Goal: Task Accomplishment & Management: Manage account settings

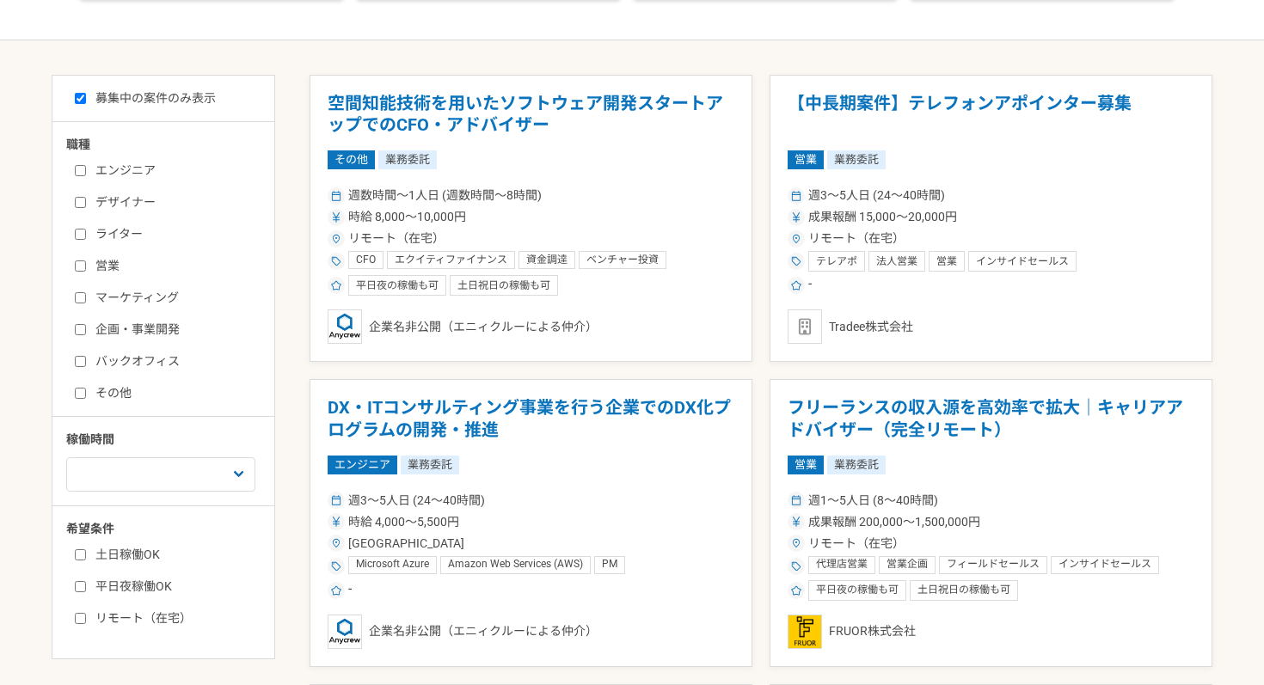
scroll to position [302, 0]
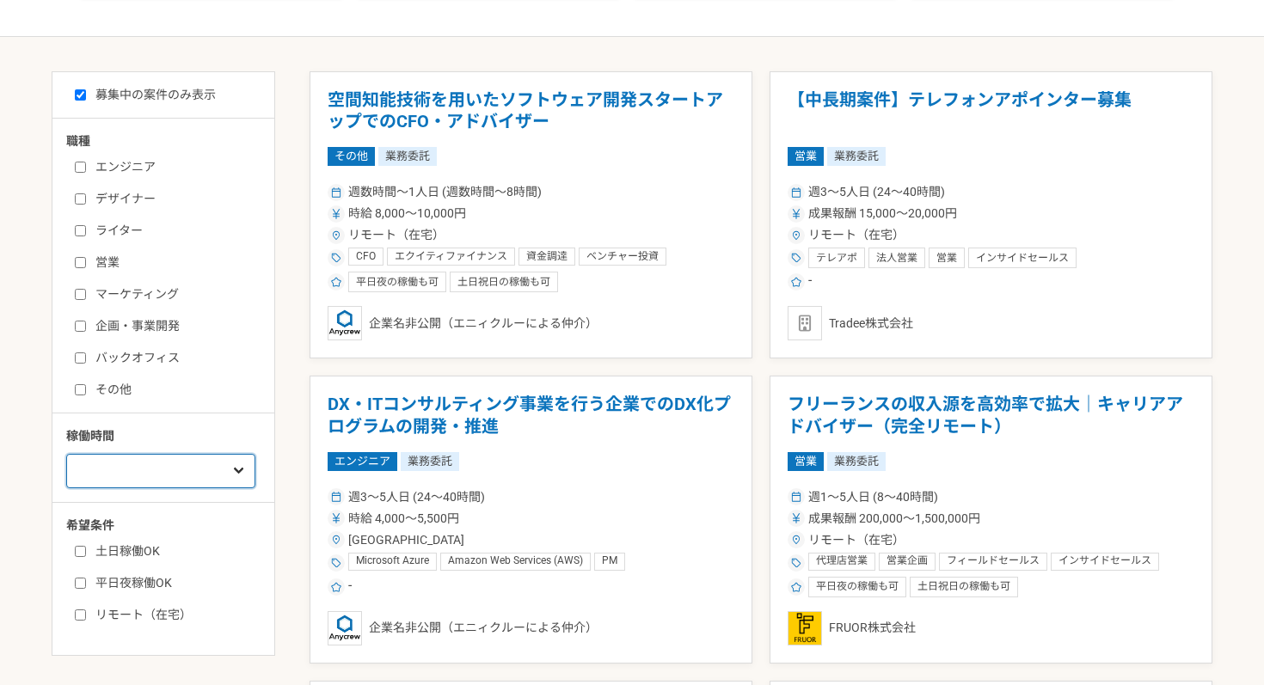
click at [132, 481] on select "週1人日（8時間）以下 週2人日（16時間）以下 週3人日（24時間）以下 週4人日（32時間）以下 週5人日（40時間）以下" at bounding box center [160, 471] width 189 height 34
select select "4"
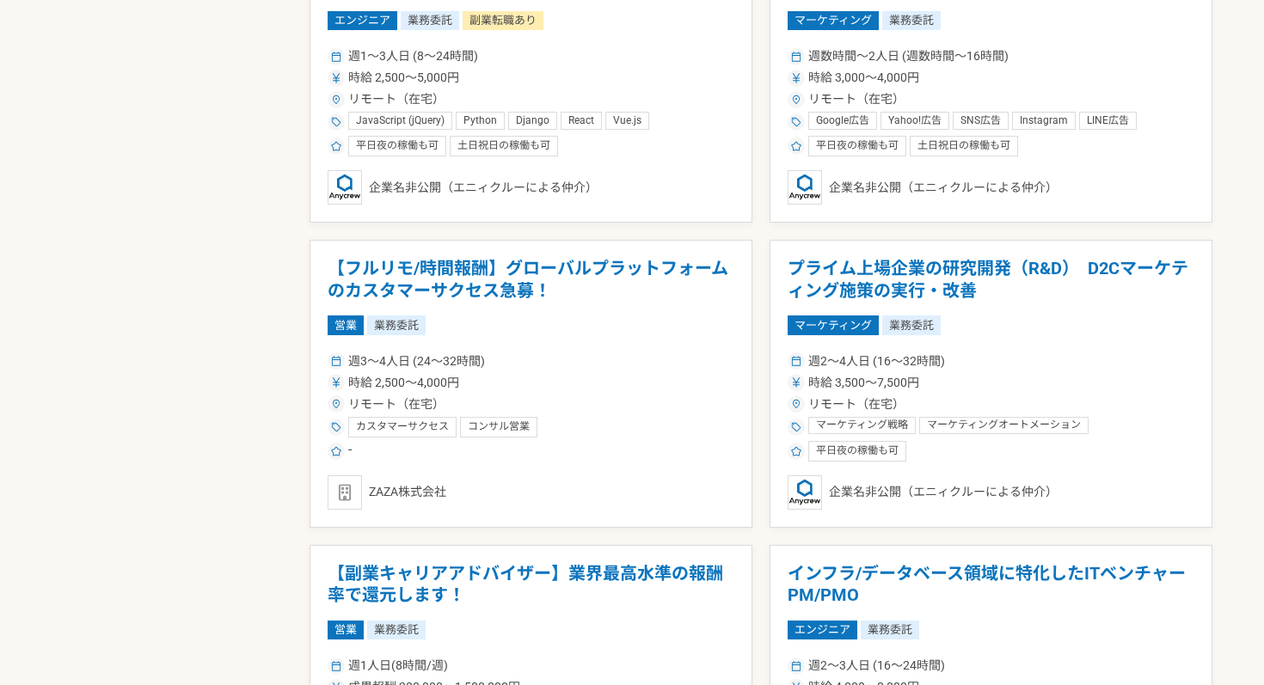
scroll to position [2484, 0]
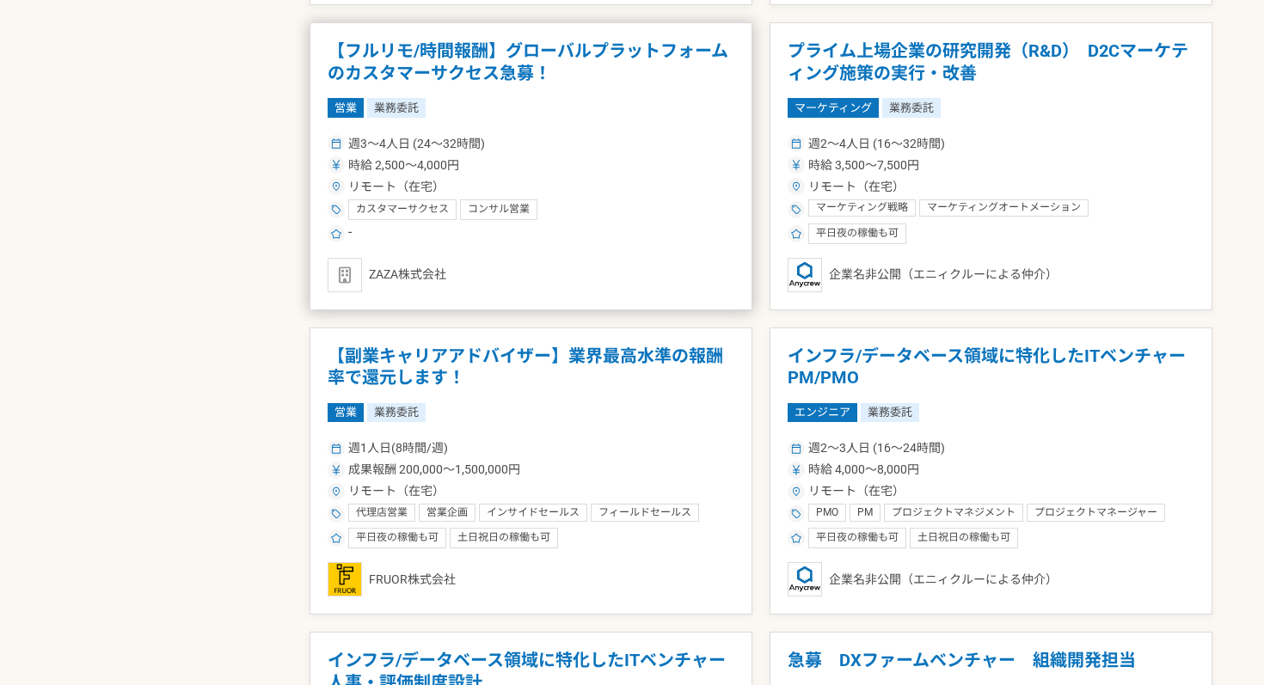
click at [599, 128] on article "【フルリモ/時間報酬】グローバルプラットフォームのカスタマーサクセス急募！ 営業 業務委託 週3〜4人日 (24〜32時間) 時給 2,500〜4,000円 …" at bounding box center [530, 166] width 443 height 288
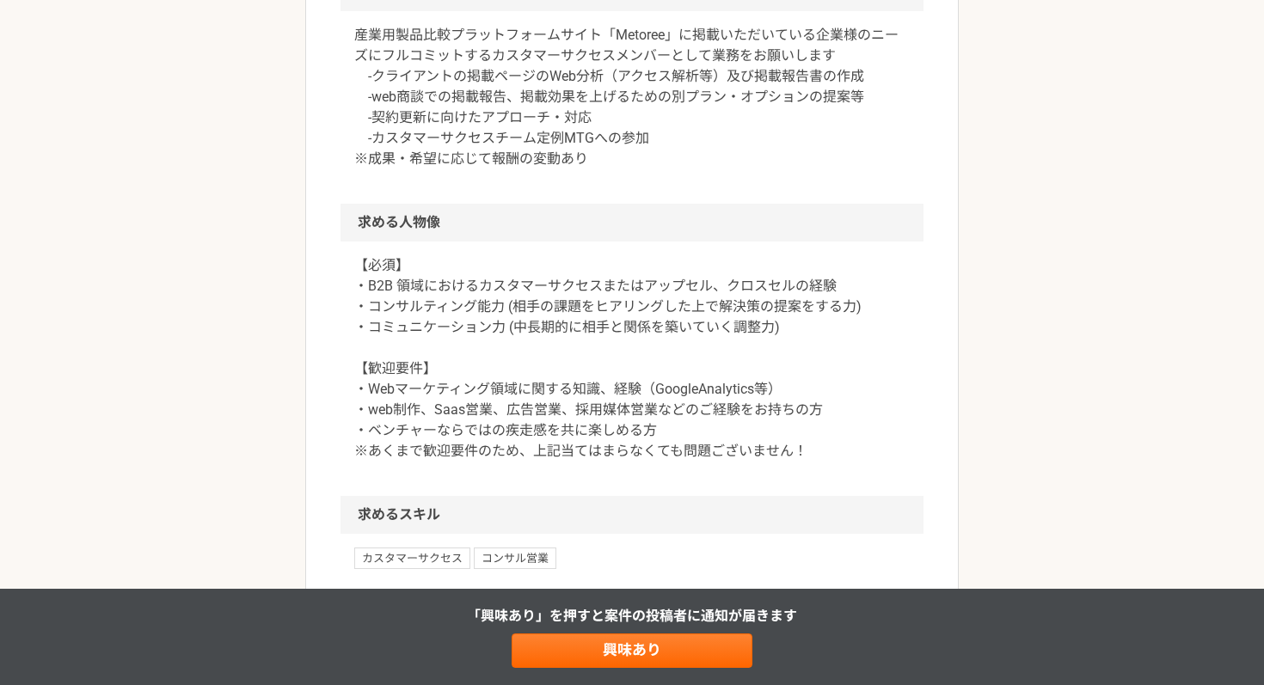
scroll to position [904, 0]
click at [482, 321] on p "【必須】 ・B2B 領域におけるカスタマーサクセスまたはアップセル、クロスセルの経験 ・コンサルティング能力 (相手の課題をヒアリングした上で解決策の提案をす…" at bounding box center [631, 357] width 555 height 206
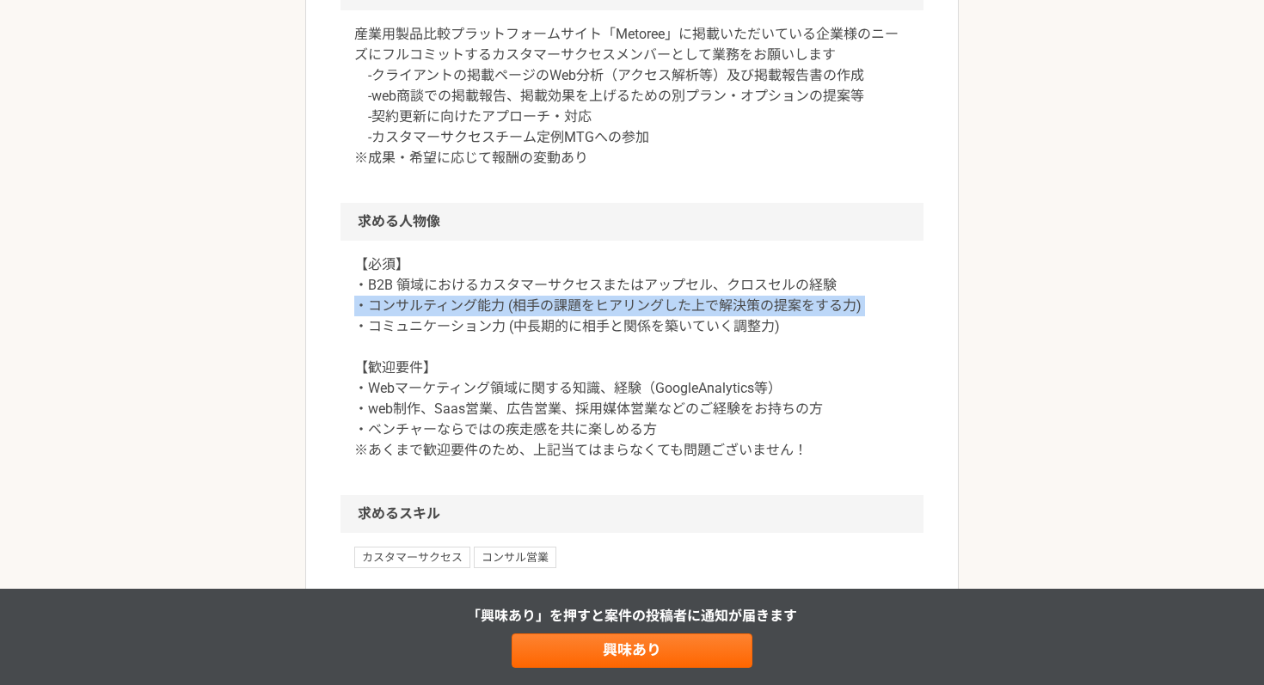
click at [482, 321] on p "【必須】 ・B2B 領域におけるカスタマーサクセスまたはアップセル、クロスセルの経験 ・コンサルティング能力 (相手の課題をヒアリングした上で解決策の提案をす…" at bounding box center [631, 357] width 555 height 206
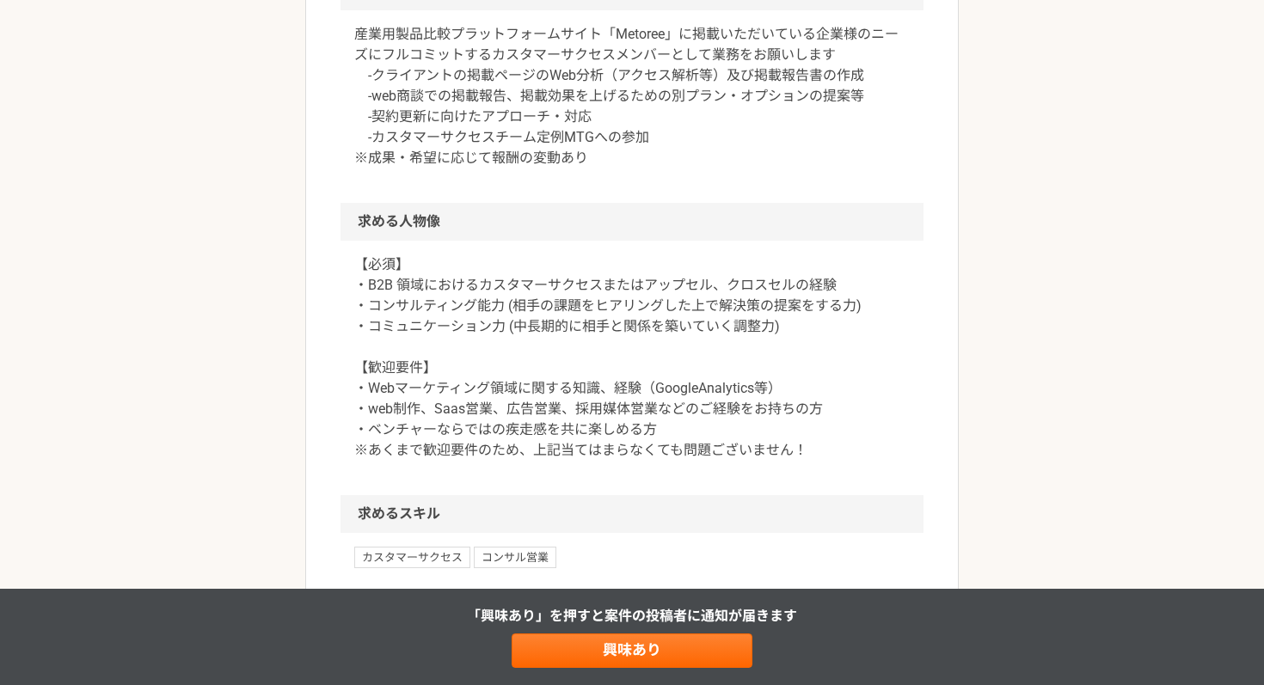
click at [493, 349] on p "【必須】 ・B2B 領域におけるカスタマーサクセスまたはアップセル、クロスセルの経験 ・コンサルティング能力 (相手の課題をヒアリングした上で解決策の提案をす…" at bounding box center [631, 357] width 555 height 206
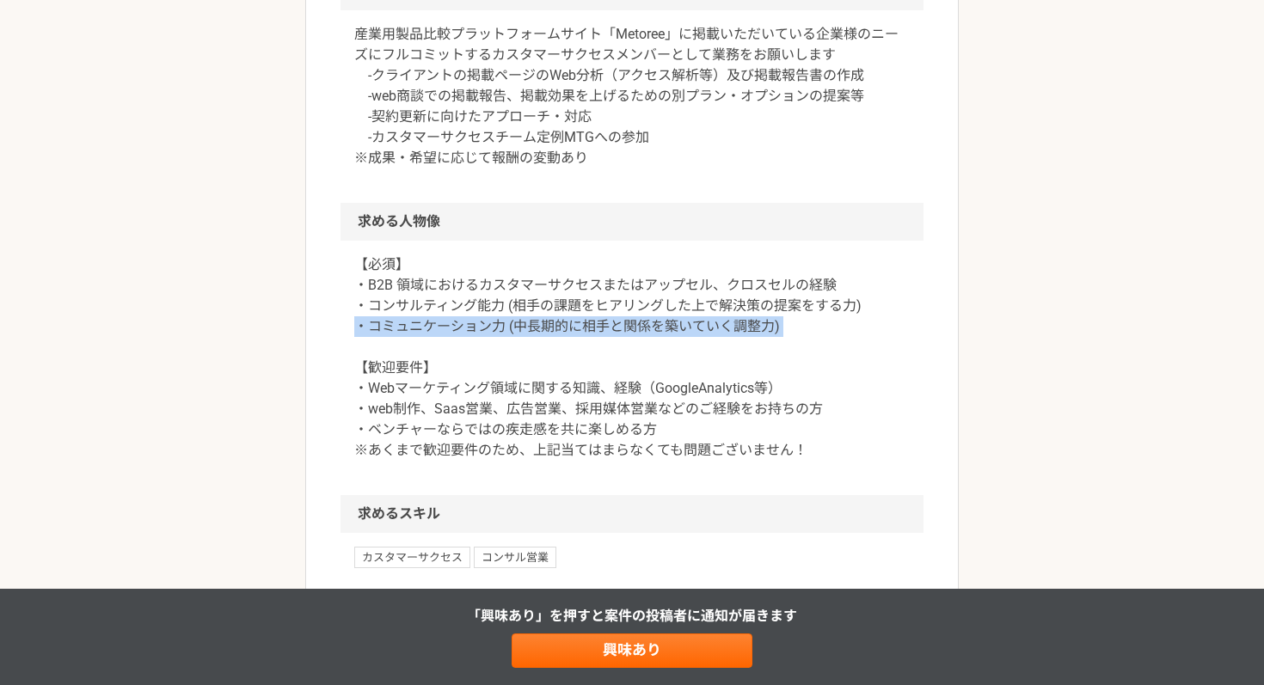
click at [493, 349] on p "【必須】 ・B2B 領域におけるカスタマーサクセスまたはアップセル、クロスセルの経験 ・コンサルティング能力 (相手の課題をヒアリングした上で解決策の提案をす…" at bounding box center [631, 357] width 555 height 206
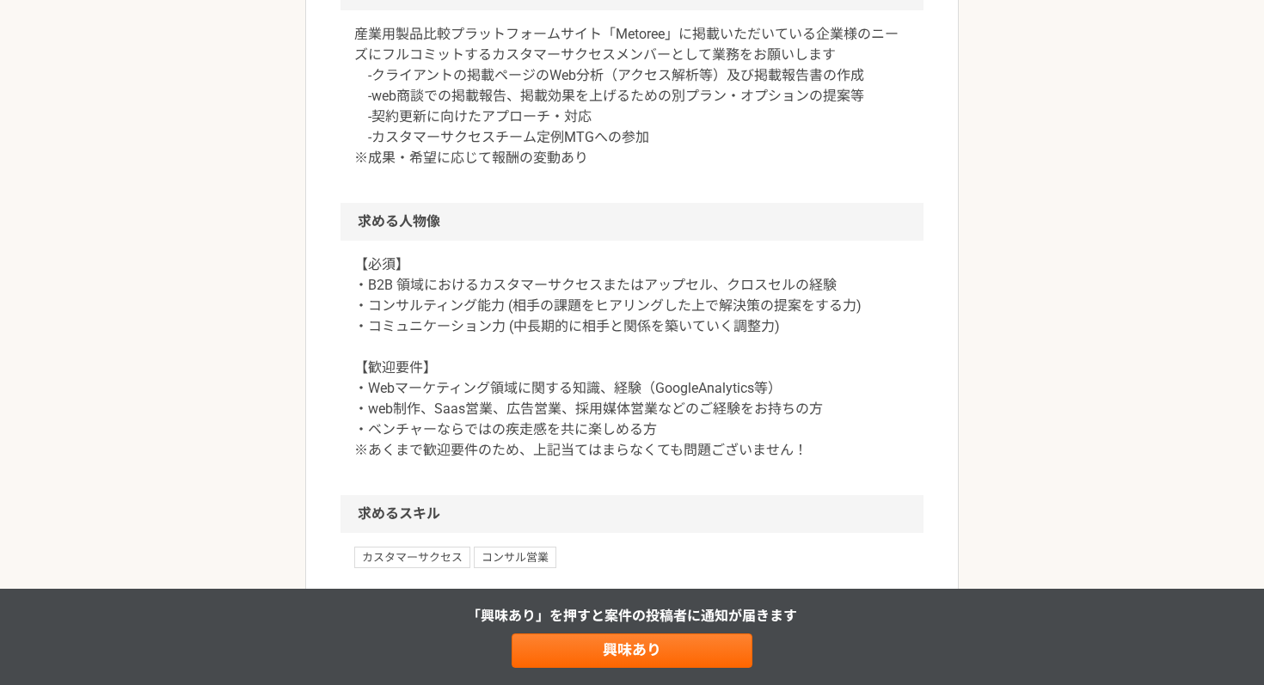
click at [516, 393] on p "【必須】 ・B2B 領域におけるカスタマーサクセスまたはアップセル、クロスセルの経験 ・コンサルティング能力 (相手の課題をヒアリングした上で解決策の提案をす…" at bounding box center [631, 357] width 555 height 206
click at [505, 410] on p "【必須】 ・B2B 領域におけるカスタマーサクセスまたはアップセル、クロスセルの経験 ・コンサルティング能力 (相手の課題をヒアリングした上で解決策の提案をす…" at bounding box center [631, 357] width 555 height 206
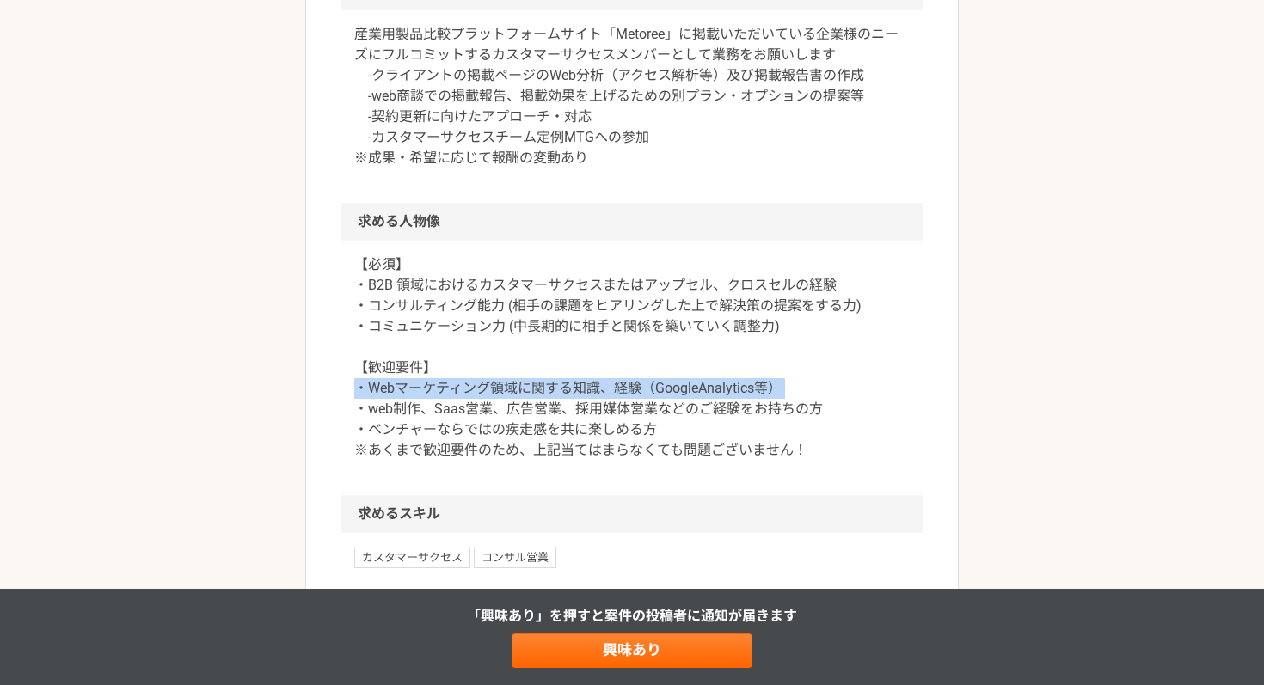
click at [505, 410] on p "【必須】 ・B2B 領域におけるカスタマーサクセスまたはアップセル、クロスセルの経験 ・コンサルティング能力 (相手の課題をヒアリングした上で解決策の提案をす…" at bounding box center [631, 357] width 555 height 206
click at [493, 419] on div at bounding box center [493, 419] width 0 height 0
click at [505, 434] on p "【必須】 ・B2B 領域におけるカスタマーサクセスまたはアップセル、クロスセルの経験 ・コンサルティング能力 (相手の課題をヒアリングした上で解決策の提案をす…" at bounding box center [631, 357] width 555 height 206
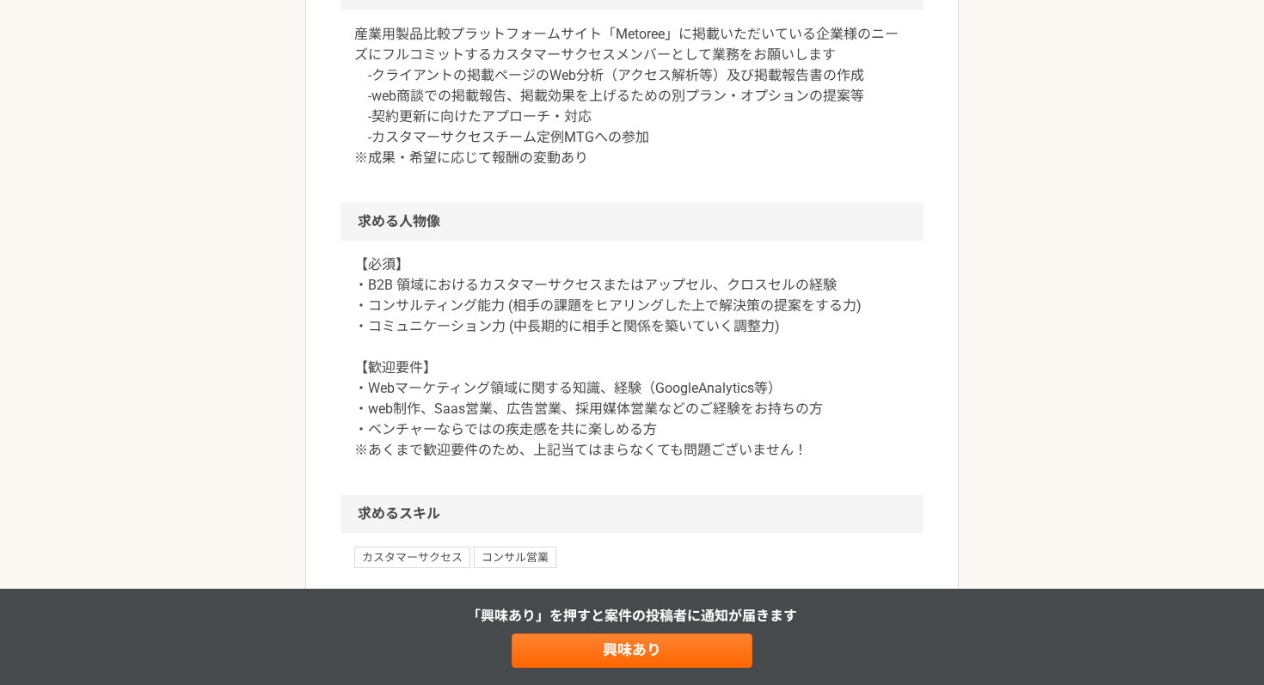
click at [623, 434] on p "【必須】 ・B2B 領域におけるカスタマーサクセスまたはアップセル、クロスセルの経験 ・コンサルティング能力 (相手の課題をヒアリングした上で解決策の提案をす…" at bounding box center [631, 357] width 555 height 206
click at [541, 439] on p "【必須】 ・B2B 領域におけるカスタマーサクセスまたはアップセル、クロスセルの経験 ・コンサルティング能力 (相手の課題をヒアリングした上で解決策の提案をす…" at bounding box center [631, 357] width 555 height 206
click at [530, 439] on div at bounding box center [530, 439] width 0 height 0
click at [504, 454] on p "【必須】 ・B2B 領域におけるカスタマーサクセスまたはアップセル、クロスセルの経験 ・コンサルティング能力 (相手の課題をヒアリングした上で解決策の提案をす…" at bounding box center [631, 357] width 555 height 206
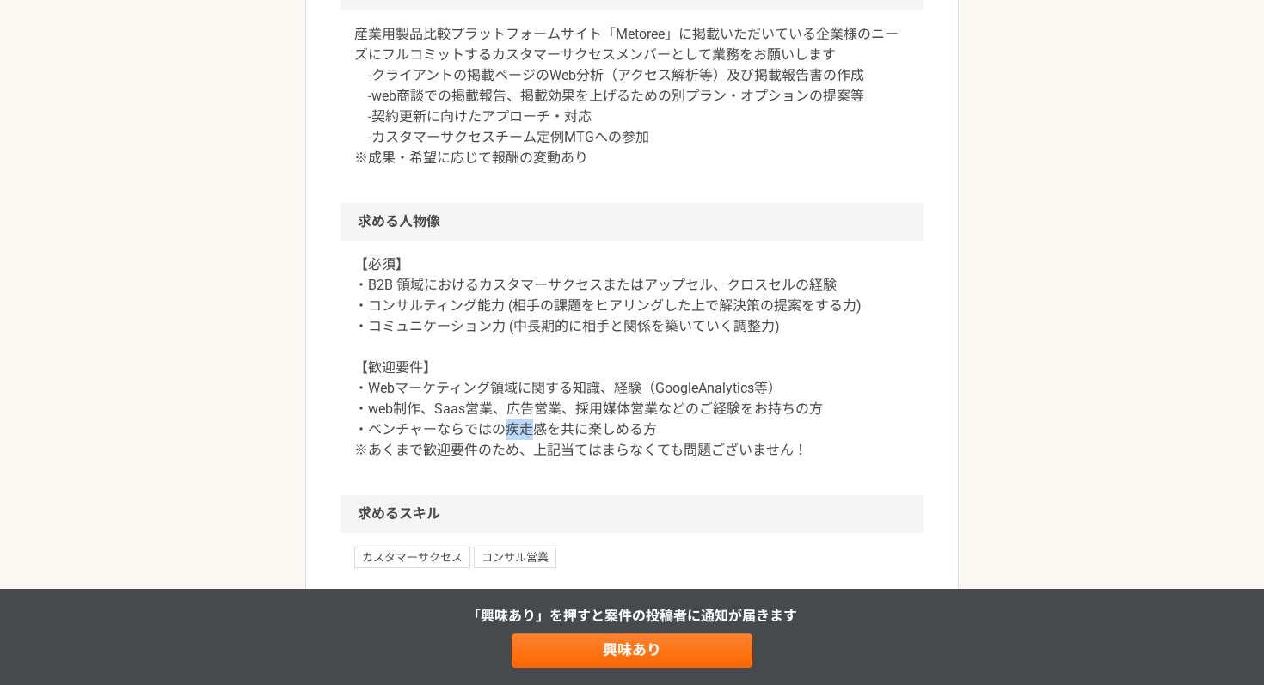
click at [504, 454] on p "【必須】 ・B2B 領域におけるカスタマーサクセスまたはアップセル、クロスセルの経験 ・コンサルティング能力 (相手の課題をヒアリングした上で解決策の提案をす…" at bounding box center [631, 357] width 555 height 206
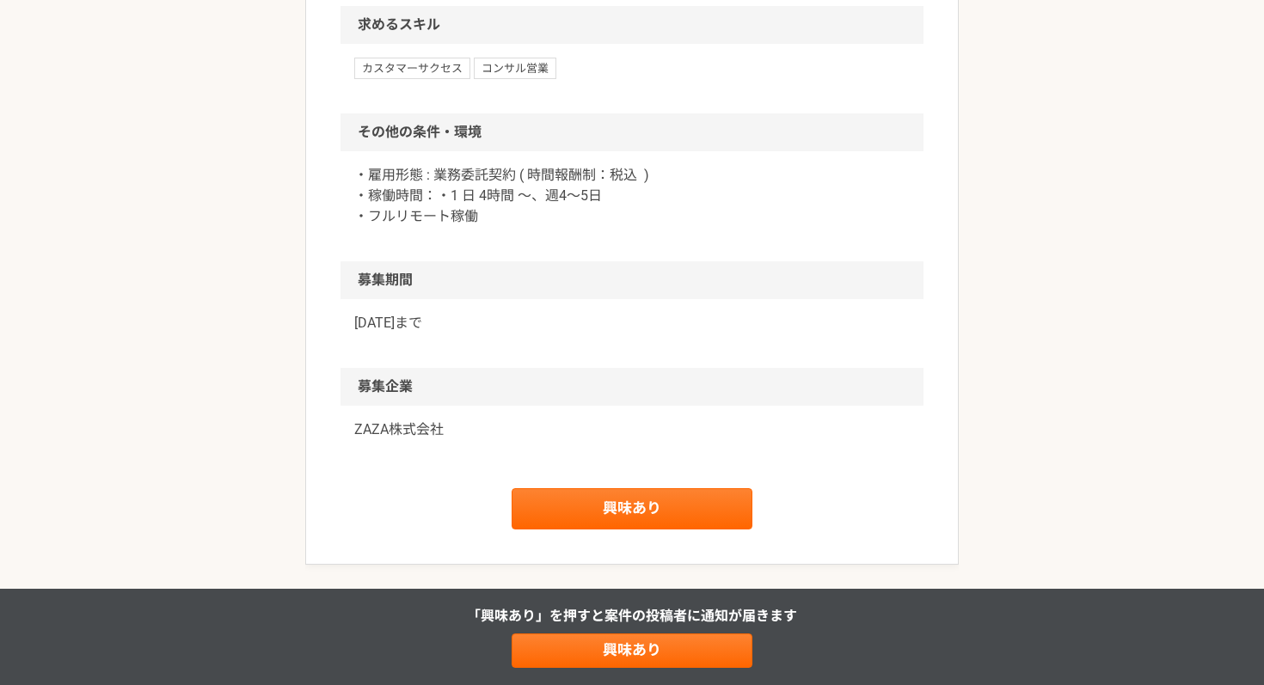
scroll to position [1392, 0]
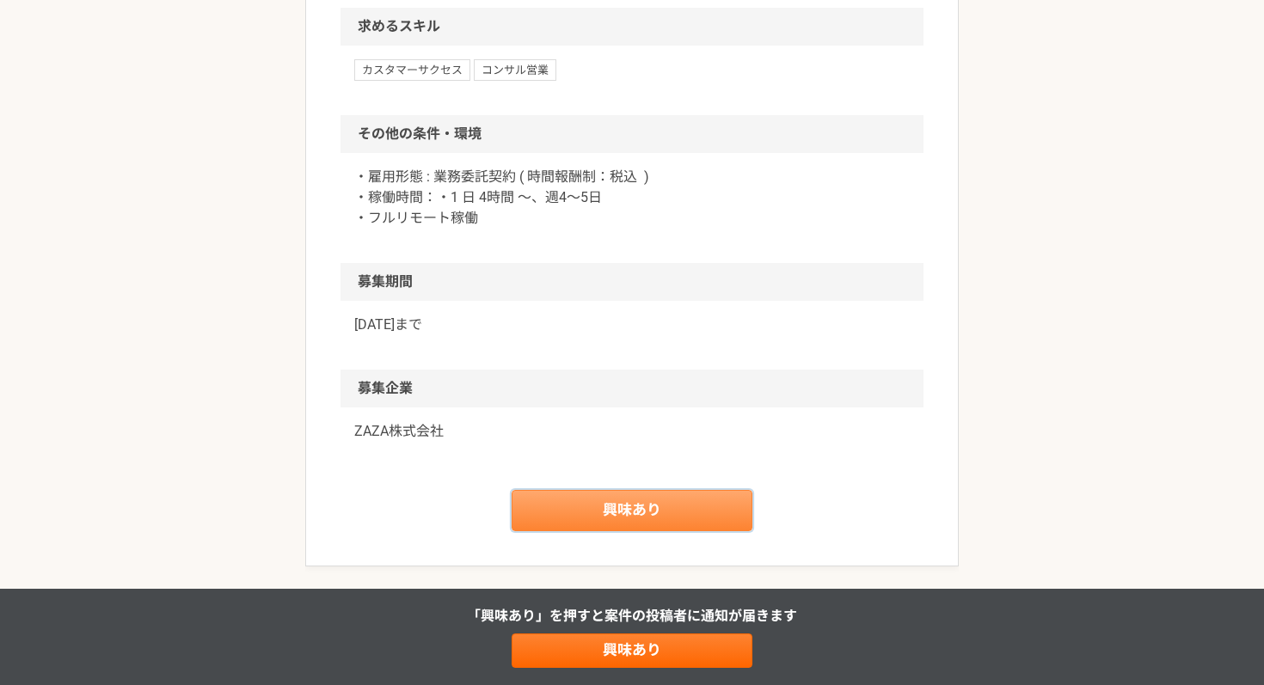
click at [609, 531] on link "興味あり" at bounding box center [631, 510] width 241 height 41
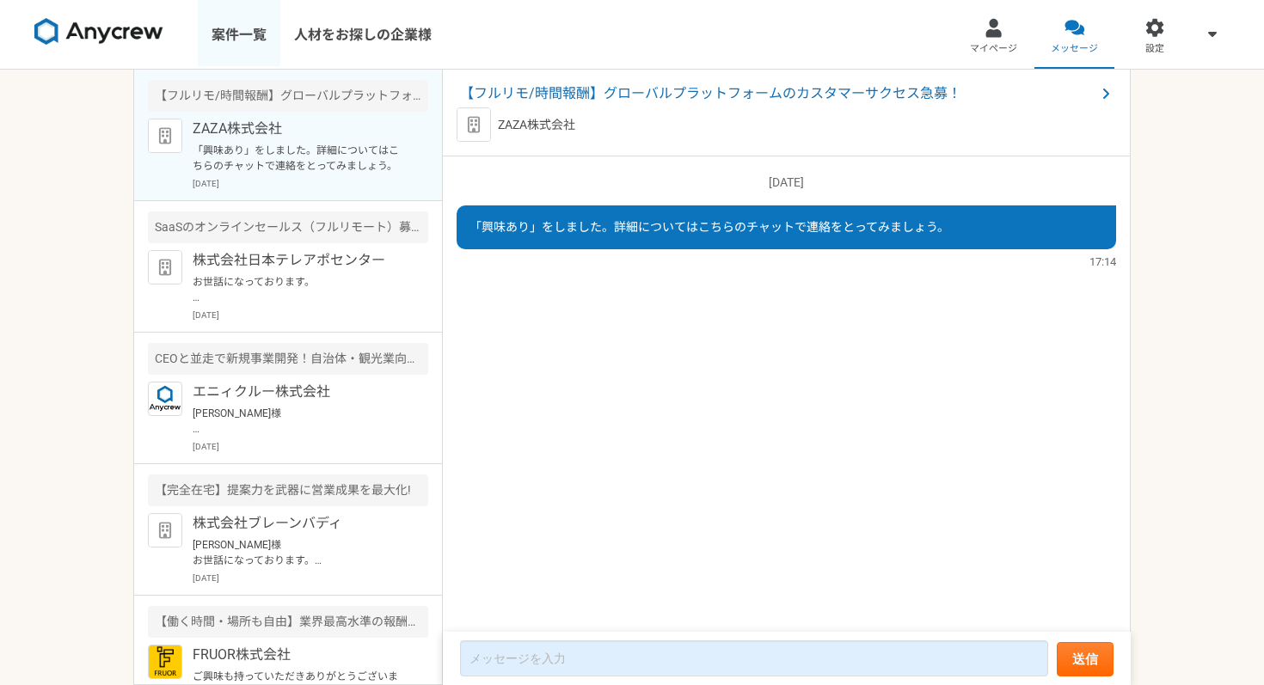
click at [244, 34] on link "案件一覧" at bounding box center [239, 34] width 83 height 69
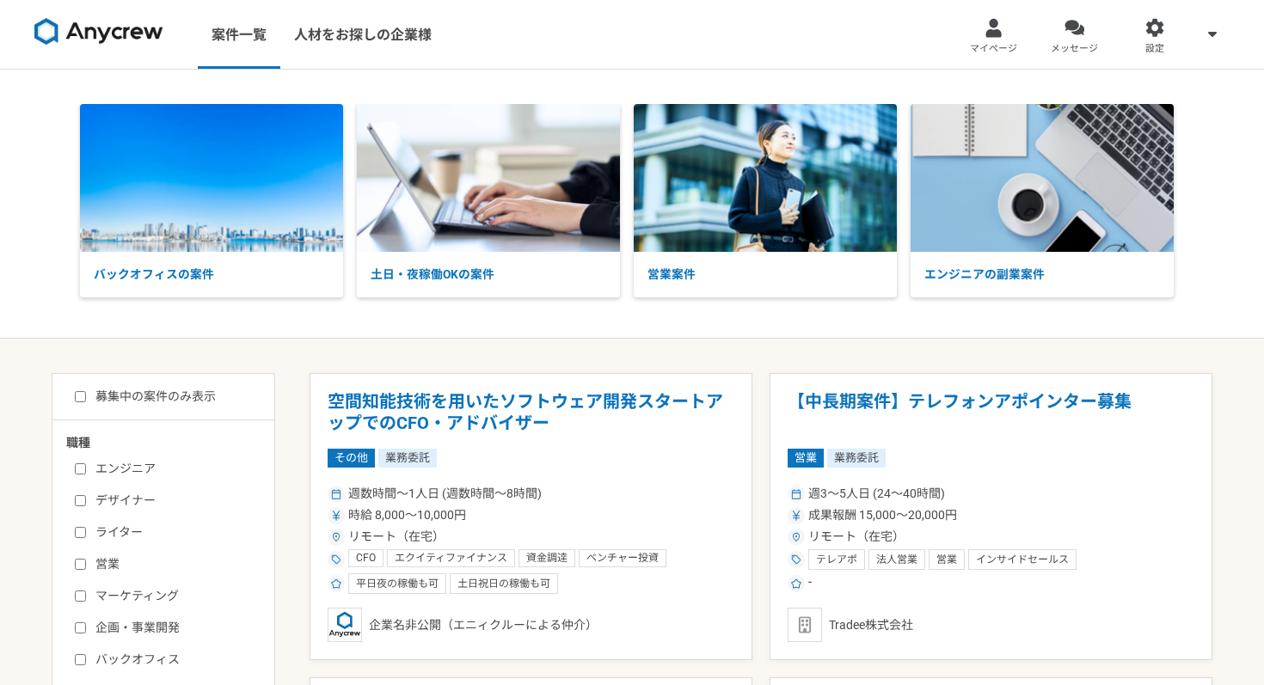
click at [83, 398] on input "募集中の案件のみ表示" at bounding box center [80, 396] width 11 height 11
checkbox input "true"
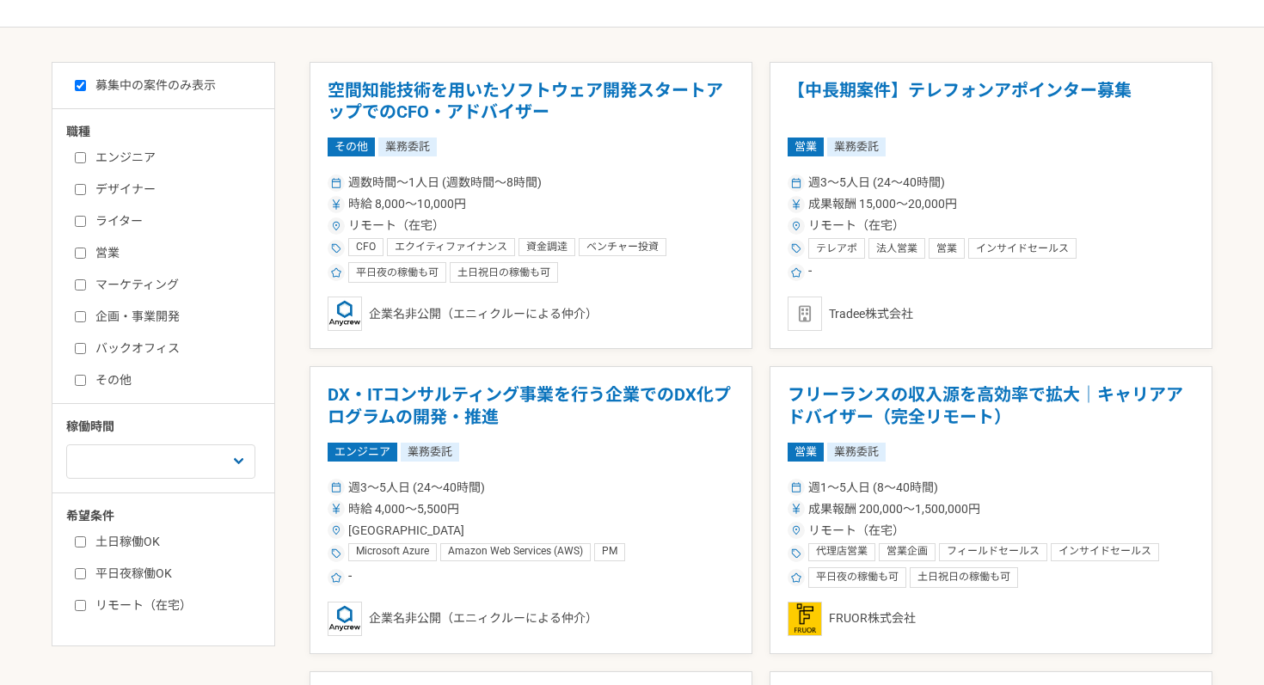
scroll to position [313, 0]
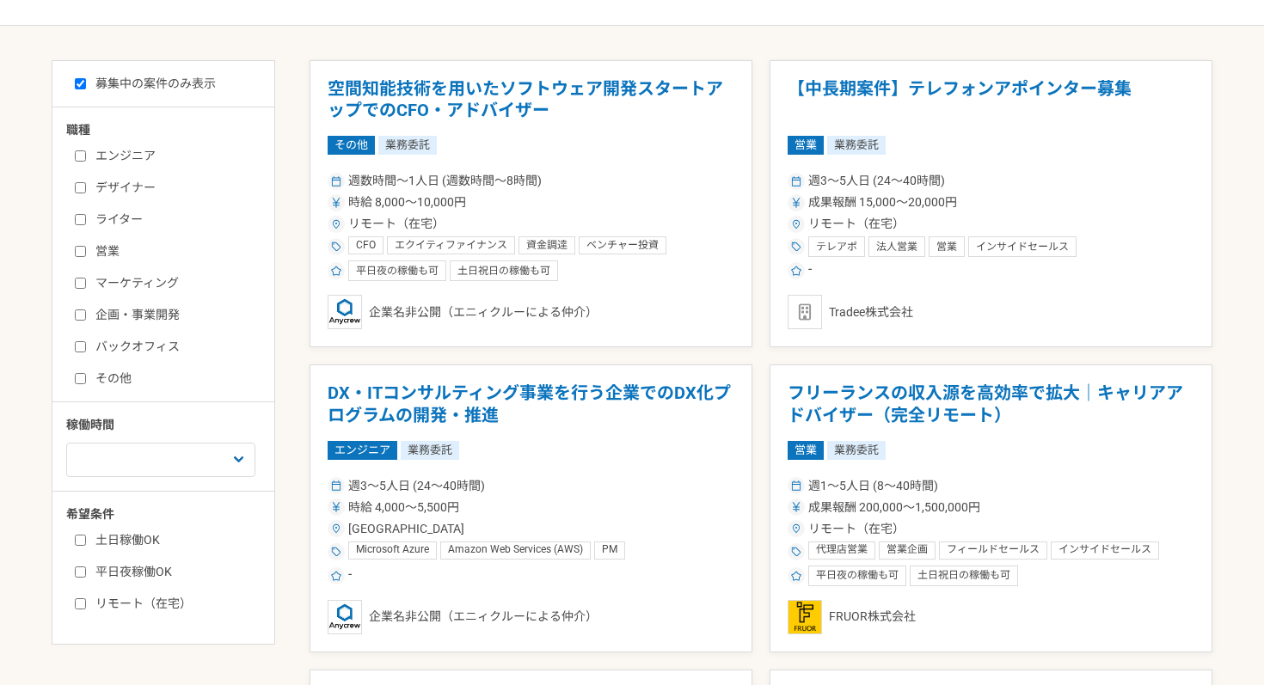
click at [81, 605] on input "リモート（在宅）" at bounding box center [80, 603] width 11 height 11
checkbox input "true"
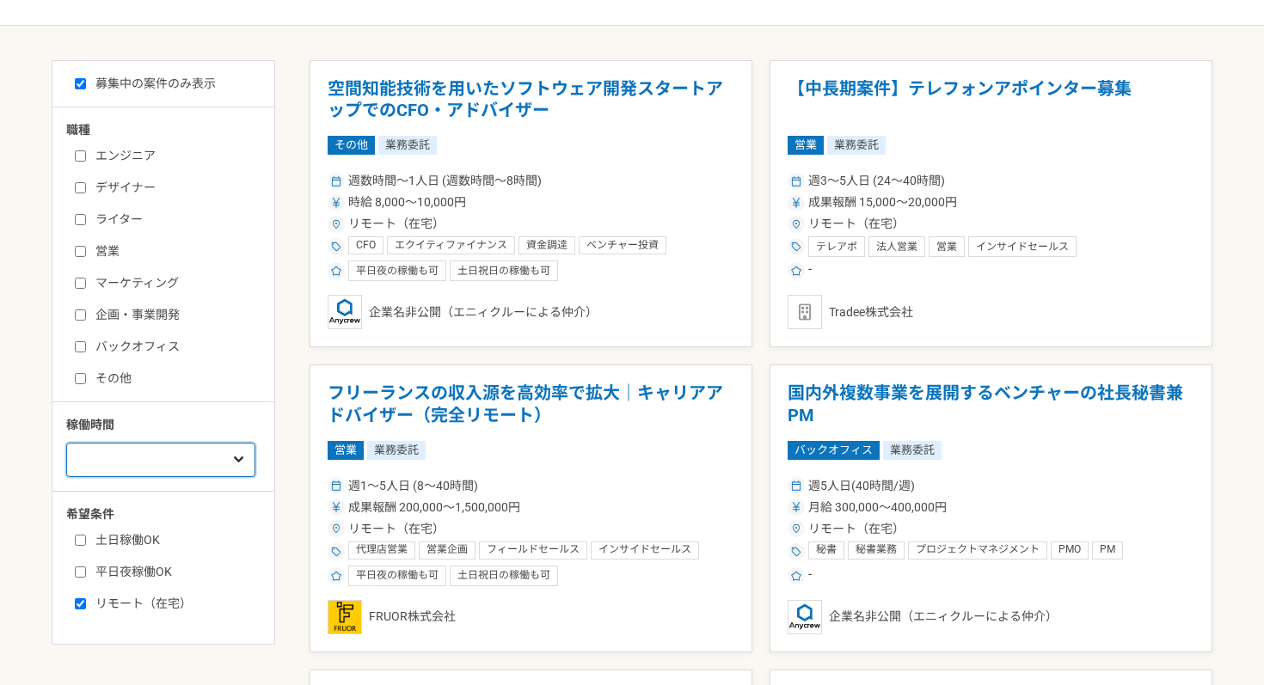
click at [168, 463] on select "週1人日（8時間）以下 週2人日（16時間）以下 週3人日（24時間）以下 週4人日（32時間）以下 週5人日（40時間）以下" at bounding box center [160, 460] width 189 height 34
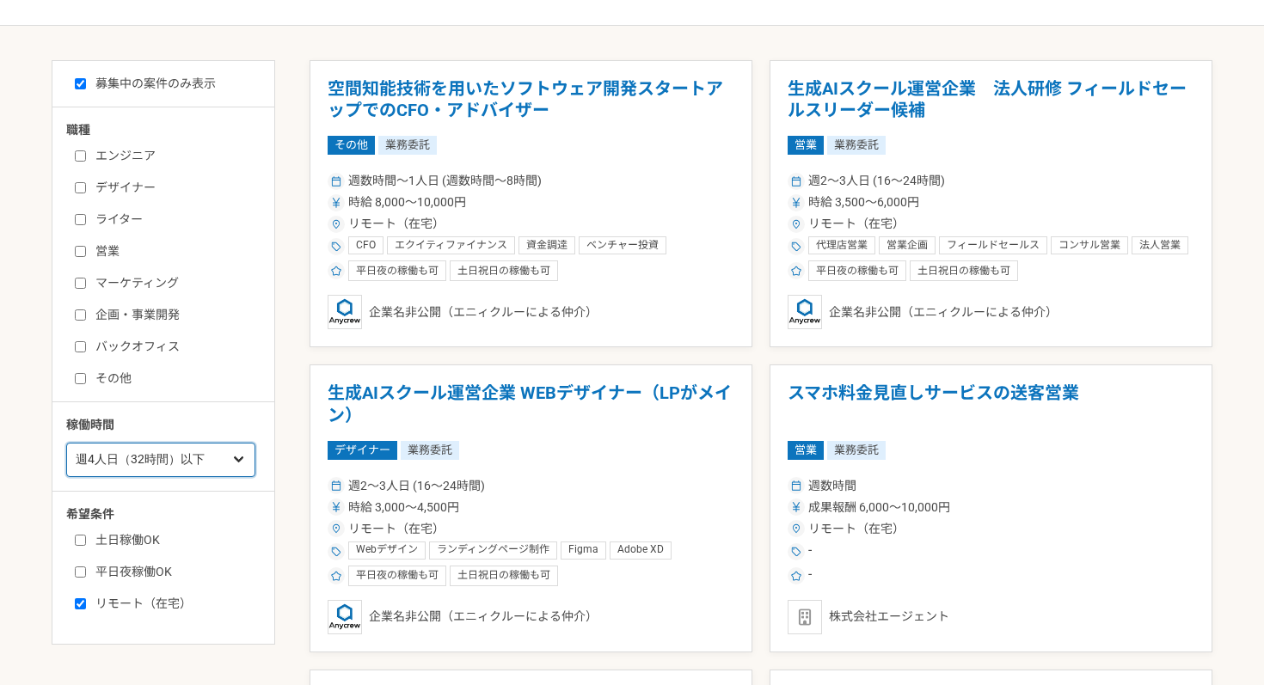
click at [214, 450] on select "週1人日（8時間）以下 週2人日（16時間）以下 週3人日（24時間）以下 週4人日（32時間）以下 週5人日（40時間）以下" at bounding box center [160, 460] width 189 height 34
select select "5"
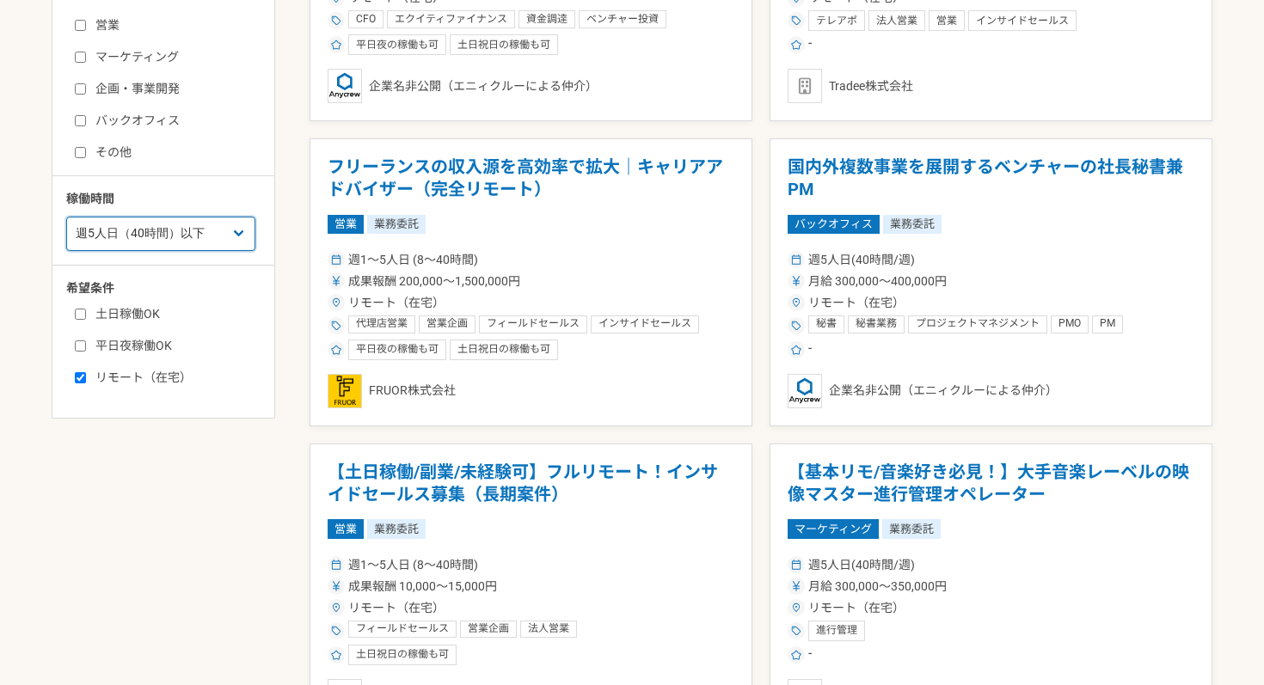
scroll to position [542, 0]
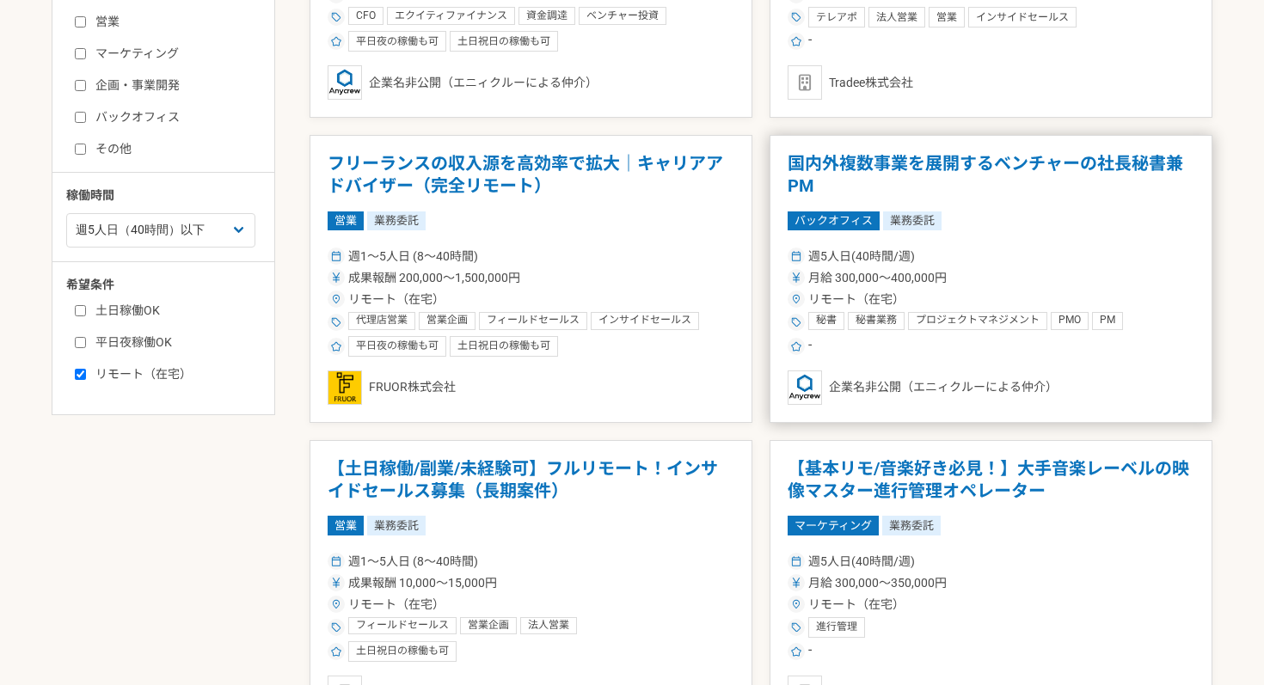
drag, startPoint x: 153, startPoint y: 486, endPoint x: 989, endPoint y: 233, distance: 873.7
click at [989, 233] on article "国内外複数事業を展開するベンチャーの社長秘書兼PM バックオフィス 業務委託 週5人日(40時間/週) 月給 300,000〜400,000円 リモート（在宅…" at bounding box center [990, 279] width 443 height 288
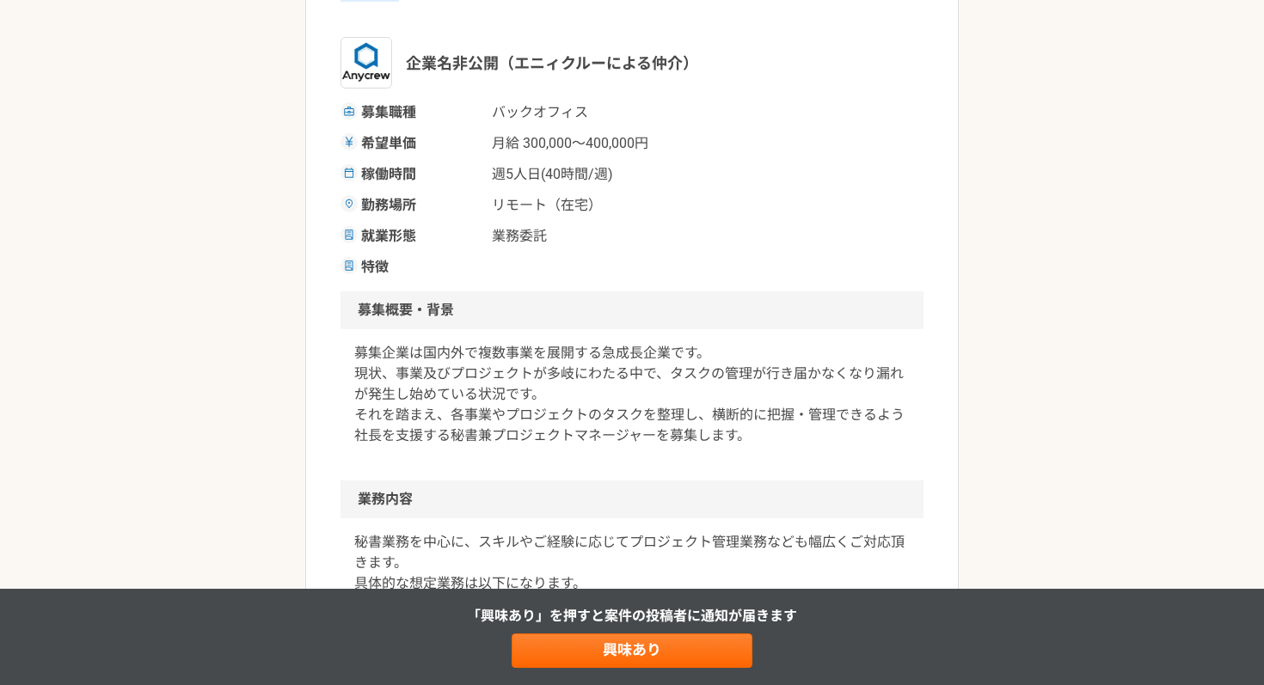
scroll to position [227, 0]
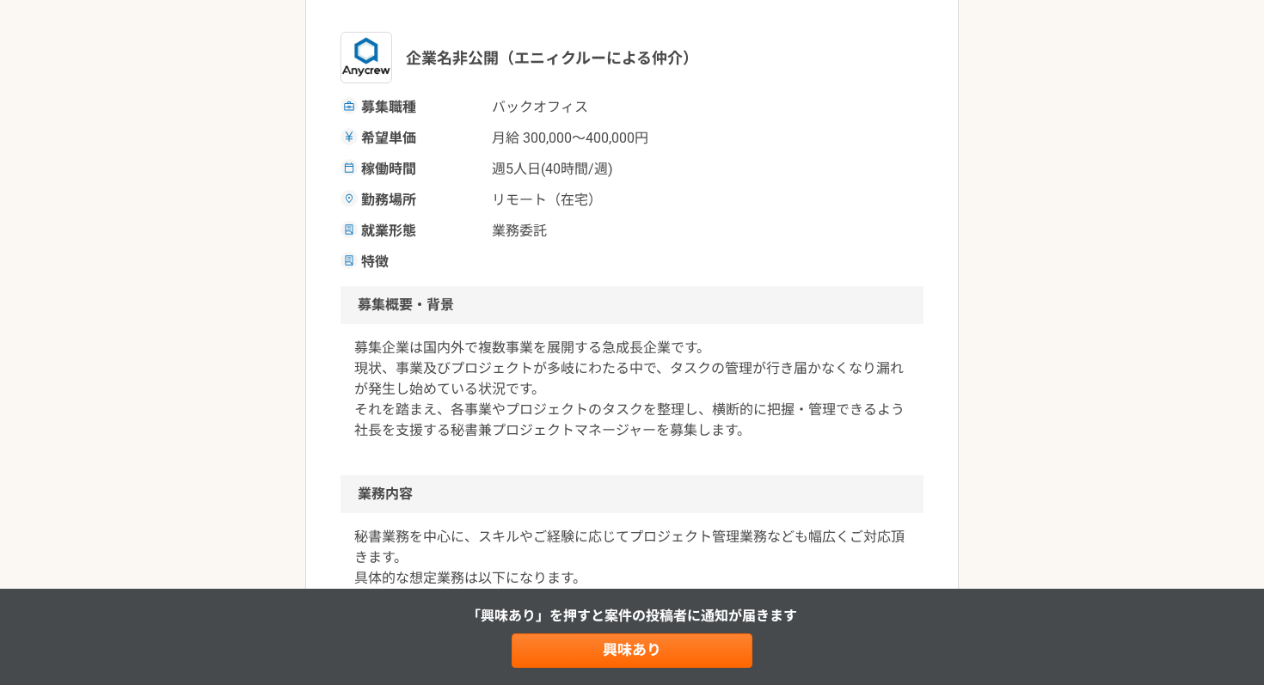
click at [511, 350] on p "募集企業は国内外で複数事業を展開する急成長企業です。 現状、事業及びプロジェクトが多岐にわたる中で、タスクの管理が行き届かなくなり漏れが発生し始めている状況で…" at bounding box center [631, 389] width 555 height 103
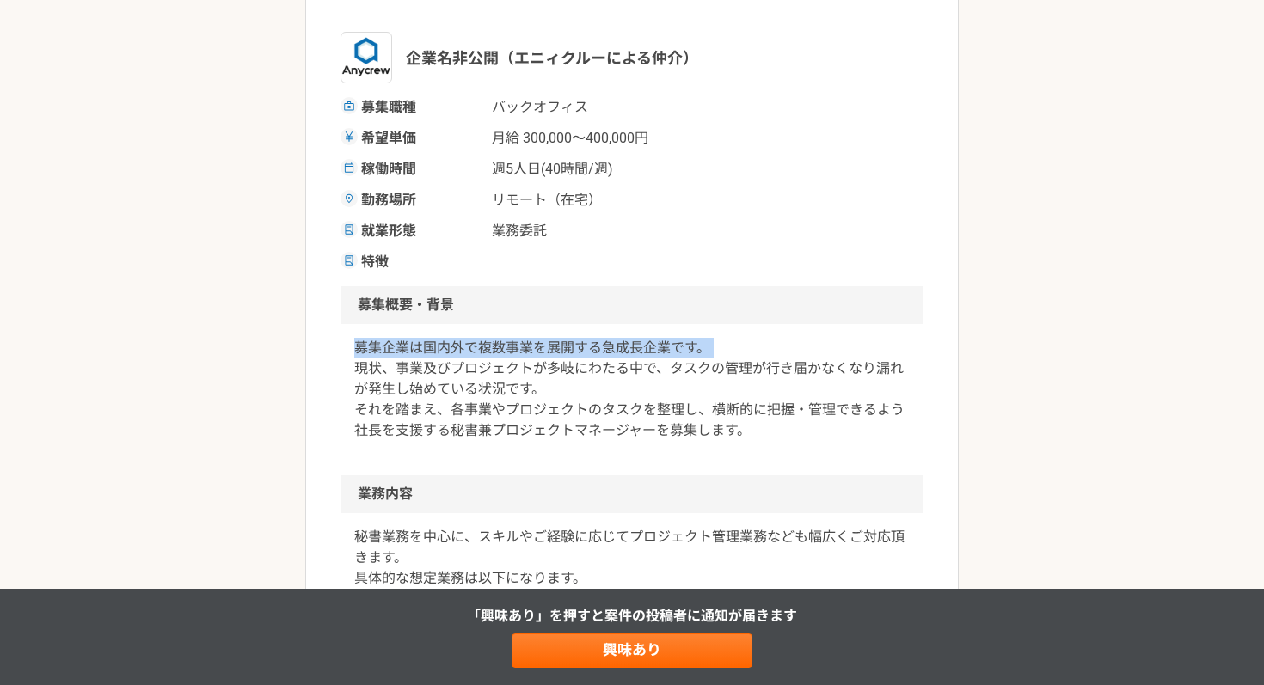
click at [511, 350] on p "募集企業は国内外で複数事業を展開する急成長企業です。 現状、事業及びプロジェクトが多岐にわたる中で、タスクの管理が行き届かなくなり漏れが発生し始めている状況で…" at bounding box center [631, 389] width 555 height 103
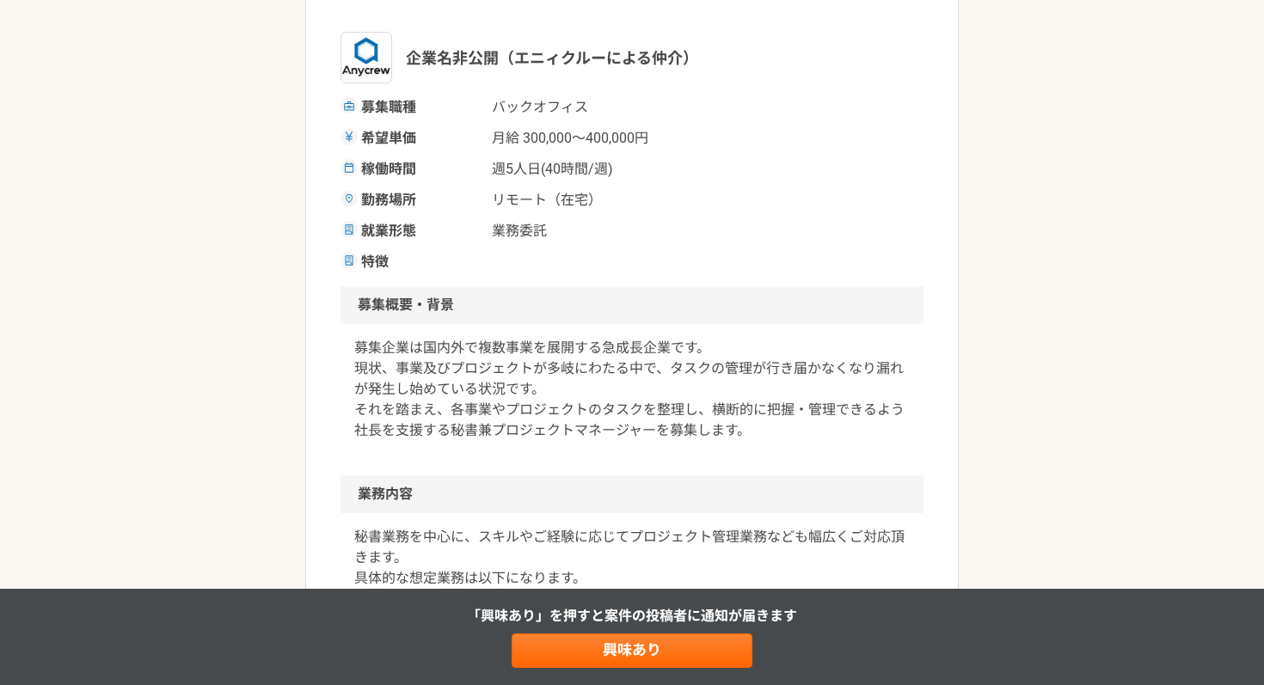
click at [494, 365] on p "募集企業は国内外で複数事業を展開する急成長企業です。 現状、事業及びプロジェクトが多岐にわたる中で、タスクの管理が行き届かなくなり漏れが発生し始めている状況で…" at bounding box center [631, 389] width 555 height 103
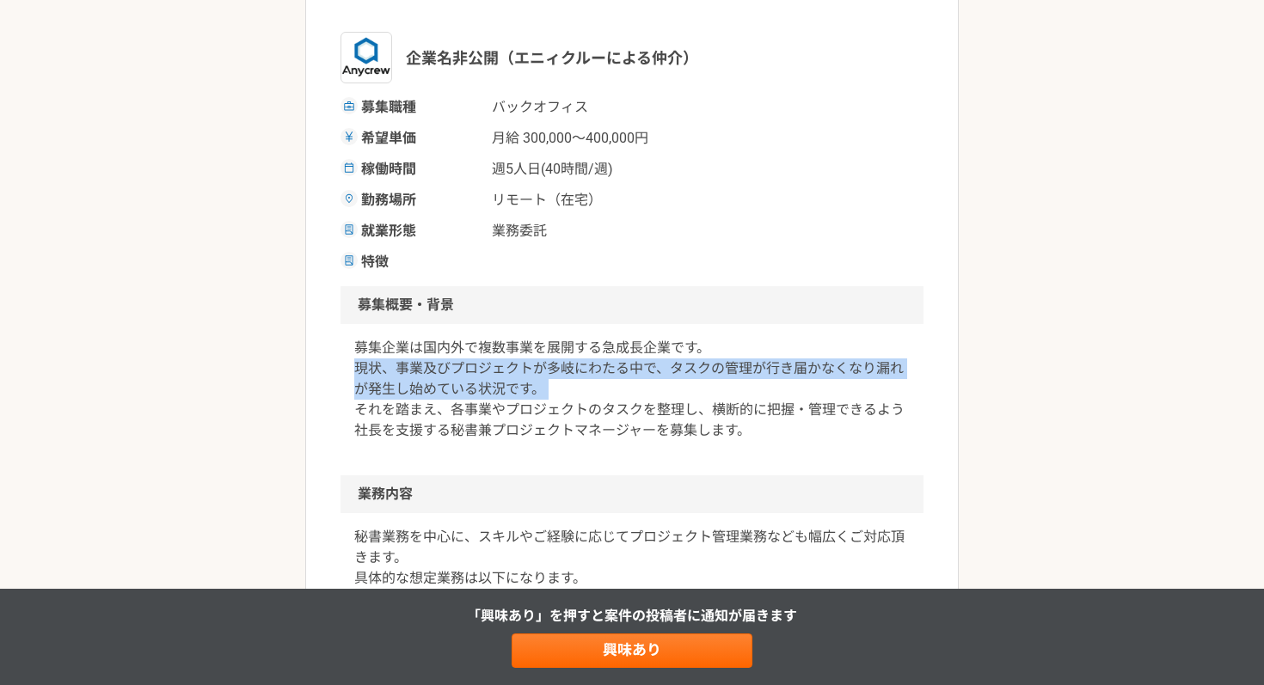
click at [494, 365] on p "募集企業は国内外で複数事業を展開する急成長企業です。 現状、事業及びプロジェクトが多岐にわたる中で、タスクの管理が行き届かなくなり漏れが発生し始めている状況で…" at bounding box center [631, 389] width 555 height 103
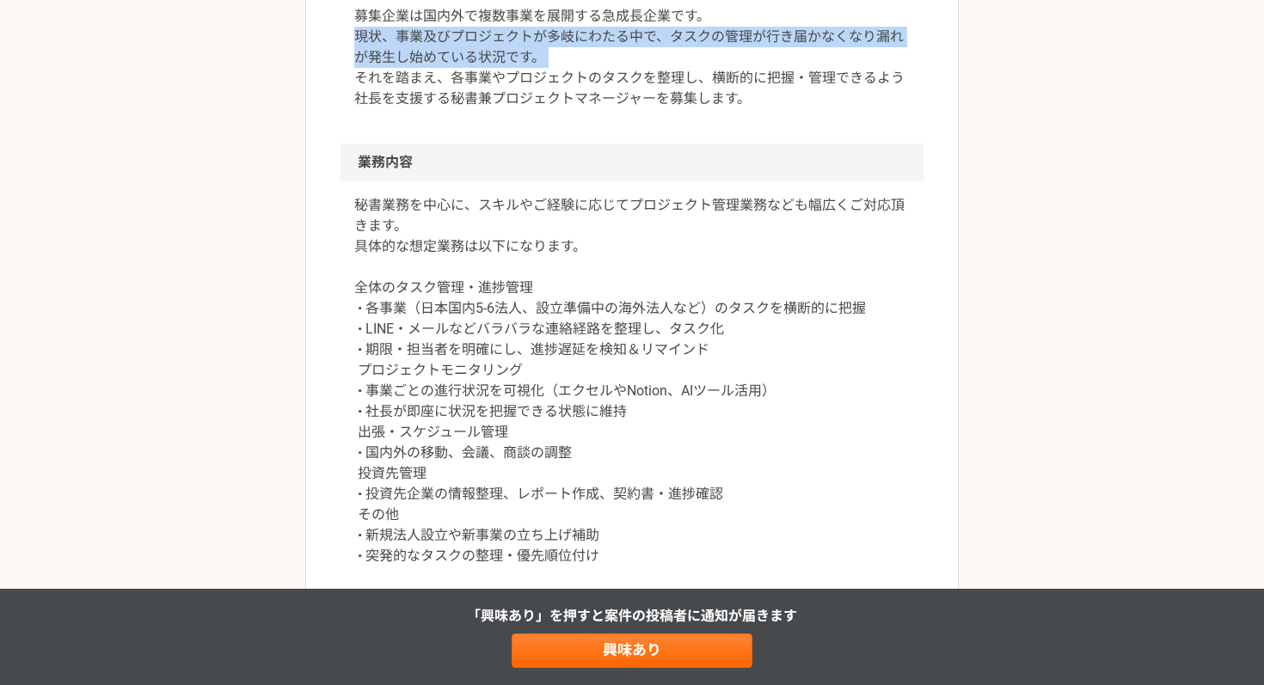
scroll to position [563, 0]
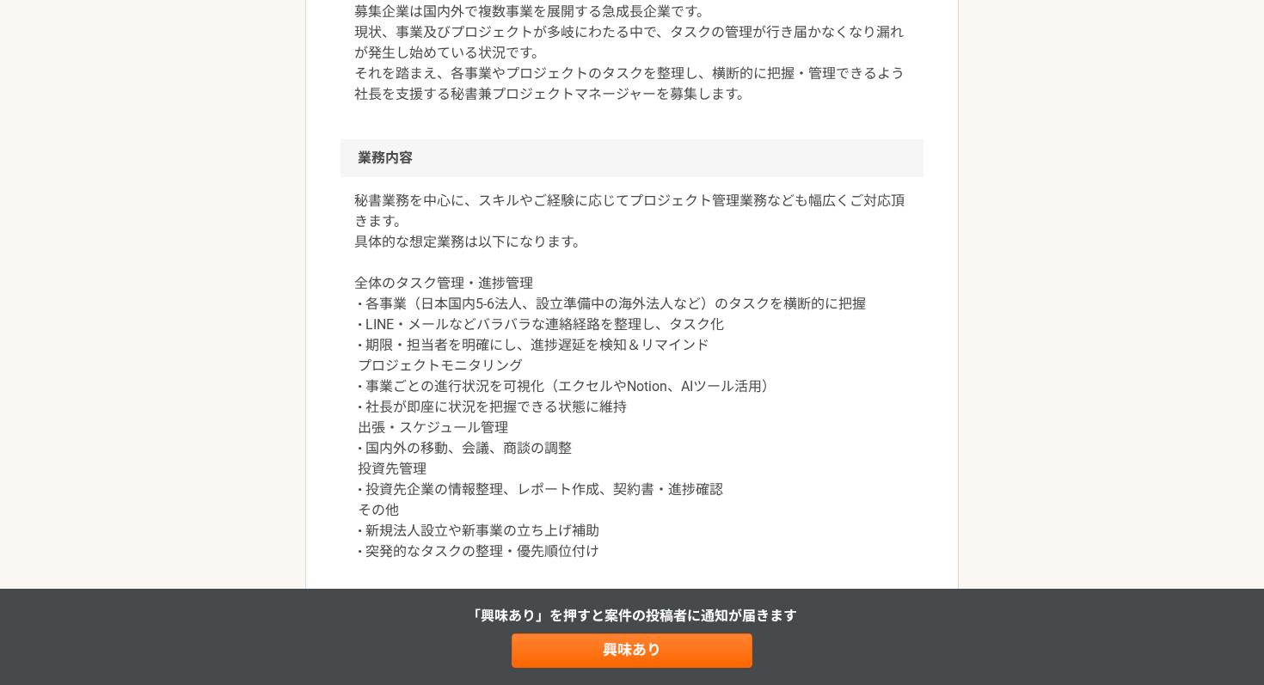
click at [429, 305] on p "秘書業務を中心に、スキルやご経験に応じてプロジェクト管理業務なども幅広くご対応頂きます。 具体的な想定業務は以下になります。 全体のタスク管理・進捗管理 • …" at bounding box center [631, 376] width 555 height 371
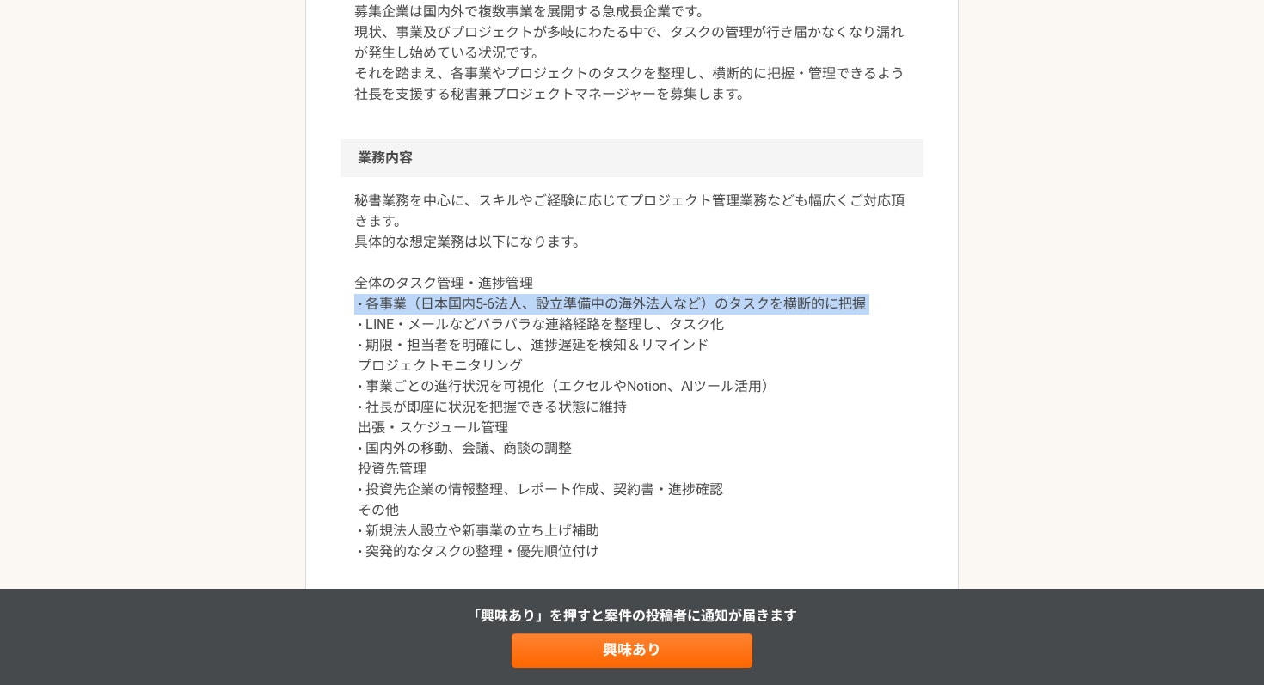
click at [429, 305] on p "秘書業務を中心に、スキルやご経験に応じてプロジェクト管理業務なども幅広くご対応頂きます。 具体的な想定業務は以下になります。 全体のタスク管理・進捗管理 • …" at bounding box center [631, 376] width 555 height 371
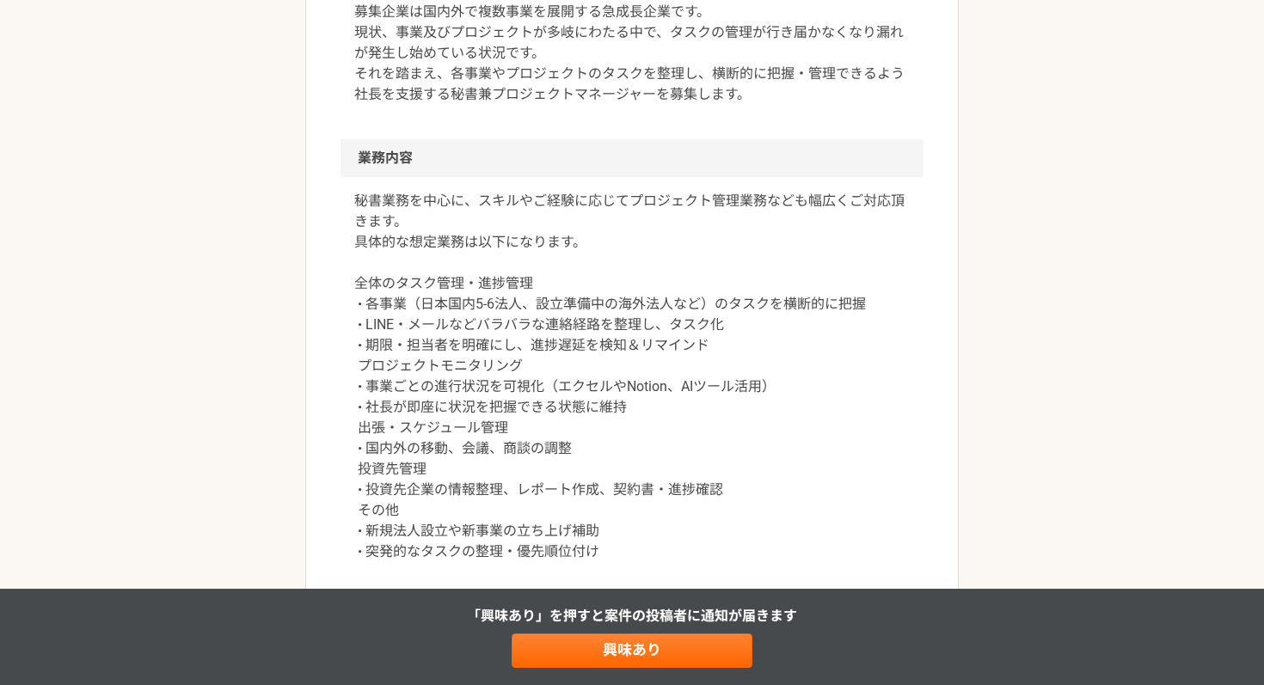
click at [584, 321] on p "秘書業務を中心に、スキルやご経験に応じてプロジェクト管理業務なども幅広くご対応頂きます。 具体的な想定業務は以下になります。 全体のタスク管理・進捗管理 • …" at bounding box center [631, 376] width 555 height 371
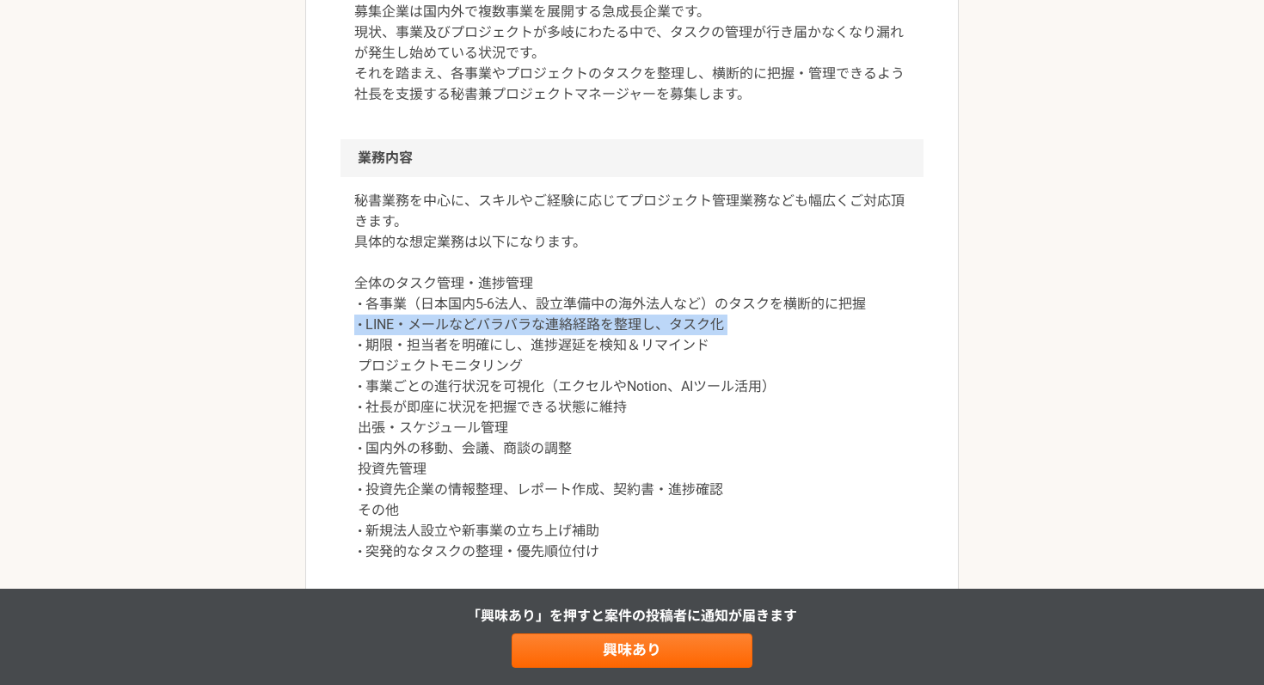
click at [584, 321] on p "秘書業務を中心に、スキルやご経験に応じてプロジェクト管理業務なども幅広くご対応頂きます。 具体的な想定業務は以下になります。 全体のタスク管理・進捗管理 • …" at bounding box center [631, 376] width 555 height 371
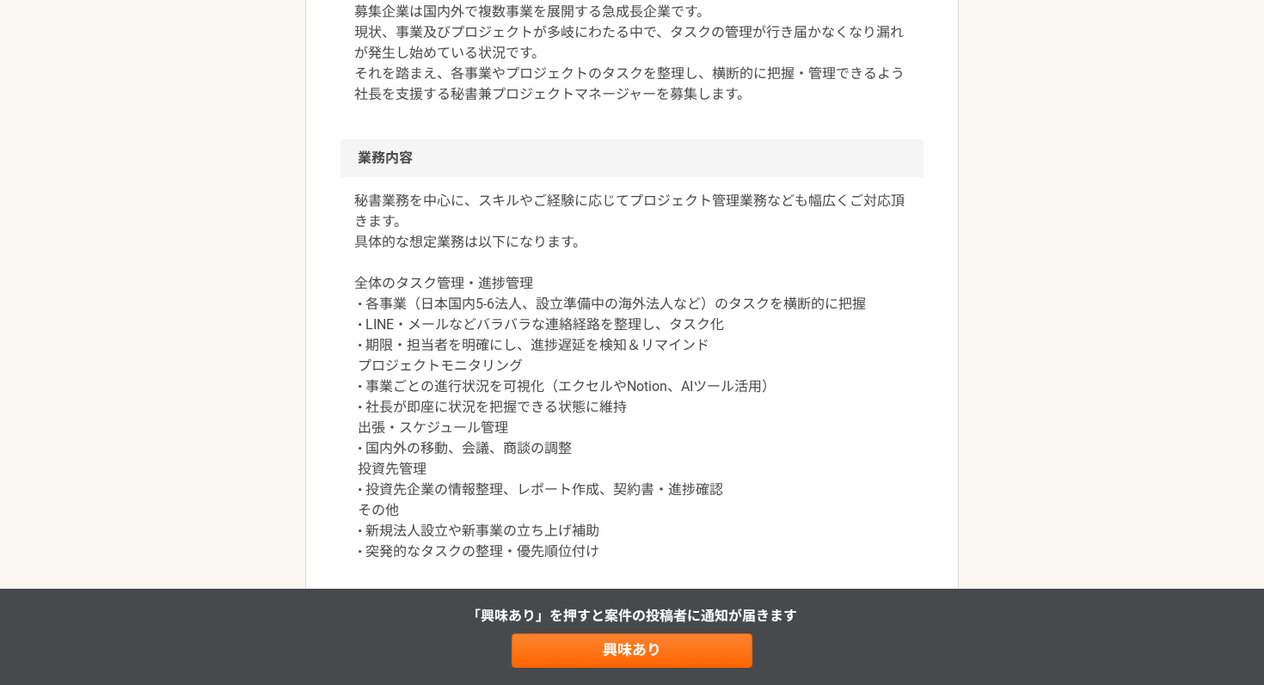
drag, startPoint x: 989, startPoint y: 233, endPoint x: 540, endPoint y: 349, distance: 464.3
click at [540, 349] on p "秘書業務を中心に、スキルやご経験に応じてプロジェクト管理業務なども幅広くご対応頂きます。 具体的な想定業務は以下になります。 全体のタスク管理・進捗管理 • …" at bounding box center [631, 376] width 555 height 371
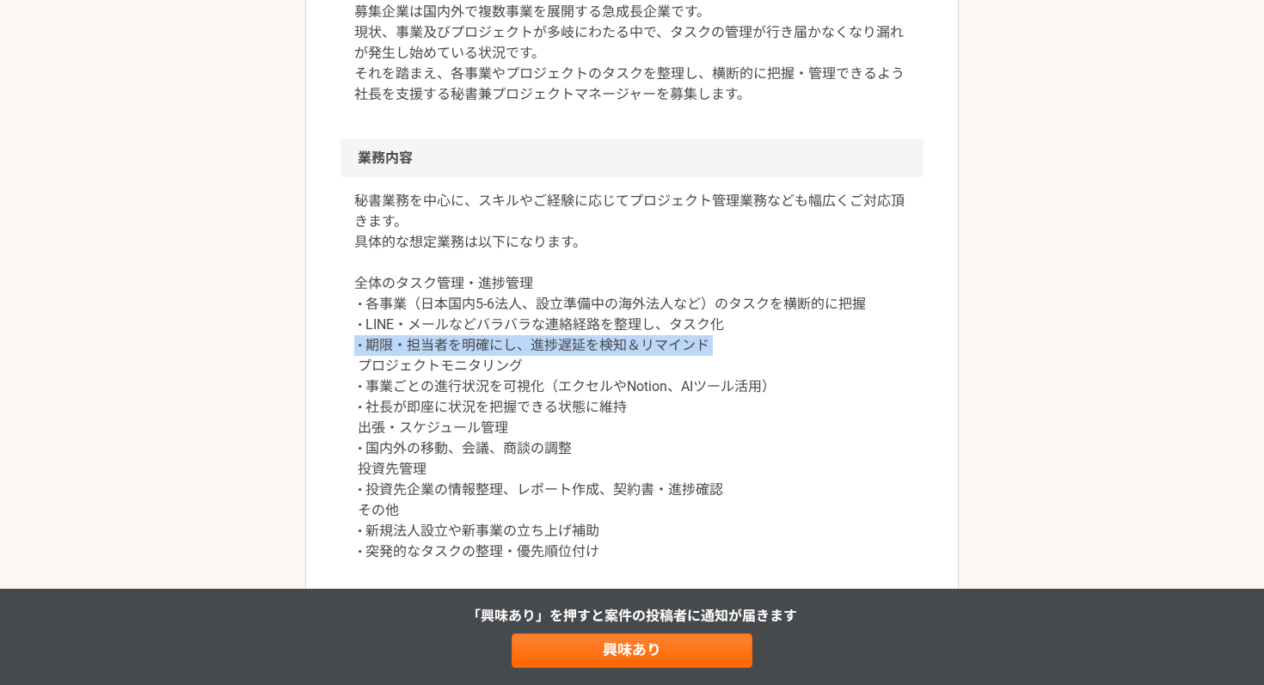
click at [540, 349] on p "秘書業務を中心に、スキルやご経験に応じてプロジェクト管理業務なども幅広くご対応頂きます。 具体的な想定業務は以下になります。 全体のタスク管理・進捗管理 • …" at bounding box center [631, 376] width 555 height 371
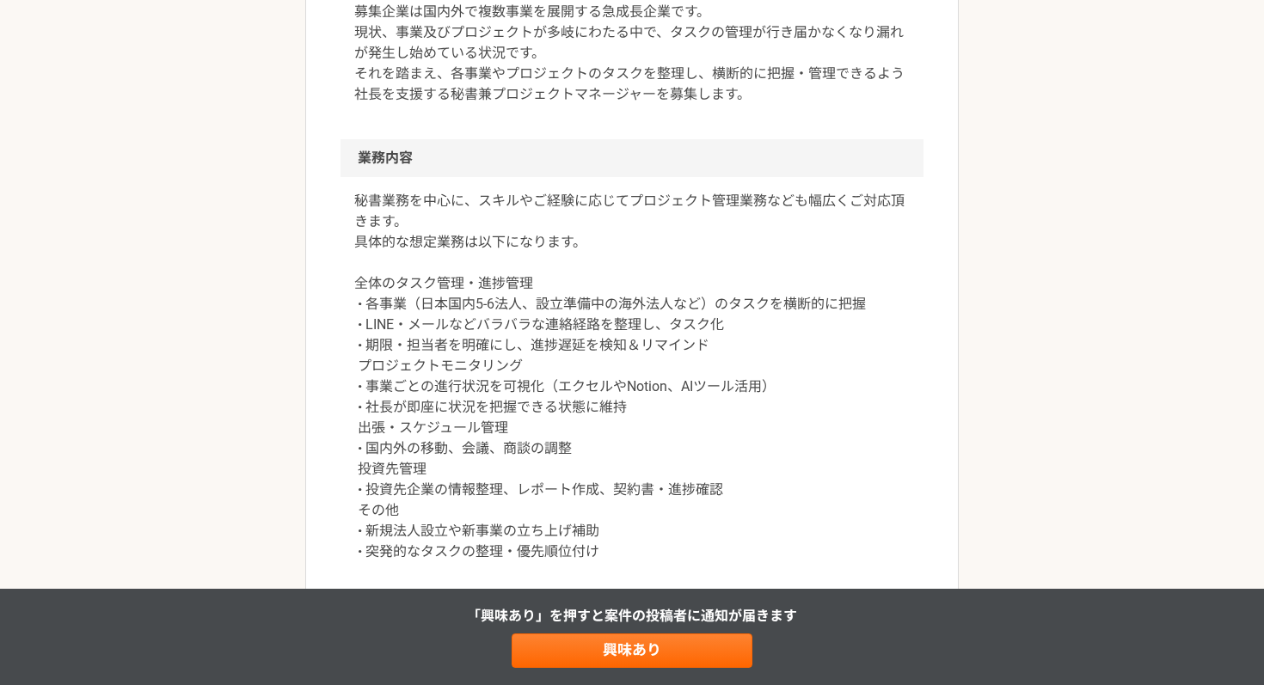
drag, startPoint x: 540, startPoint y: 349, endPoint x: 473, endPoint y: 371, distance: 70.7
click at [473, 371] on p "秘書業務を中心に、スキルやご経験に応じてプロジェクト管理業務なども幅広くご対応頂きます。 具体的な想定業務は以下になります。 全体のタスク管理・進捗管理 • …" at bounding box center [631, 376] width 555 height 371
click at [473, 391] on p "秘書業務を中心に、スキルやご経験に応じてプロジェクト管理業務なども幅広くご対応頂きます。 具体的な想定業務は以下になります。 全体のタスク管理・進捗管理 • …" at bounding box center [631, 376] width 555 height 371
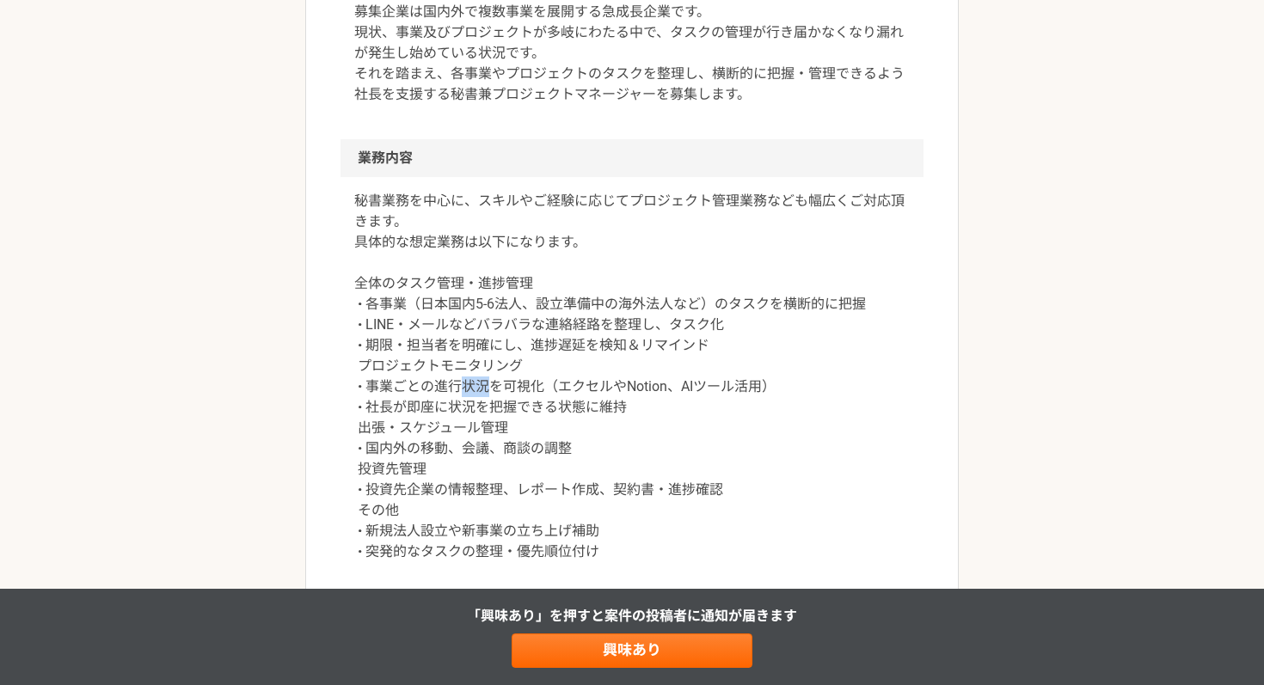
click at [473, 391] on p "秘書業務を中心に、スキルやご経験に応じてプロジェクト管理業務なども幅広くご対応頂きます。 具体的な想定業務は以下になります。 全体のタスク管理・進捗管理 • …" at bounding box center [631, 376] width 555 height 371
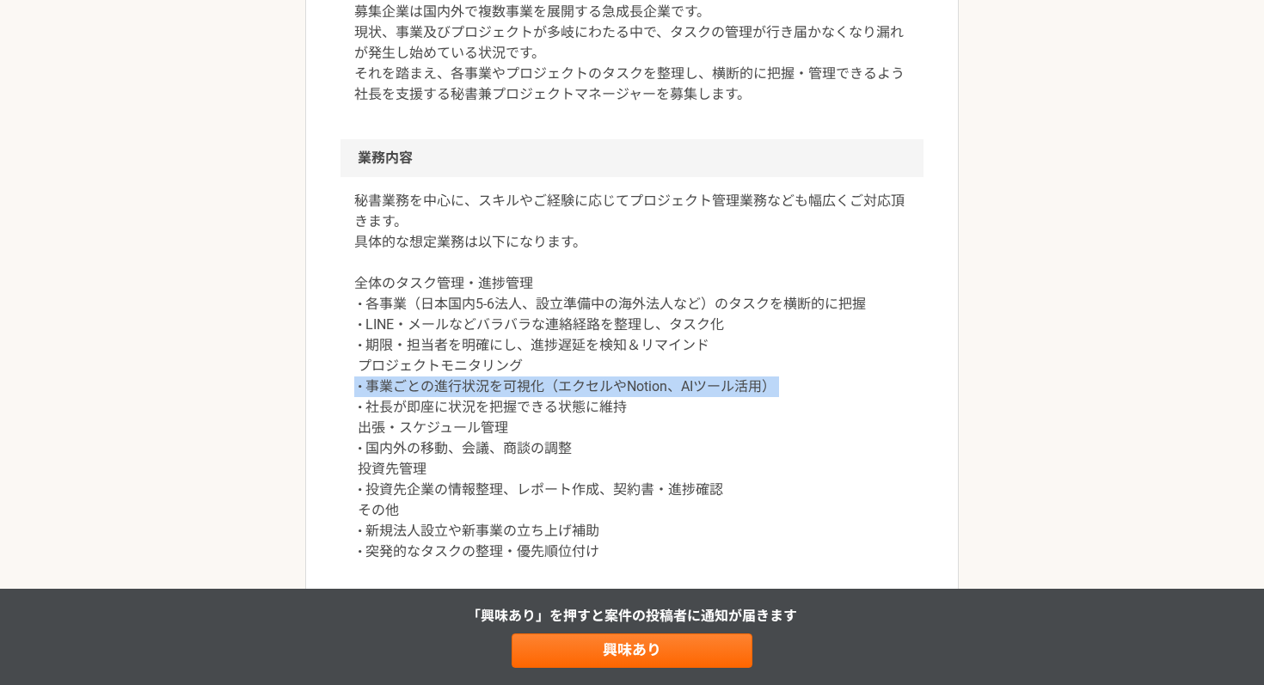
click at [473, 391] on p "秘書業務を中心に、スキルやご経験に応じてプロジェクト管理業務なども幅広くご対応頂きます。 具体的な想定業務は以下になります。 全体のタスク管理・進捗管理 • …" at bounding box center [631, 376] width 555 height 371
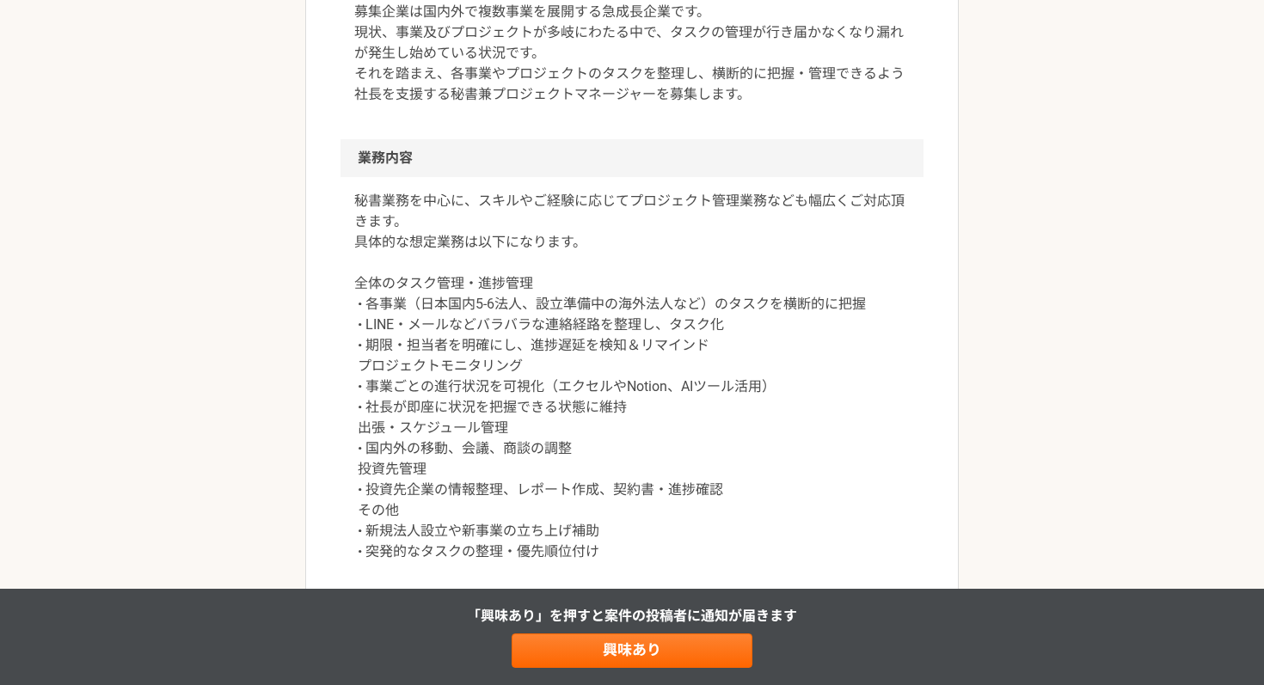
drag, startPoint x: 473, startPoint y: 371, endPoint x: 473, endPoint y: 413, distance: 41.3
click at [473, 413] on p "秘書業務を中心に、スキルやご経験に応じてプロジェクト管理業務なども幅広くご対応頂きます。 具体的な想定業務は以下になります。 全体のタスク管理・進捗管理 • …" at bounding box center [631, 376] width 555 height 371
click at [449, 438] on p "秘書業務を中心に、スキルやご経験に応じてプロジェクト管理業務なども幅広くご対応頂きます。 具体的な想定業務は以下になります。 全体のタスク管理・進捗管理 • …" at bounding box center [631, 376] width 555 height 371
drag, startPoint x: 473, startPoint y: 413, endPoint x: 450, endPoint y: 434, distance: 31.6
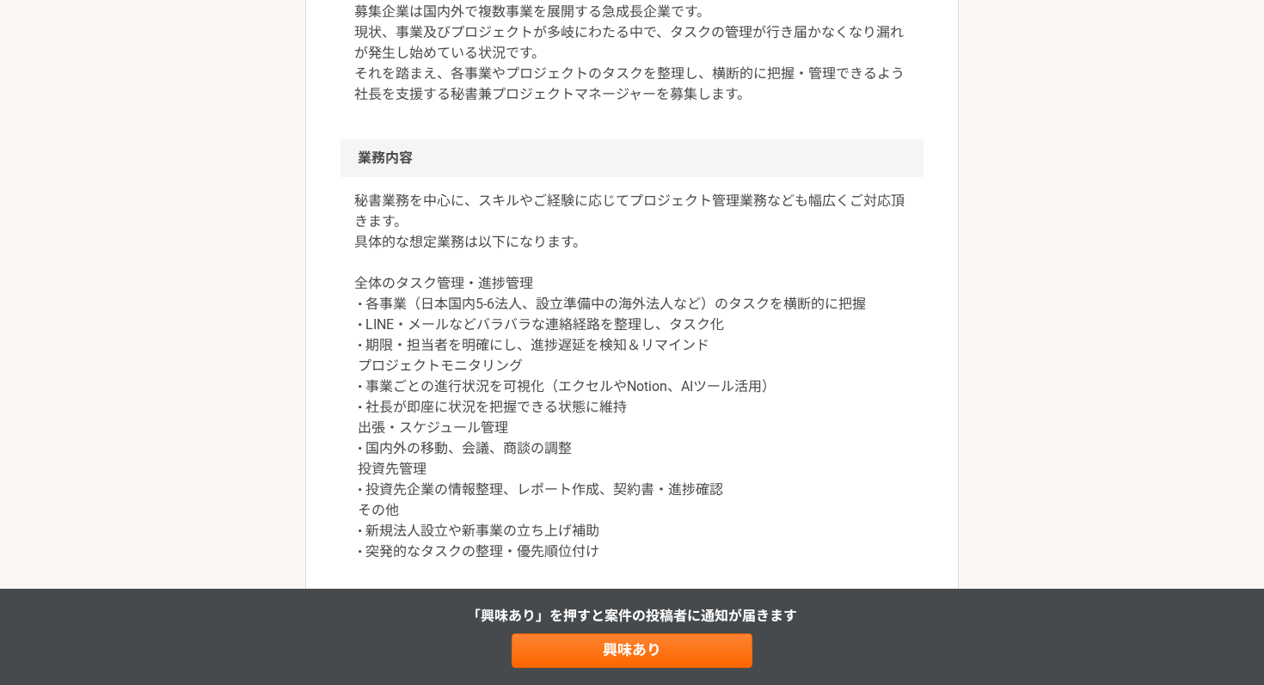
click at [450, 434] on p "秘書業務を中心に、スキルやご経験に応じてプロジェクト管理業務なども幅広くご対応頂きます。 具体的な想定業務は以下になります。 全体のタスク管理・進捗管理 • …" at bounding box center [631, 376] width 555 height 371
click at [450, 456] on p "秘書業務を中心に、スキルやご経験に応じてプロジェクト管理業務なども幅広くご対応頂きます。 具体的な想定業務は以下になります。 全体のタスク管理・進捗管理 • …" at bounding box center [631, 376] width 555 height 371
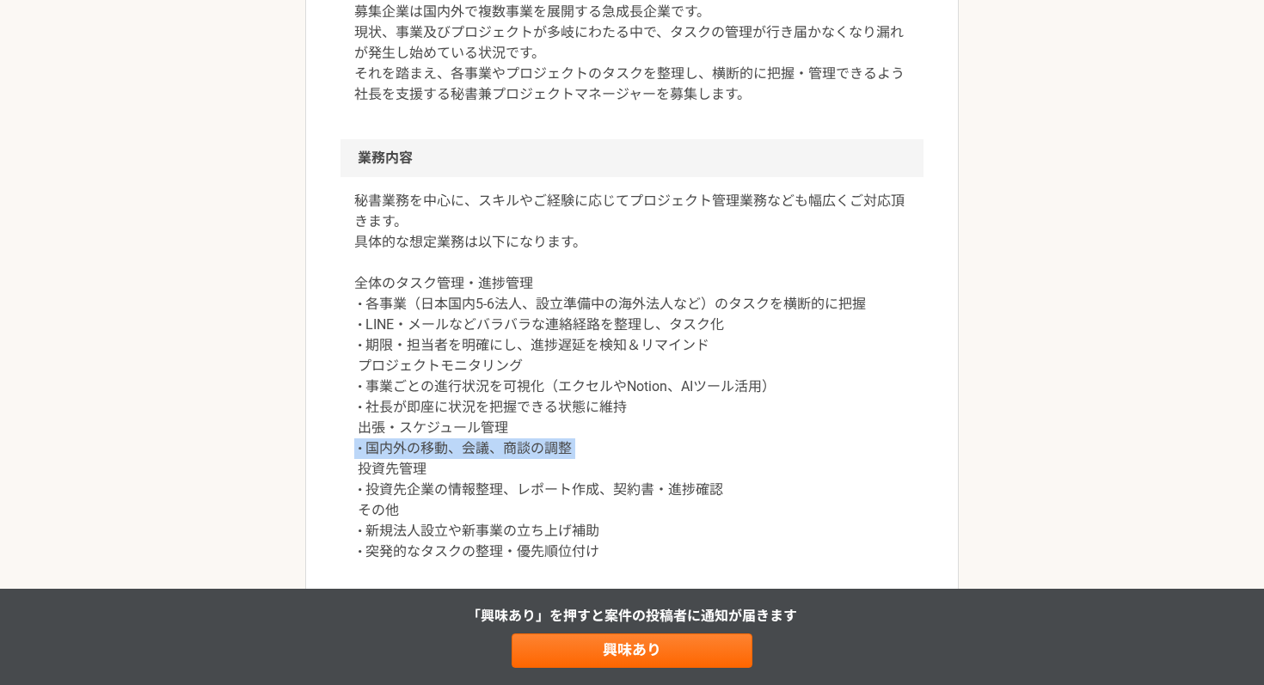
click at [450, 456] on p "秘書業務を中心に、スキルやご経験に応じてプロジェクト管理業務なども幅広くご対応頂きます。 具体的な想定業務は以下になります。 全体のタスク管理・進捗管理 • …" at bounding box center [631, 376] width 555 height 371
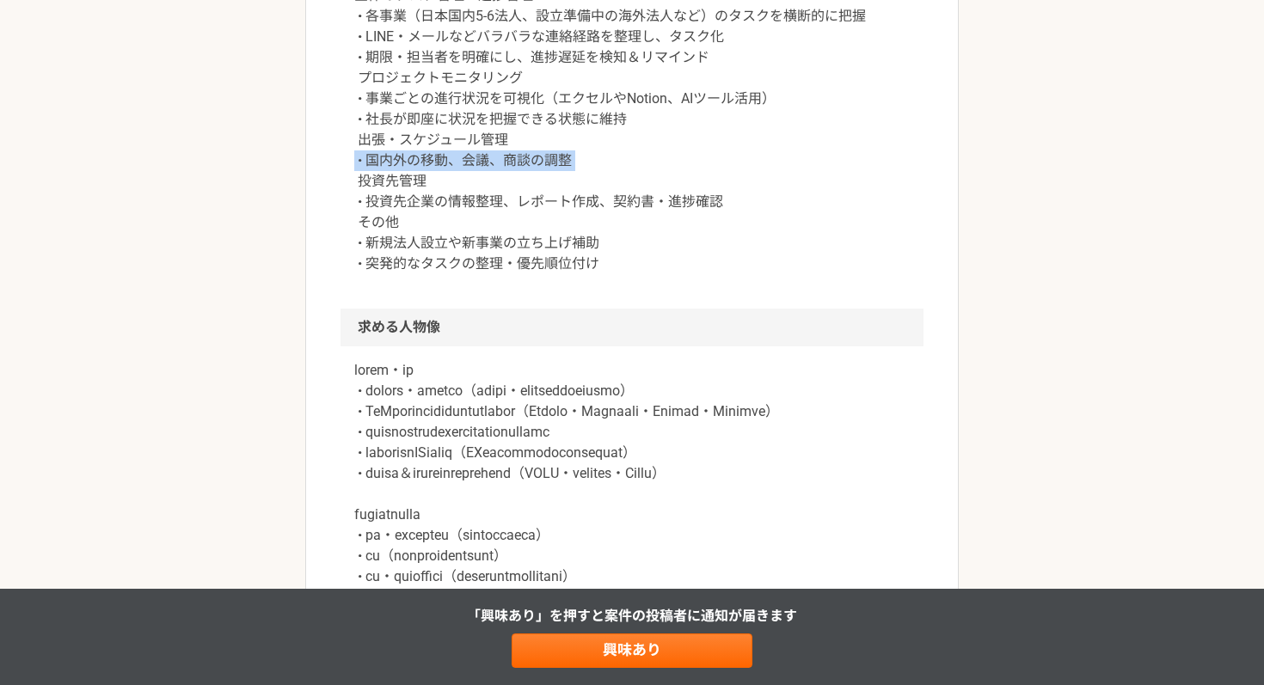
scroll to position [856, 0]
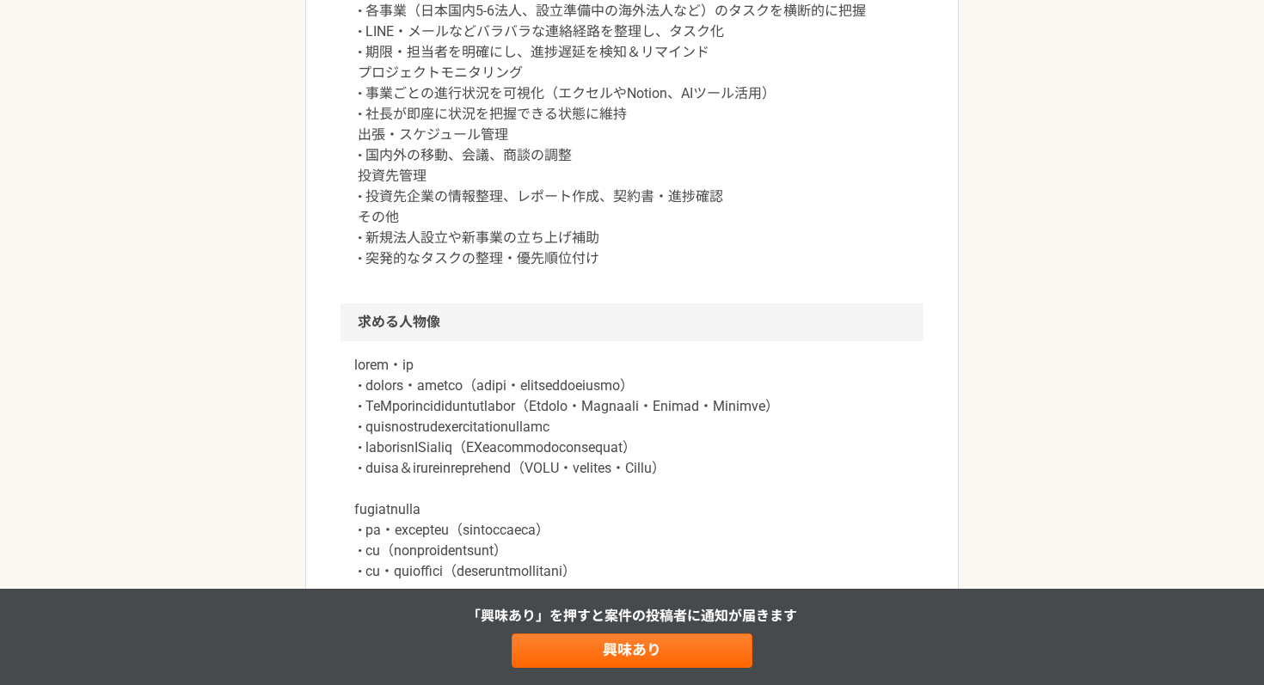
click at [493, 374] on p at bounding box center [631, 540] width 555 height 371
drag, startPoint x: 450, startPoint y: 434, endPoint x: 493, endPoint y: 378, distance: 70.5
click at [493, 378] on p at bounding box center [631, 540] width 555 height 371
drag, startPoint x: 493, startPoint y: 378, endPoint x: 493, endPoint y: 416, distance: 37.8
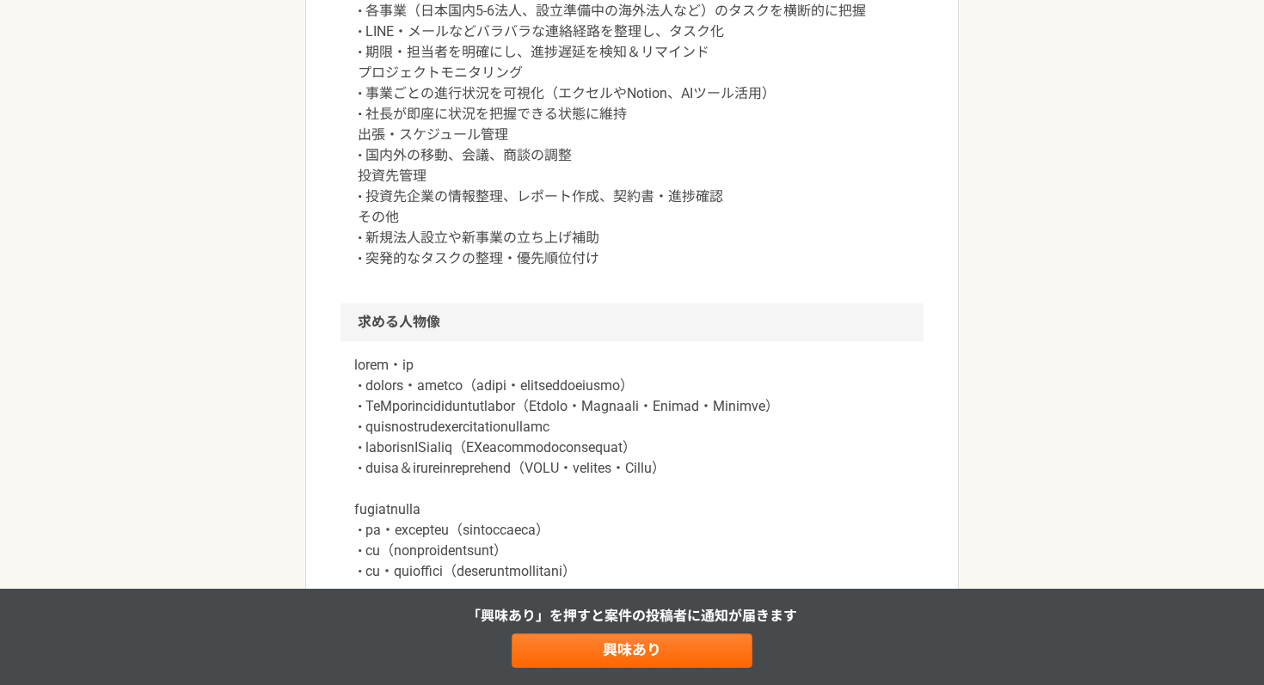
click at [493, 416] on p at bounding box center [631, 540] width 555 height 371
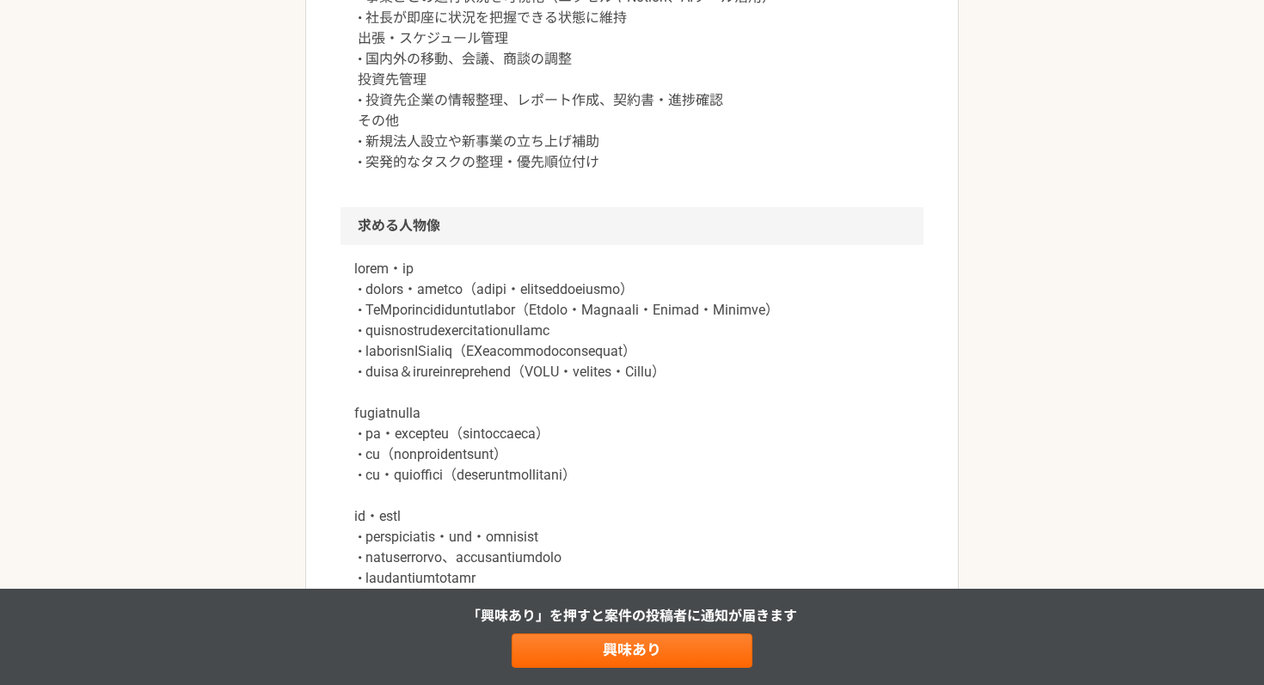
scroll to position [958, 0]
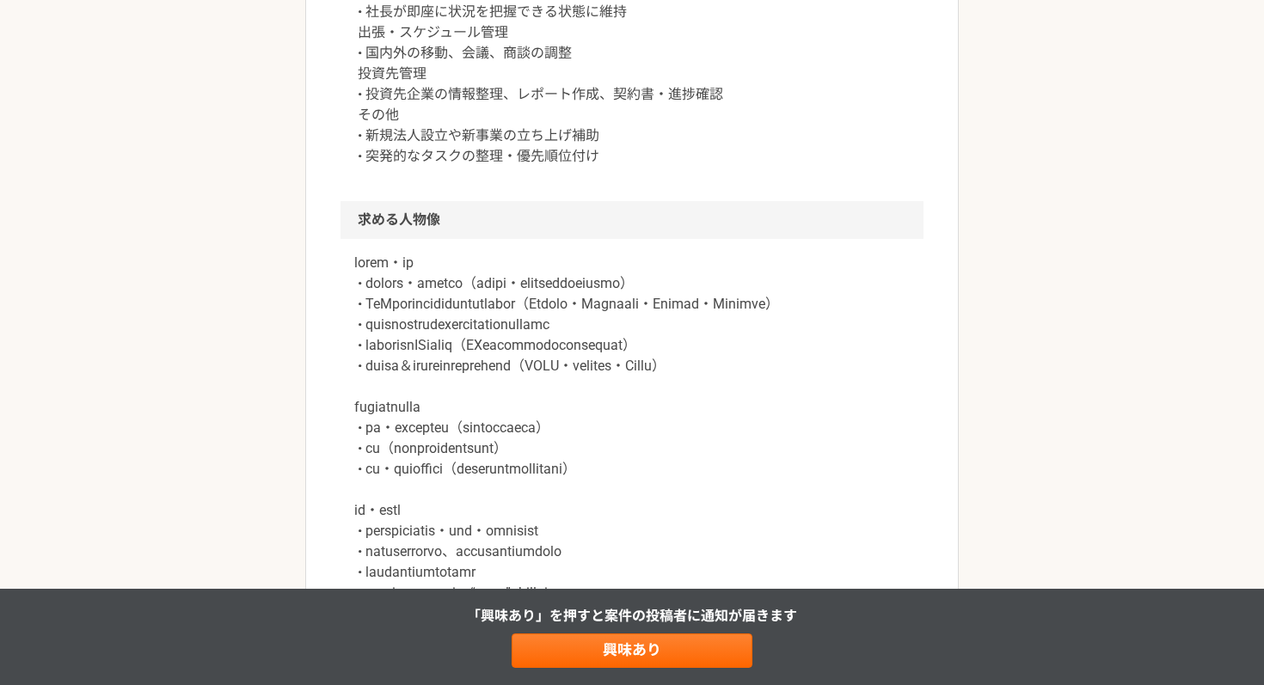
drag, startPoint x: 493, startPoint y: 416, endPoint x: 487, endPoint y: 472, distance: 56.2
click at [487, 472] on p at bounding box center [631, 438] width 555 height 371
click at [650, 472] on p at bounding box center [631, 438] width 555 height 371
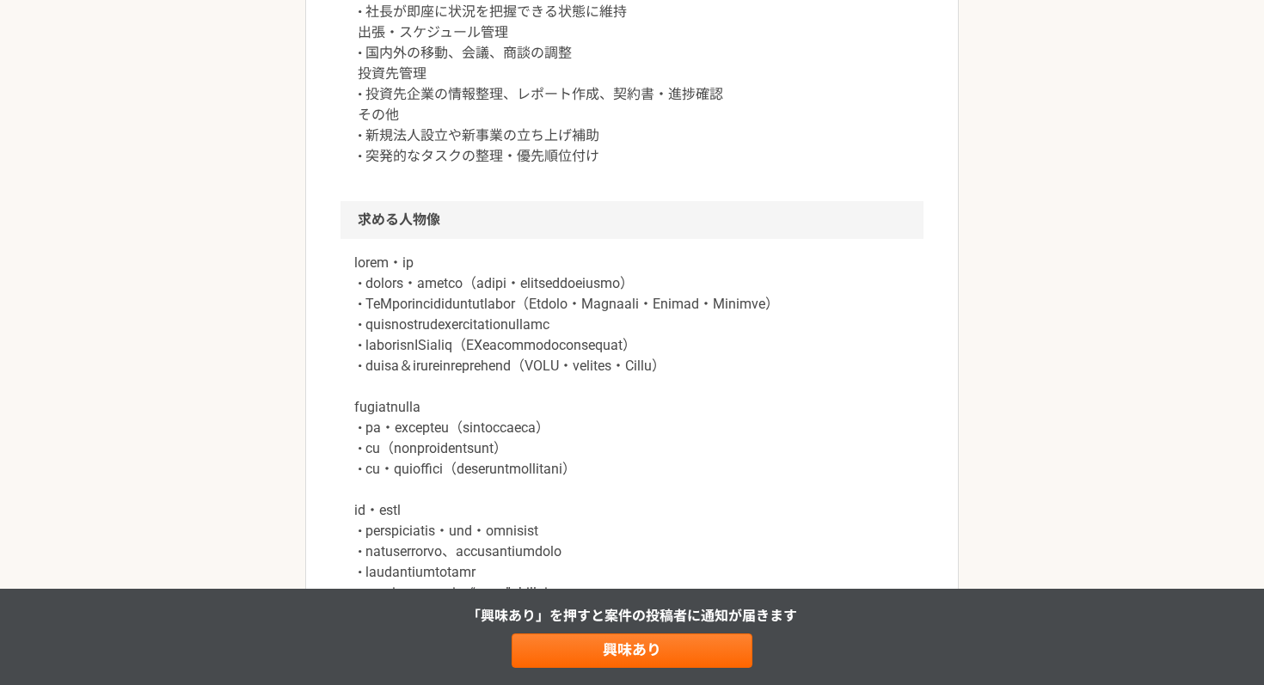
drag, startPoint x: 487, startPoint y: 472, endPoint x: 472, endPoint y: 452, distance: 24.6
click at [472, 452] on p at bounding box center [631, 438] width 555 height 371
drag, startPoint x: 472, startPoint y: 452, endPoint x: 444, endPoint y: 466, distance: 31.5
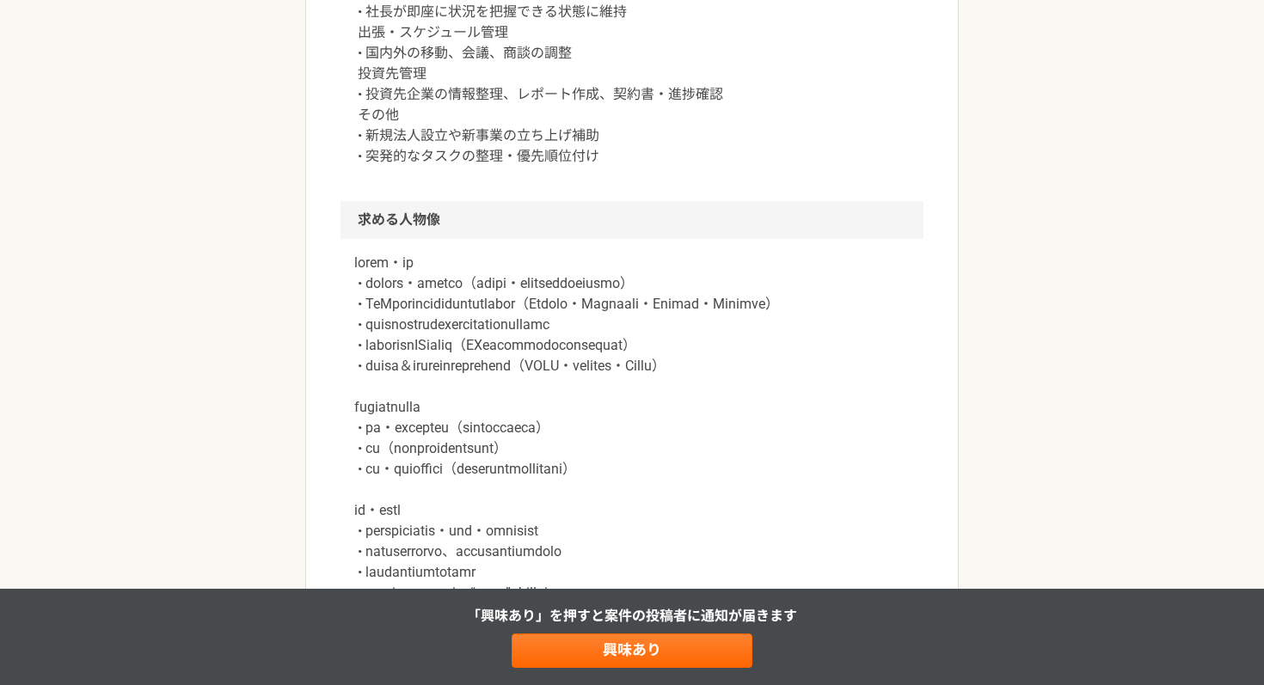
click at [444, 466] on p at bounding box center [631, 438] width 555 height 371
drag, startPoint x: 444, startPoint y: 466, endPoint x: 669, endPoint y: 448, distance: 225.9
click at [669, 448] on p at bounding box center [631, 438] width 555 height 371
click at [653, 467] on p at bounding box center [631, 438] width 555 height 371
click at [585, 497] on p at bounding box center [631, 438] width 555 height 371
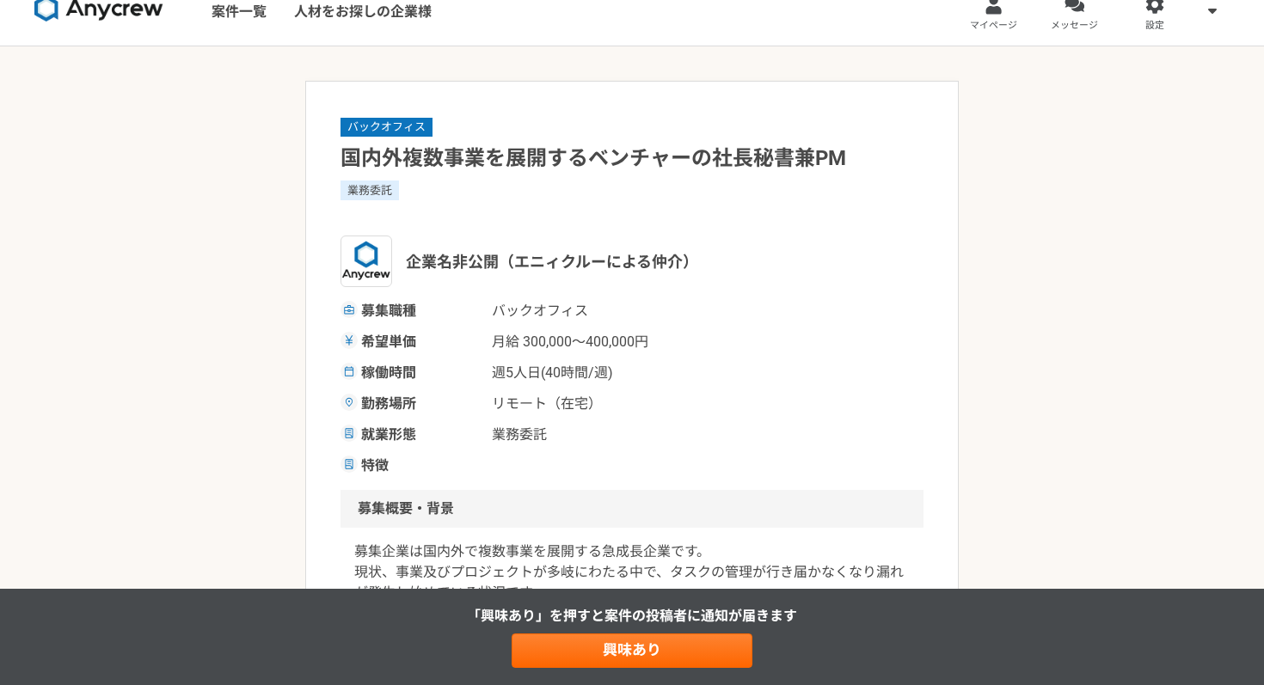
scroll to position [21, 0]
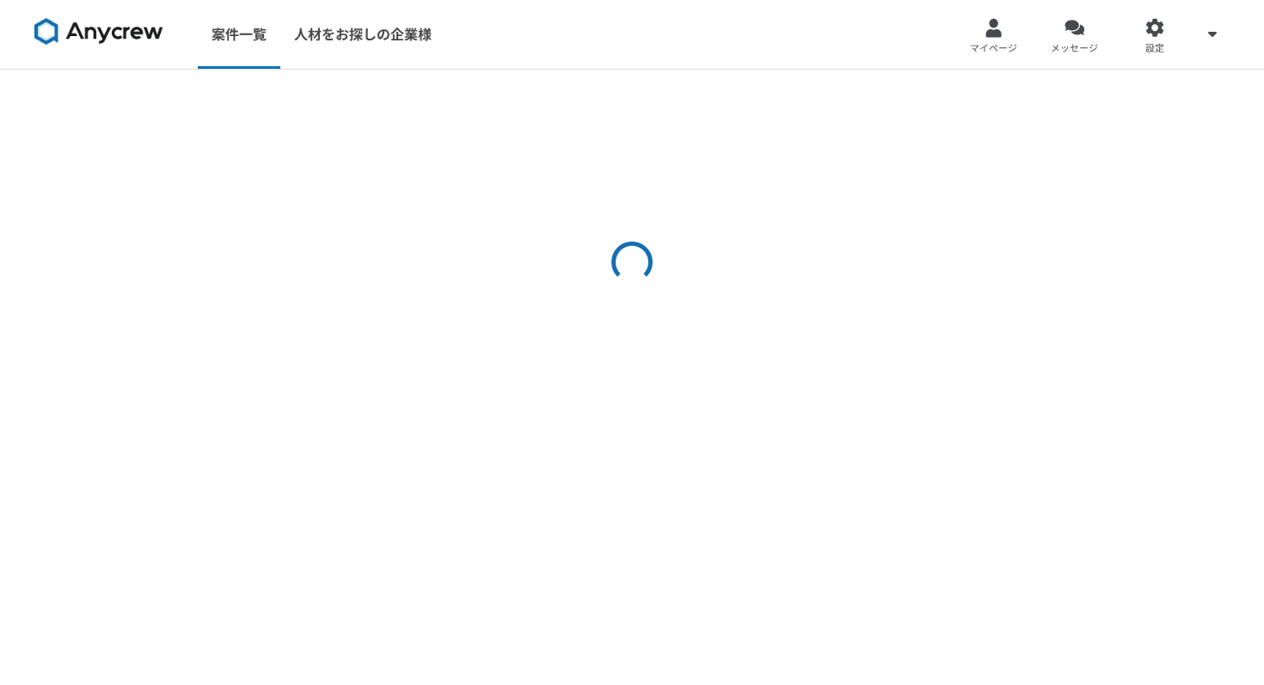
select select "5"
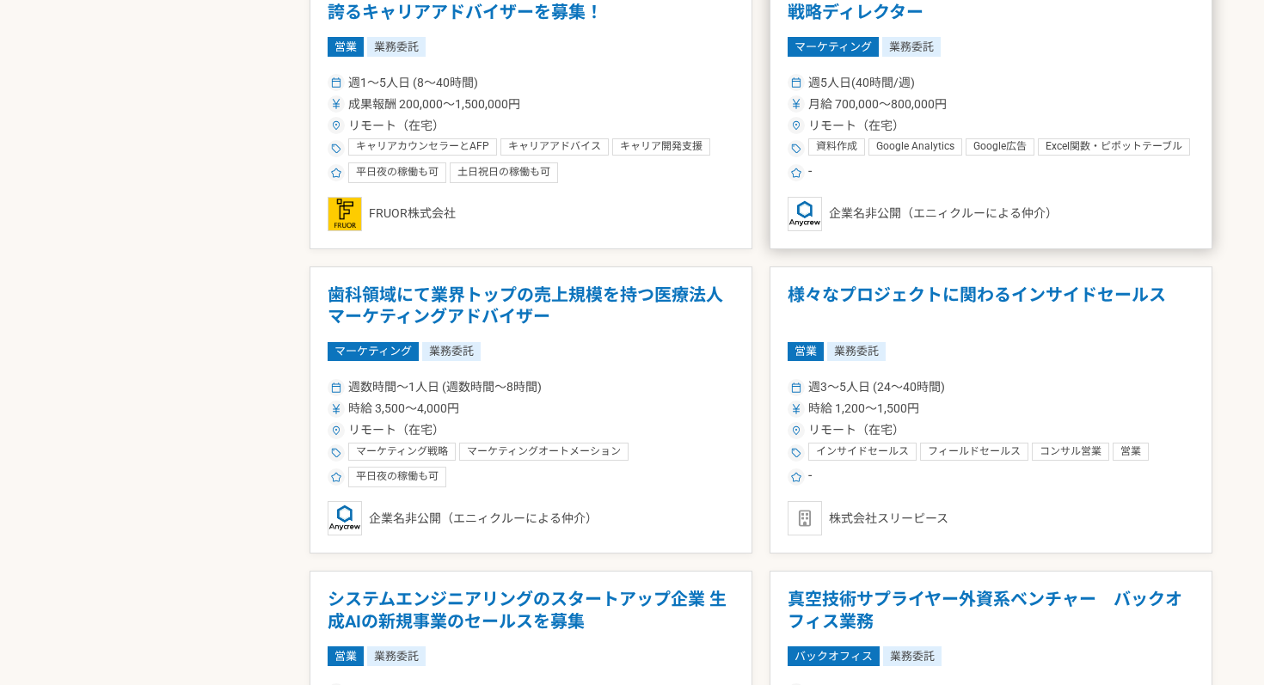
scroll to position [2546, 0]
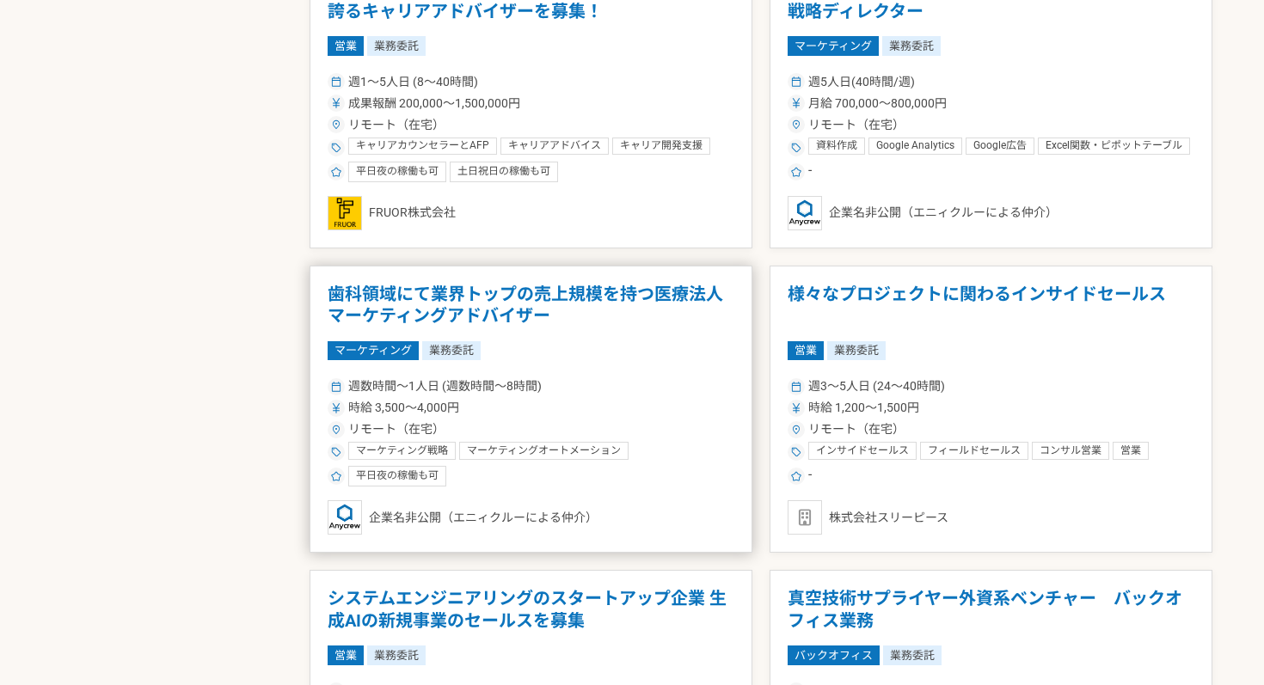
click at [646, 423] on div "リモート（在宅）" at bounding box center [531, 429] width 407 height 18
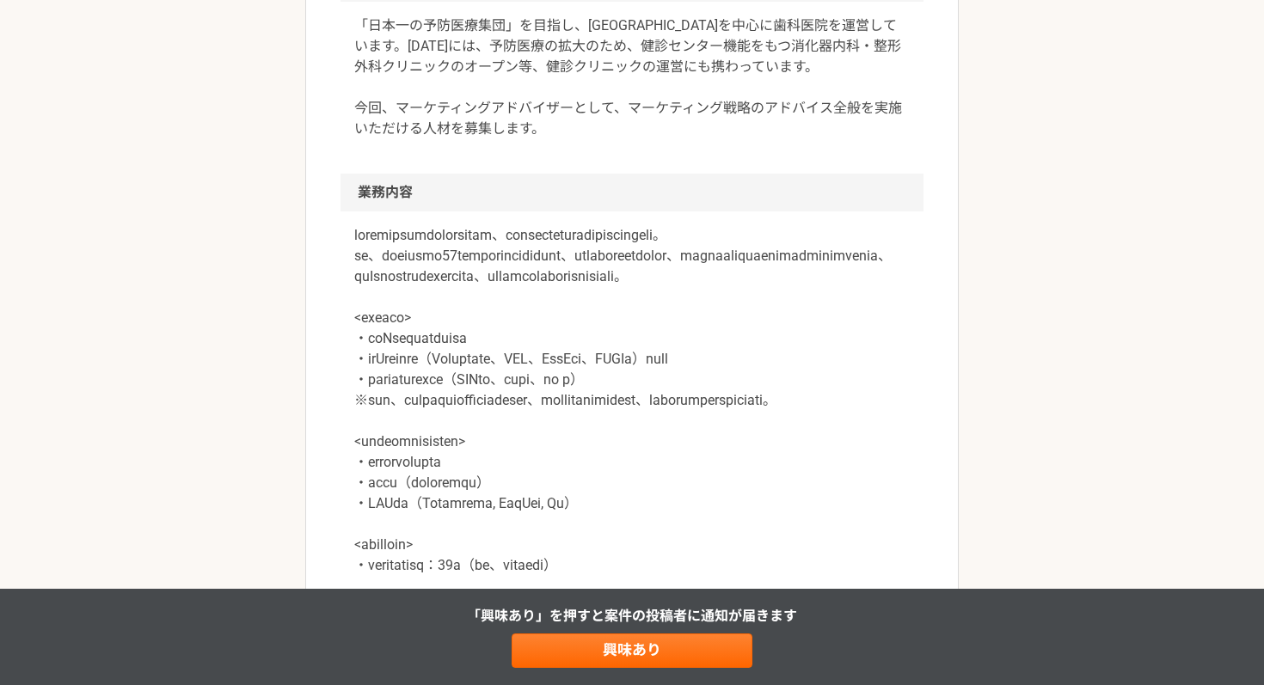
scroll to position [583, 0]
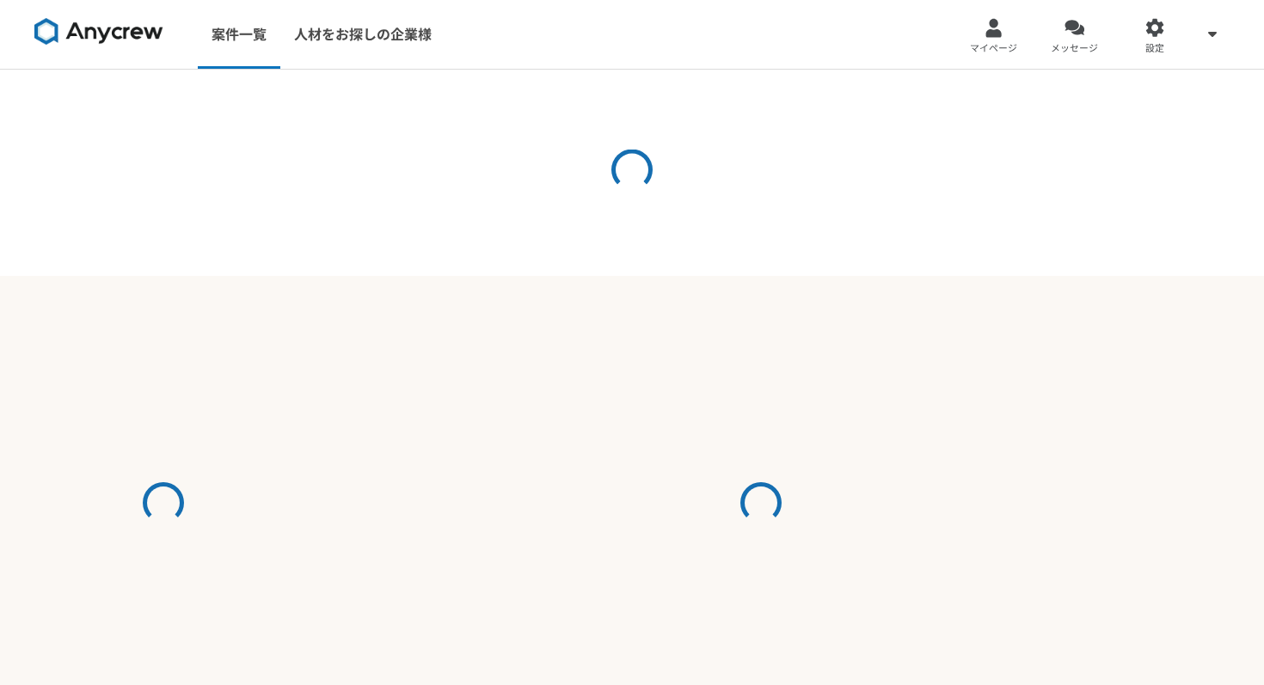
select select "5"
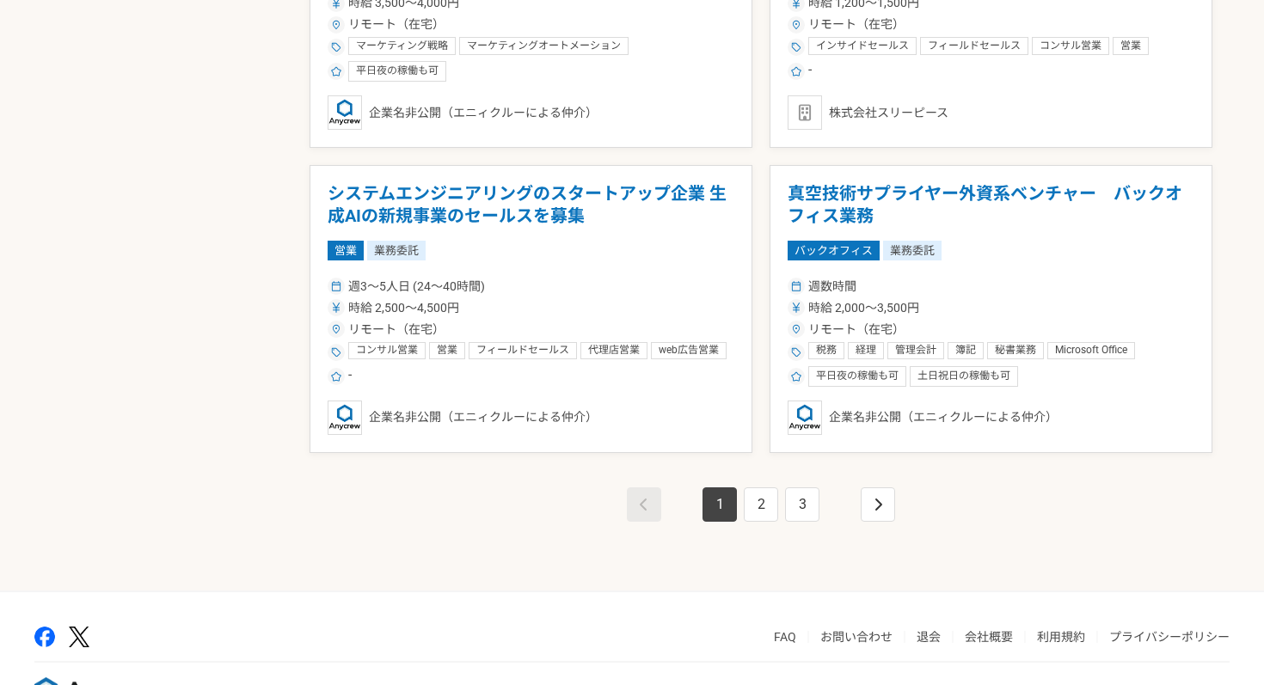
scroll to position [2952, 0]
click at [761, 503] on link "2" at bounding box center [761, 504] width 34 height 34
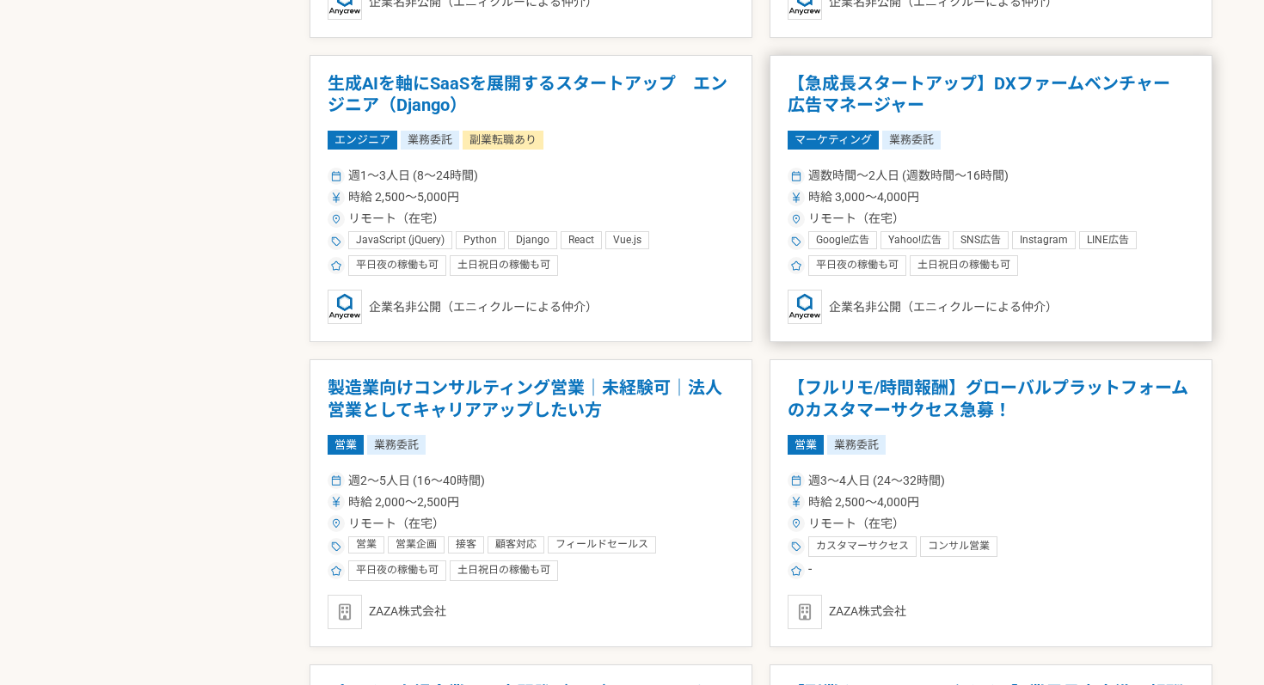
scroll to position [1234, 0]
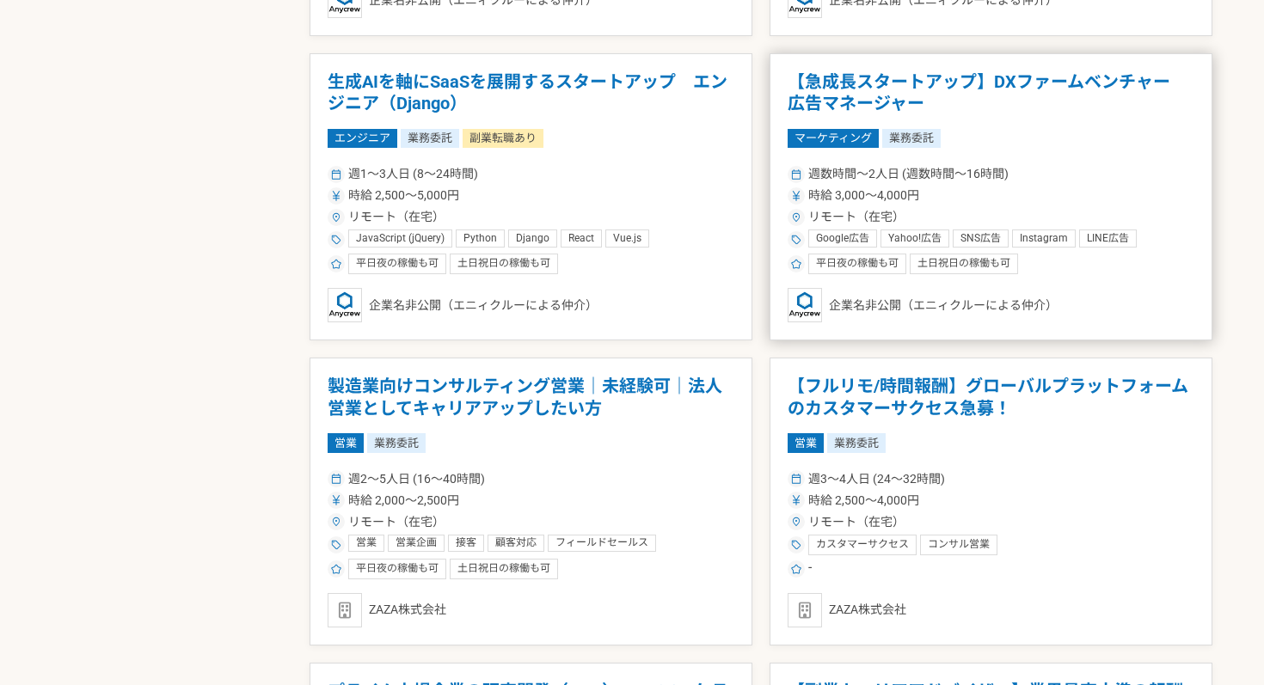
click at [1116, 147] on div "マーケティング 業務委託" at bounding box center [990, 138] width 407 height 19
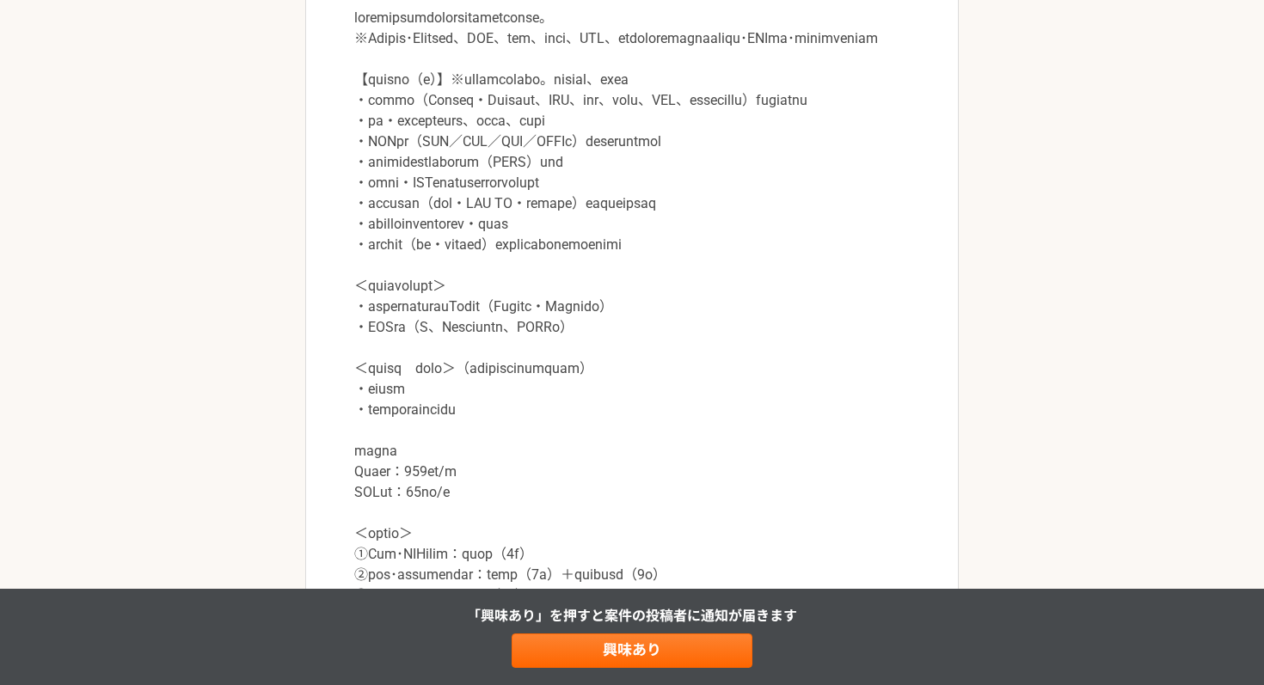
scroll to position [1356, 0]
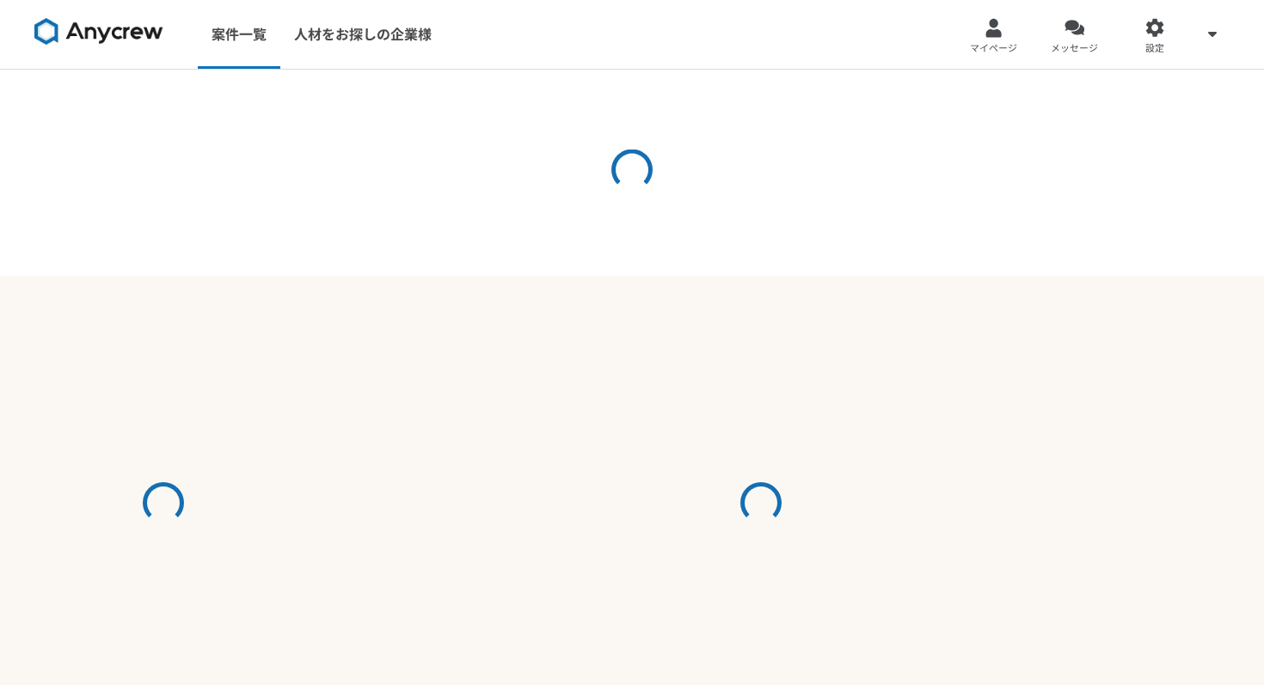
select select "5"
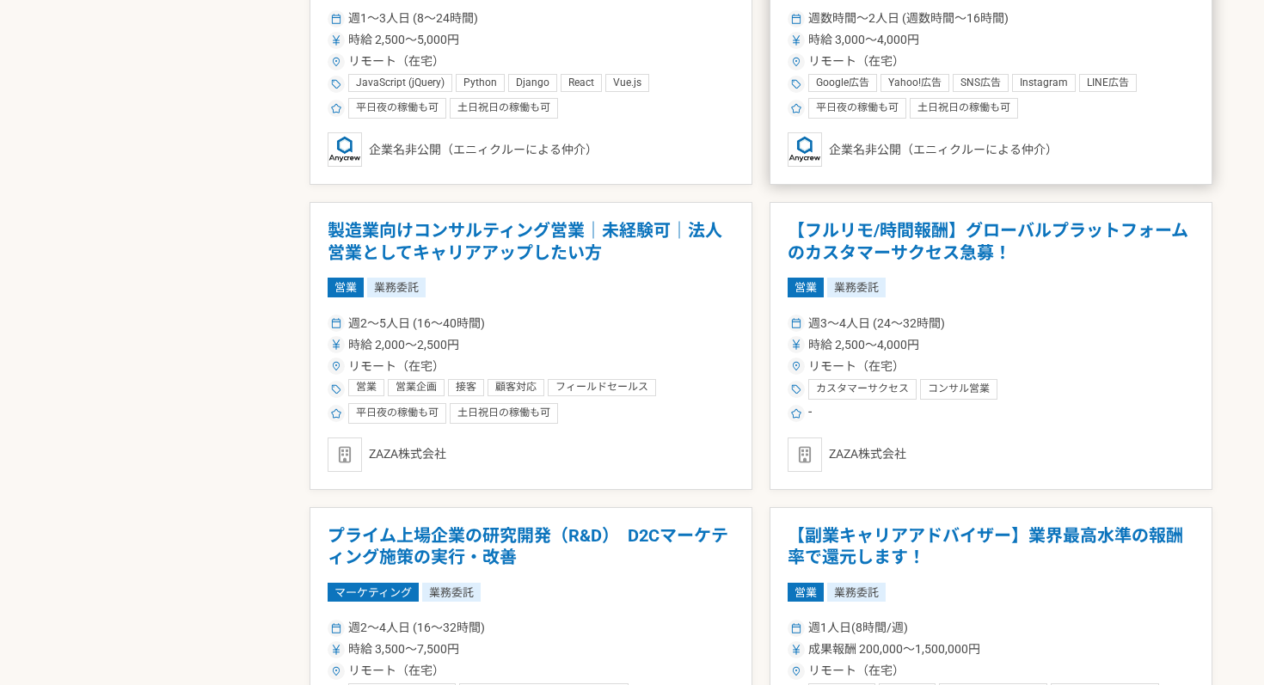
scroll to position [1397, 0]
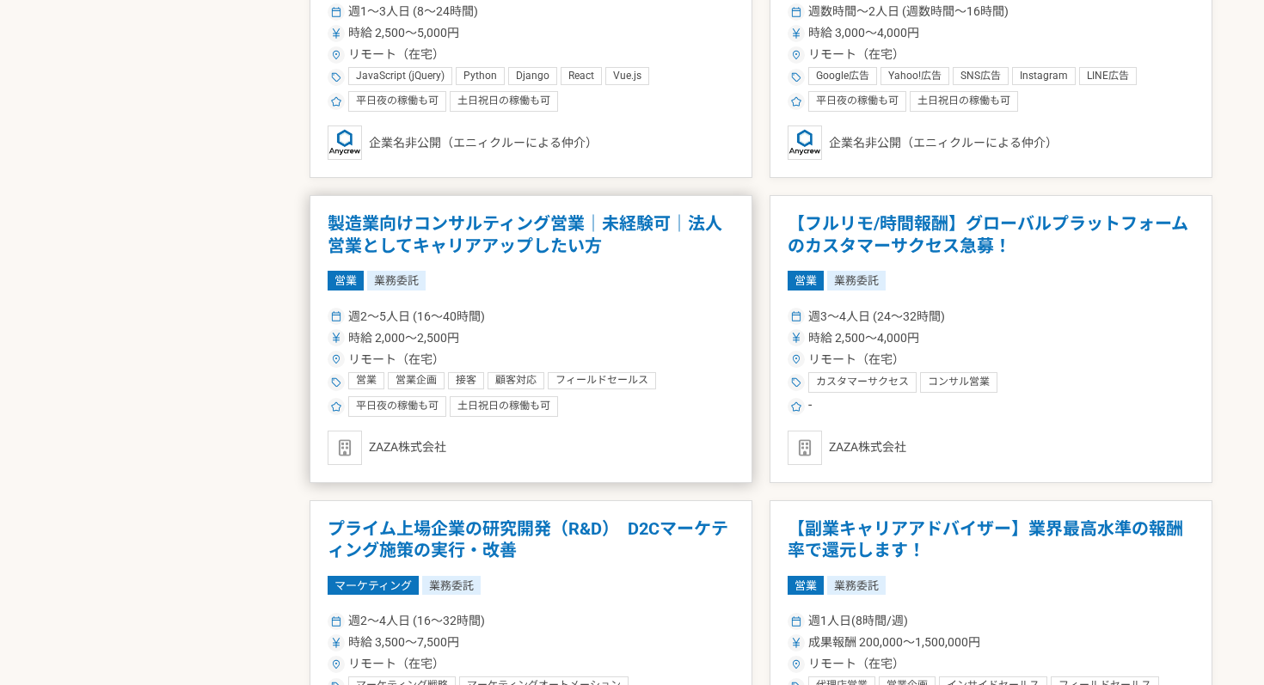
click at [564, 303] on article "製造業向けコンサルティング営業｜未経験可｜法人営業としてキャリアアップしたい方 営業 業務委託 週2〜5人日 (16〜40時間) 時給 2,000〜2,500…" at bounding box center [530, 339] width 443 height 288
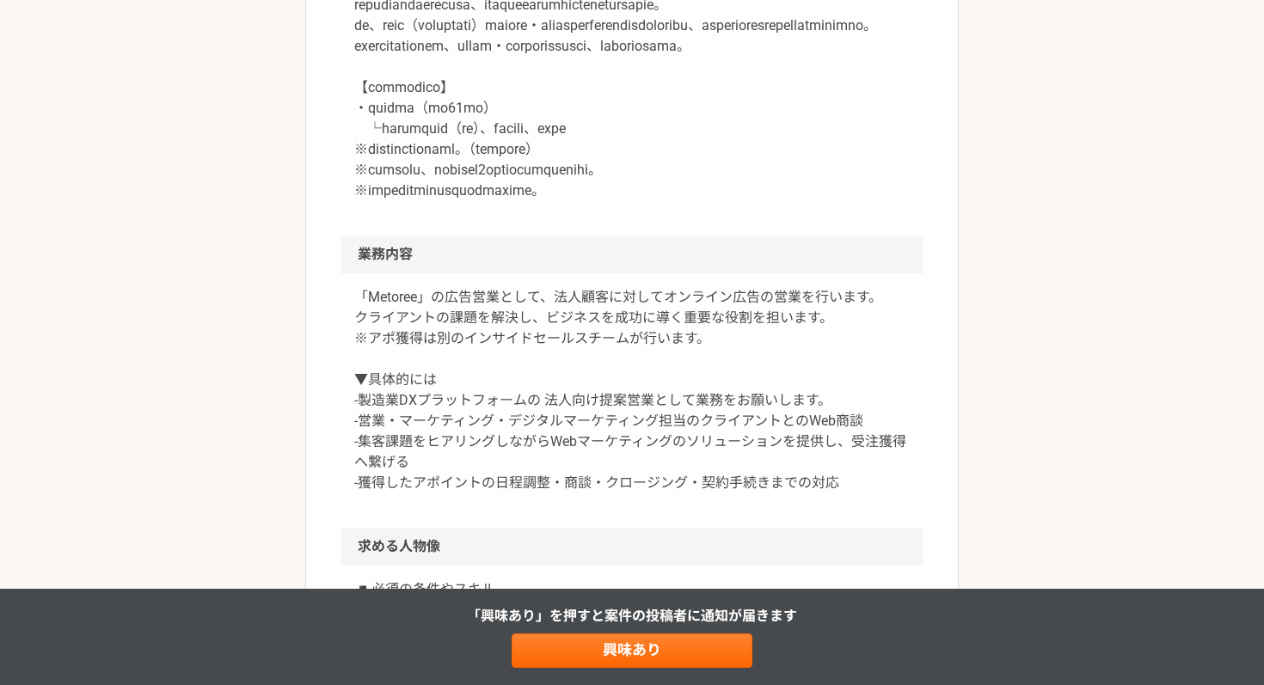
scroll to position [1222, 0]
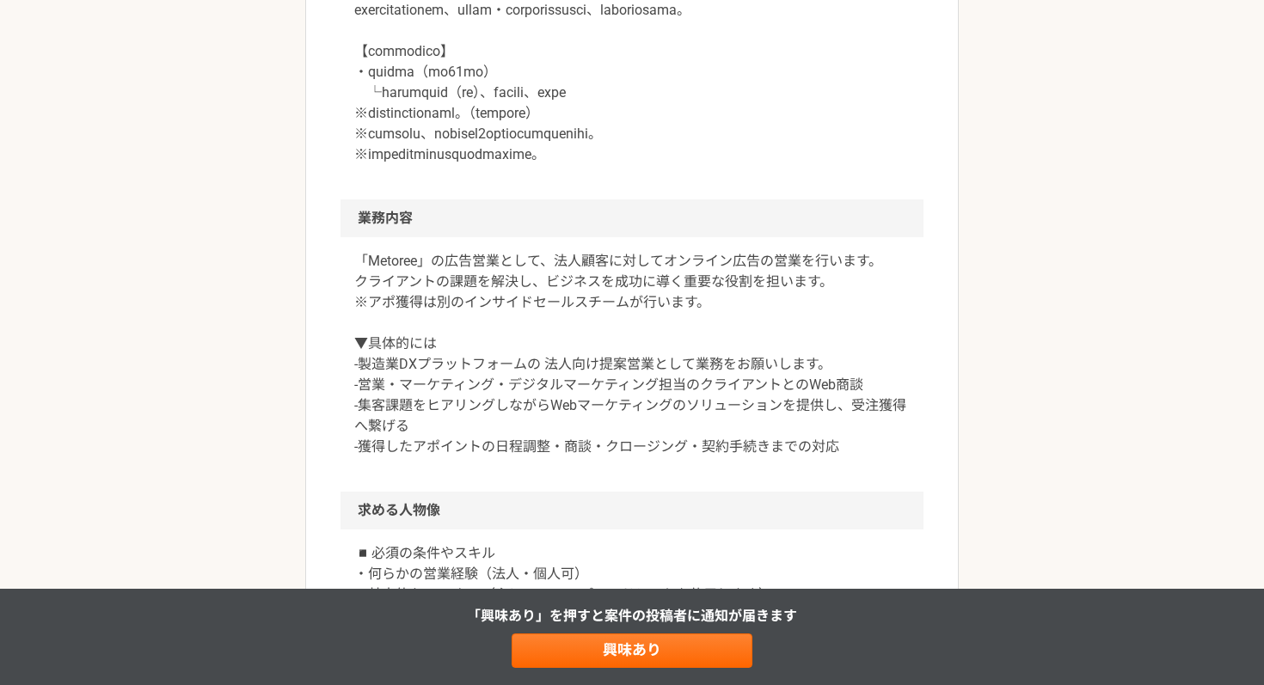
scroll to position [1235, 0]
drag, startPoint x: 373, startPoint y: 343, endPoint x: 639, endPoint y: 343, distance: 265.6
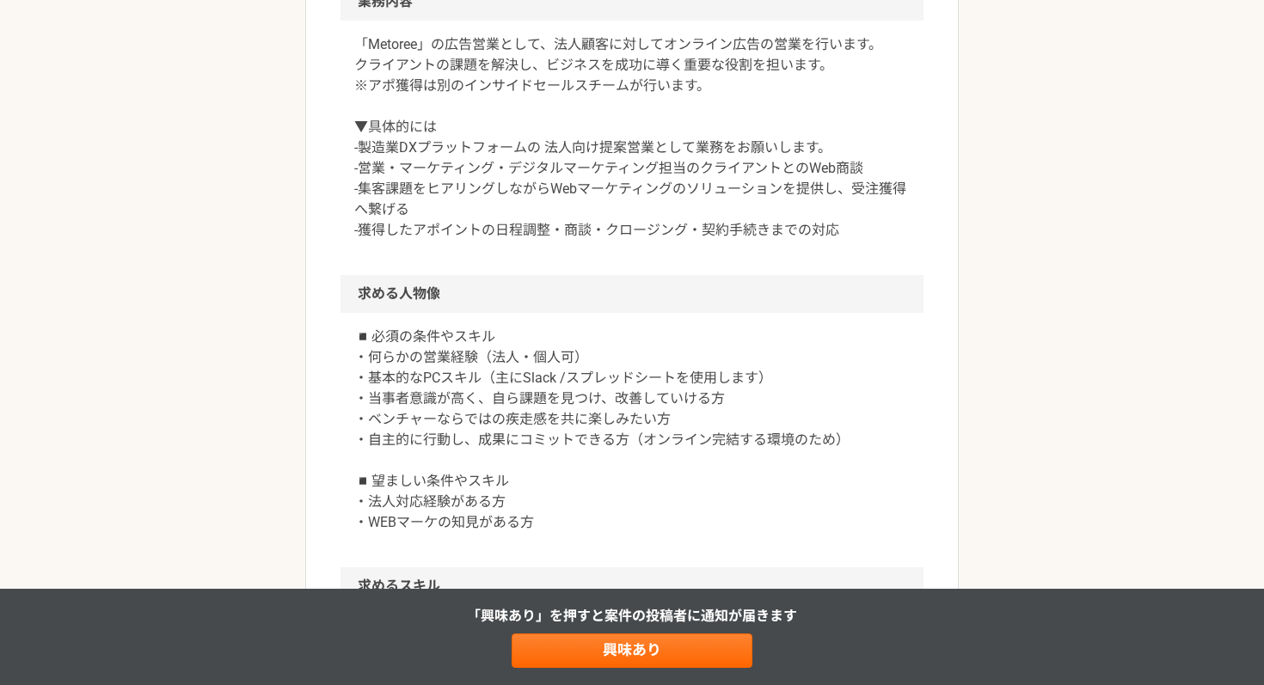
scroll to position [1453, 0]
click at [603, 239] on p "「Metoree」の広告営業として、法人顧客に対してオンライン広告の営業を行います。 クライアントの課題を解決し、ビジネスを成功に導く重要な役割を担います。 …" at bounding box center [631, 136] width 555 height 206
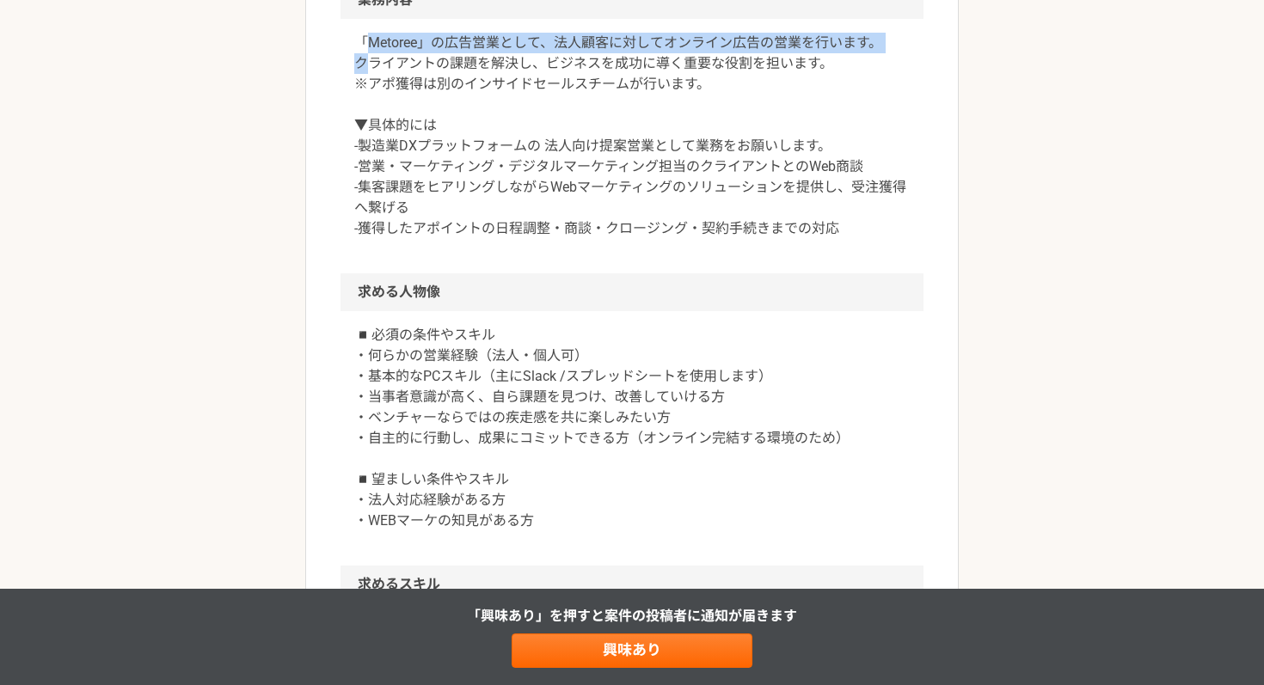
click at [603, 239] on p "「Metoree」の広告営業として、法人顧客に対してオンライン広告の営業を行います。 クライアントの課題を解決し、ビジネスを成功に導く重要な役割を担います。 …" at bounding box center [631, 136] width 555 height 206
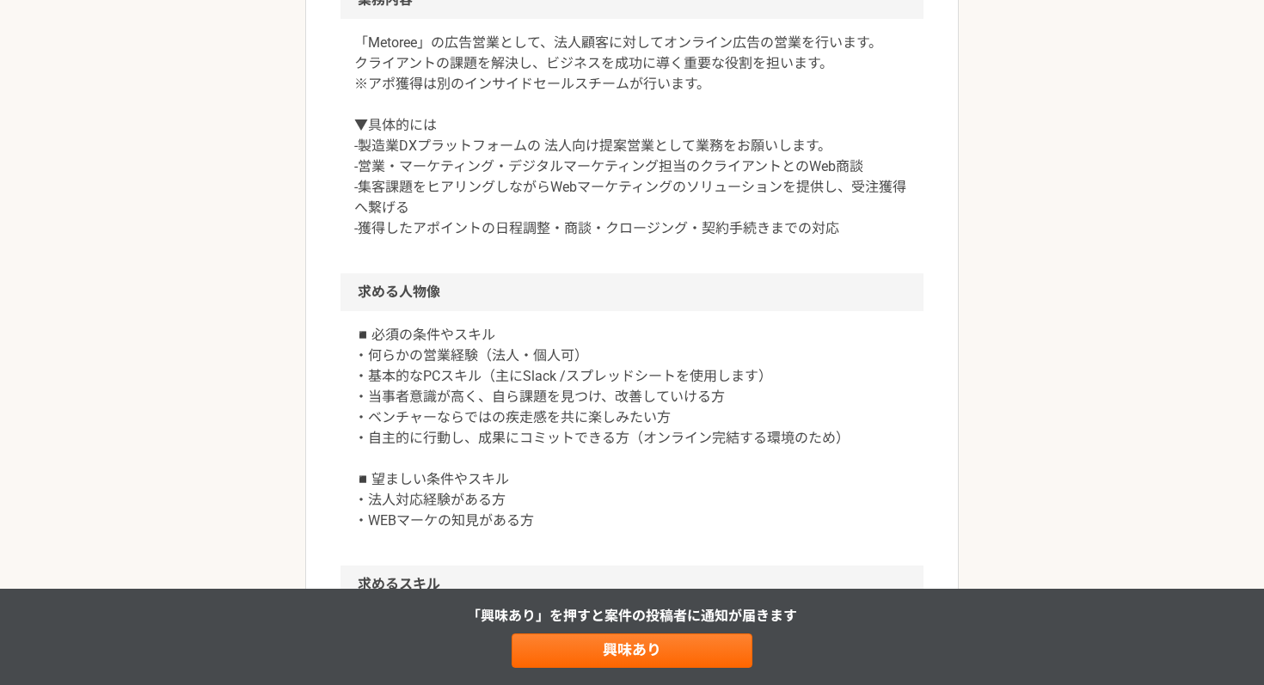
click at [595, 239] on p "「Metoree」の広告営業として、法人顧客に対してオンライン広告の営業を行います。 クライアントの課題を解決し、ビジネスを成功に導く重要な役割を担います。 …" at bounding box center [631, 136] width 555 height 206
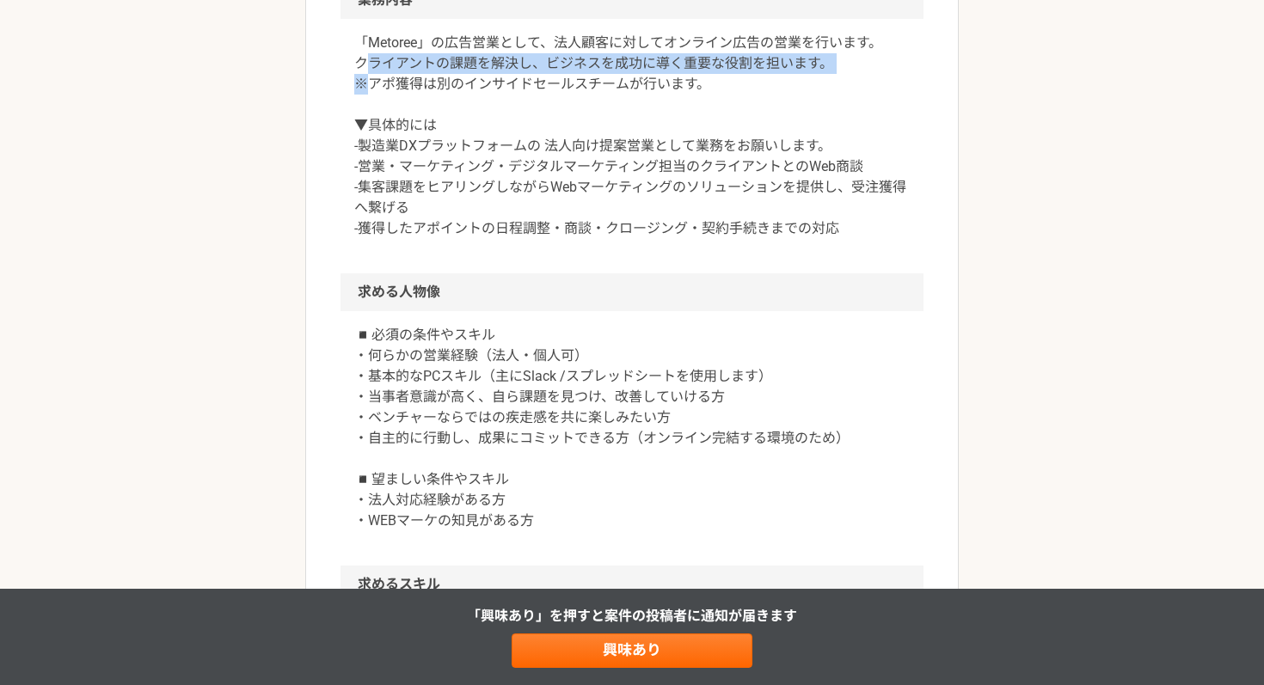
click at [595, 239] on p "「Metoree」の広告営業として、法人顧客に対してオンライン広告の営業を行います。 クライアントの課題を解決し、ビジネスを成功に導く重要な役割を担います。 …" at bounding box center [631, 136] width 555 height 206
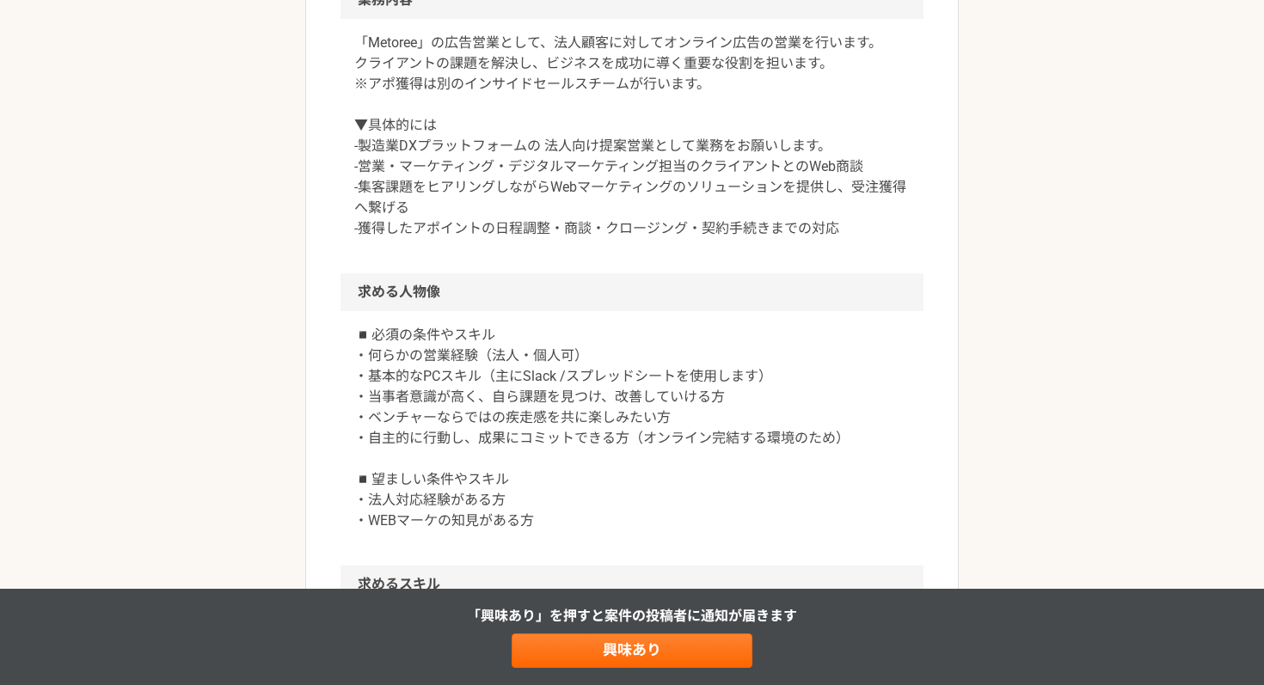
click at [585, 239] on p "「Metoree」の広告営業として、法人顧客に対してオンライン広告の営業を行います。 クライアントの課題を解決し、ビジネスを成功に導く重要な役割を担います。 …" at bounding box center [631, 136] width 555 height 206
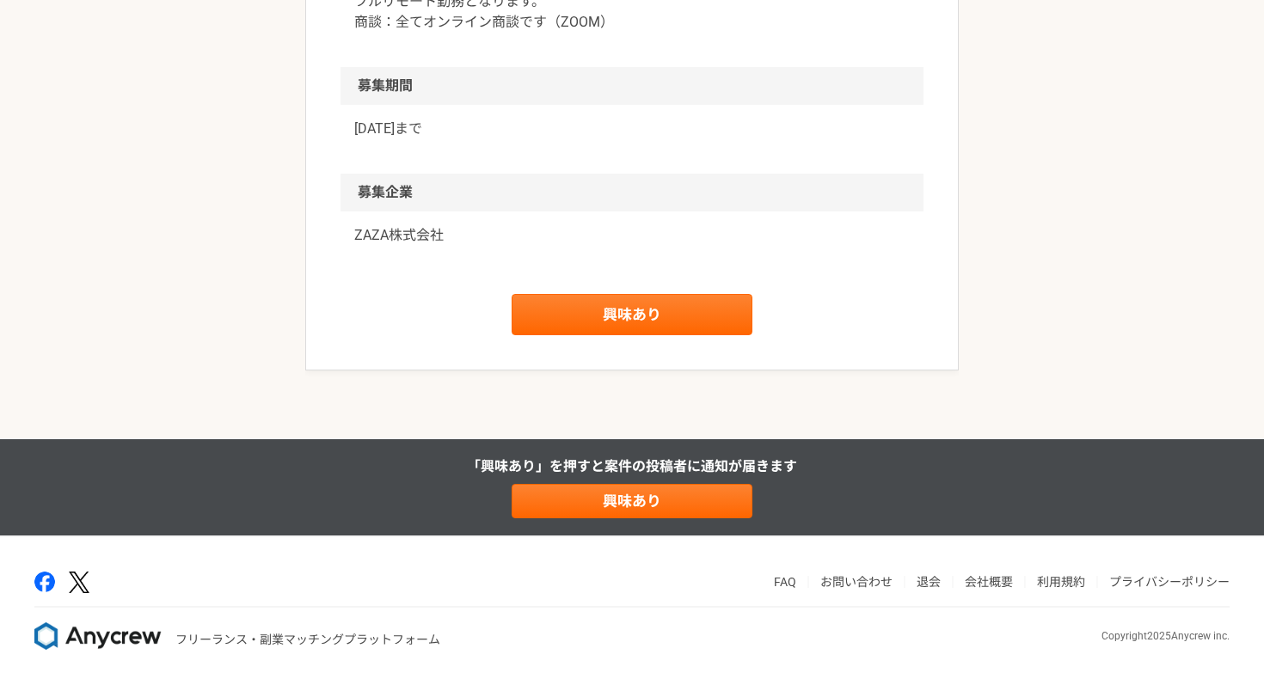
scroll to position [2703, 0]
click at [609, 335] on link "興味あり" at bounding box center [631, 314] width 241 height 41
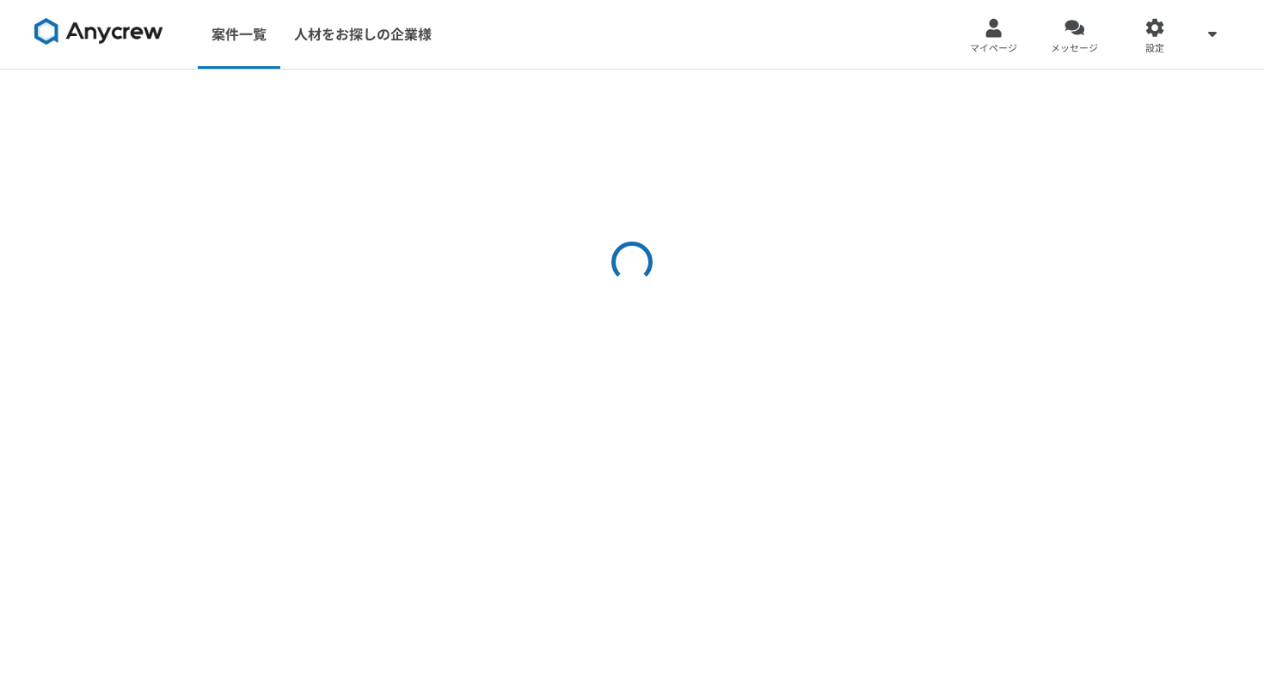
select select "5"
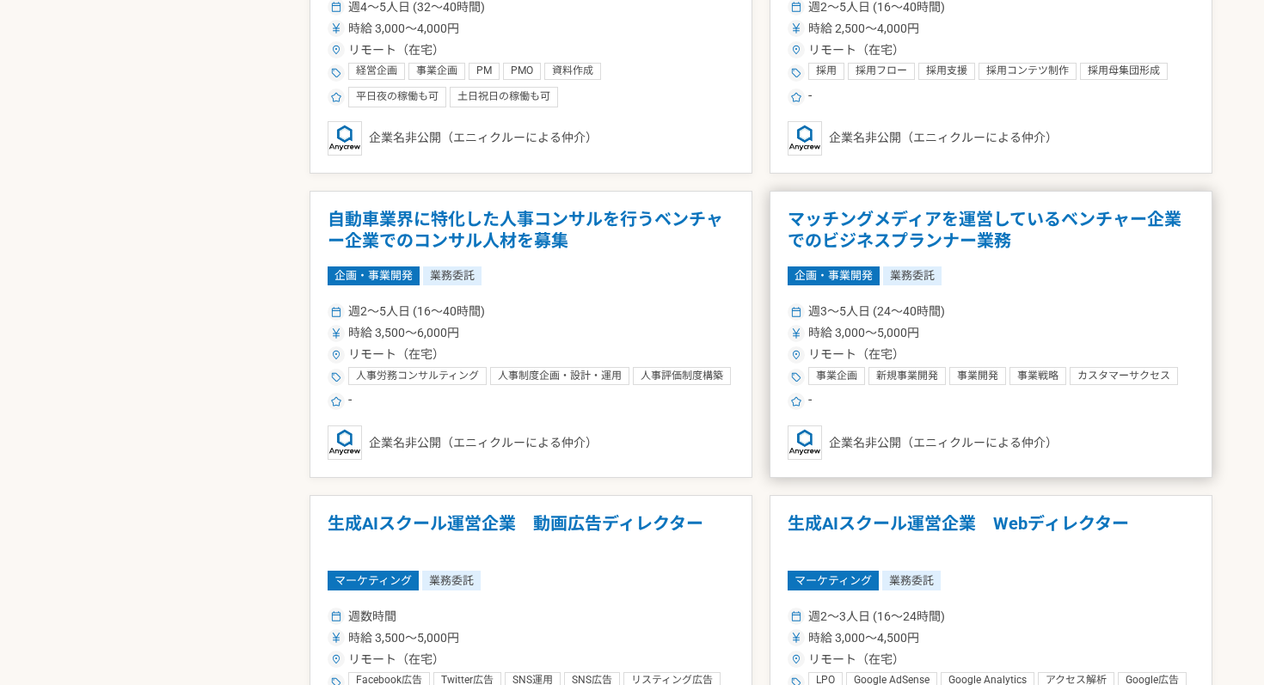
scroll to position [2624, 0]
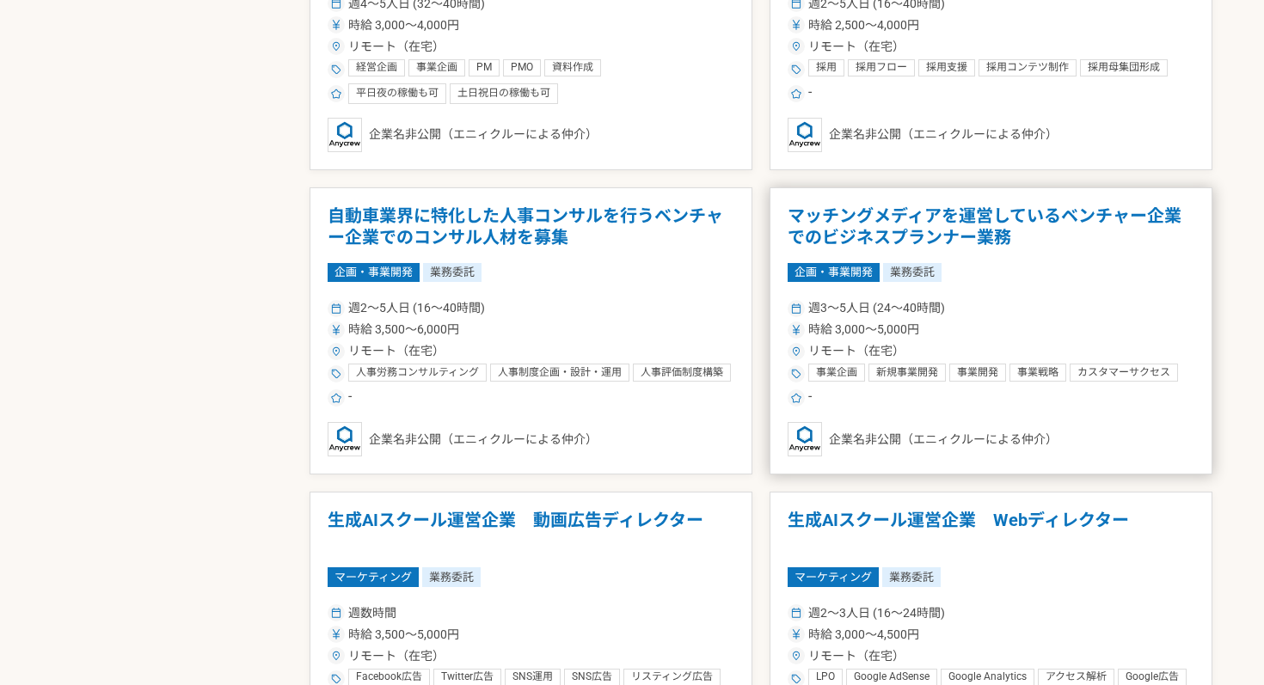
click at [1068, 294] on article "マッチングメディアを運営しているベンチャー企業でのビジネスプランナー業務 企画・事業開発 業務委託 週3〜5人日 (24〜40時間) 時給 3,000〜5,0…" at bounding box center [990, 331] width 443 height 288
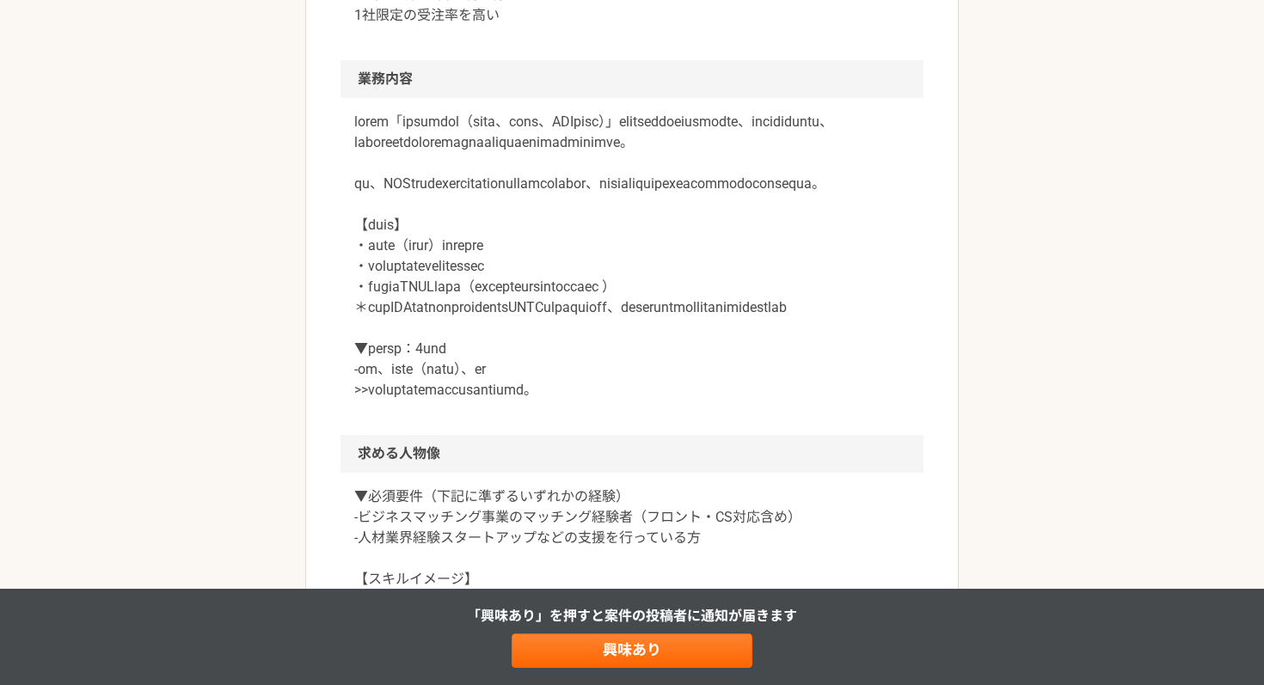
scroll to position [798, 0]
click at [452, 290] on p at bounding box center [631, 254] width 555 height 289
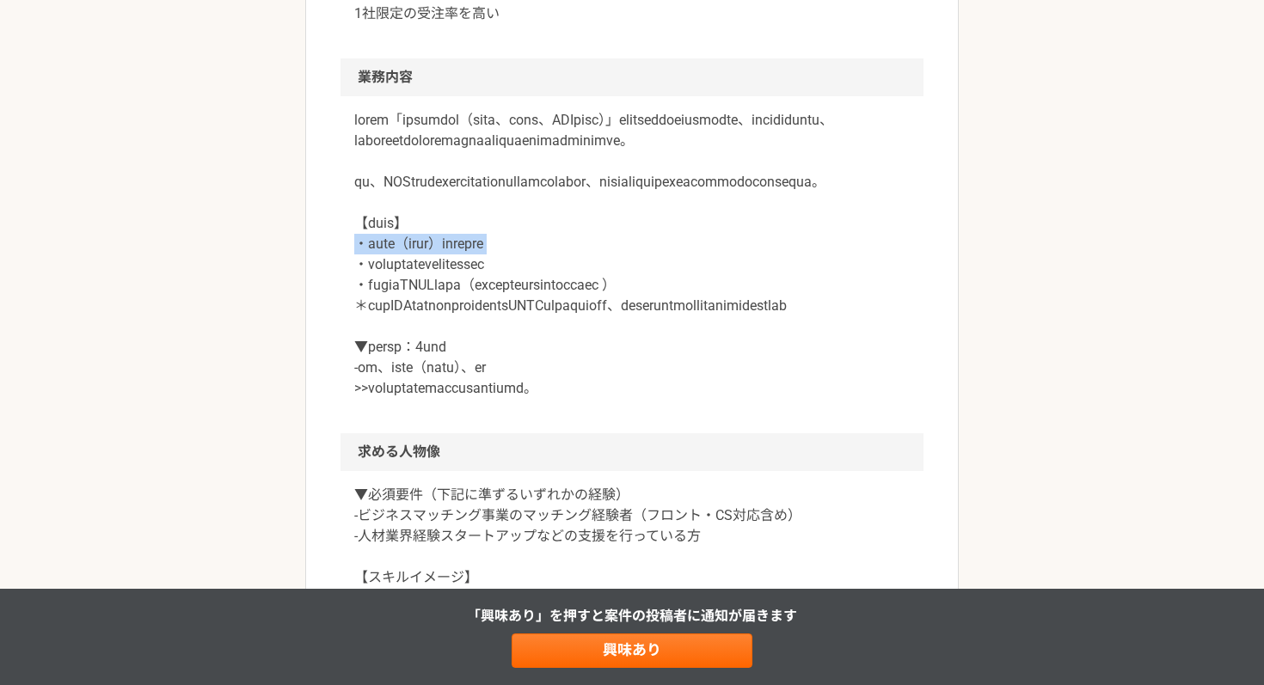
click at [452, 290] on p at bounding box center [631, 254] width 555 height 289
drag, startPoint x: 361, startPoint y: 292, endPoint x: 597, endPoint y: 292, distance: 235.5
click at [597, 292] on p at bounding box center [631, 254] width 555 height 289
click at [499, 303] on p at bounding box center [631, 254] width 555 height 289
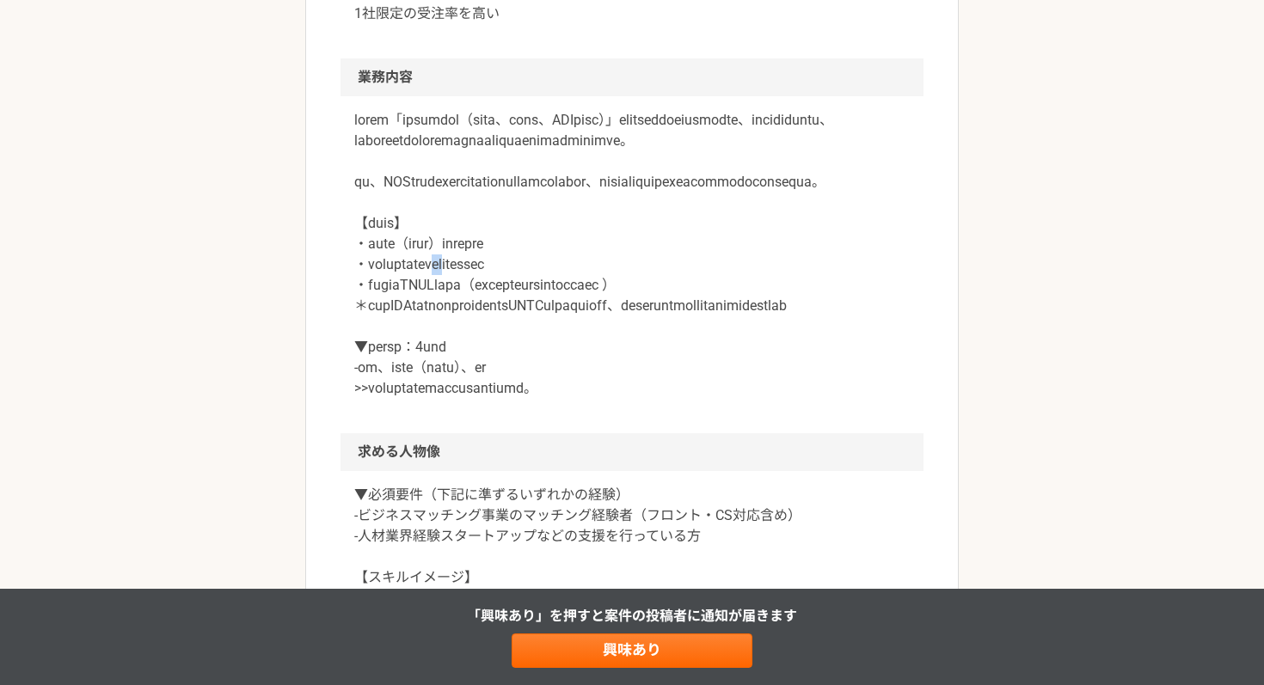
click at [499, 303] on p at bounding box center [631, 254] width 555 height 289
click at [426, 286] on p at bounding box center [631, 254] width 555 height 289
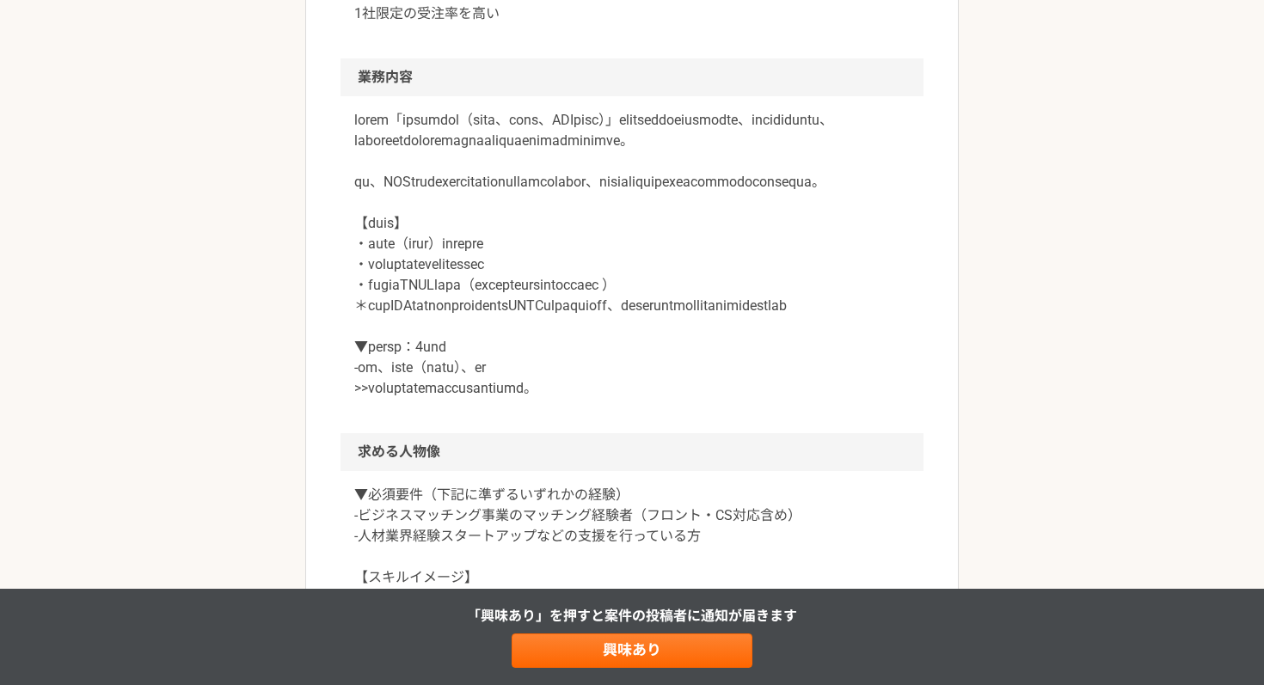
click at [664, 274] on p at bounding box center [631, 254] width 555 height 289
click at [593, 309] on p at bounding box center [631, 254] width 555 height 289
click at [514, 318] on p at bounding box center [631, 254] width 555 height 289
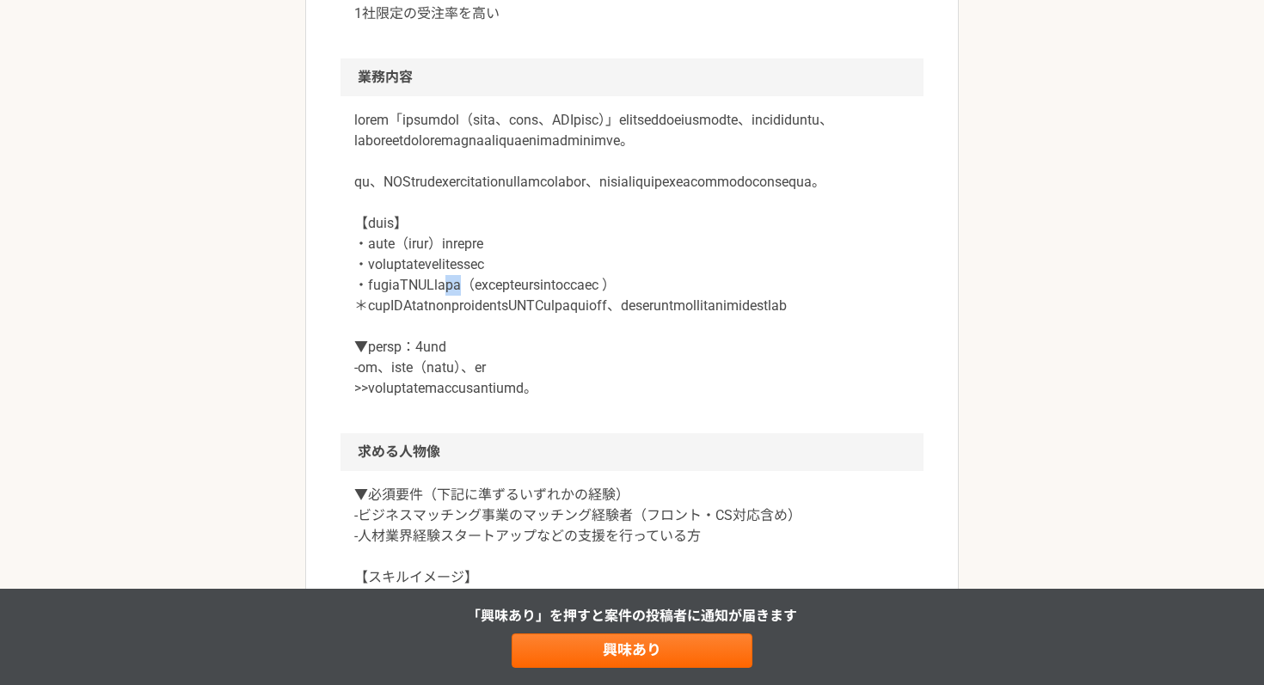
click at [514, 318] on p at bounding box center [631, 254] width 555 height 289
click at [483, 369] on p at bounding box center [631, 254] width 555 height 289
click at [674, 321] on p at bounding box center [631, 254] width 555 height 289
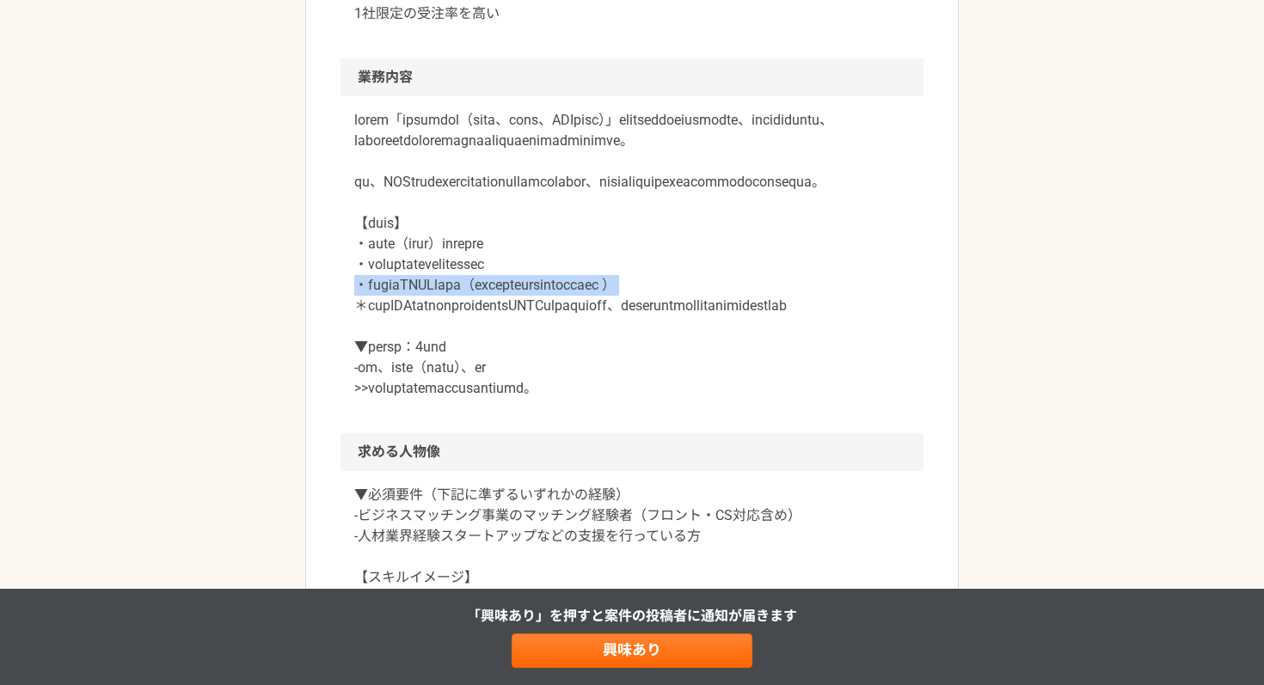
click at [674, 321] on p at bounding box center [631, 254] width 555 height 289
click at [840, 254] on p at bounding box center [631, 254] width 555 height 289
click at [415, 351] on p at bounding box center [631, 254] width 555 height 289
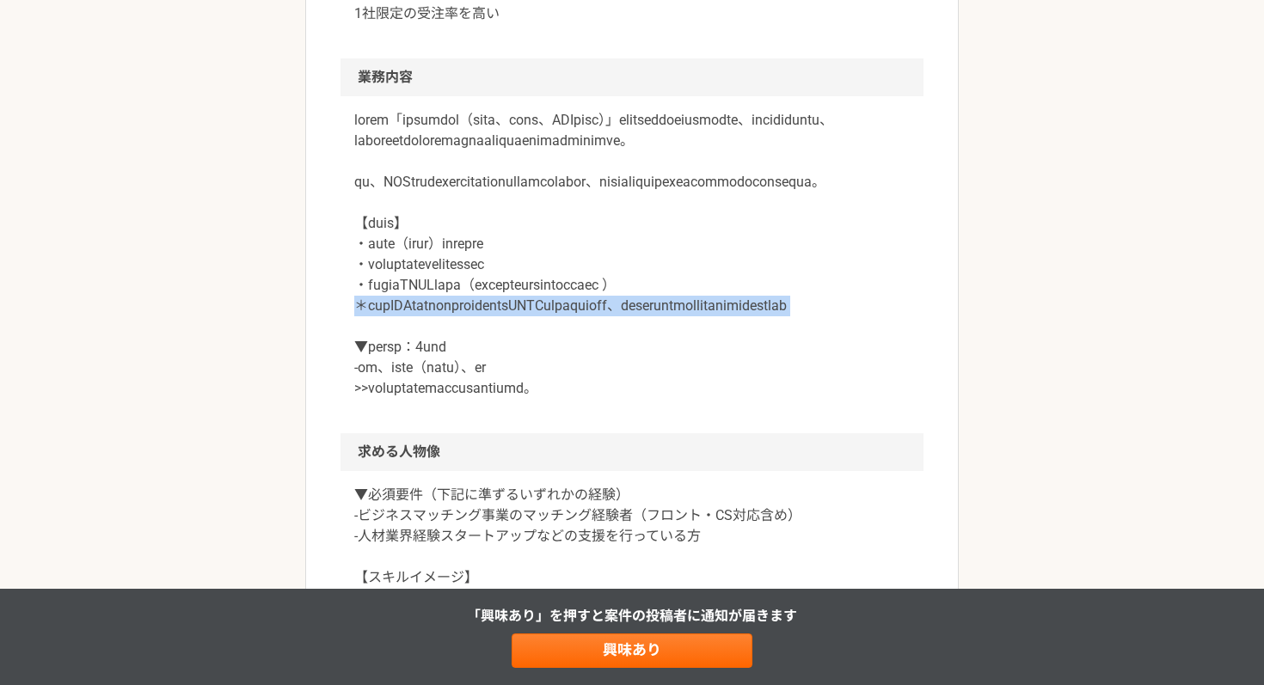
click at [415, 351] on p at bounding box center [631, 254] width 555 height 289
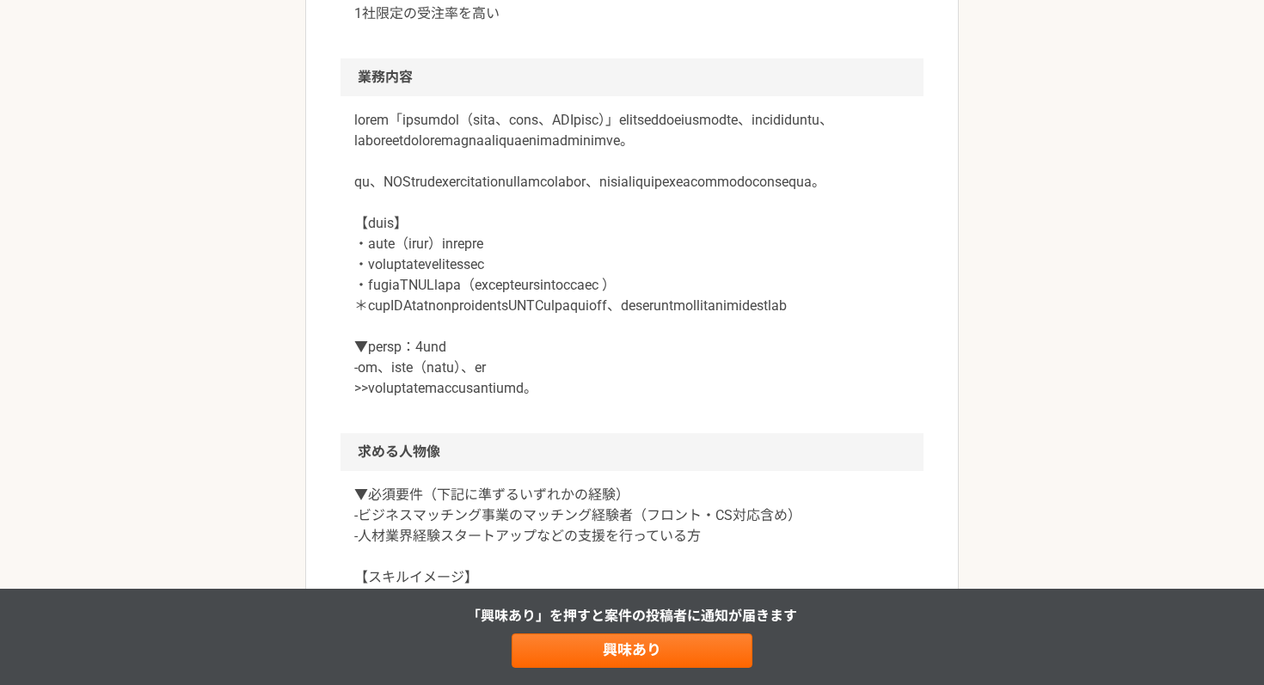
click at [597, 365] on p at bounding box center [631, 254] width 555 height 289
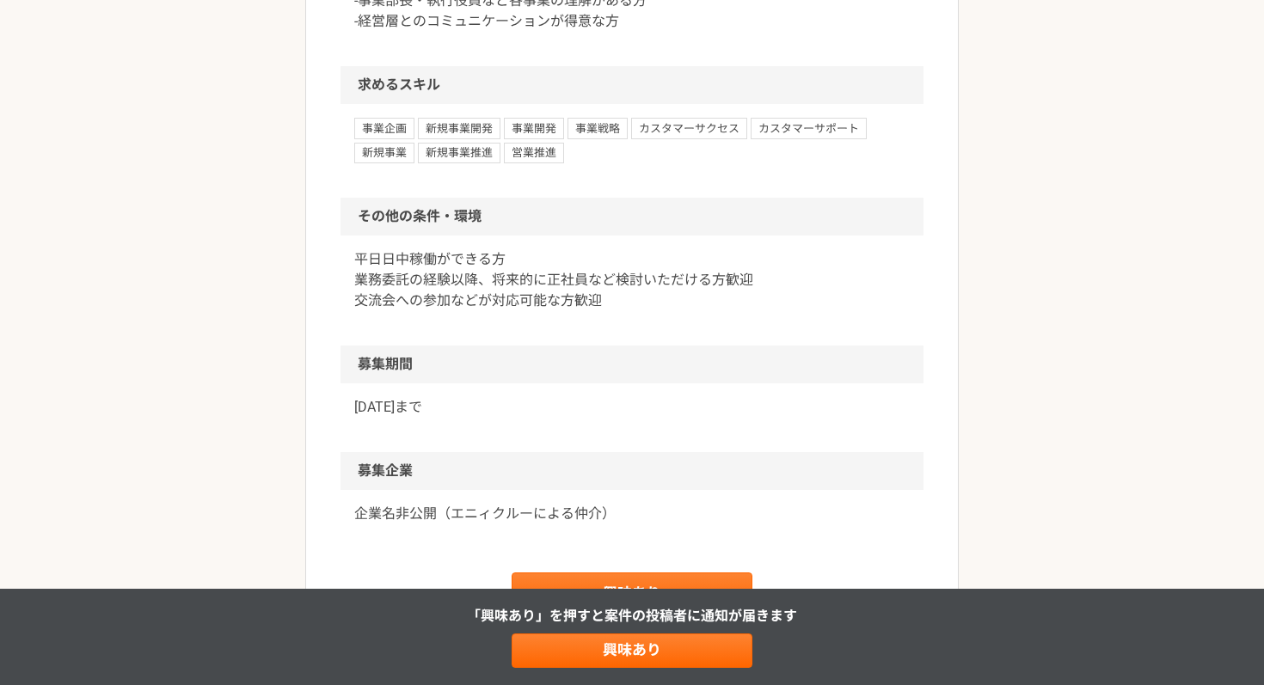
scroll to position [1522, 0]
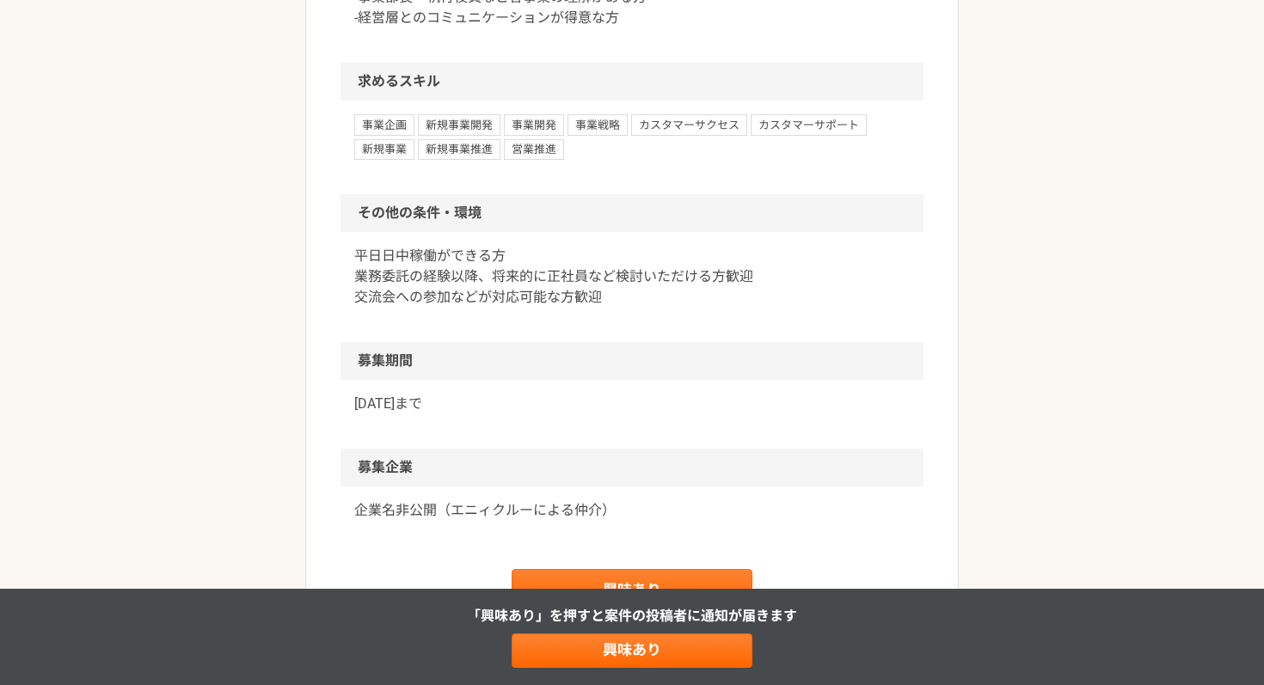
click at [641, 308] on p "平日日中稼働ができる方 業務委託の経験以降、将来的に正社員など検討いただける方歓迎 交流会への参加などが対応可能な方歓迎" at bounding box center [631, 277] width 555 height 62
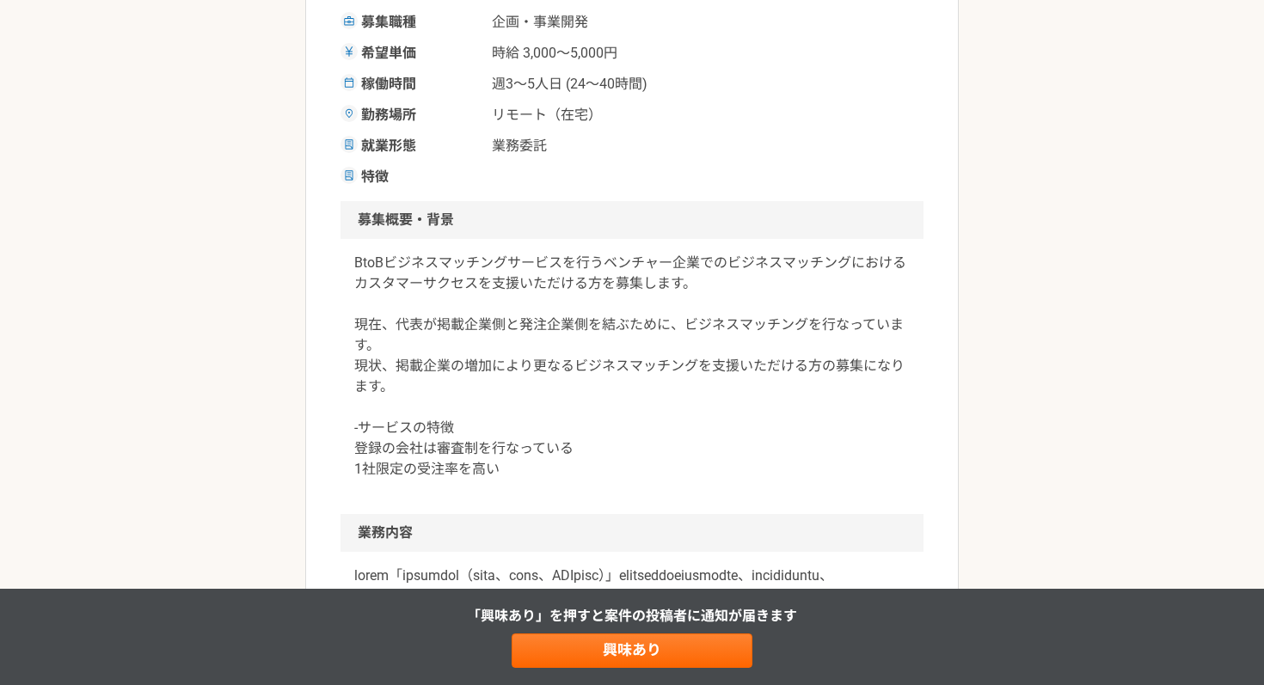
scroll to position [348, 0]
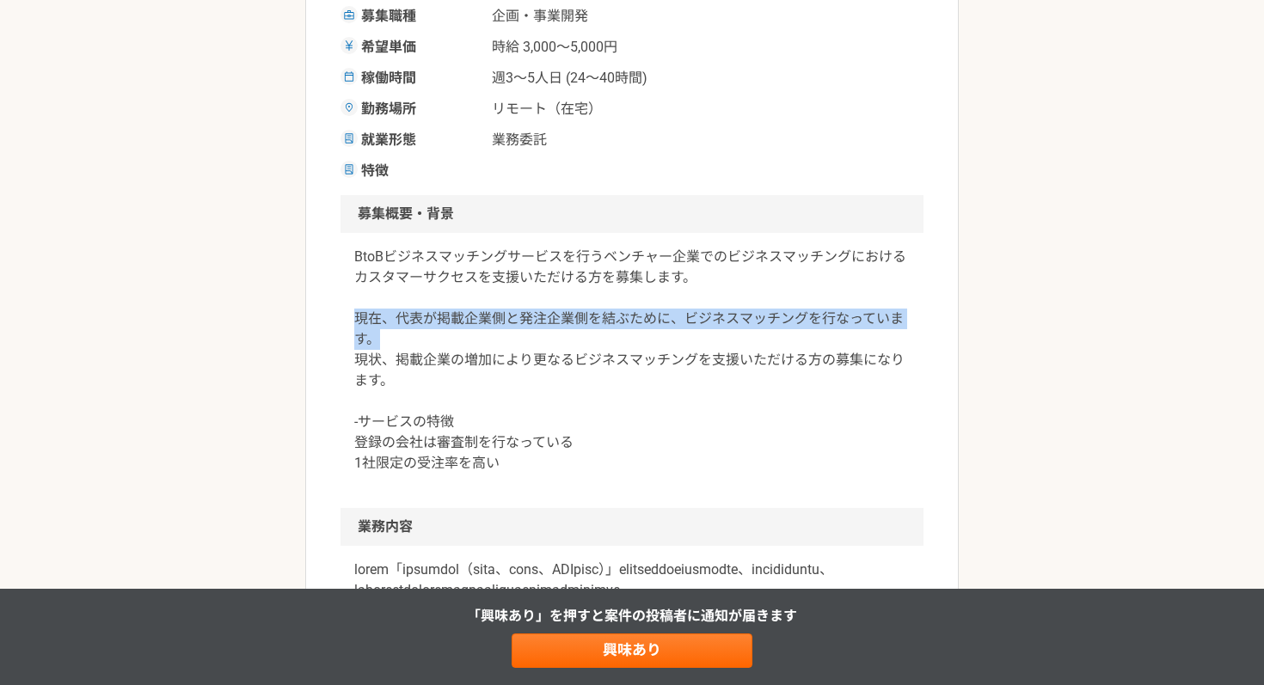
drag, startPoint x: 370, startPoint y: 328, endPoint x: 484, endPoint y: 339, distance: 114.0
click at [484, 339] on p "BtoBビジネスマッチングサービスを行うベンチャー企業でのビジネスマッチングにおけるカスタマーサクセスを支援いただける方を募集します。 現在、代表が掲載企業側…" at bounding box center [631, 360] width 555 height 227
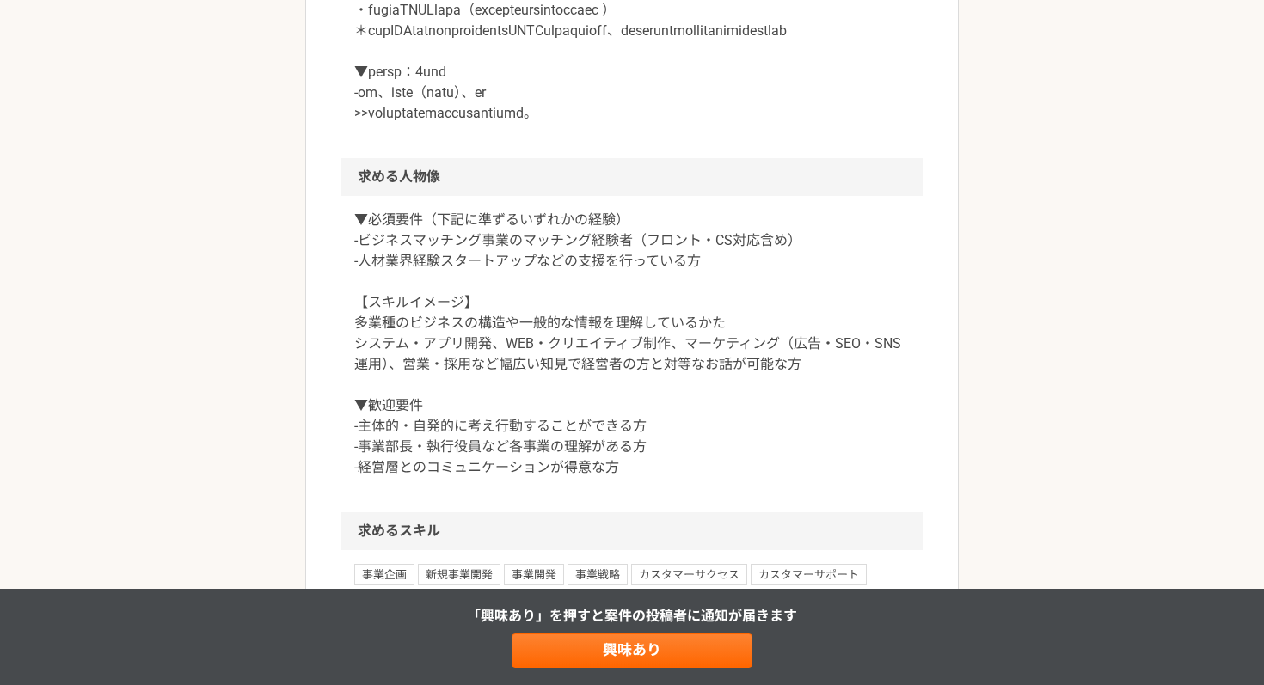
scroll to position [1095, 0]
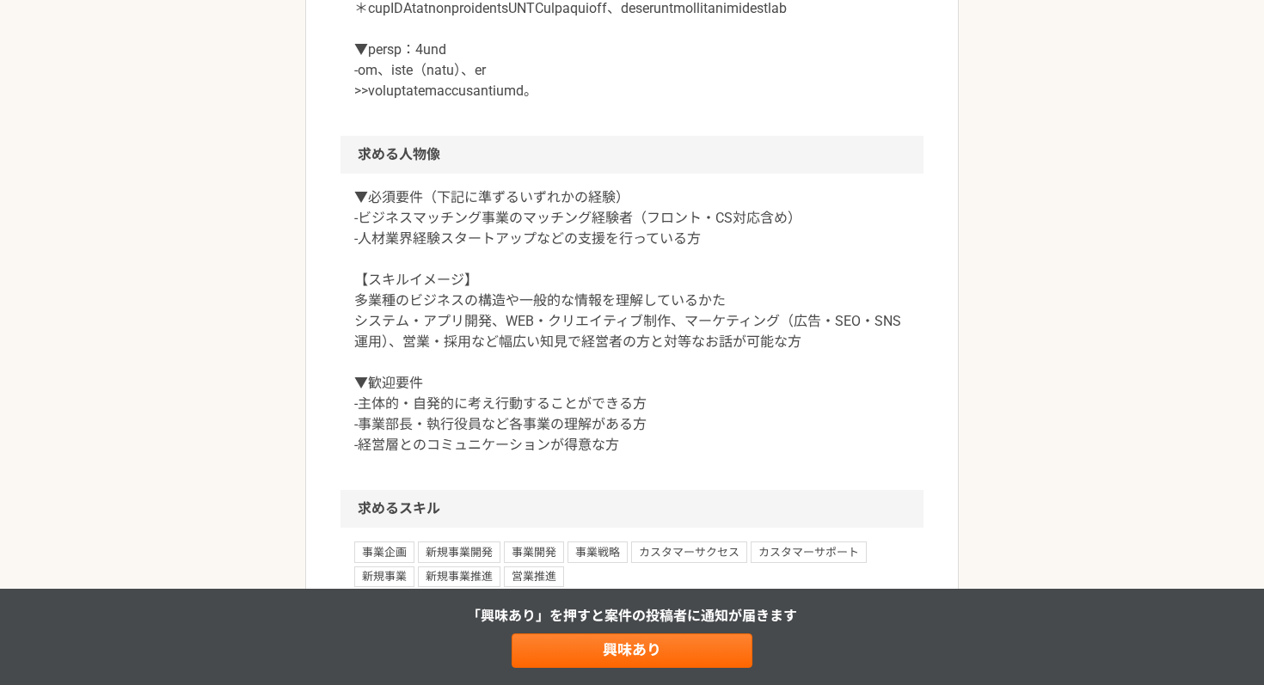
click at [410, 286] on p "▼必須要件（下記に準ずるいずれかの経験） -ビジネスマッチング事業のマッチング経験者（フロント・CS対応含め） -人材業界経験スタートアップなどの支援を行って…" at bounding box center [631, 321] width 555 height 268
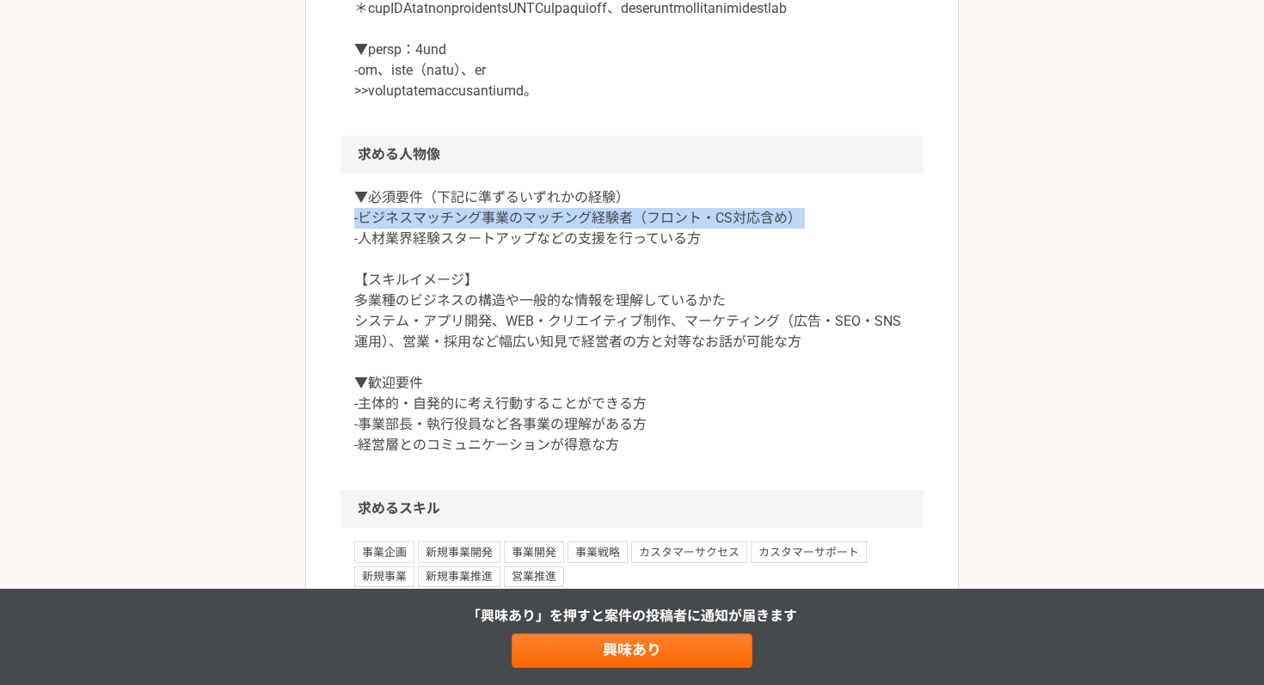
click at [410, 286] on p "▼必須要件（下記に準ずるいずれかの経験） -ビジネスマッチング事業のマッチング経験者（フロント・CS対応含め） -人材業界経験スタートアップなどの支援を行って…" at bounding box center [631, 321] width 555 height 268
click at [737, 286] on p "▼必須要件（下記に準ずるいずれかの経験） -ビジネスマッチング事業のマッチング経験者（フロント・CS対応含め） -人材業界経験スタートアップなどの支援を行って…" at bounding box center [631, 321] width 555 height 268
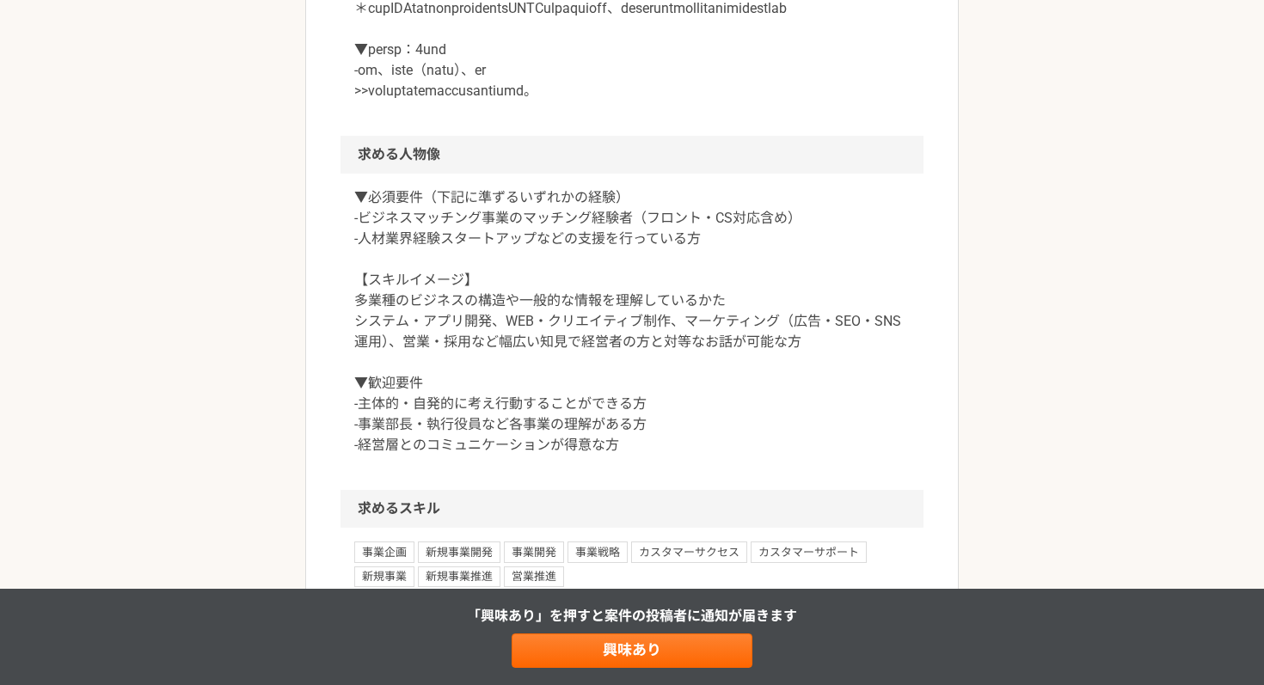
click at [729, 303] on p "▼必須要件（下記に準ずるいずれかの経験） -ビジネスマッチング事業のマッチング経験者（フロント・CS対応含め） -人材業界経験スタートアップなどの支援を行って…" at bounding box center [631, 321] width 555 height 268
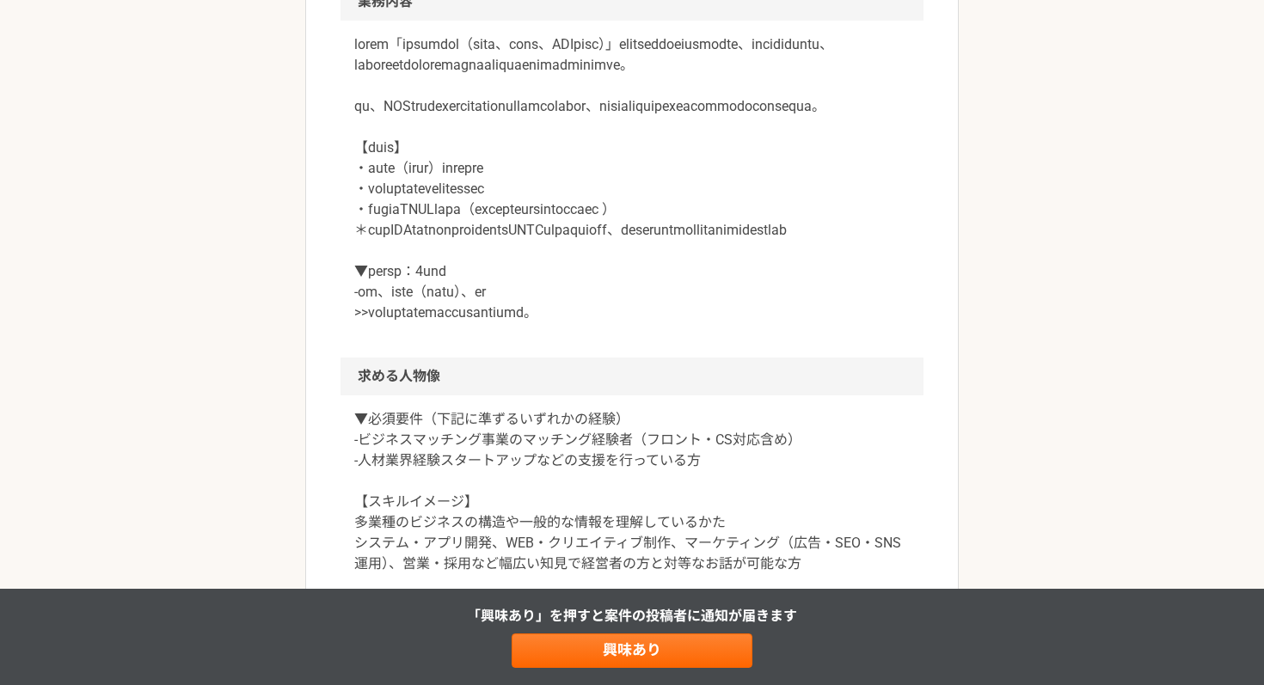
scroll to position [868, 0]
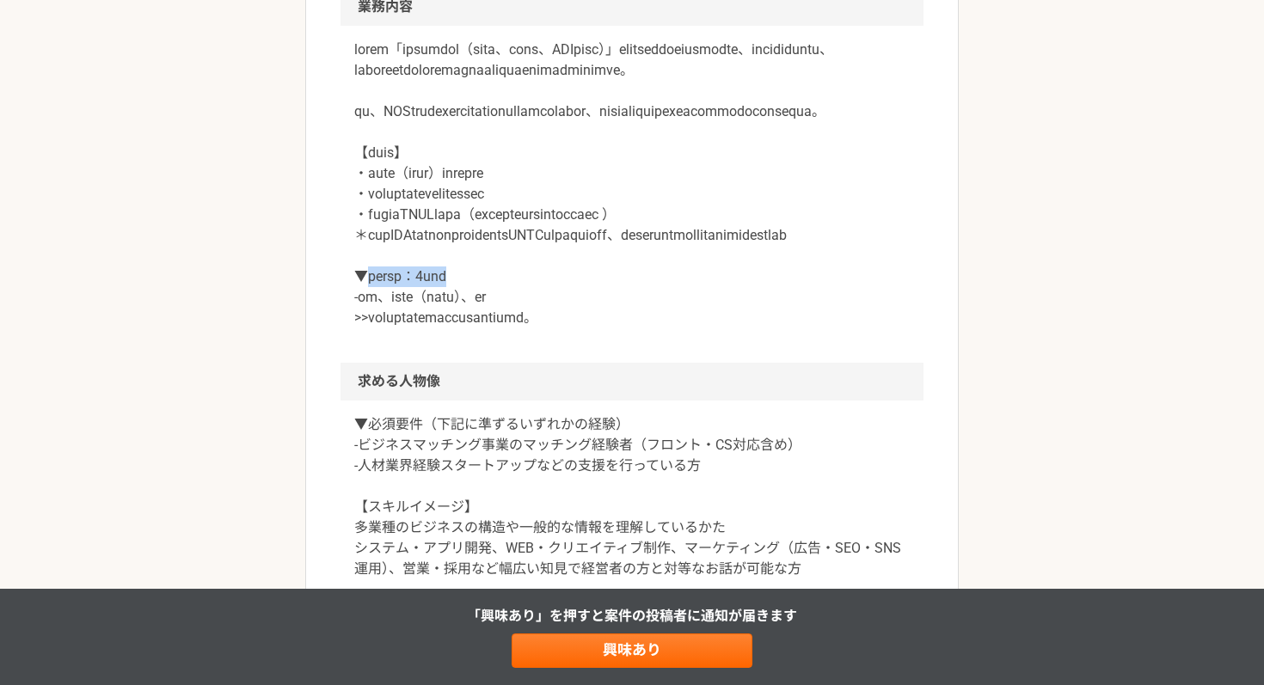
drag, startPoint x: 364, startPoint y: 344, endPoint x: 536, endPoint y: 344, distance: 172.8
click at [536, 328] on p at bounding box center [631, 184] width 555 height 289
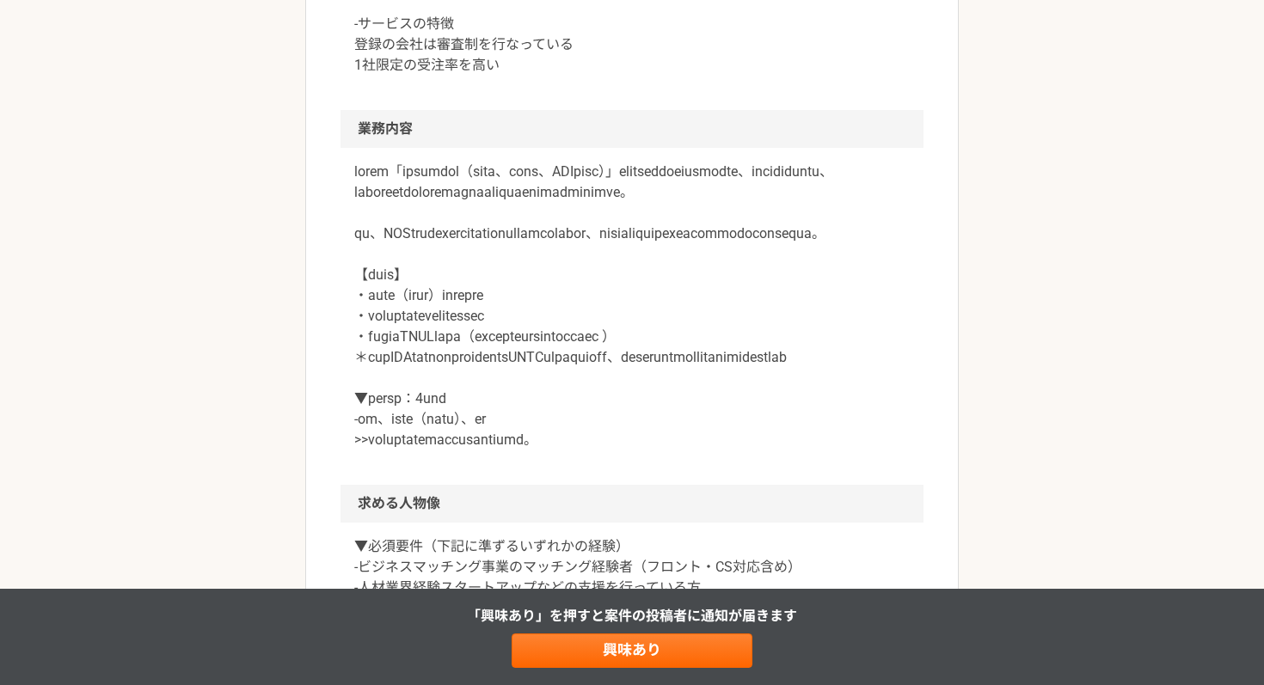
scroll to position [748, 0]
click at [524, 174] on p at bounding box center [631, 304] width 555 height 289
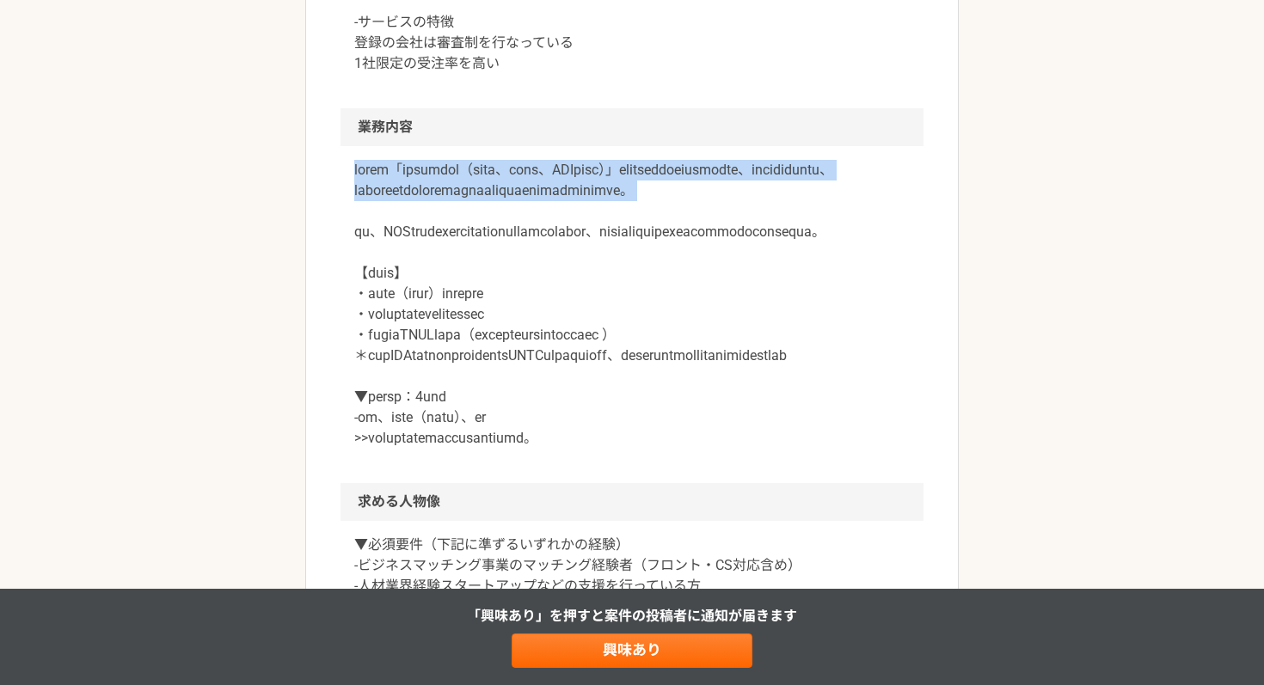
click at [524, 174] on p at bounding box center [631, 304] width 555 height 289
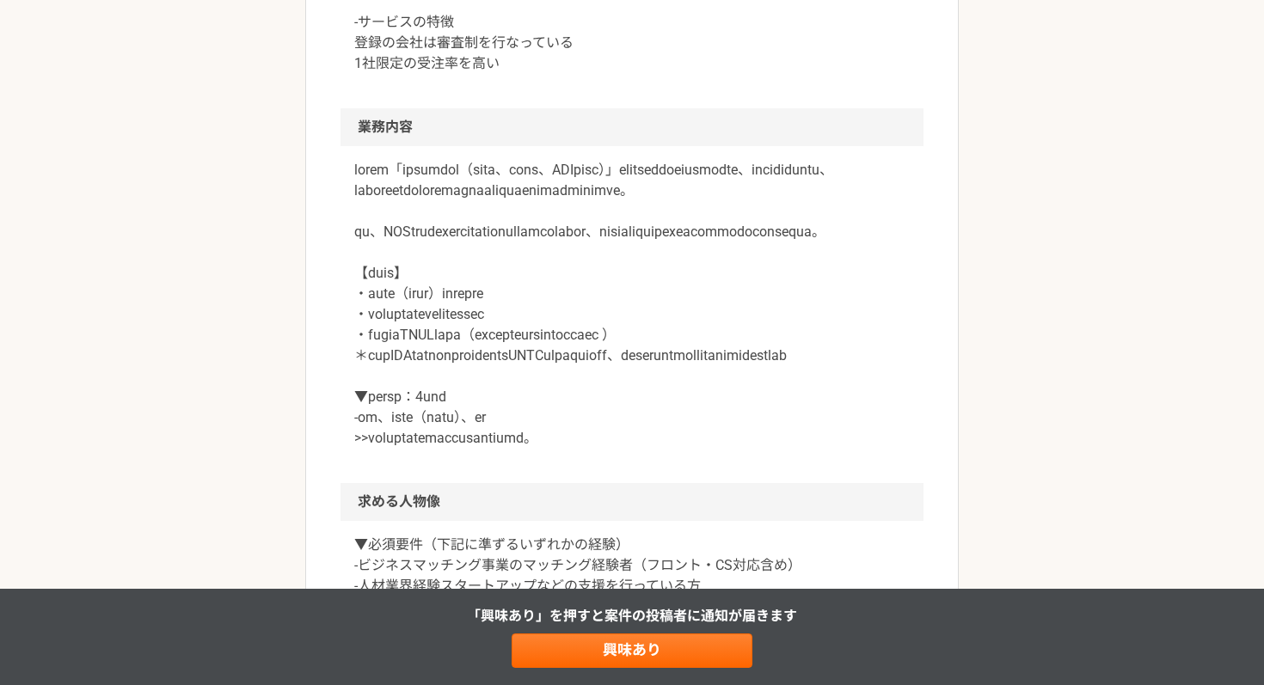
click at [509, 263] on p at bounding box center [631, 304] width 555 height 289
click at [498, 262] on div at bounding box center [498, 262] width 0 height 0
click at [509, 341] on body "案件一覧 人材をお探しの企業様 マイページ メッセージ 設定 企画・事業開発 マッチングメディアを運営しているベンチャー企業でのビジネスプランナー業務 業務委…" at bounding box center [632, 445] width 1264 height 2386
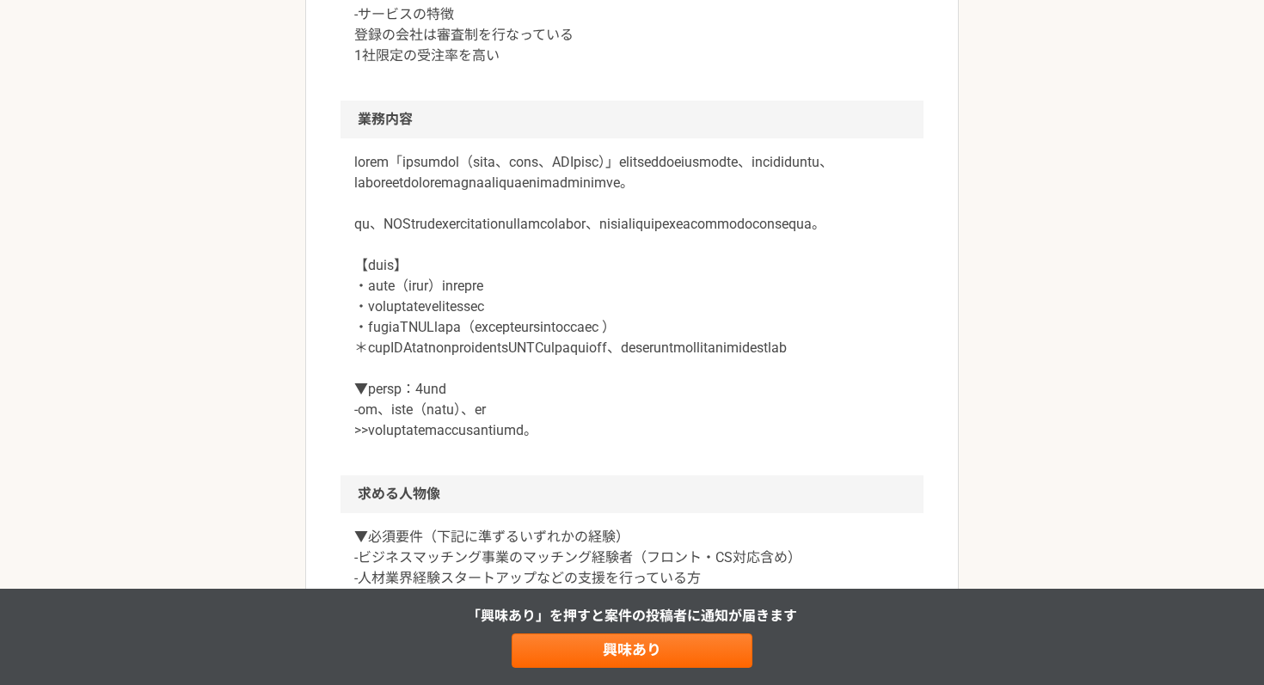
scroll to position [791, 0]
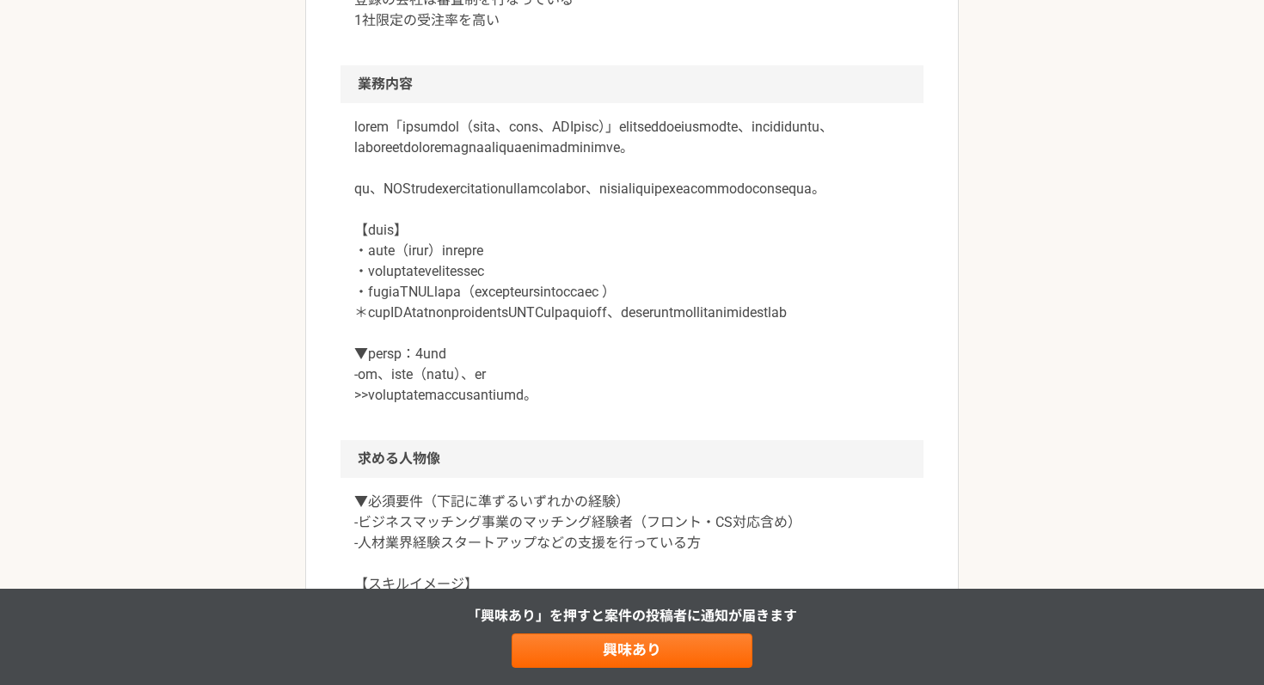
click at [688, 289] on p at bounding box center [631, 261] width 555 height 289
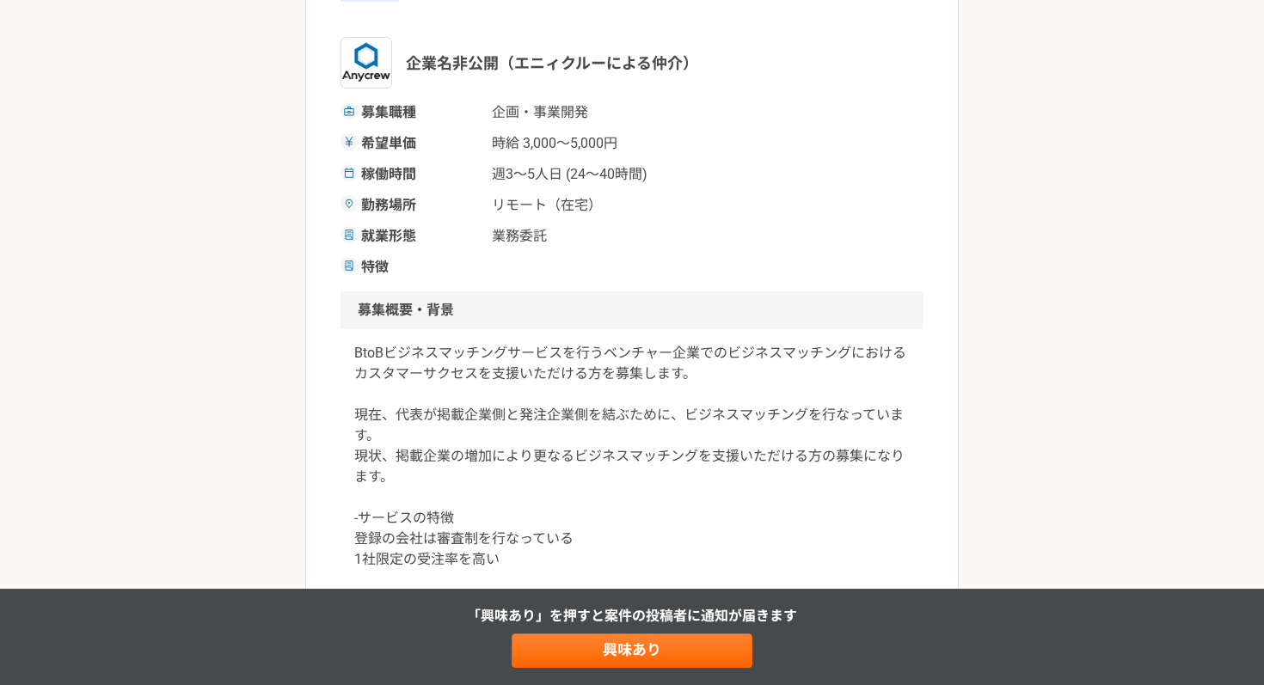
scroll to position [0, 0]
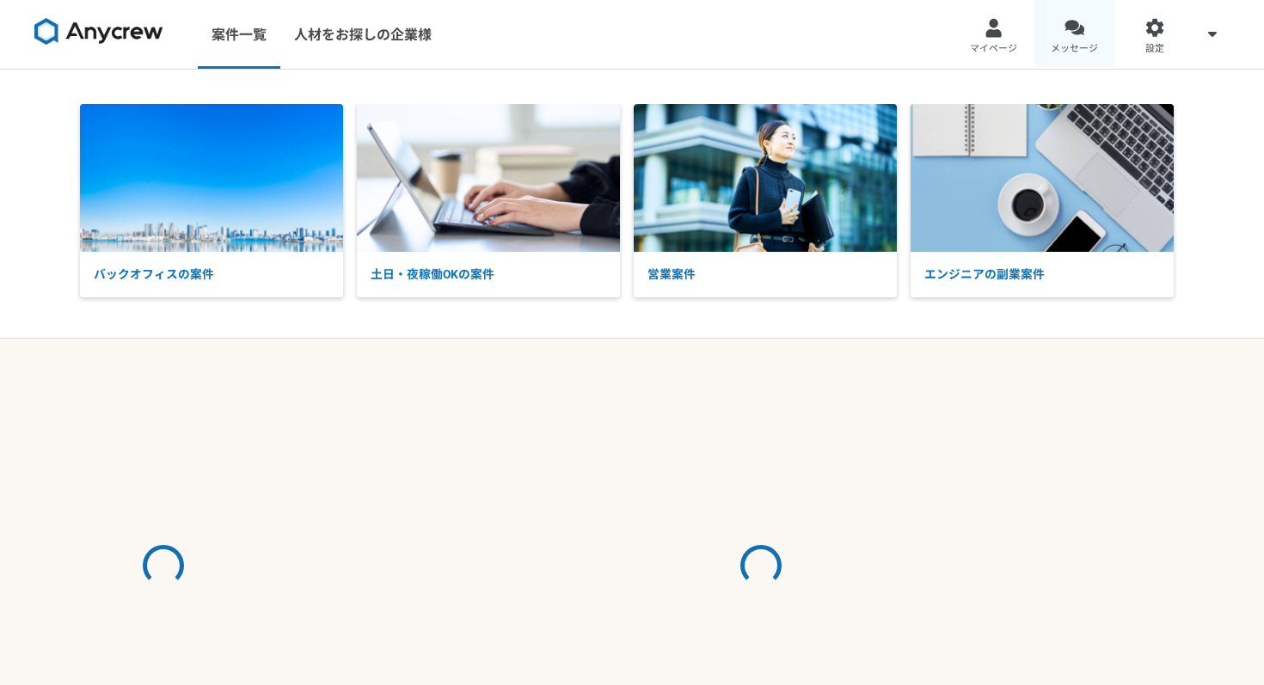
select select "5"
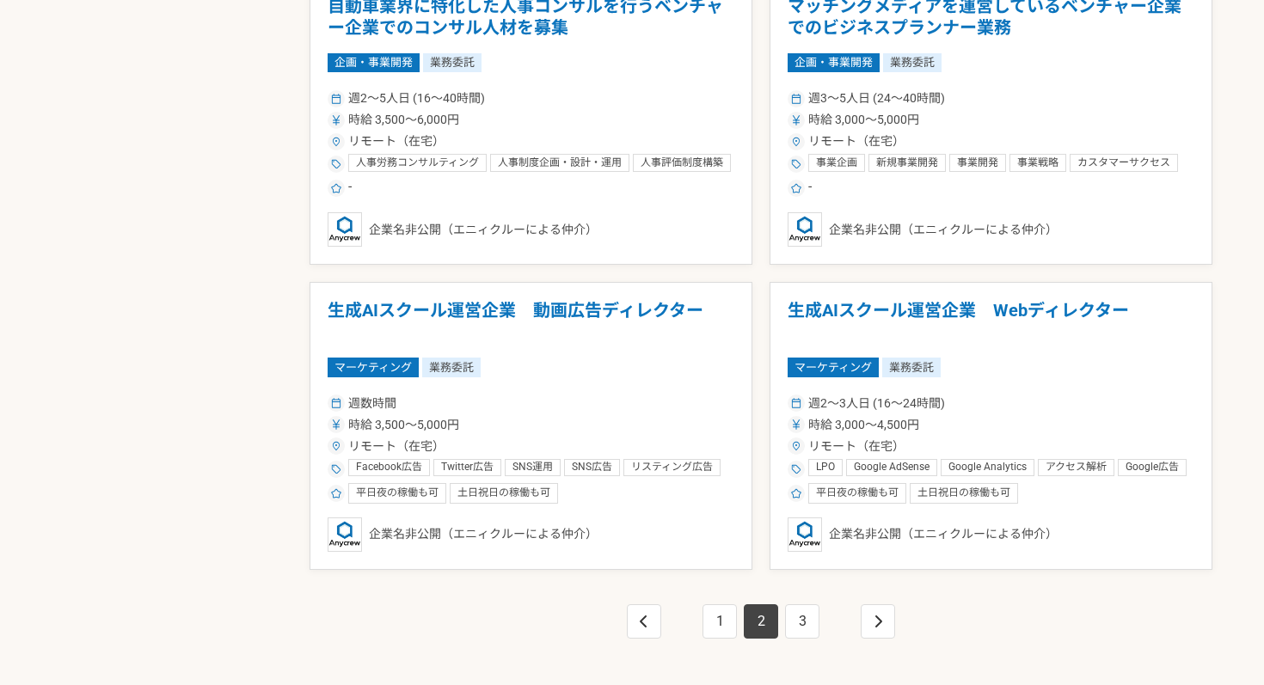
scroll to position [2835, 0]
click at [804, 621] on link "3" at bounding box center [802, 620] width 34 height 34
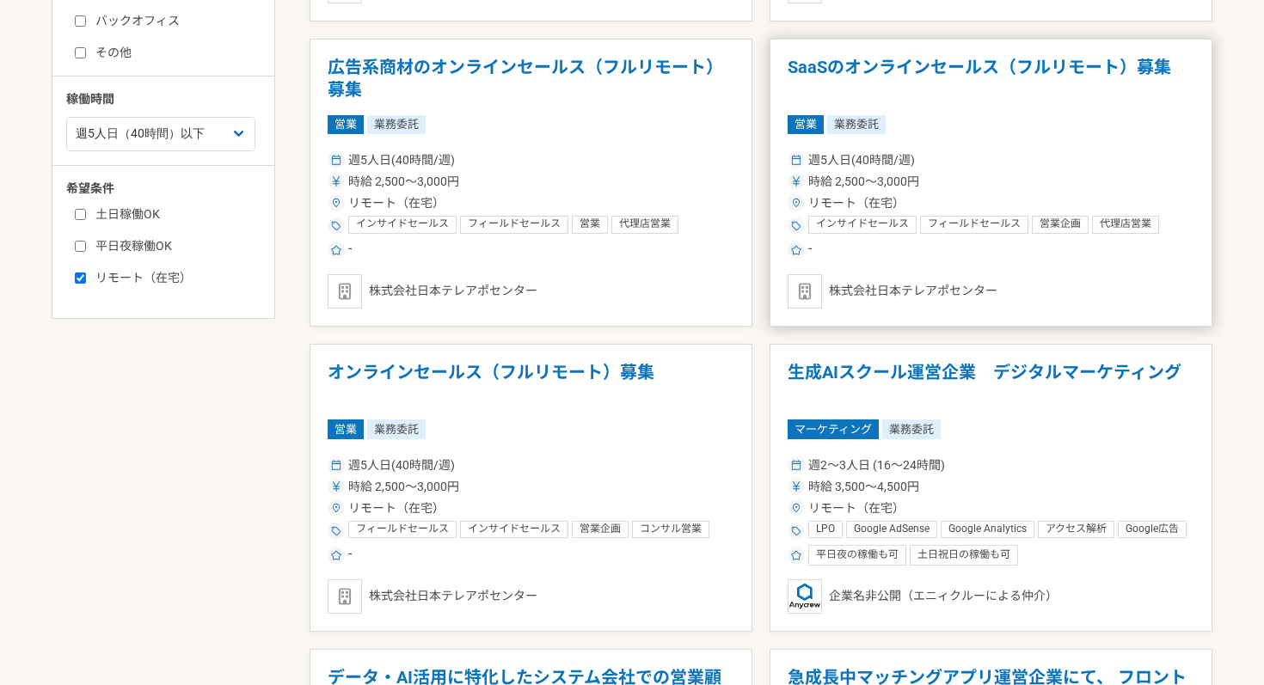
scroll to position [607, 0]
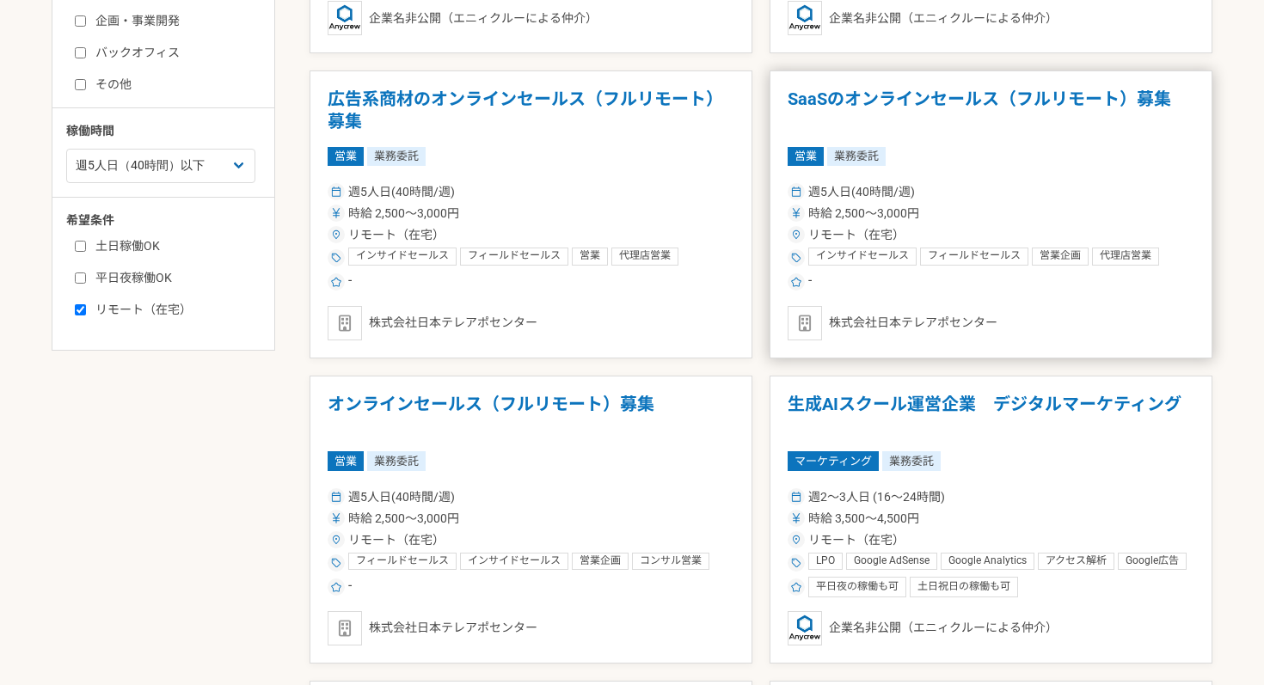
click at [984, 192] on div "週5人日(40時間/週)" at bounding box center [990, 192] width 407 height 18
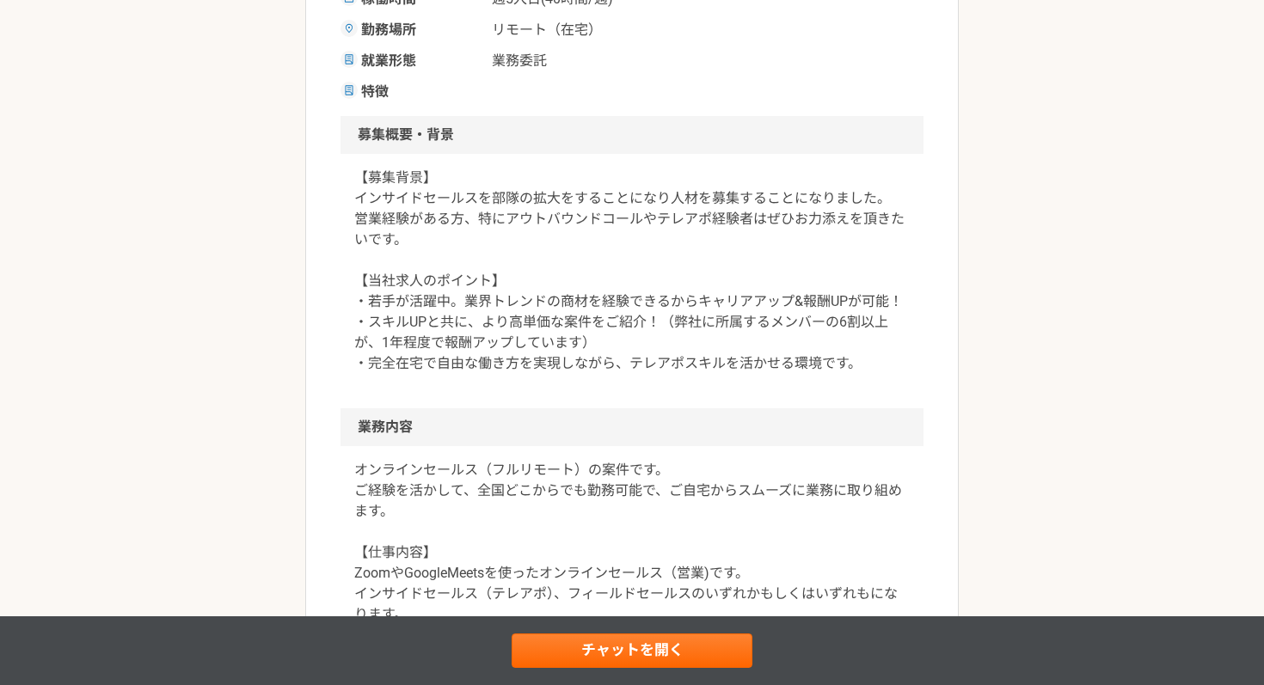
scroll to position [399, 0]
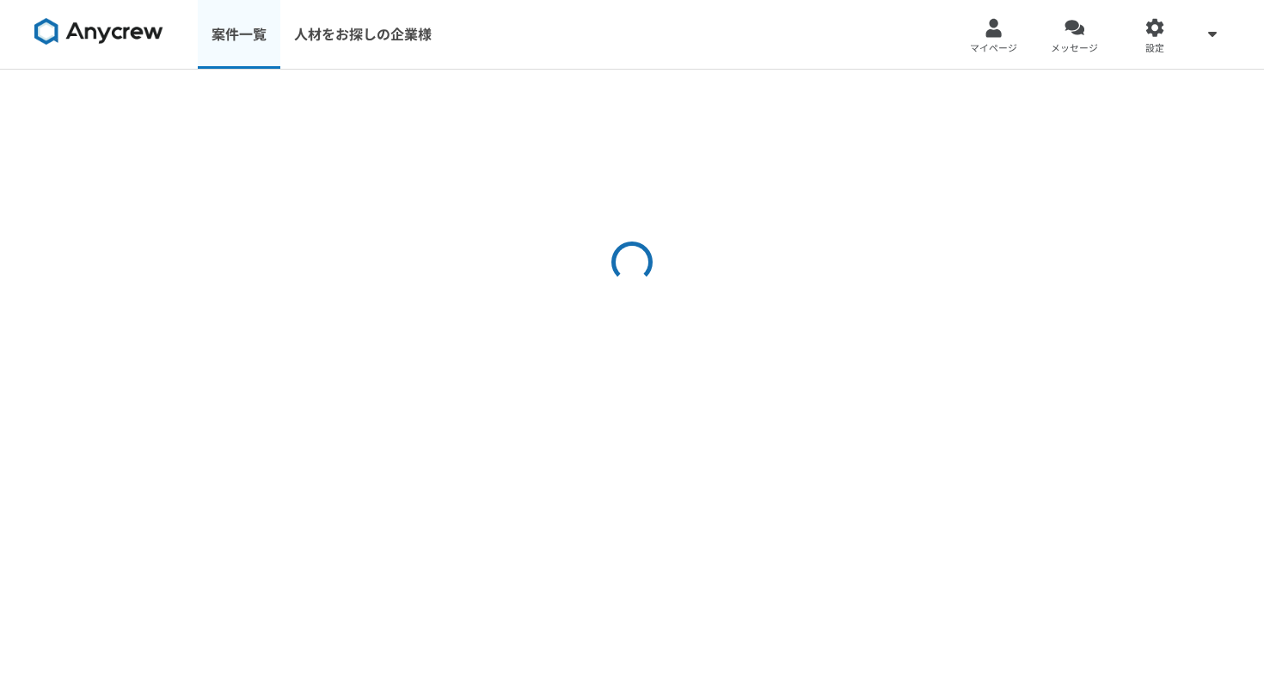
select select "5"
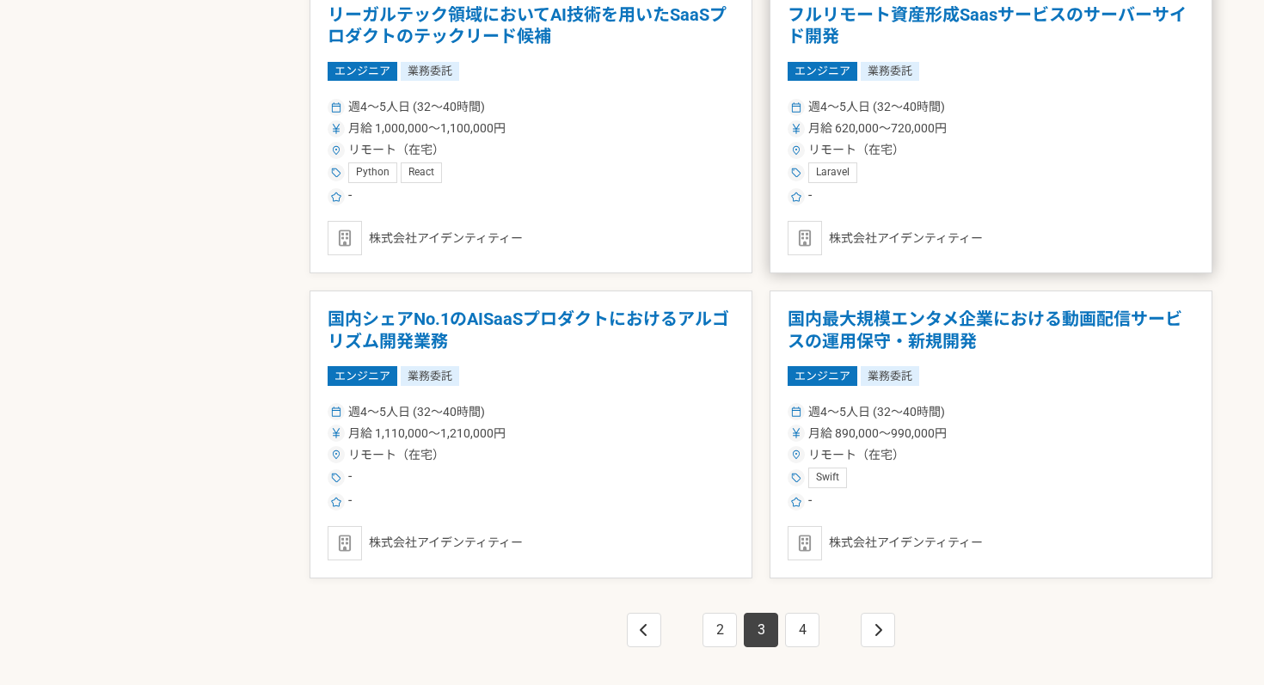
scroll to position [2837, 0]
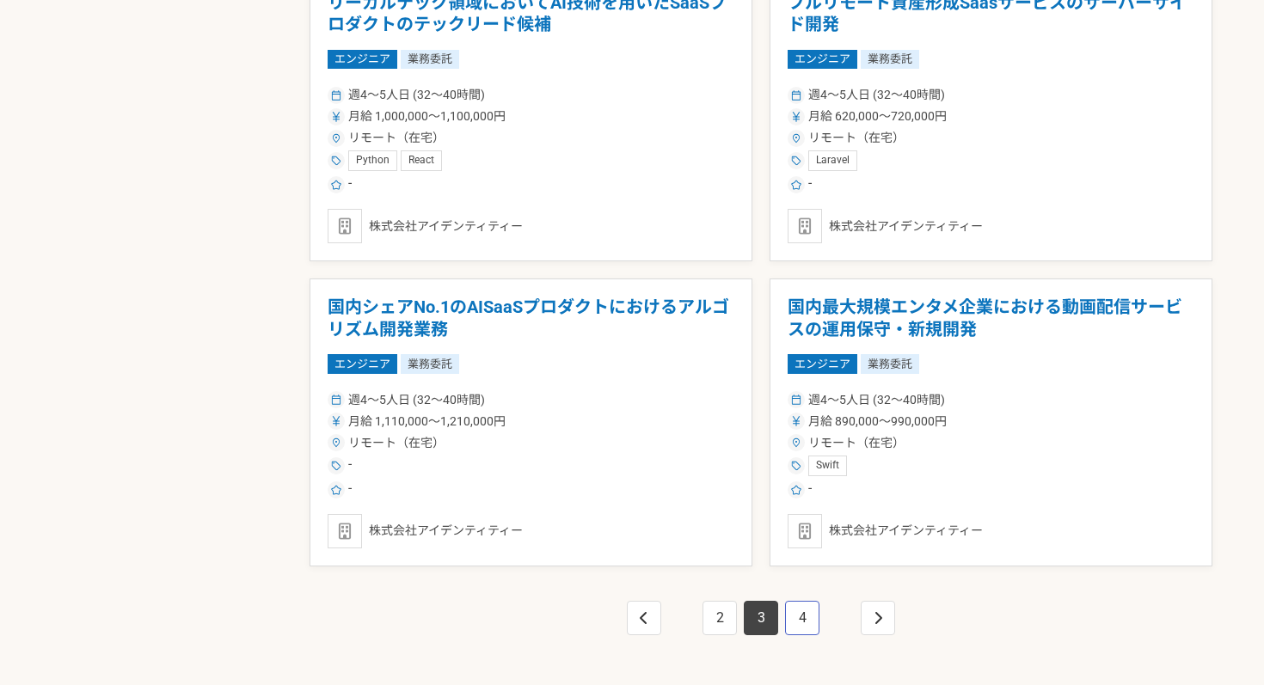
click at [804, 624] on link "4" at bounding box center [802, 618] width 34 height 34
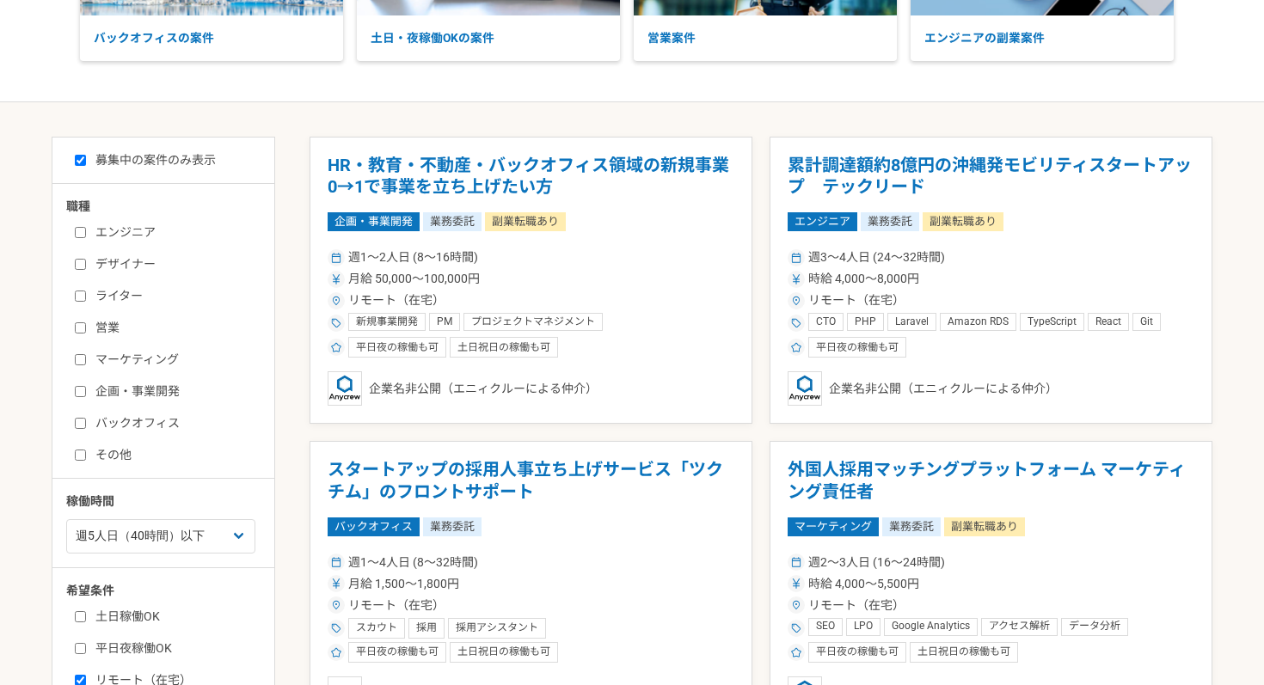
scroll to position [230, 0]
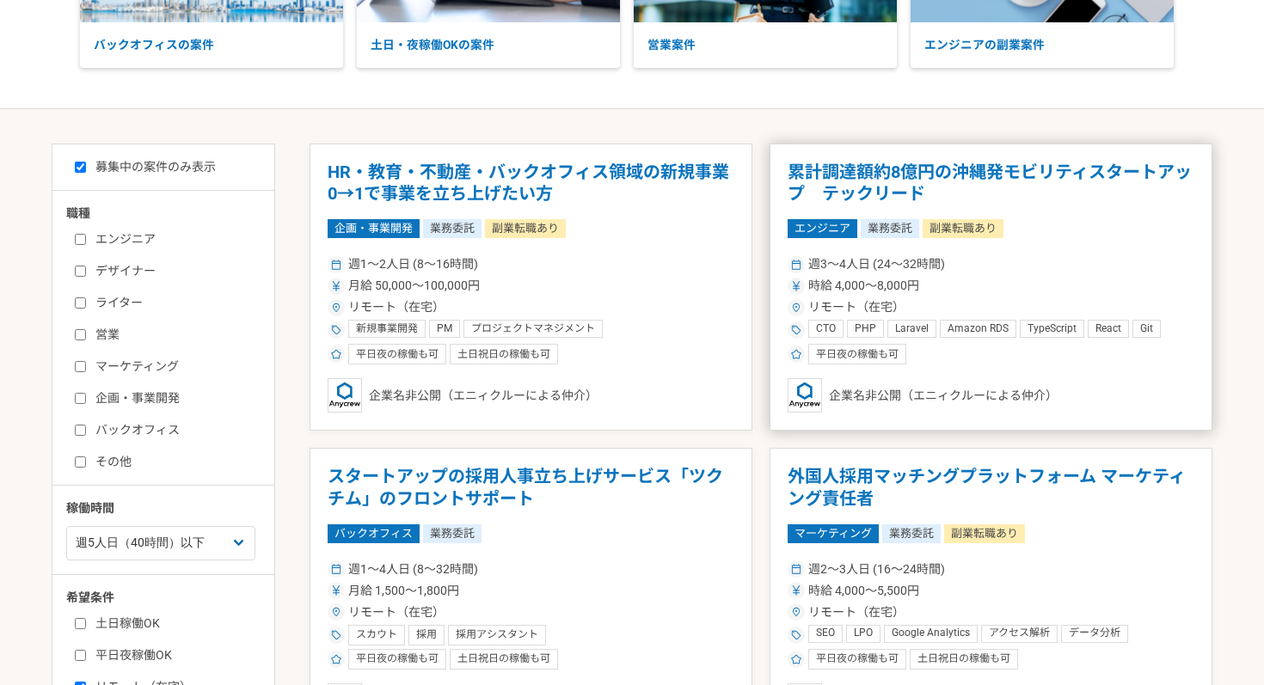
click at [1084, 256] on div "週3〜4人日 (24〜32時間)" at bounding box center [990, 264] width 407 height 18
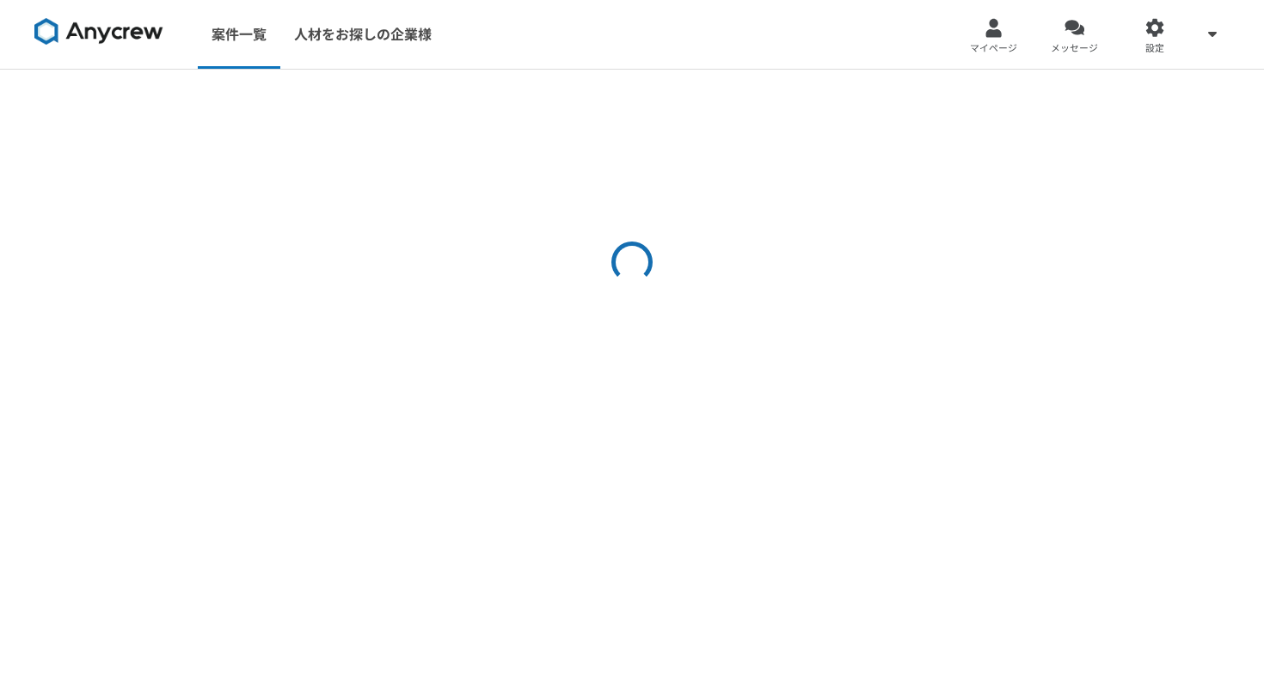
select select "5"
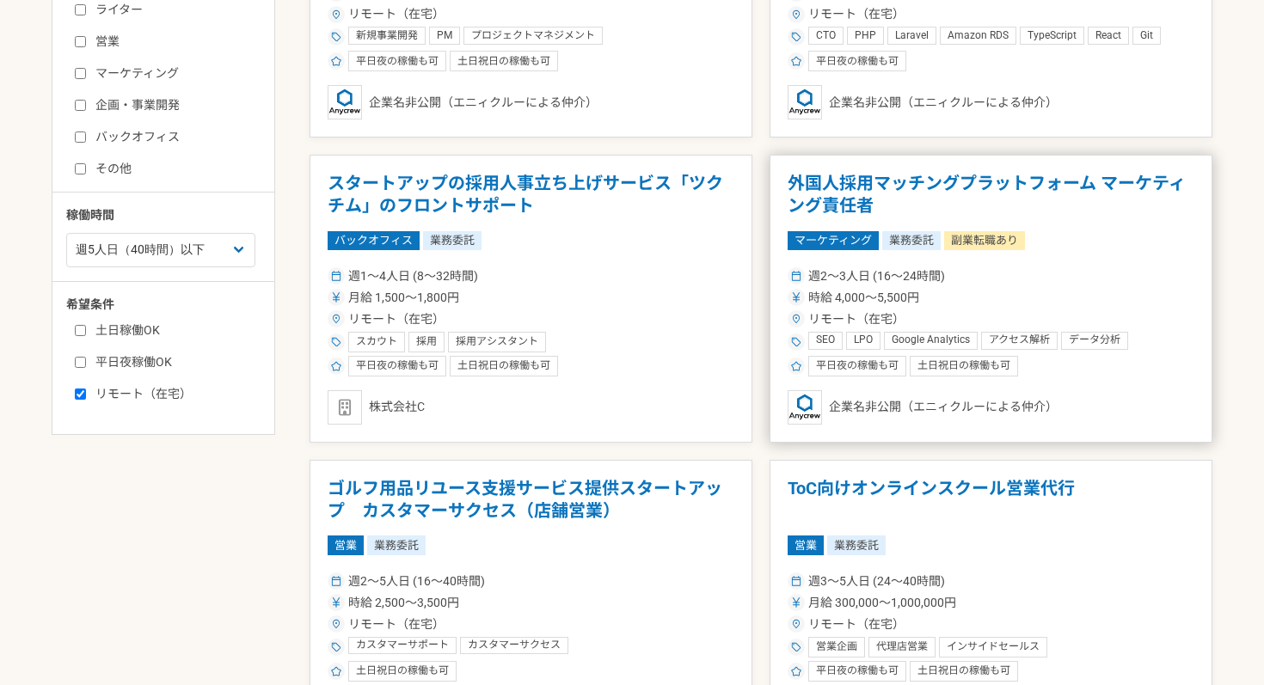
scroll to position [522, 0]
click at [1108, 274] on div "週2〜3人日 (16〜24時間)" at bounding box center [990, 277] width 407 height 18
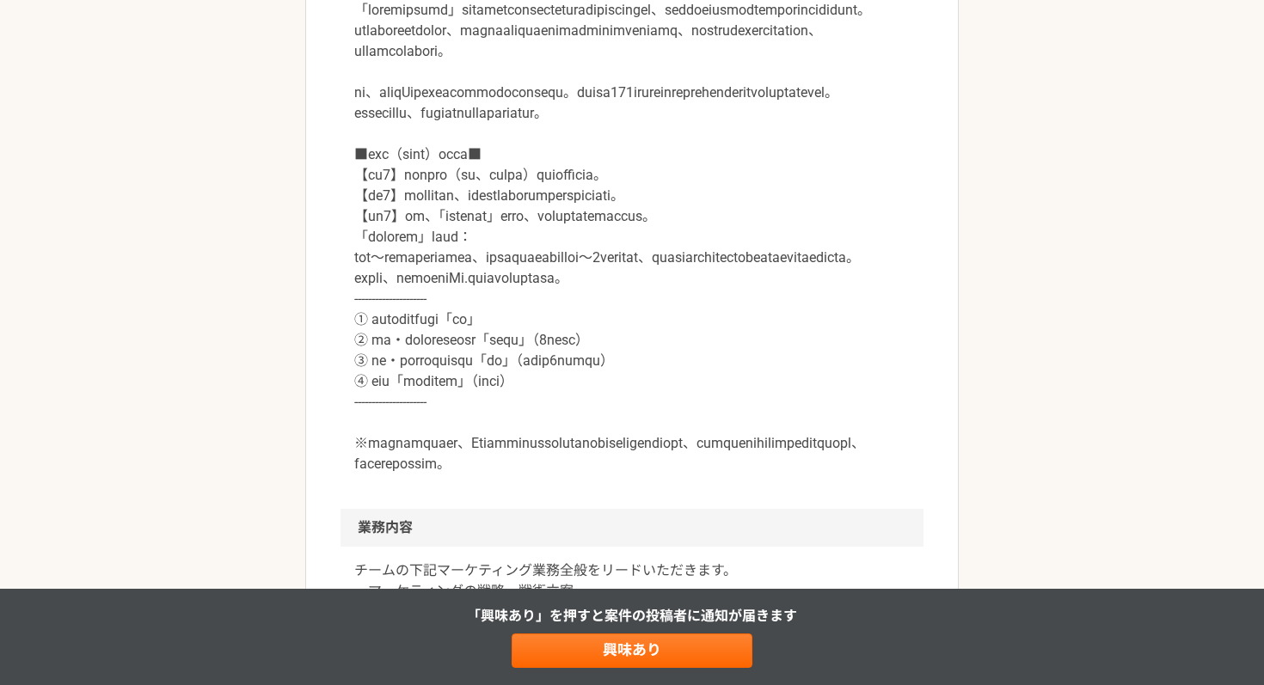
scroll to position [566, 0]
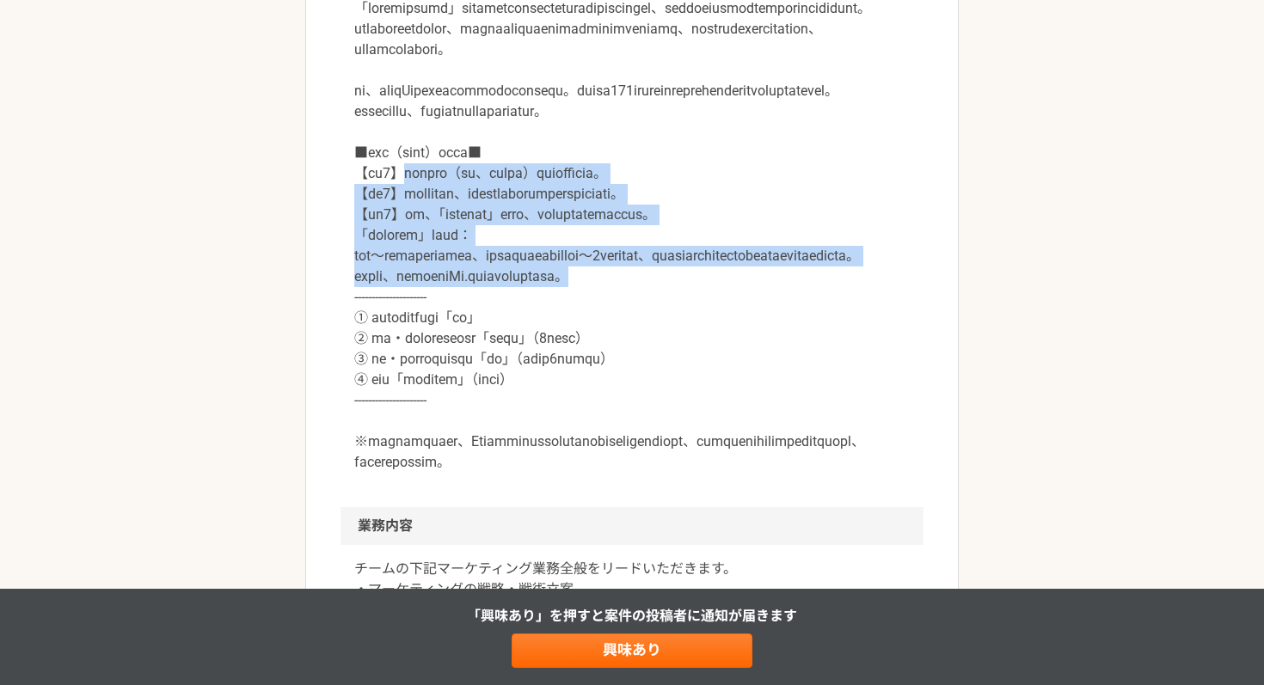
drag, startPoint x: 422, startPoint y: 215, endPoint x: 830, endPoint y: 346, distance: 428.7
click at [830, 346] on p at bounding box center [631, 235] width 555 height 474
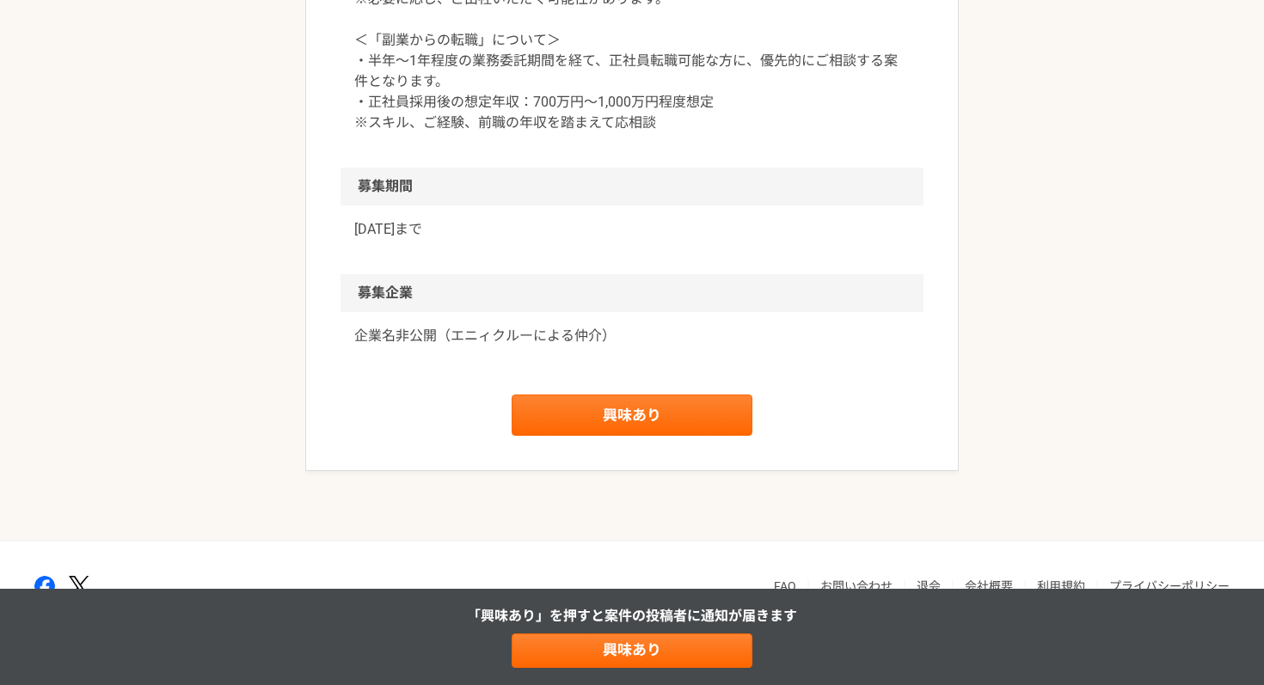
scroll to position [2084, 0]
click at [635, 435] on link "興味あり" at bounding box center [631, 414] width 241 height 41
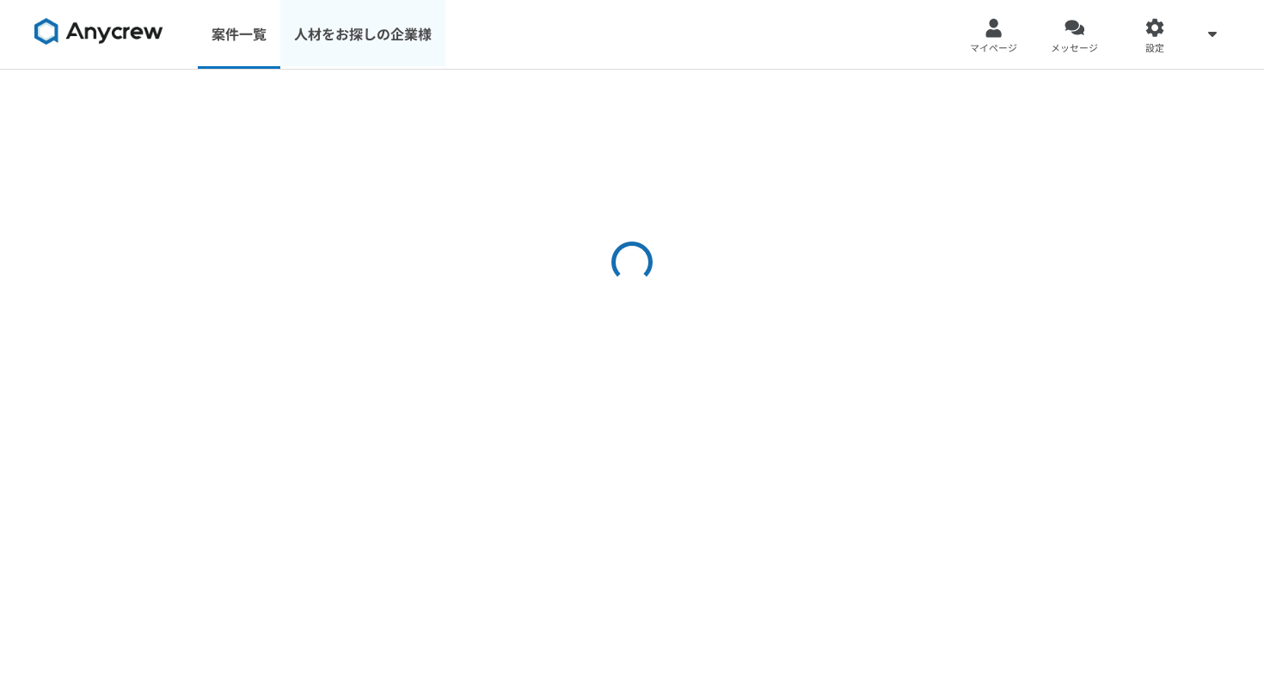
select select "5"
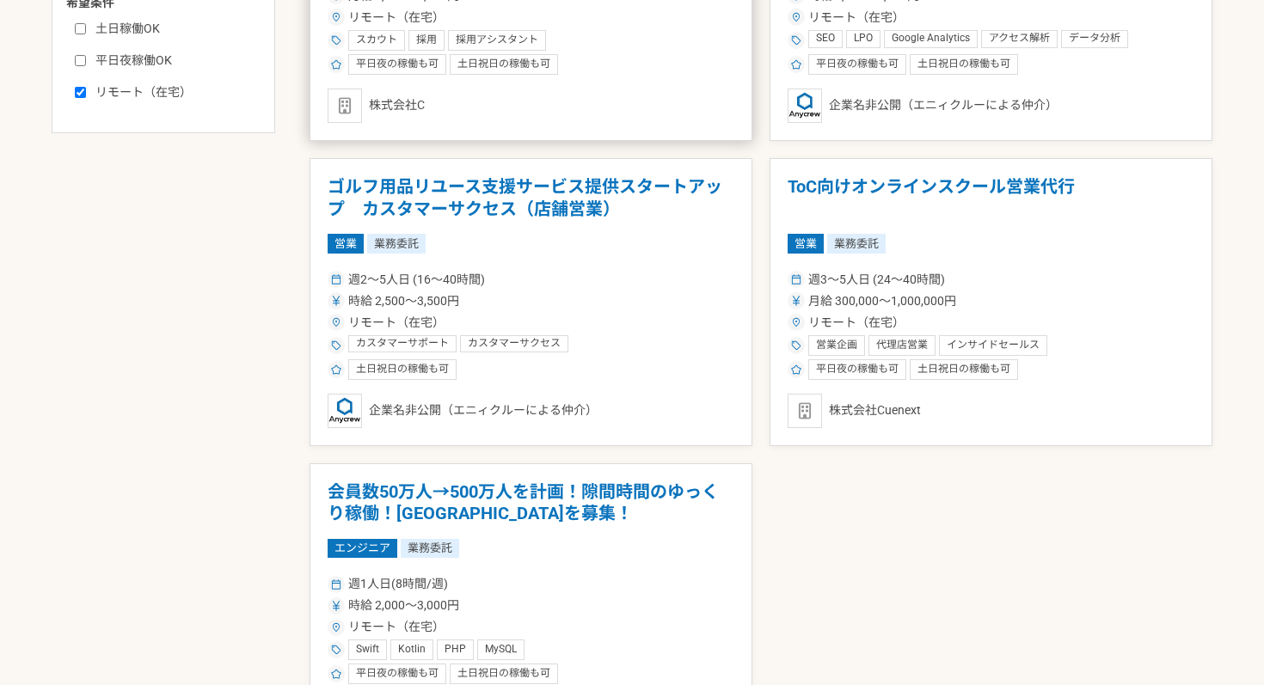
scroll to position [828, 0]
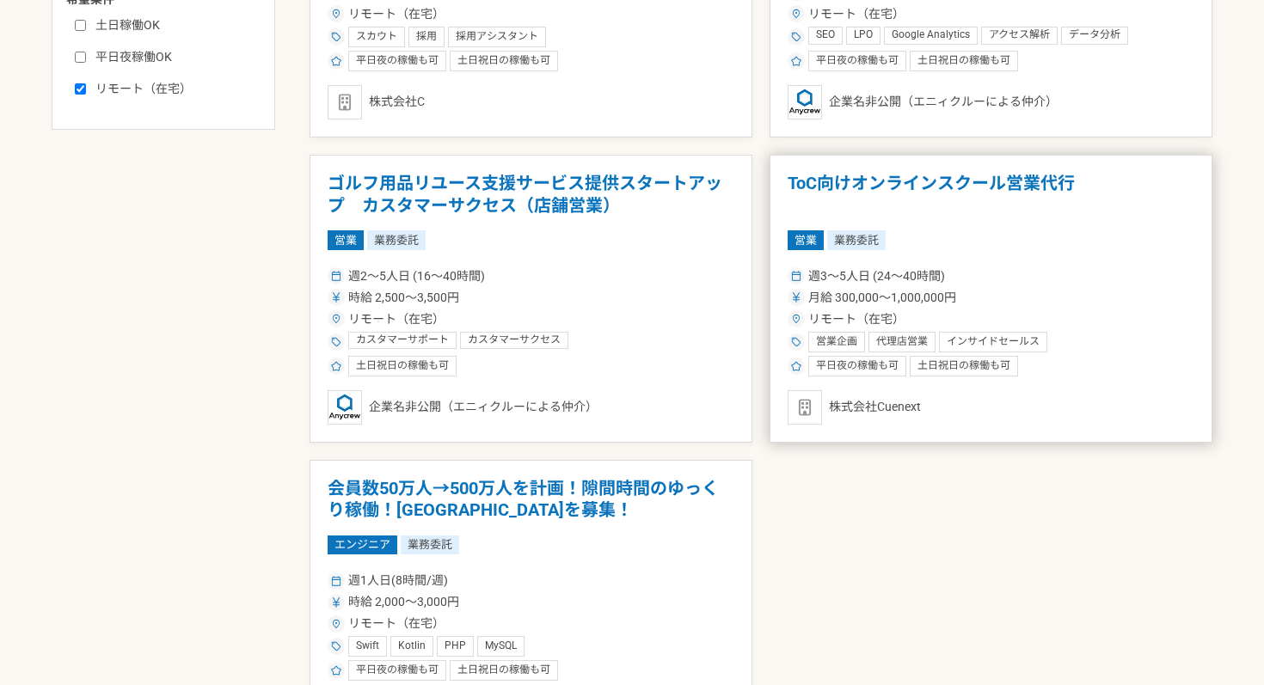
click at [1035, 233] on div "営業 業務委託" at bounding box center [990, 239] width 407 height 19
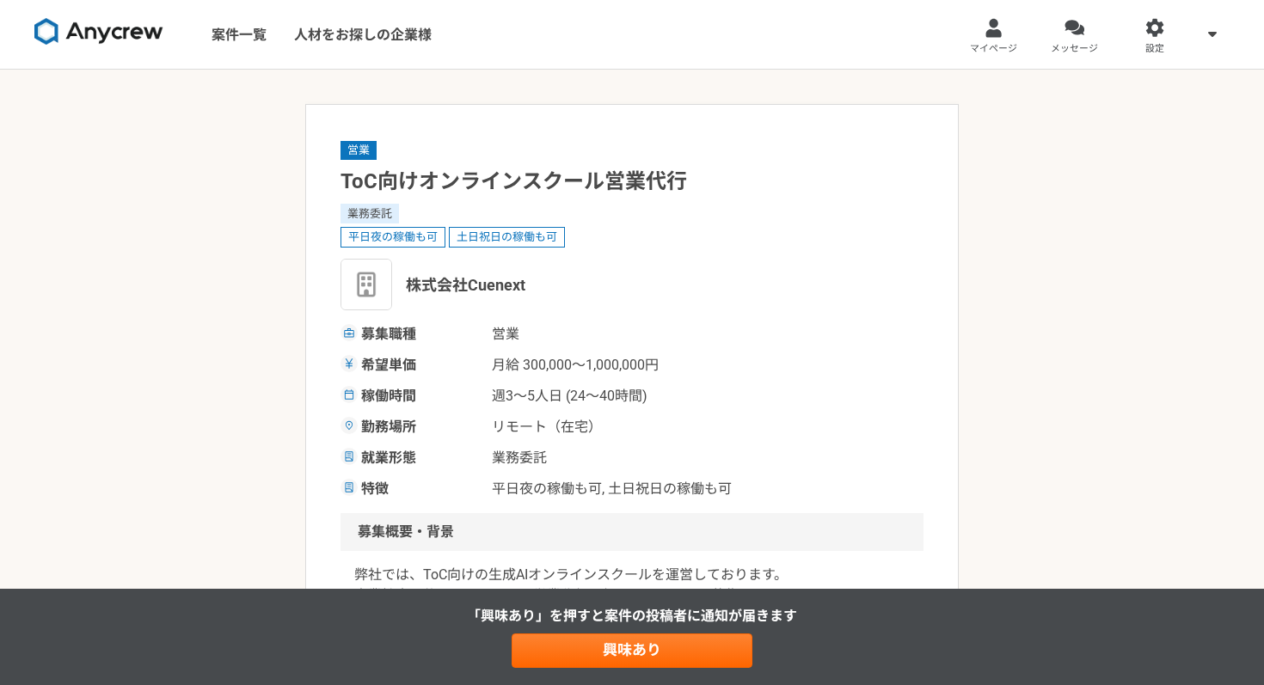
click at [521, 181] on h1 "ToC向けオンラインスクール営業代行" at bounding box center [631, 182] width 583 height 30
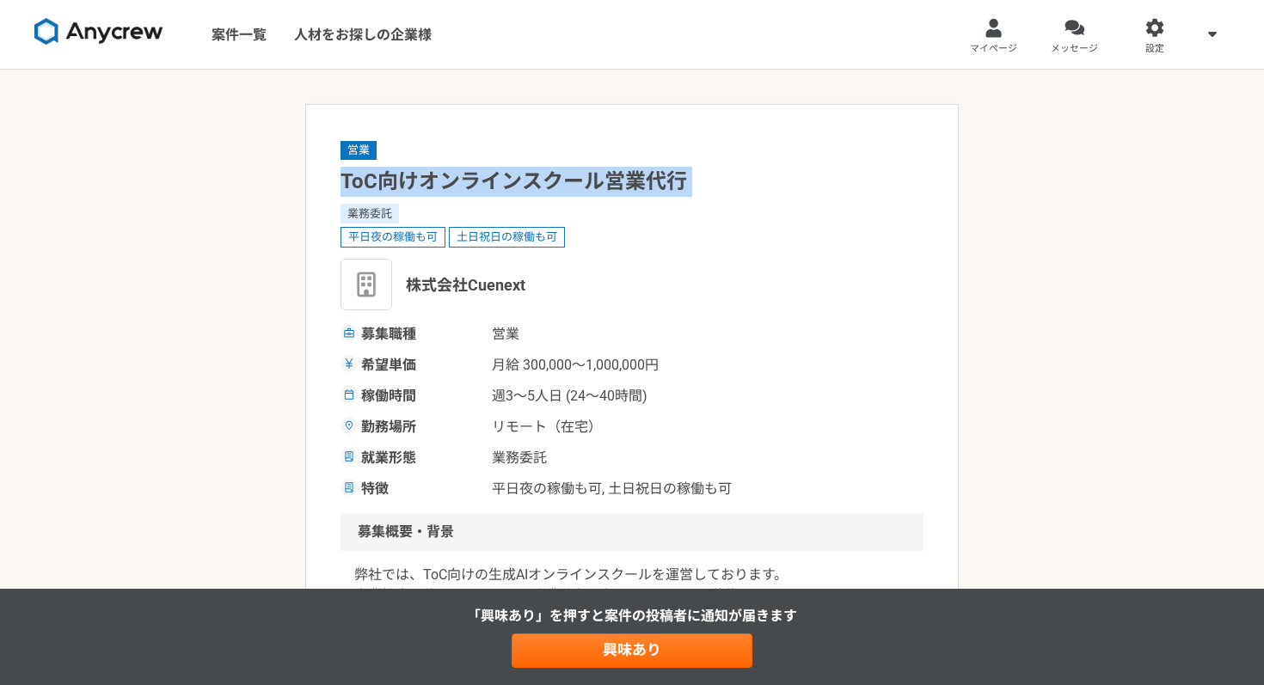
click at [521, 181] on h1 "ToC向けオンラインスクール営業代行" at bounding box center [631, 182] width 583 height 30
click at [772, 185] on h1 "ToC向けオンラインスクール営業代行" at bounding box center [631, 182] width 583 height 30
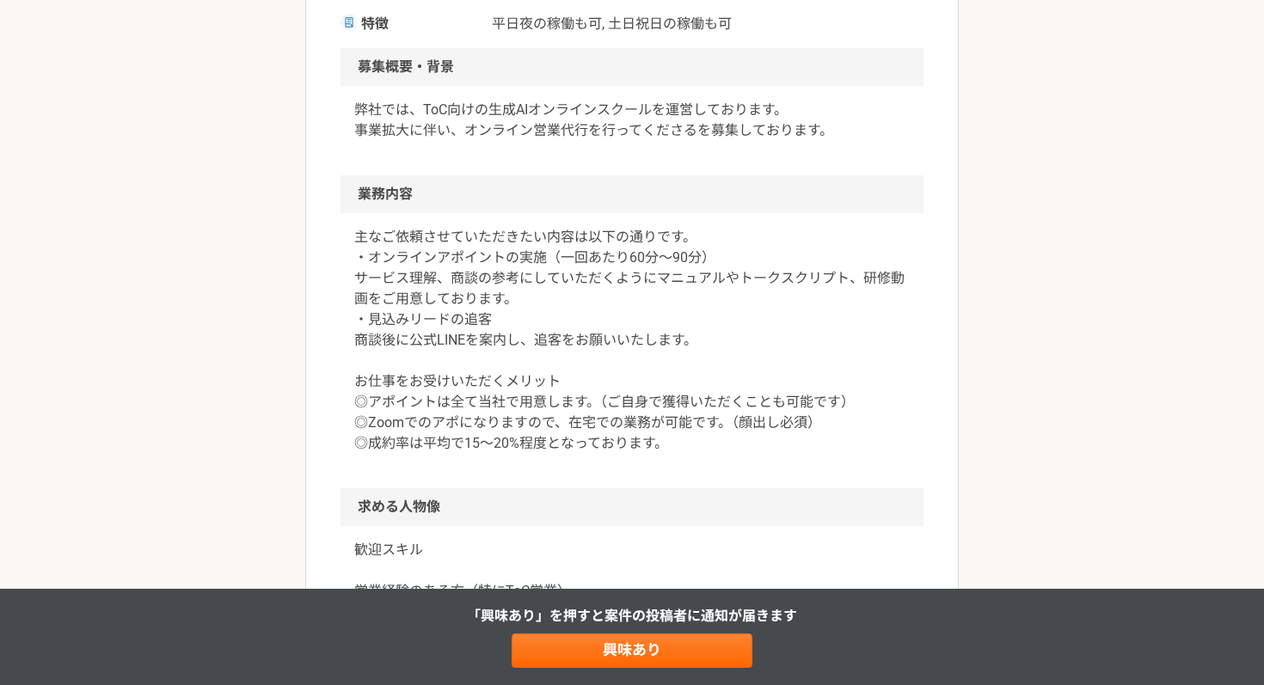
scroll to position [468, 0]
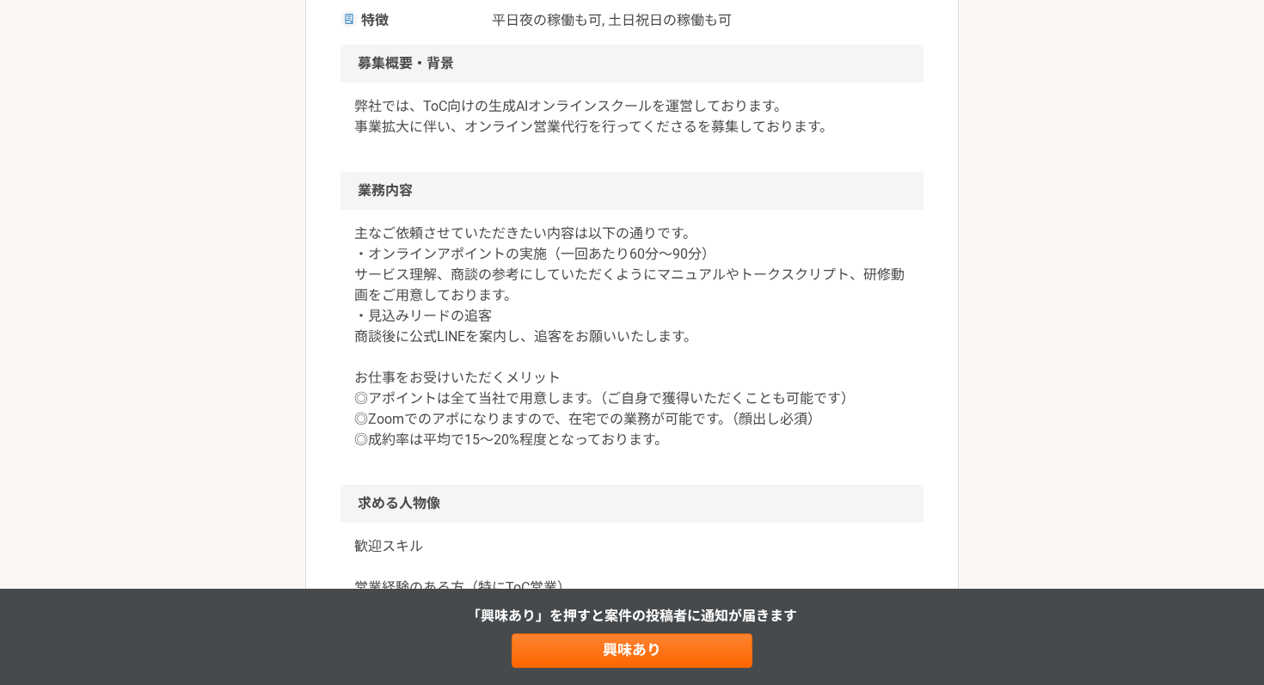
click at [553, 406] on p "主なご依頼させていただきたい内容は以下の通りです。 ・オンラインアポイントの実施（一回あたり60分〜90分） サービス理解、商談の参考にしていただくようにマニ…" at bounding box center [631, 336] width 555 height 227
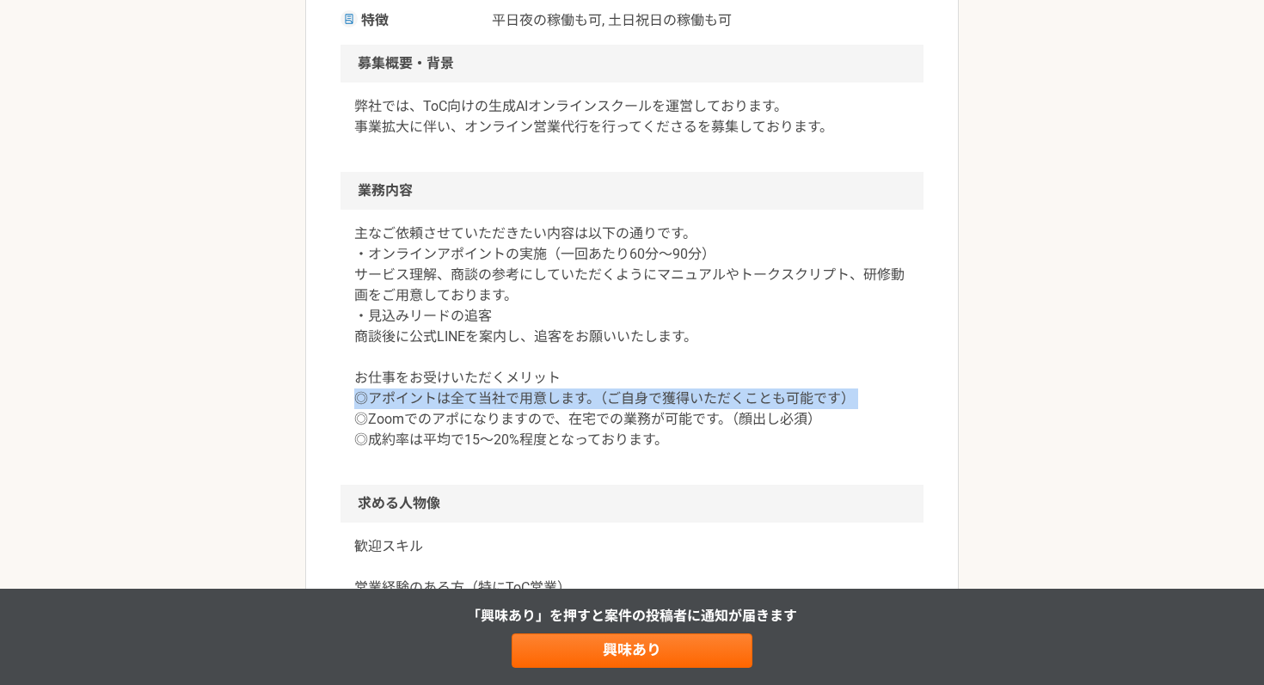
click at [553, 406] on p "主なご依頼させていただきたい内容は以下の通りです。 ・オンラインアポイントの実施（一回あたり60分〜90分） サービス理解、商談の参考にしていただくようにマニ…" at bounding box center [631, 336] width 555 height 227
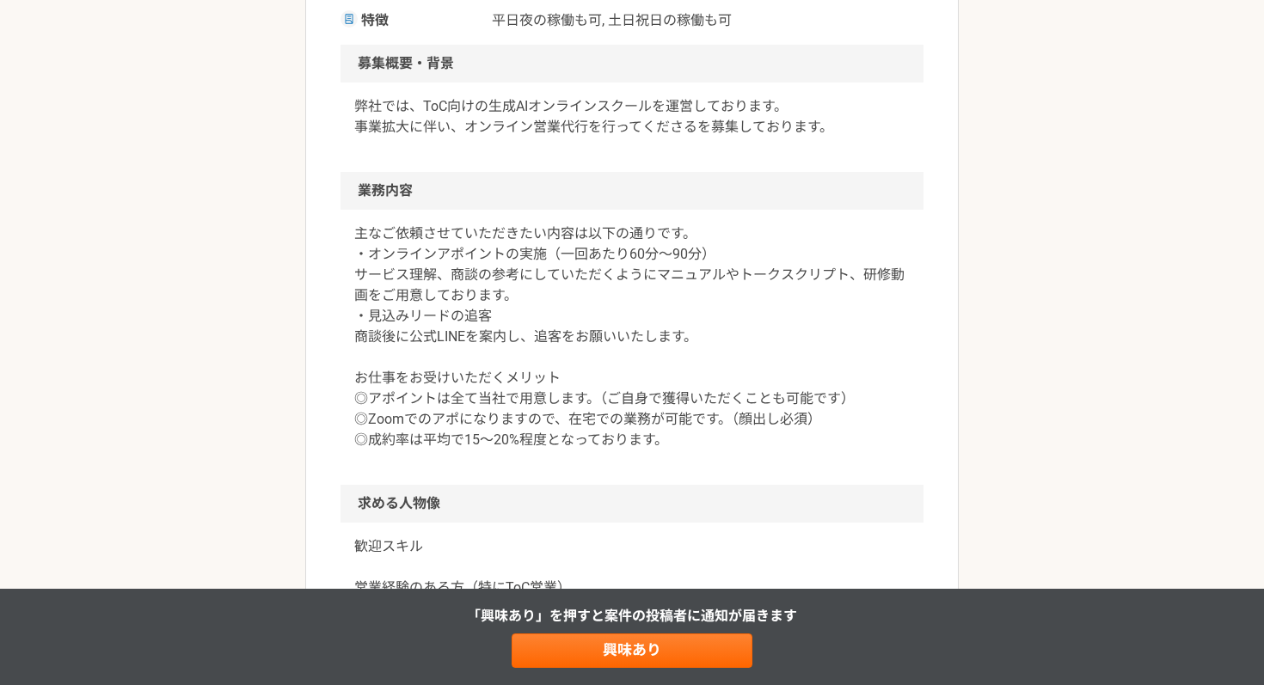
click at [553, 424] on p "主なご依頼させていただきたい内容は以下の通りです。 ・オンラインアポイントの実施（一回あたり60分〜90分） サービス理解、商談の参考にしていただくようにマニ…" at bounding box center [631, 336] width 555 height 227
click at [553, 421] on p "主なご依頼させていただきたい内容は以下の通りです。 ・オンラインアポイントの実施（一回あたり60分〜90分） サービス理解、商談の参考にしていただくようにマニ…" at bounding box center [631, 336] width 555 height 227
click at [616, 449] on p "主なご依頼させていただきたい内容は以下の通りです。 ・オンラインアポイントの実施（一回あたり60分〜90分） サービス理解、商談の参考にしていただくようにマニ…" at bounding box center [631, 336] width 555 height 227
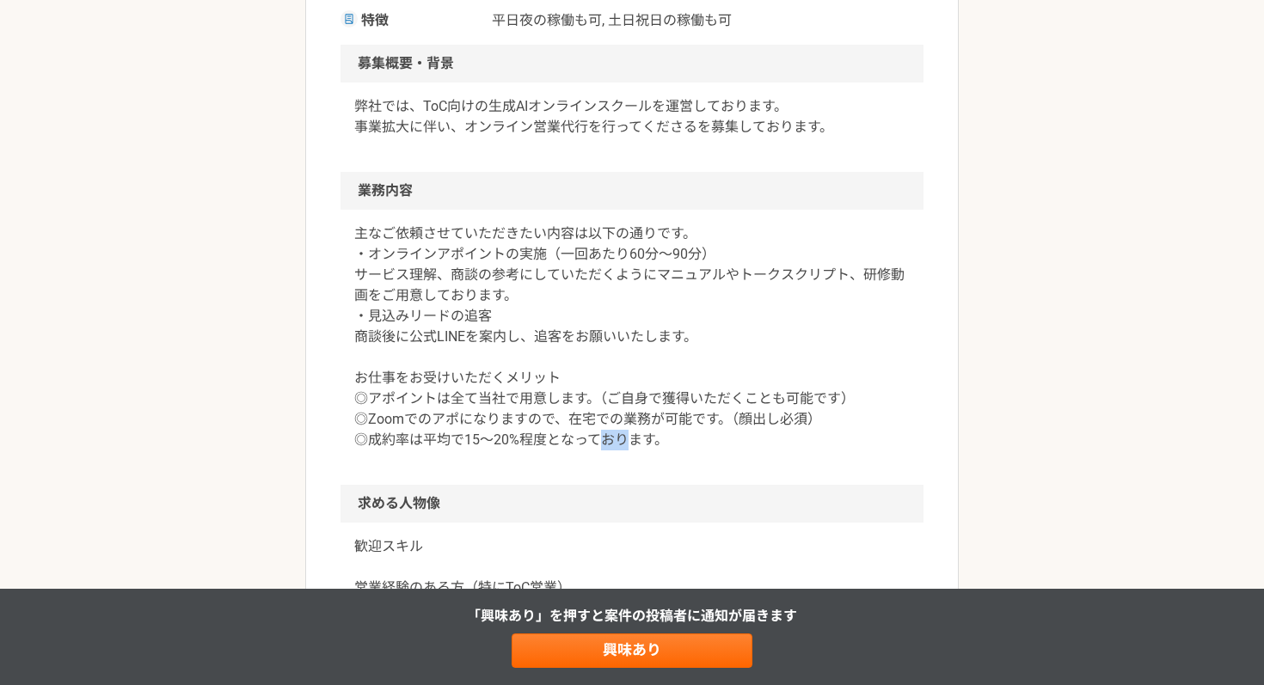
click at [616, 449] on p "主なご依頼させていただきたい内容は以下の通りです。 ・オンラインアポイントの実施（一回あたり60分〜90分） サービス理解、商談の参考にしていただくようにマニ…" at bounding box center [631, 336] width 555 height 227
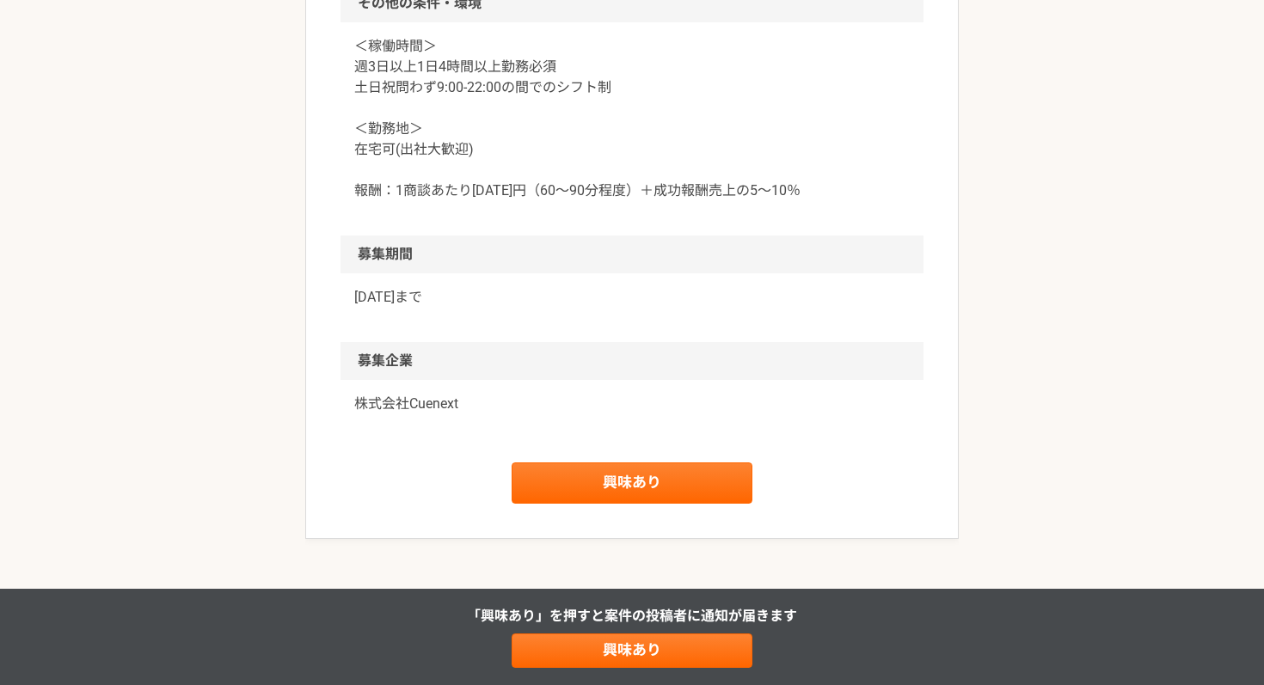
scroll to position [1306, 0]
click at [669, 479] on link "興味あり" at bounding box center [631, 483] width 241 height 41
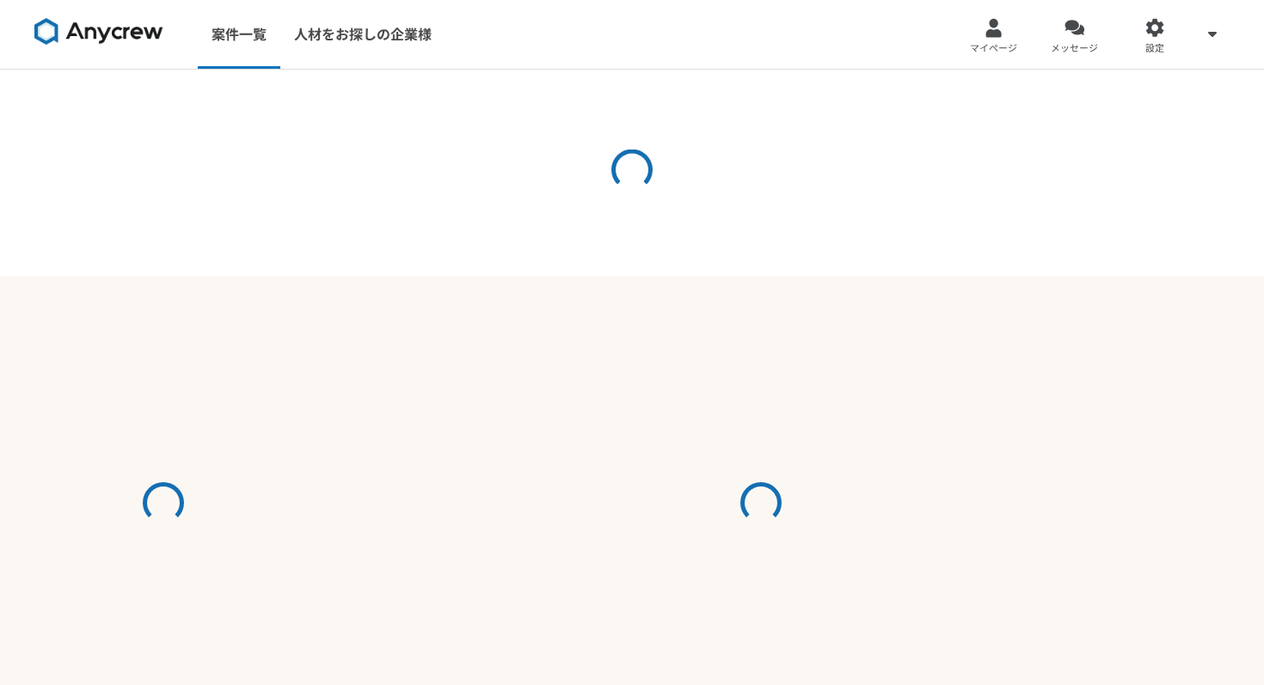
select select "5"
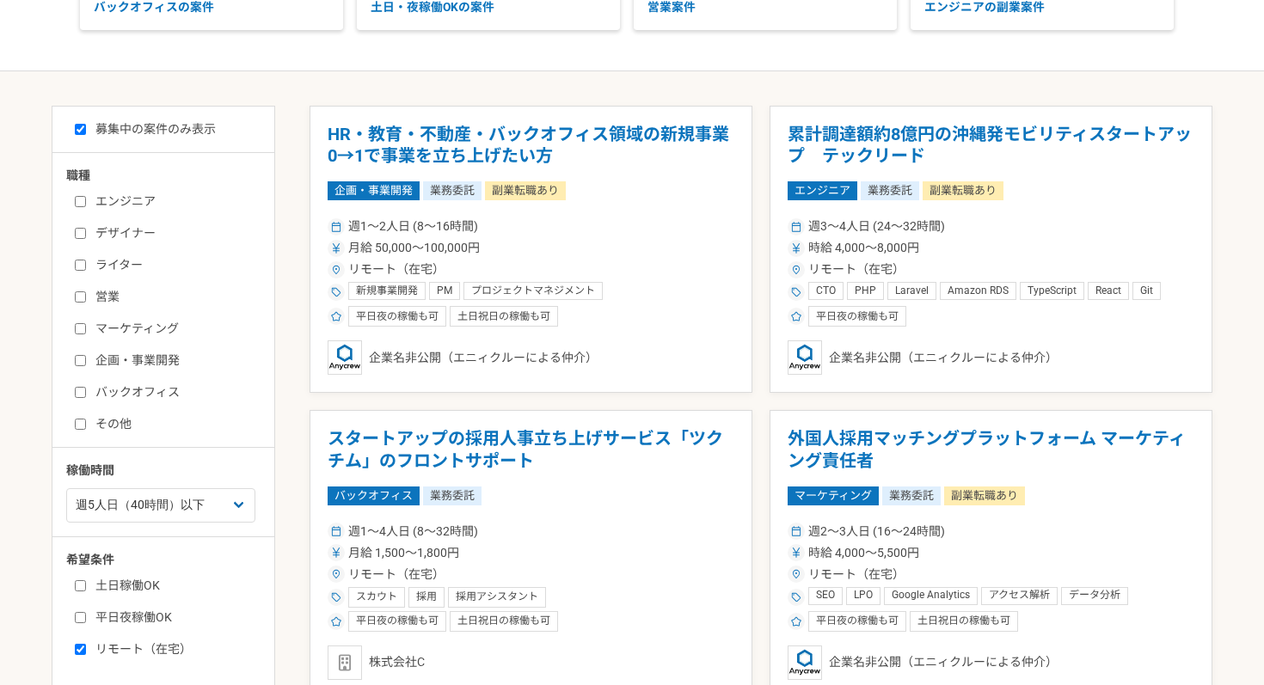
scroll to position [262, 0]
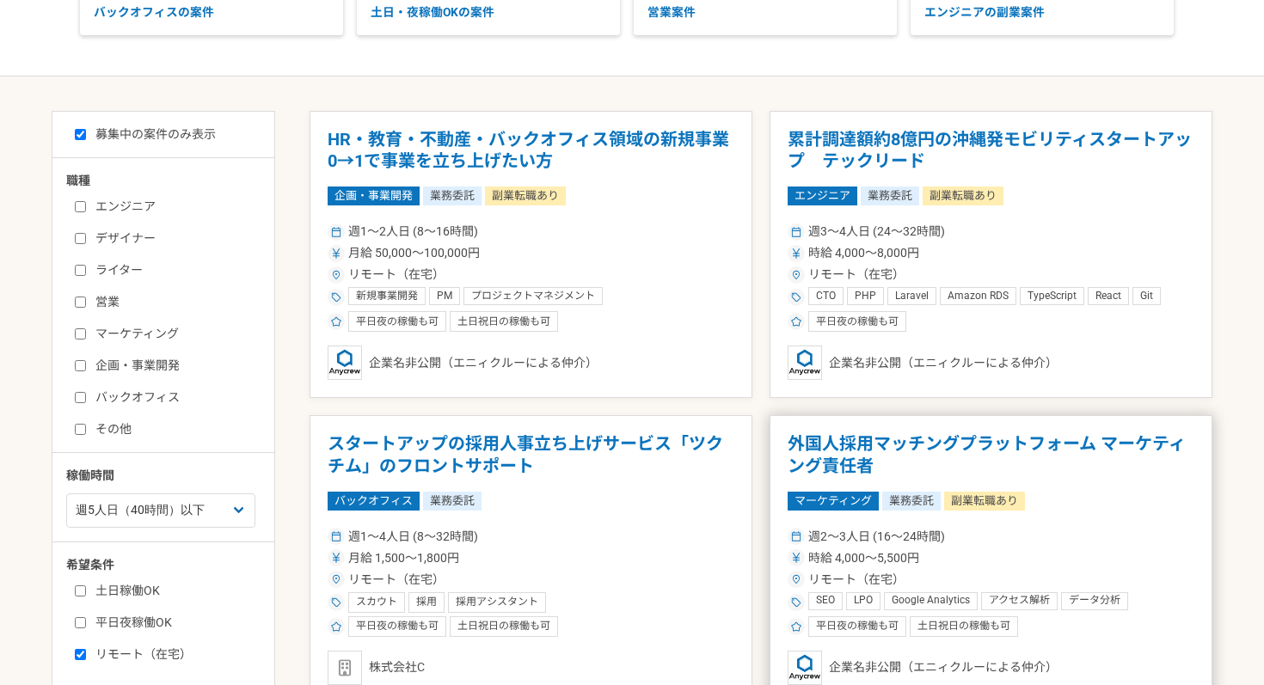
click at [1093, 507] on div "マーケティング 業務委託 副業転職あり" at bounding box center [990, 501] width 407 height 19
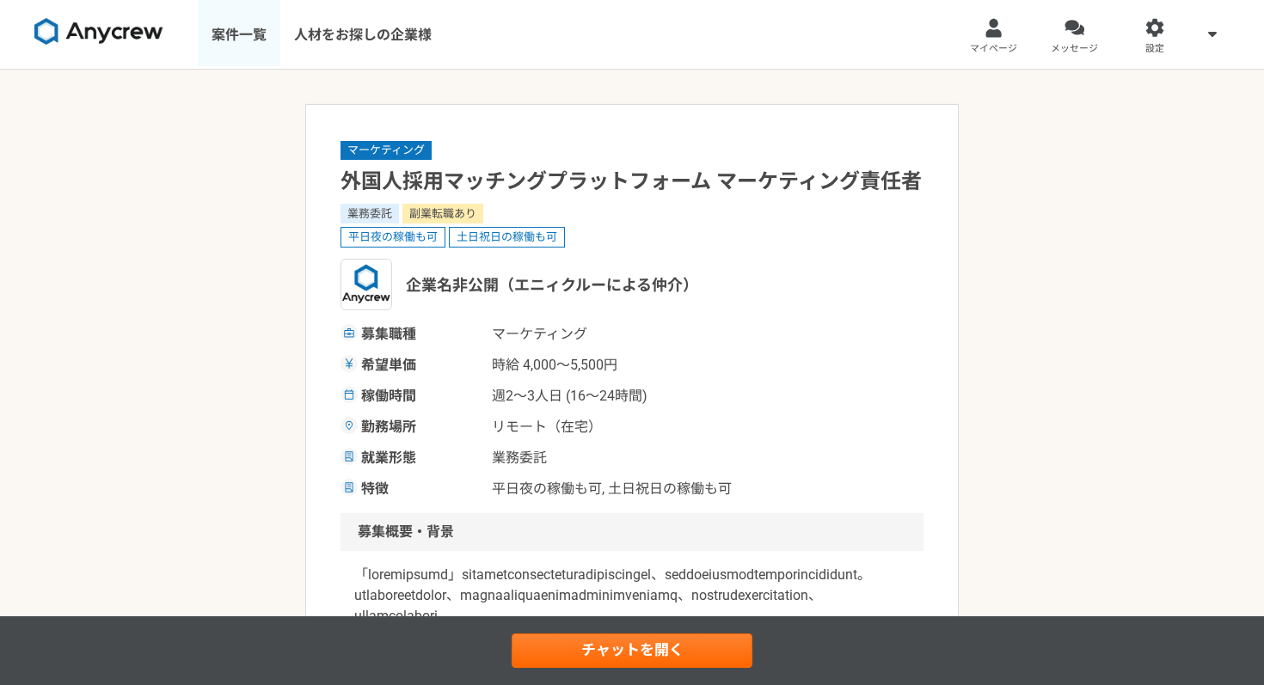
click at [235, 37] on link "案件一覧" at bounding box center [239, 34] width 83 height 69
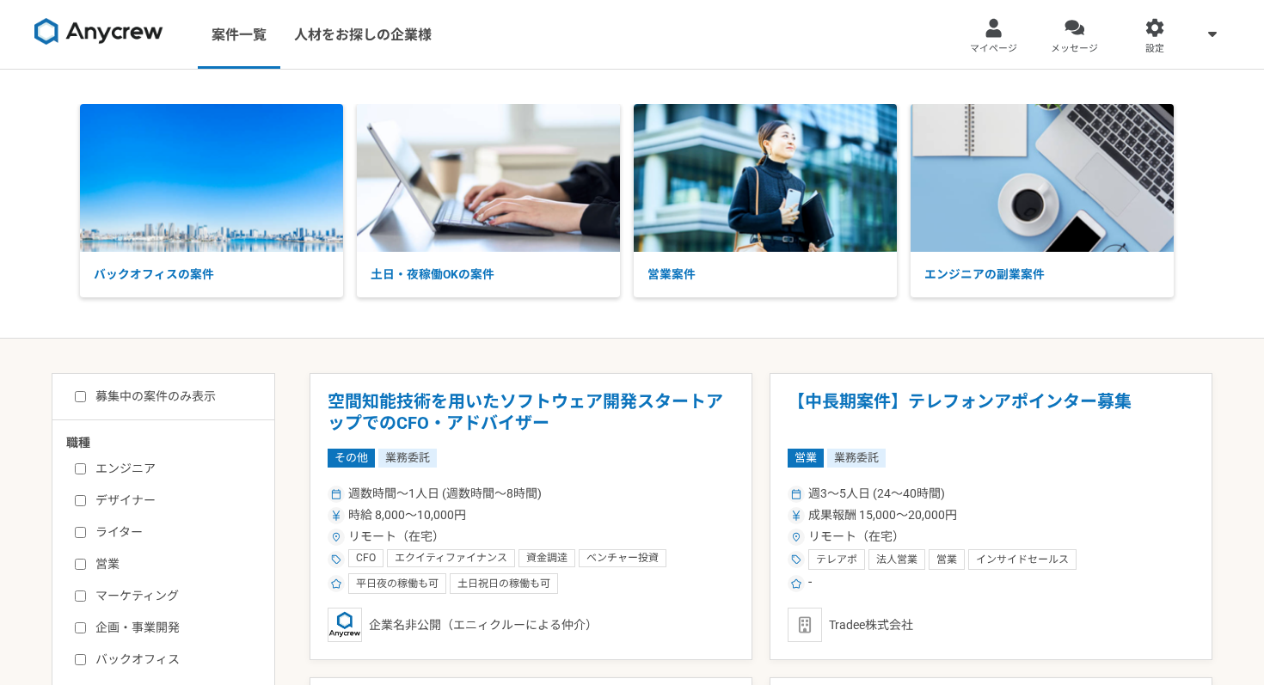
click at [81, 395] on input "募集中の案件のみ表示" at bounding box center [80, 396] width 11 height 11
checkbox input "true"
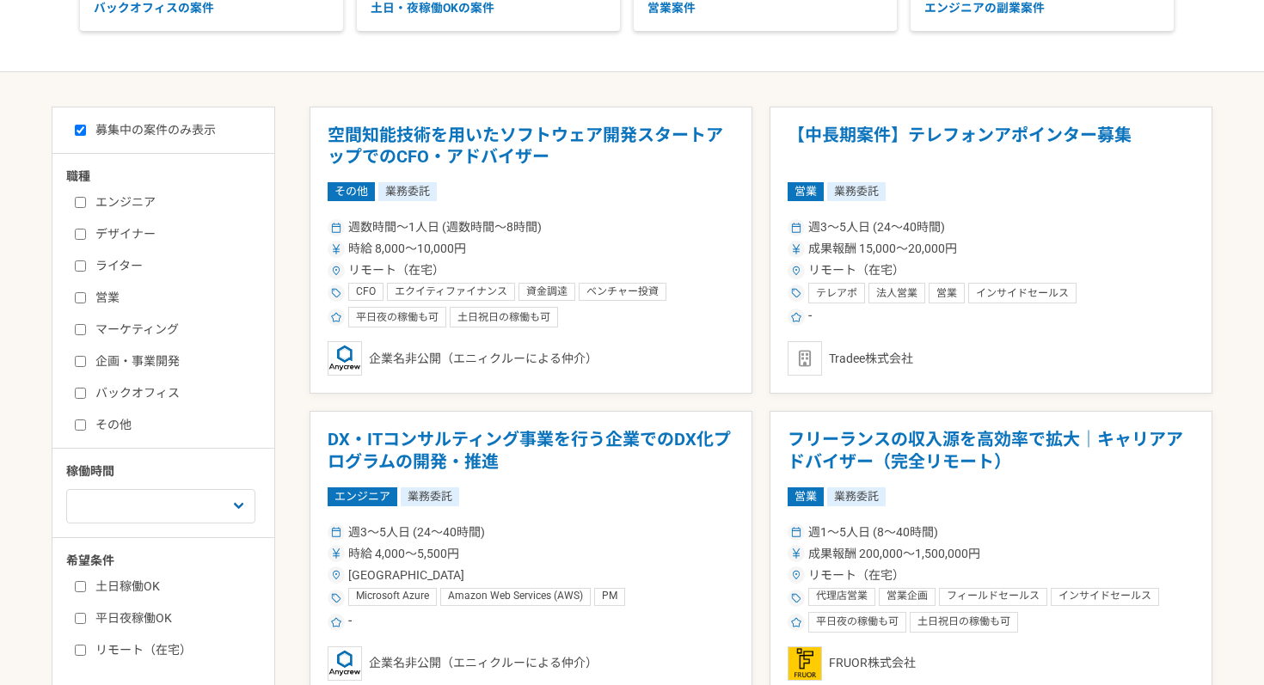
scroll to position [372, 0]
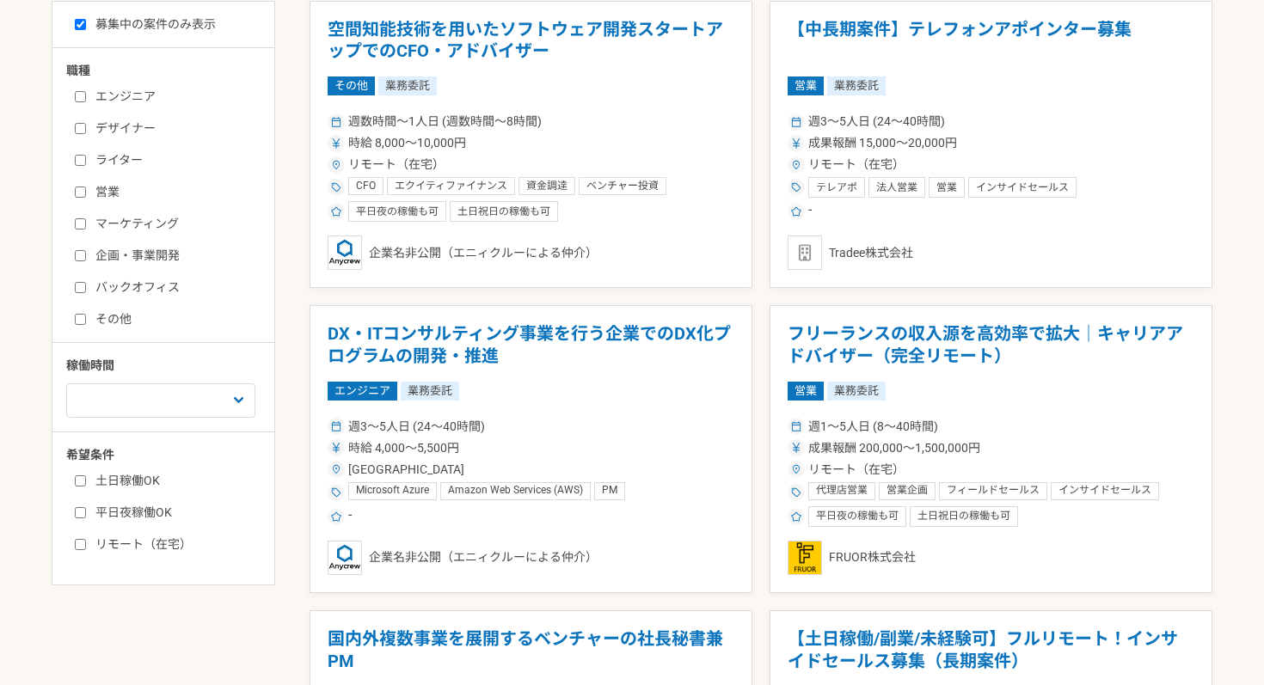
click at [80, 513] on input "平日夜稼働OK" at bounding box center [80, 512] width 11 height 11
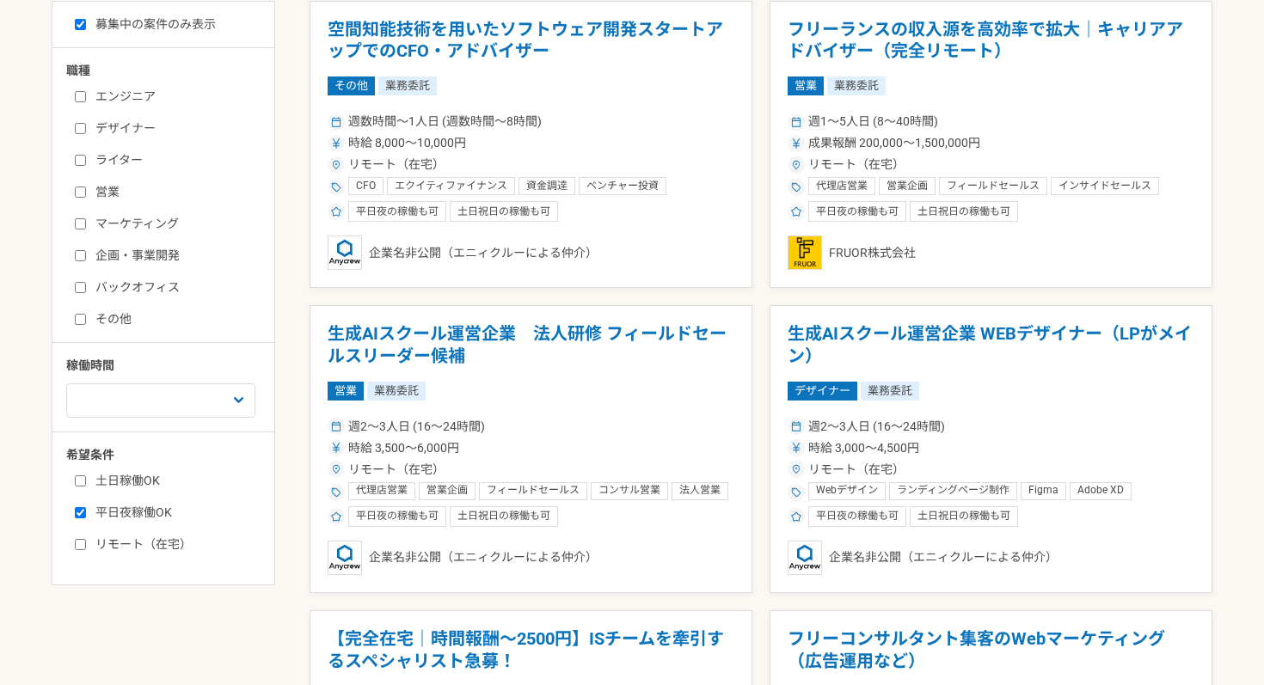
click at [80, 513] on input "平日夜稼働OK" at bounding box center [80, 512] width 11 height 11
checkbox input "false"
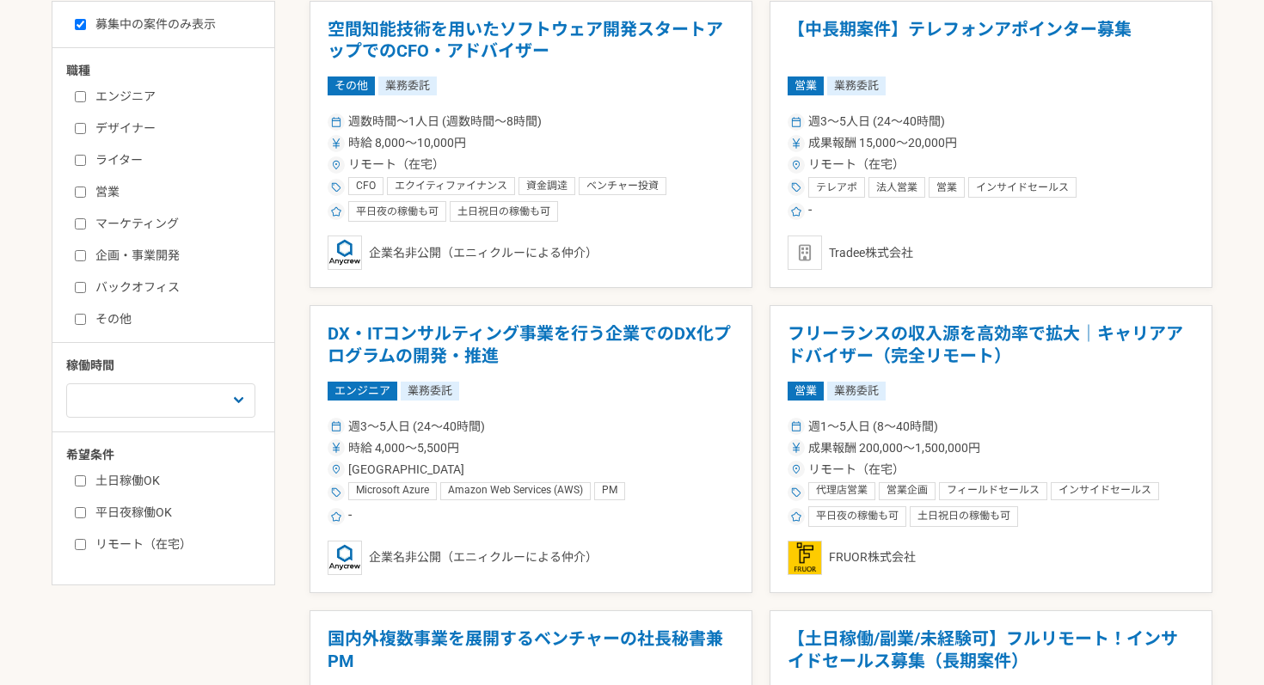
click at [80, 540] on input "リモート（在宅）" at bounding box center [80, 544] width 11 height 11
checkbox input "true"
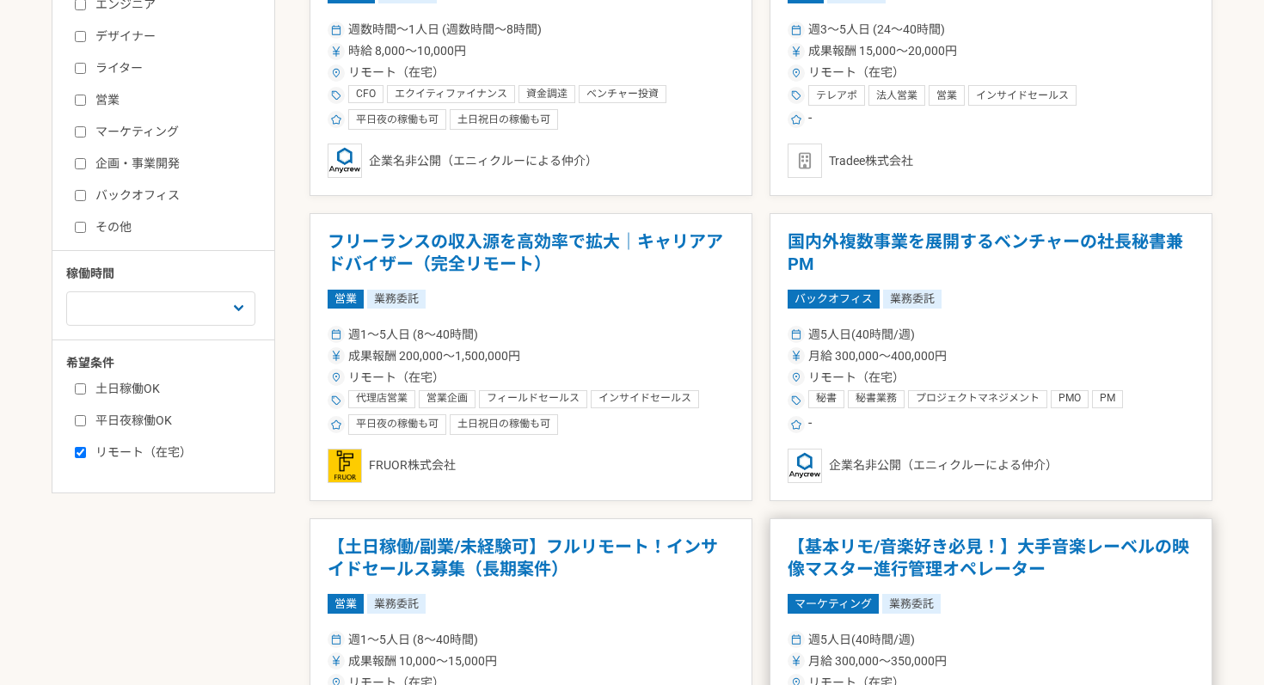
scroll to position [473, 0]
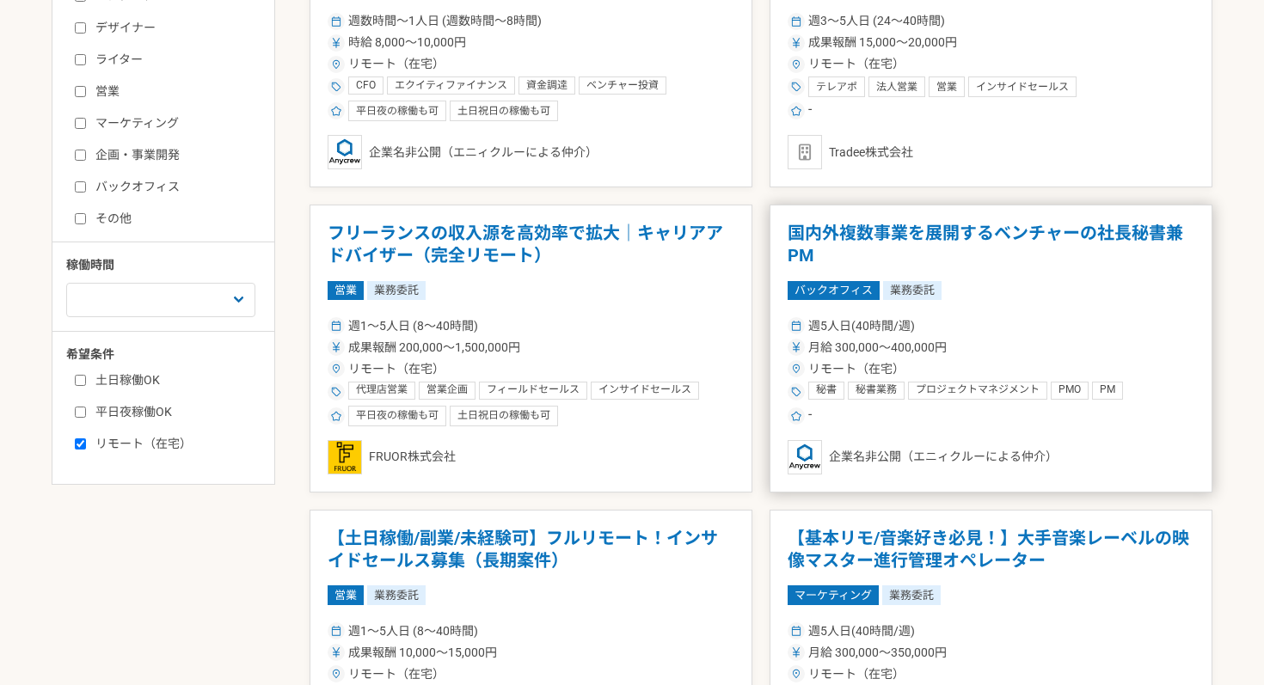
click at [1031, 299] on article "国内外複数事業を展開するベンチャーの社長秘書兼PM バックオフィス 業務委託 週5人日(40時間/週) 月給 300,000〜400,000円 リモート（在宅…" at bounding box center [990, 349] width 443 height 288
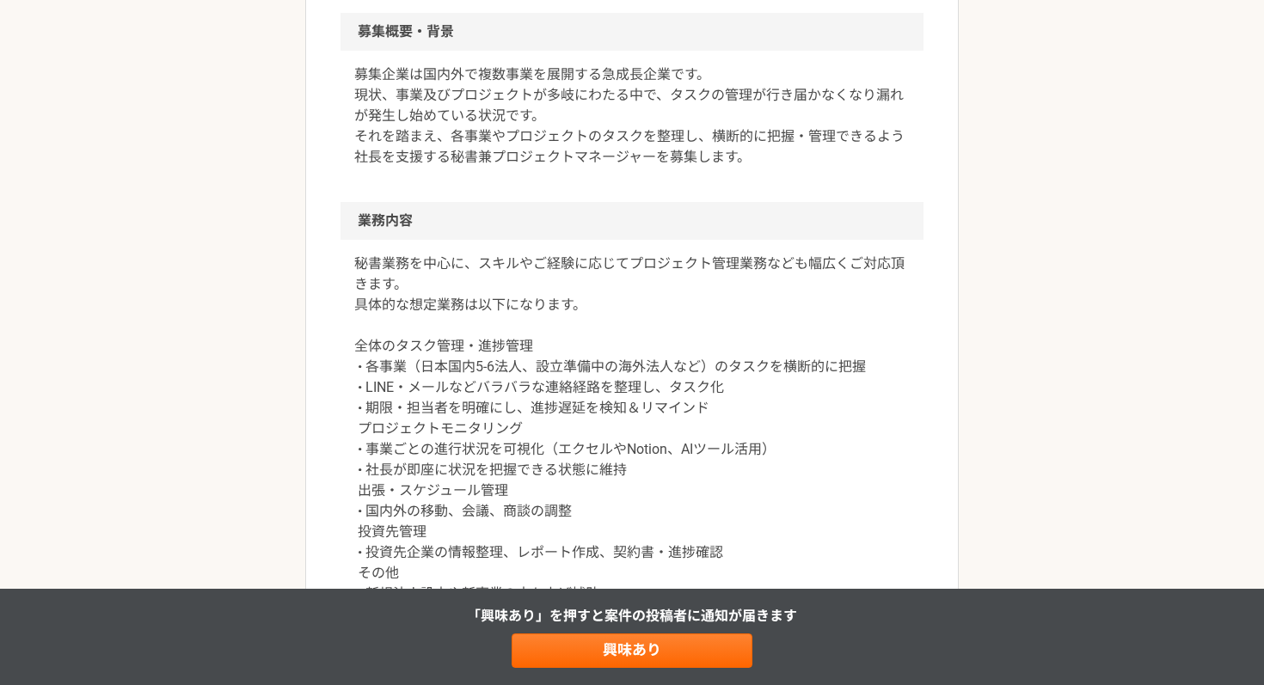
scroll to position [503, 0]
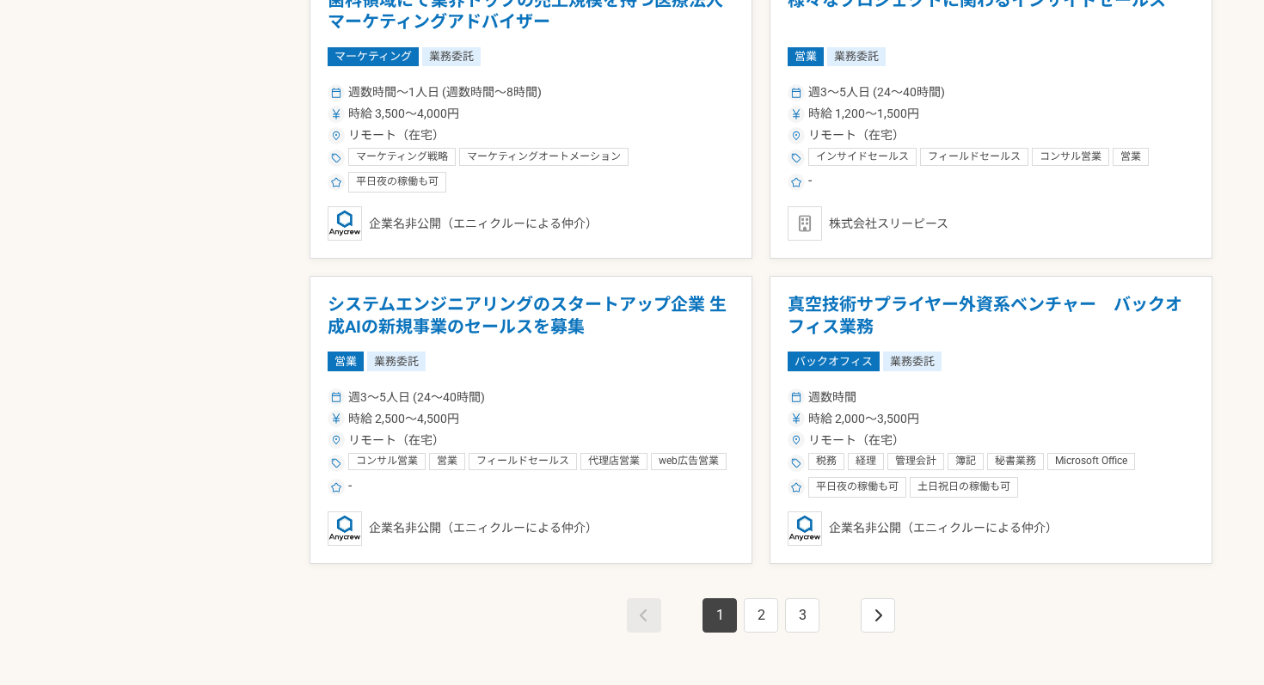
scroll to position [2841, 0]
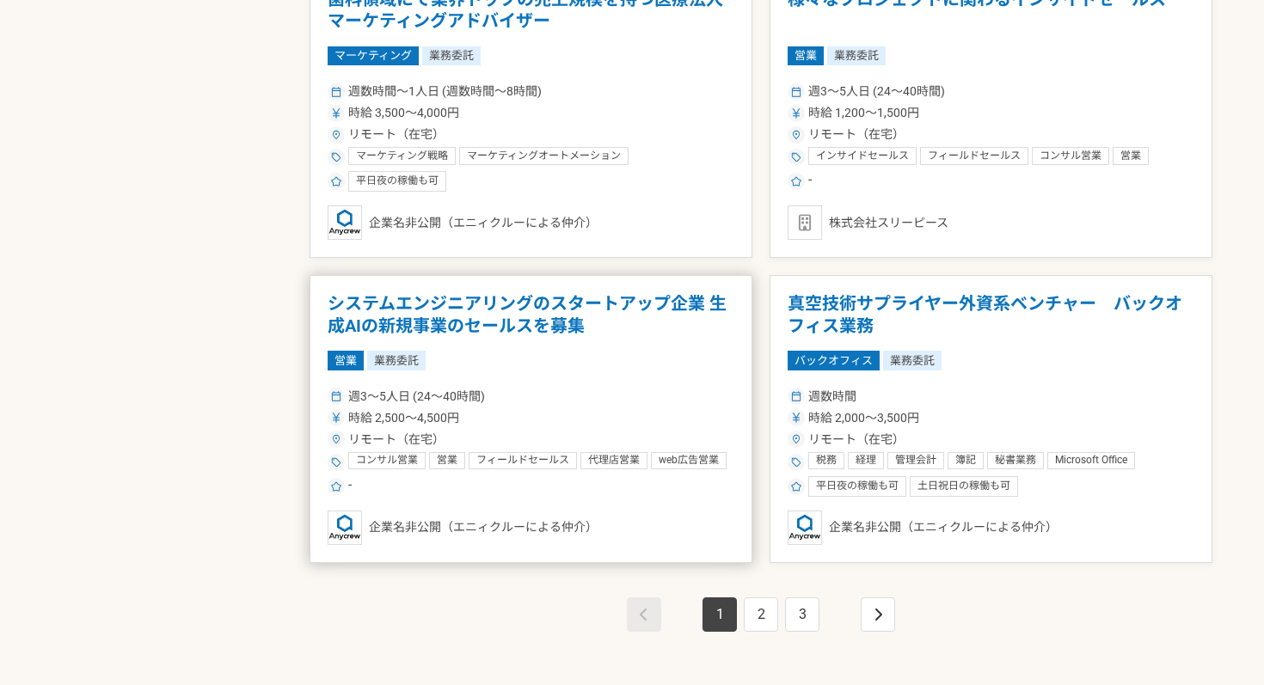
click at [618, 361] on div "営業 業務委託" at bounding box center [531, 360] width 407 height 19
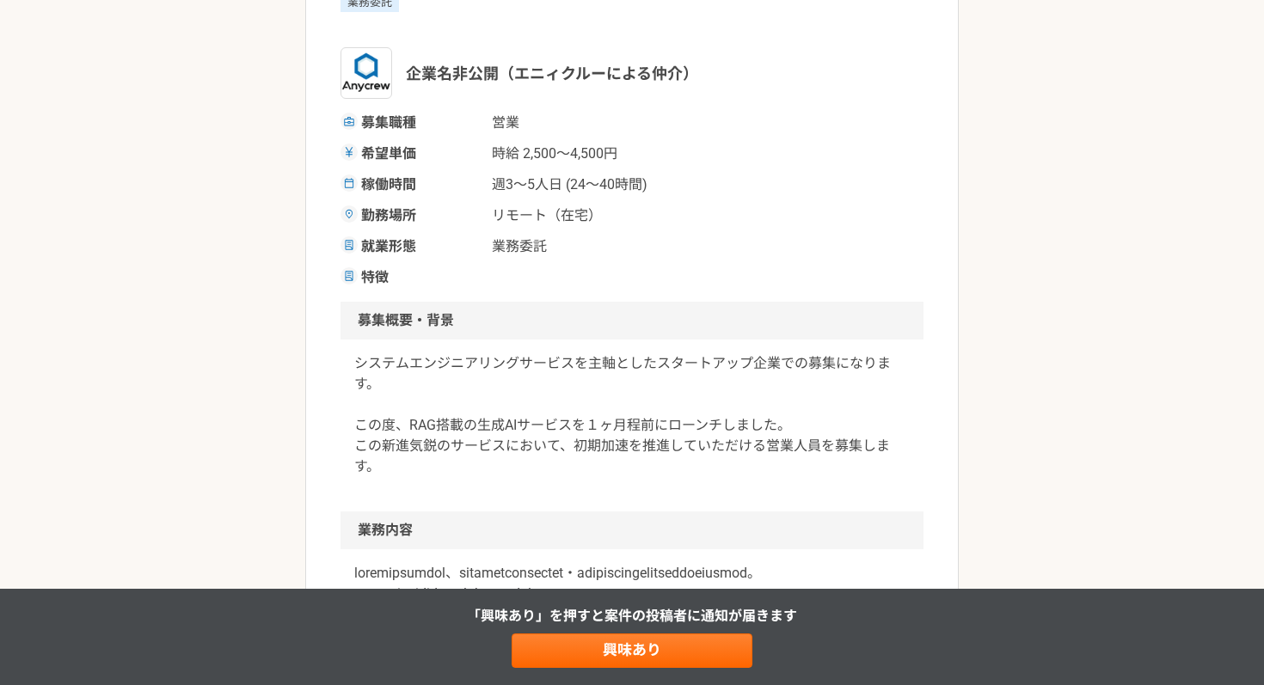
scroll to position [242, 0]
click at [572, 425] on p "システムエンジニアリングサービスを主軸としたスタートアップ企業での募集になります。 この度、RAG搭載の生成AIサービスを１ヶ月程前にローンチしました。 この…" at bounding box center [631, 414] width 555 height 124
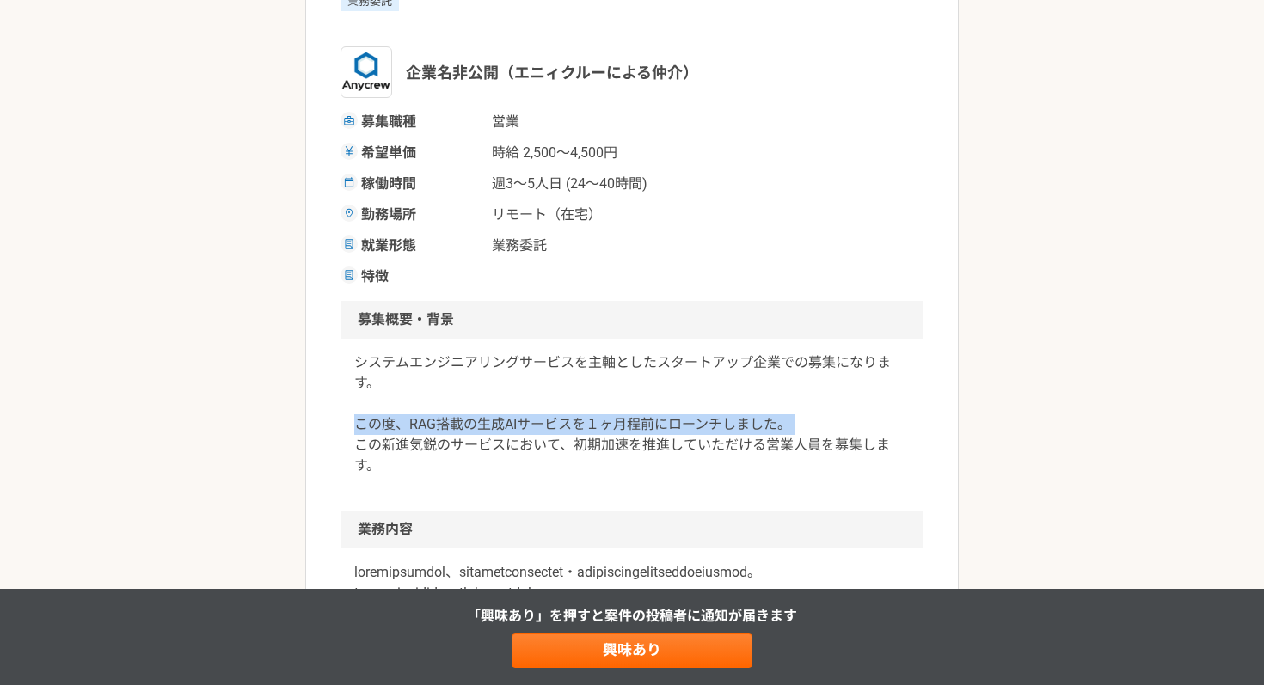
click at [572, 425] on p "システムエンジニアリングサービスを主軸としたスタートアップ企業での募集になります。 この度、RAG搭載の生成AIサービスを１ヶ月程前にローンチしました。 この…" at bounding box center [631, 414] width 555 height 124
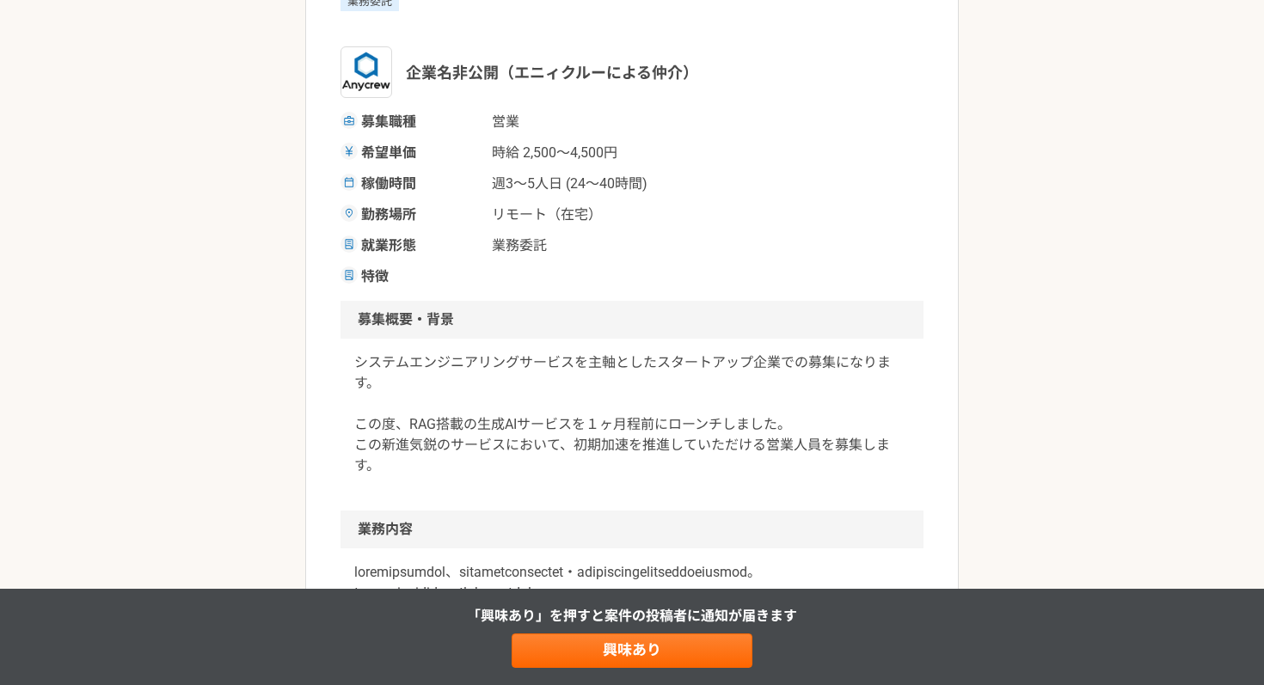
click at [524, 446] on p "システムエンジニアリングサービスを主軸としたスタートアップ企業での募集になります。 この度、RAG搭載の生成AIサービスを１ヶ月程前にローンチしました。 この…" at bounding box center [631, 414] width 555 height 124
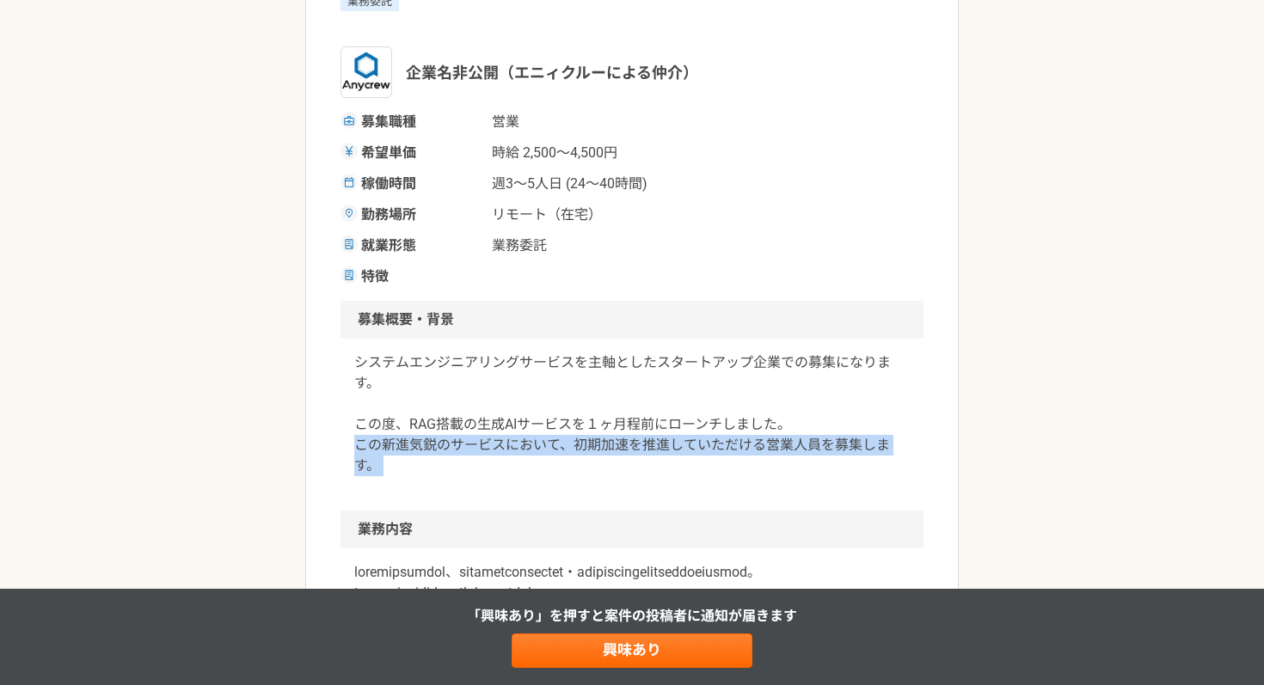
click at [524, 446] on p "システムエンジニアリングサービスを主軸としたスタートアップ企業での募集になります。 この度、RAG搭載の生成AIサービスを１ヶ月程前にローンチしました。 この…" at bounding box center [631, 414] width 555 height 124
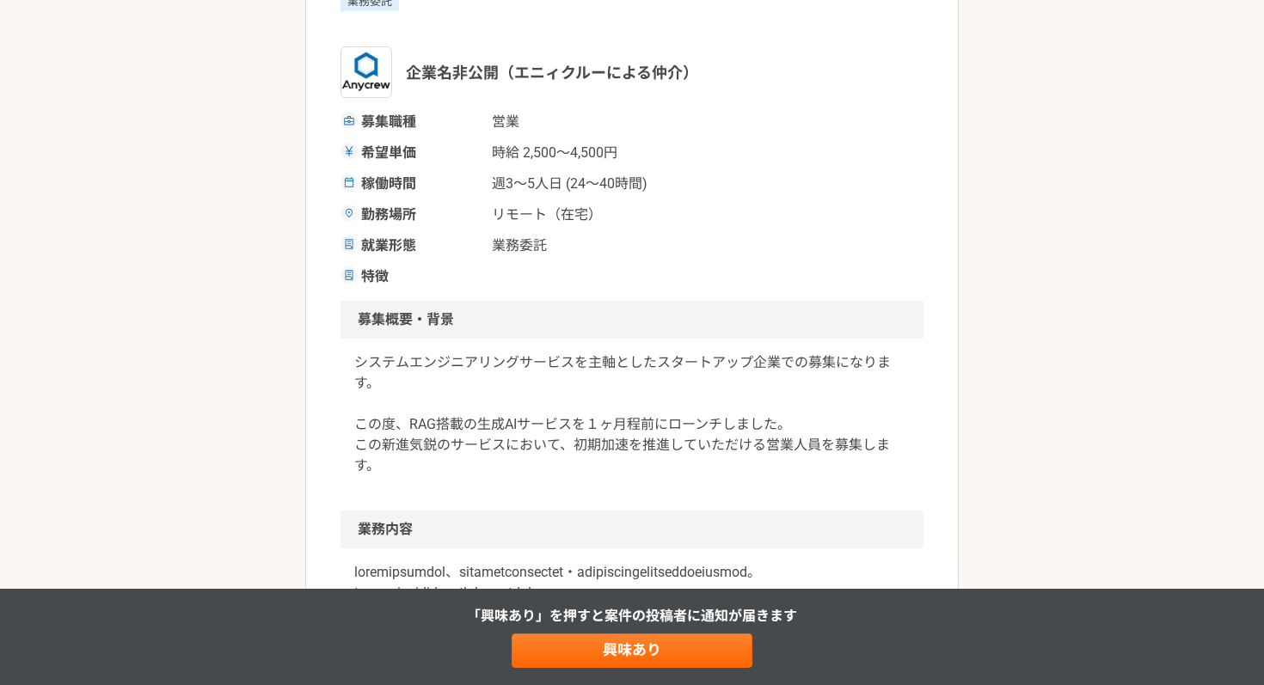
click at [585, 480] on div "システムエンジニアリングサービスを主軸としたスタートアップ企業での募集になります。 この度、RAG搭載の生成AIサービスを１ヶ月程前にローンチしました。 この…" at bounding box center [631, 425] width 583 height 172
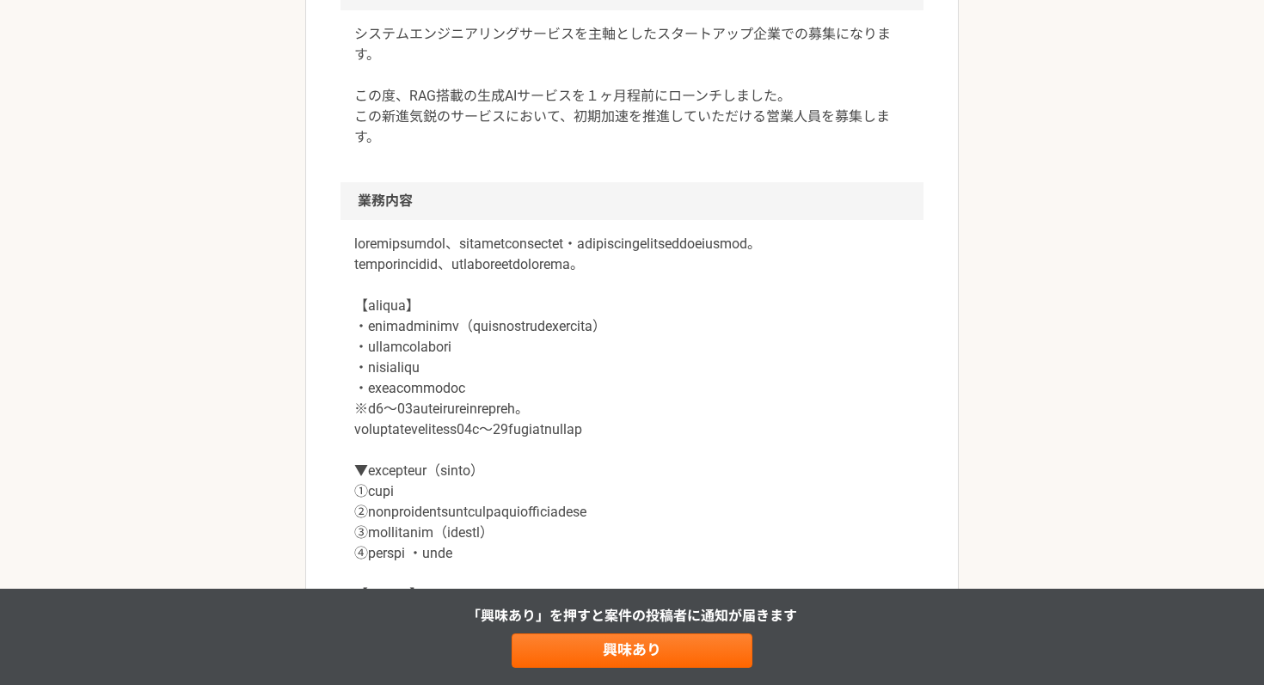
scroll to position [573, 0]
click at [528, 343] on p at bounding box center [631, 499] width 555 height 536
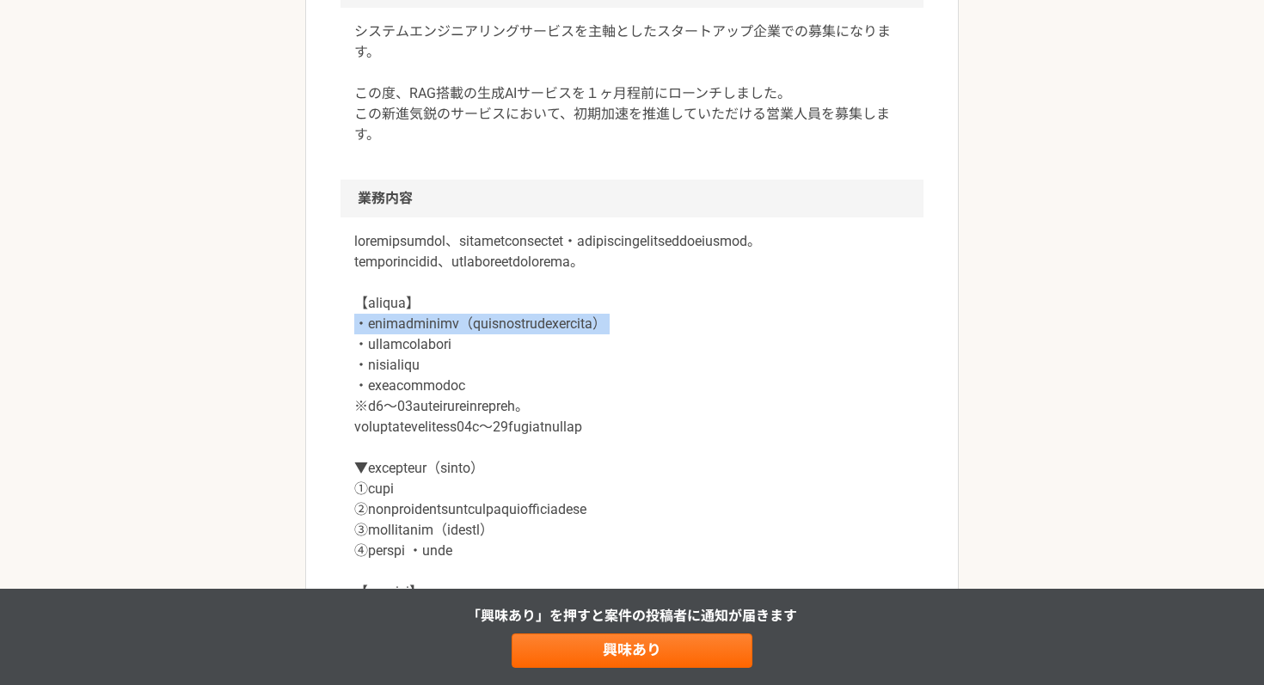
click at [528, 343] on p at bounding box center [631, 499] width 555 height 536
click at [481, 365] on p at bounding box center [631, 499] width 555 height 536
click at [653, 378] on p at bounding box center [631, 499] width 555 height 536
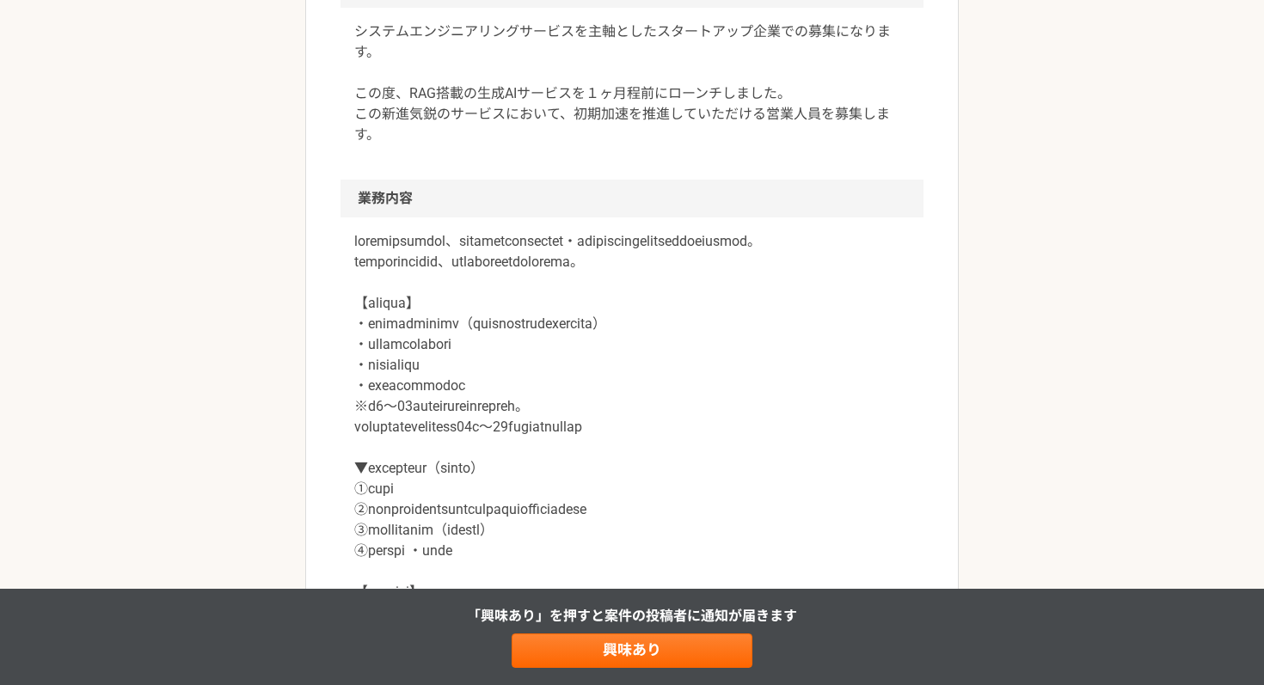
click at [453, 383] on p at bounding box center [631, 499] width 555 height 536
click at [483, 414] on p at bounding box center [631, 499] width 555 height 536
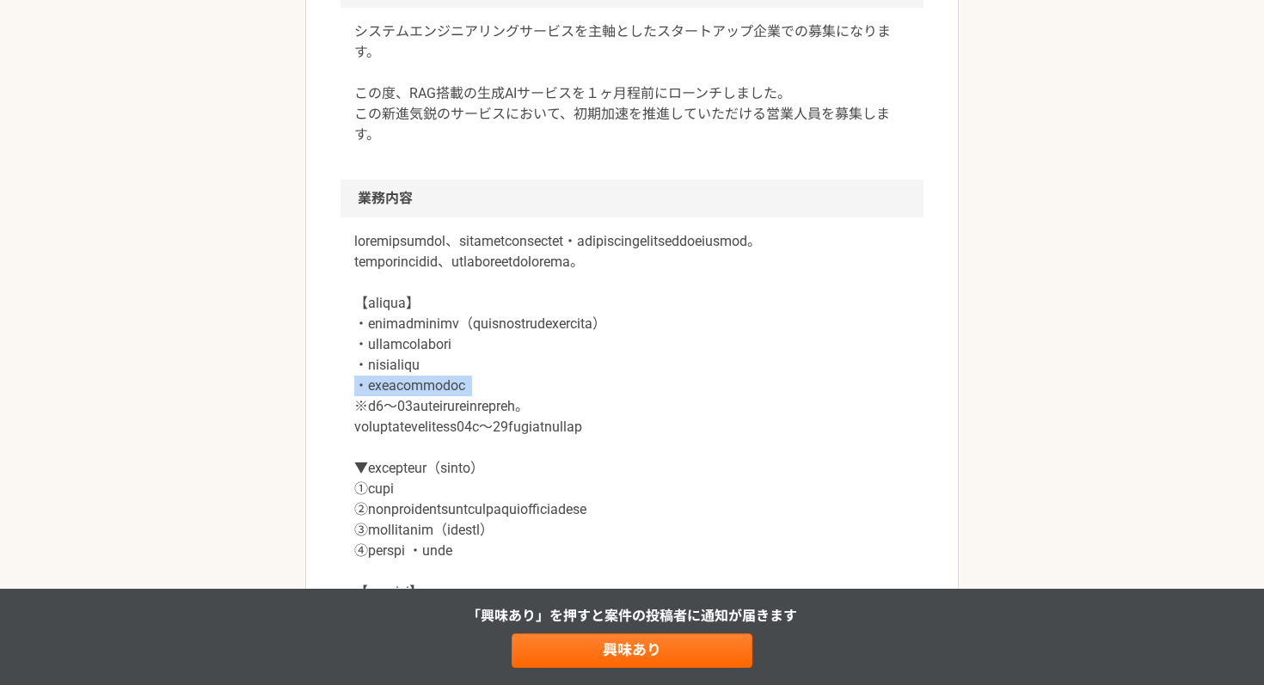
click at [483, 414] on p at bounding box center [631, 499] width 555 height 536
drag, startPoint x: 613, startPoint y: 396, endPoint x: 447, endPoint y: 442, distance: 172.0
click at [614, 395] on p at bounding box center [631, 499] width 555 height 536
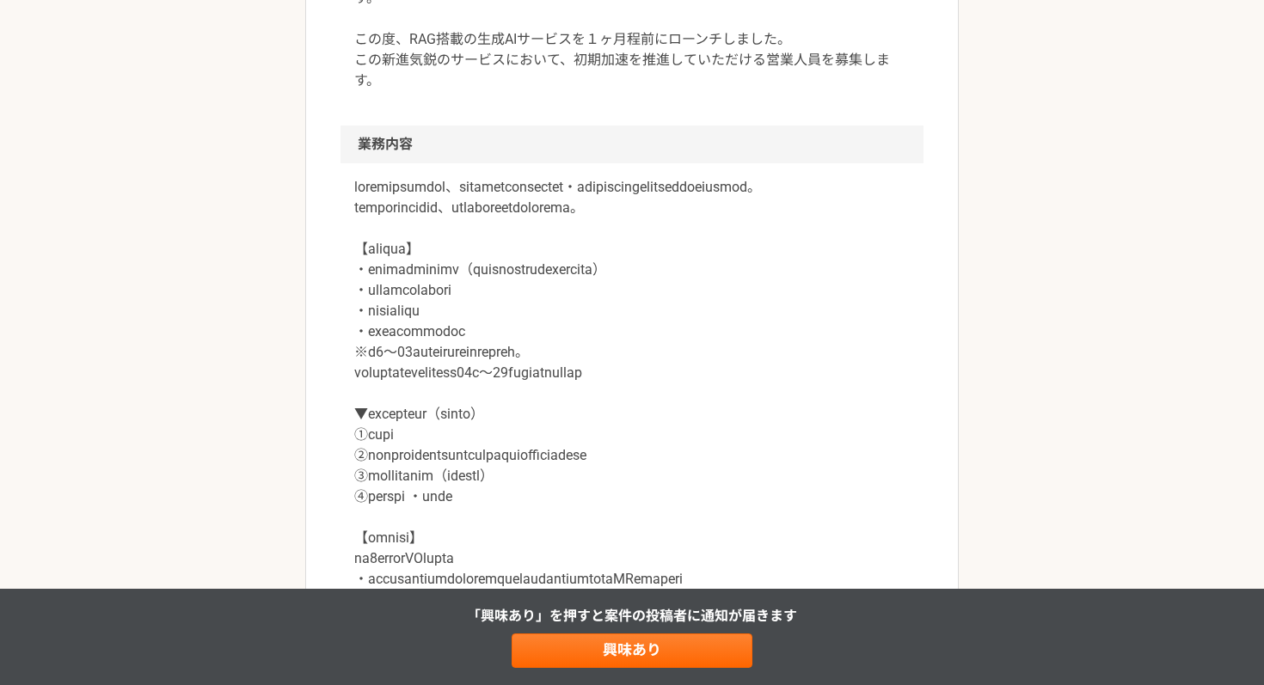
scroll to position [631, 0]
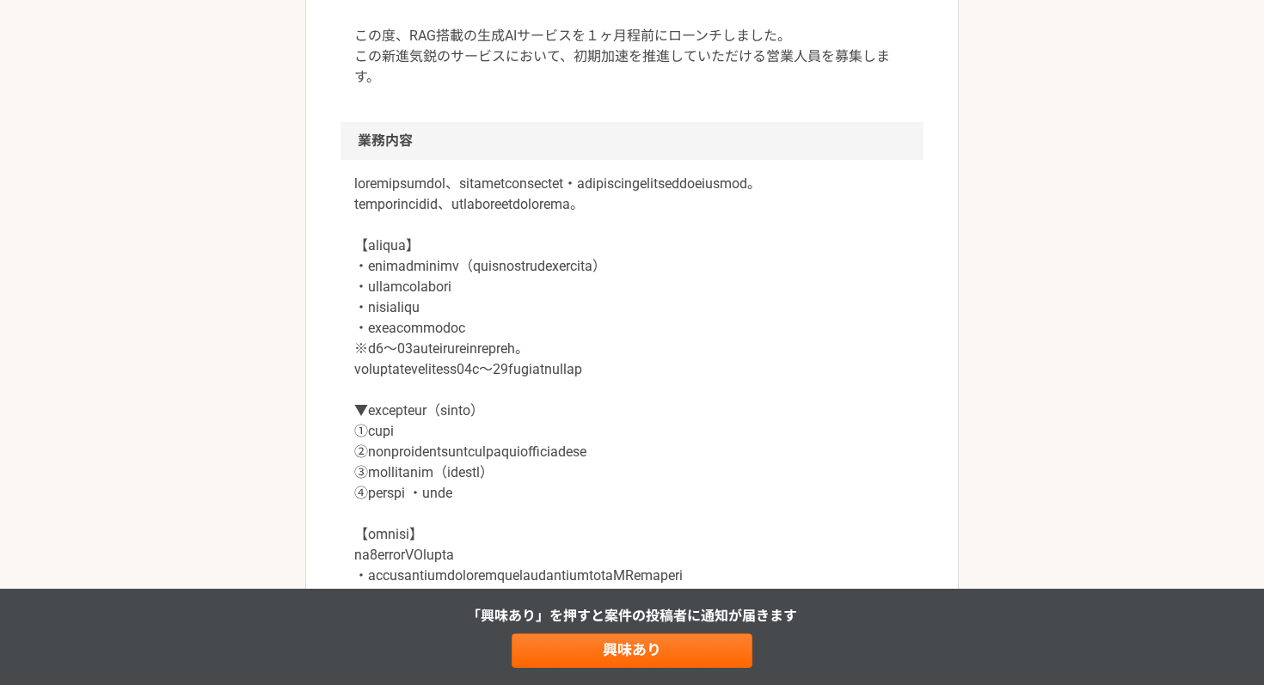
click at [609, 371] on p at bounding box center [631, 442] width 555 height 536
click at [750, 333] on p at bounding box center [631, 442] width 555 height 536
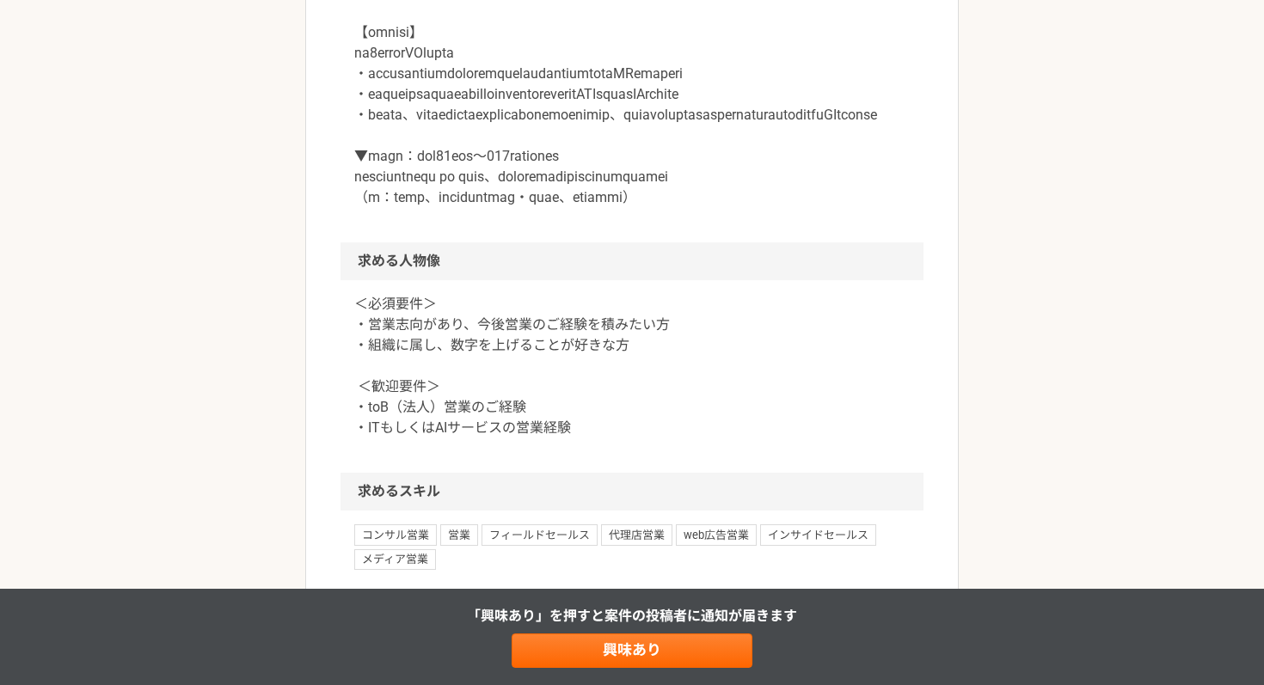
scroll to position [1152, 0]
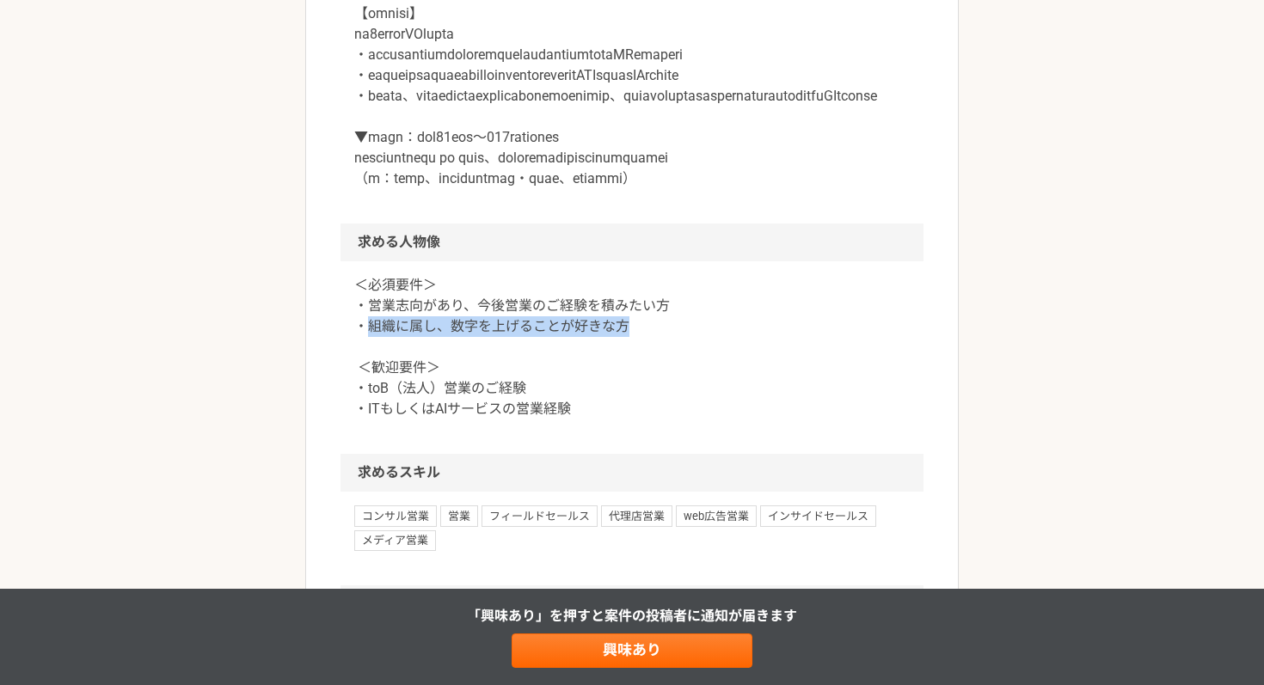
drag, startPoint x: 371, startPoint y: 434, endPoint x: 655, endPoint y: 439, distance: 283.7
click at [655, 419] on p "＜必須要件＞ ・営業志向があり、今後営業のご経験を積みたい方 ・組織に属し、数字を上げることが好きな方 ＜歓迎要件＞ ・toB（法人）営業のご経験 ・ITもし…" at bounding box center [631, 347] width 555 height 144
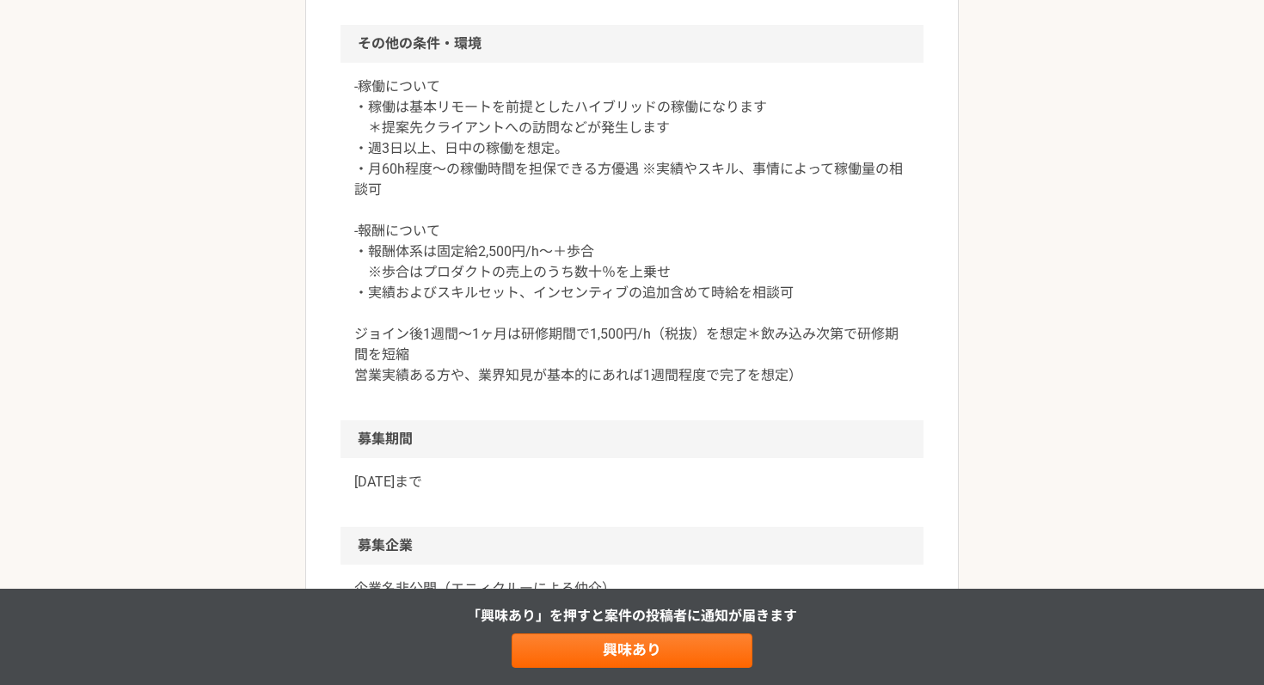
scroll to position [1710, 0]
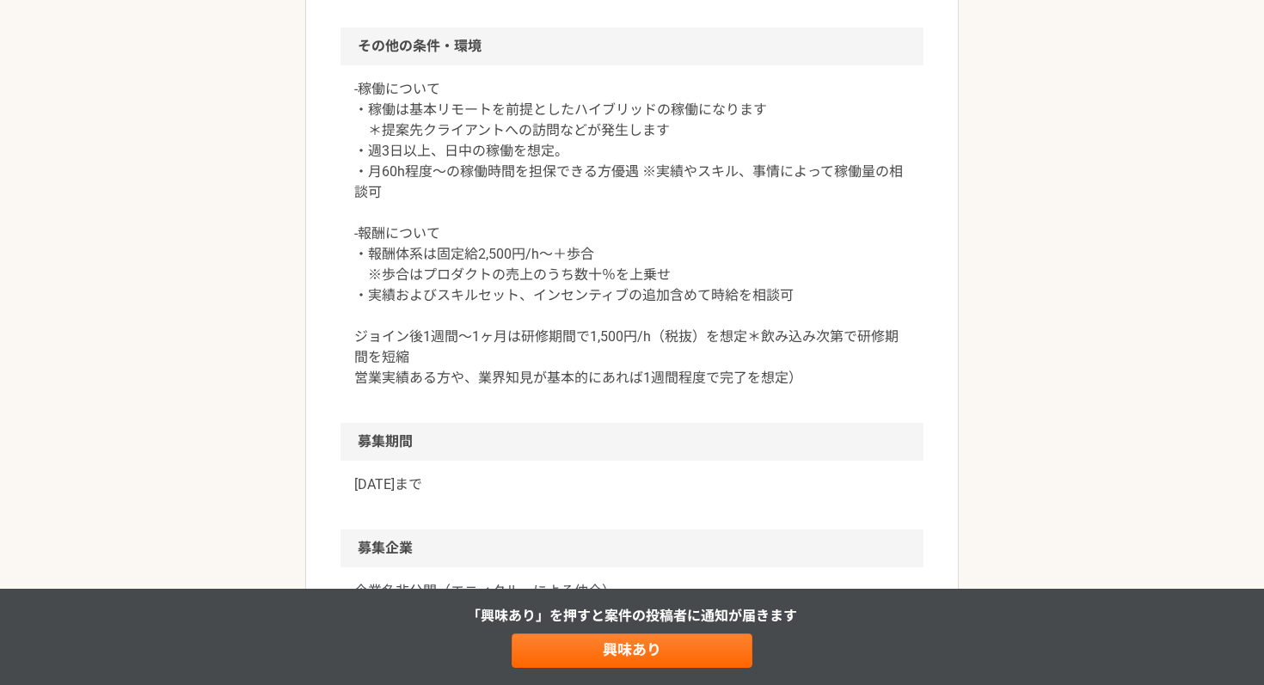
click at [534, 217] on p "-稼働について ・稼働は基本リモートを前提としたハイブリッドの稼働になります ＊提案先クライアントへの訪問などが発生します ・週3日以上、日中の稼働を想定。 …" at bounding box center [631, 233] width 555 height 309
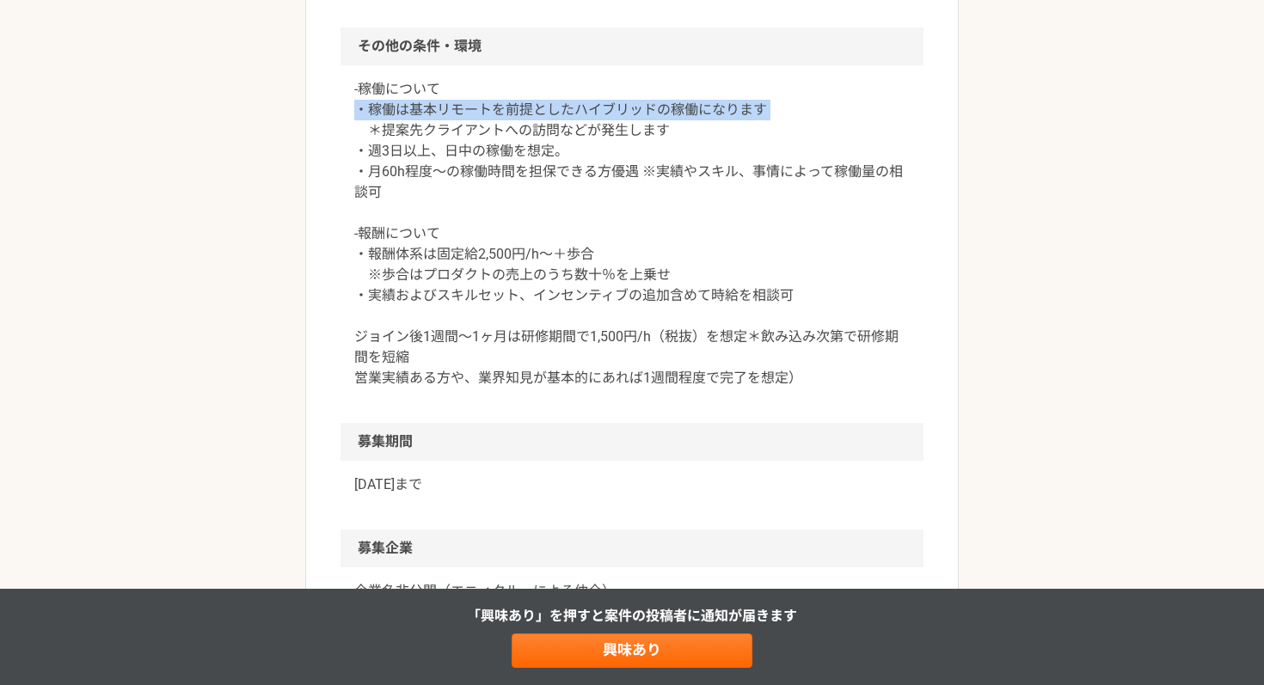
click at [534, 217] on p "-稼働について ・稼働は基本リモートを前提としたハイブリッドの稼働になります ＊提案先クライアントへの訪問などが発生します ・週3日以上、日中の稼働を想定。 …" at bounding box center [631, 233] width 555 height 309
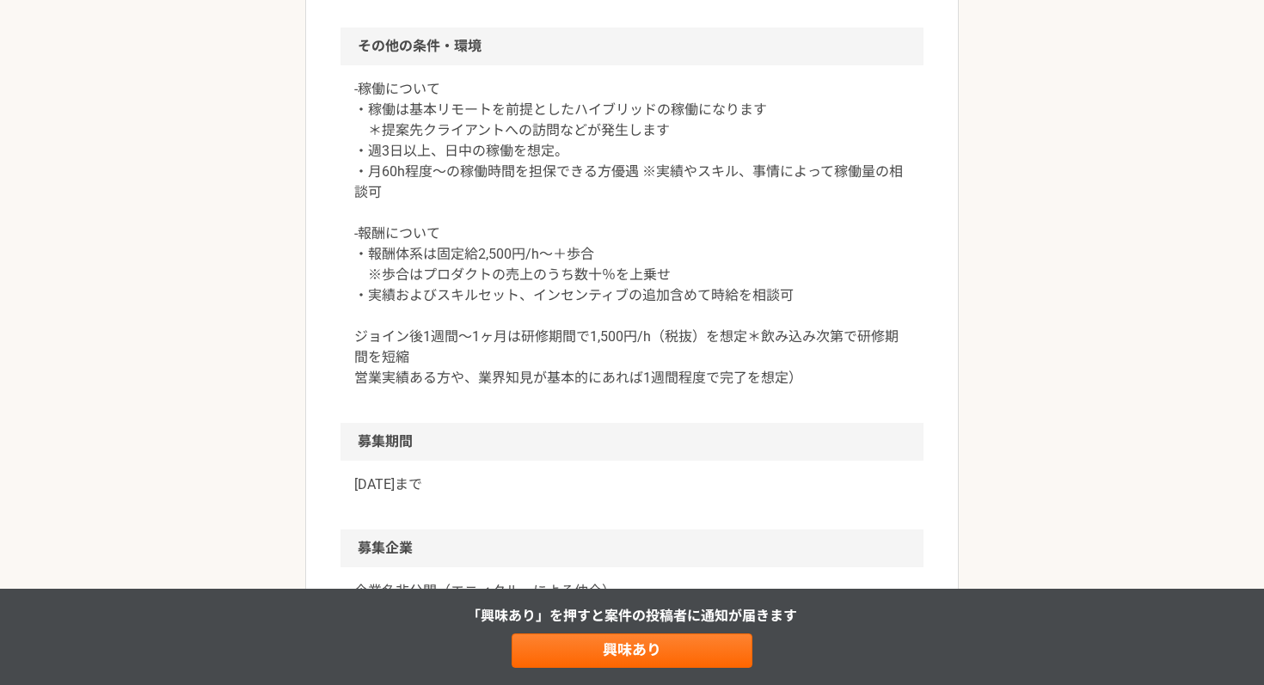
click at [557, 248] on p "-稼働について ・稼働は基本リモートを前提としたハイブリッドの稼働になります ＊提案先クライアントへの訪問などが発生します ・週3日以上、日中の稼働を想定。 …" at bounding box center [631, 233] width 555 height 309
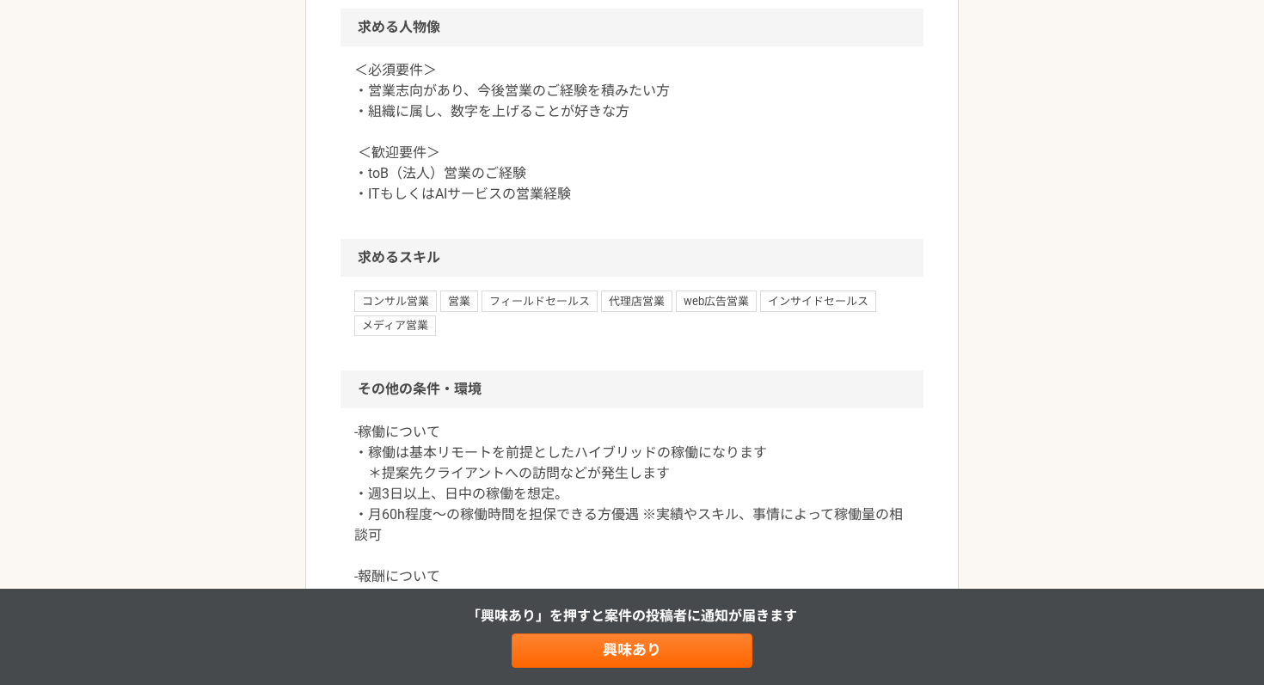
scroll to position [1332, 0]
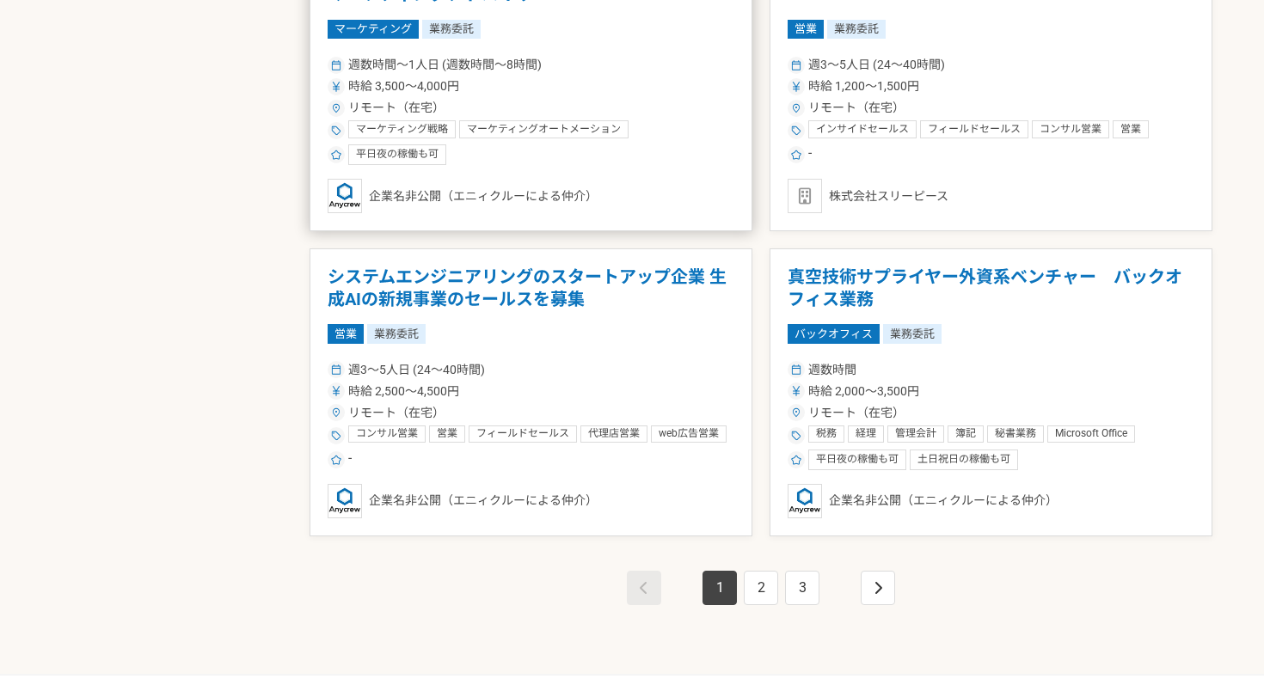
scroll to position [2894, 0]
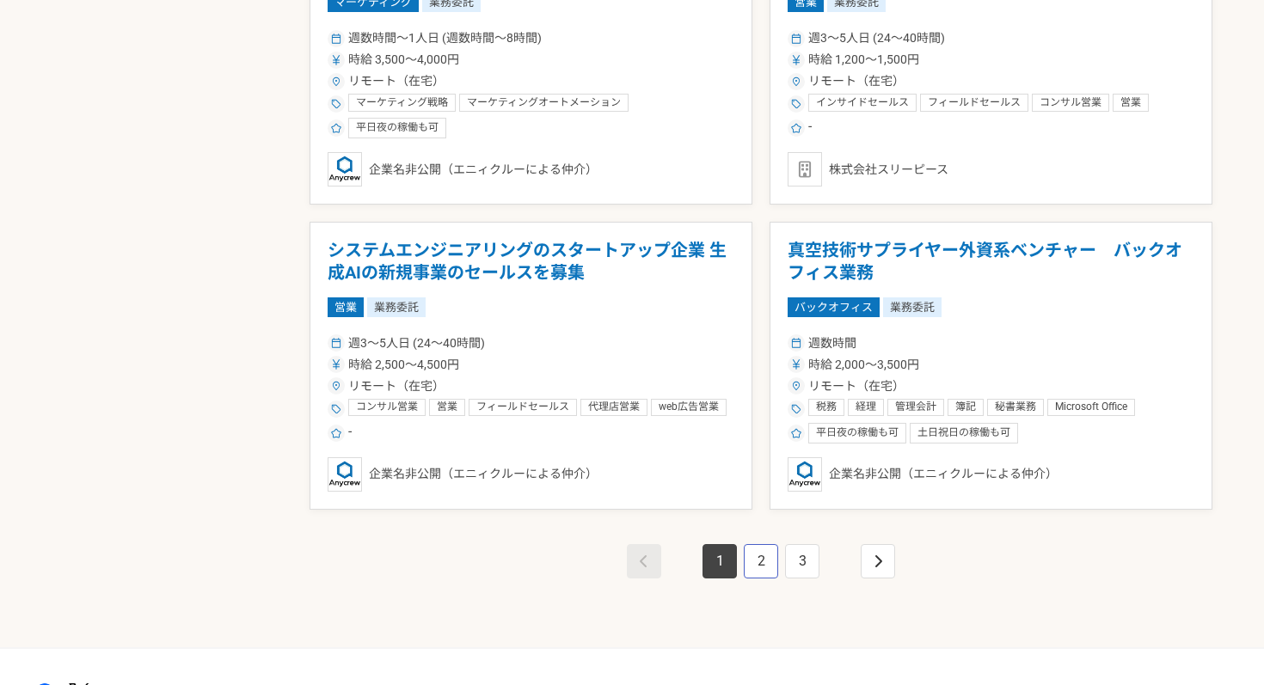
click at [761, 567] on link "2" at bounding box center [761, 561] width 34 height 34
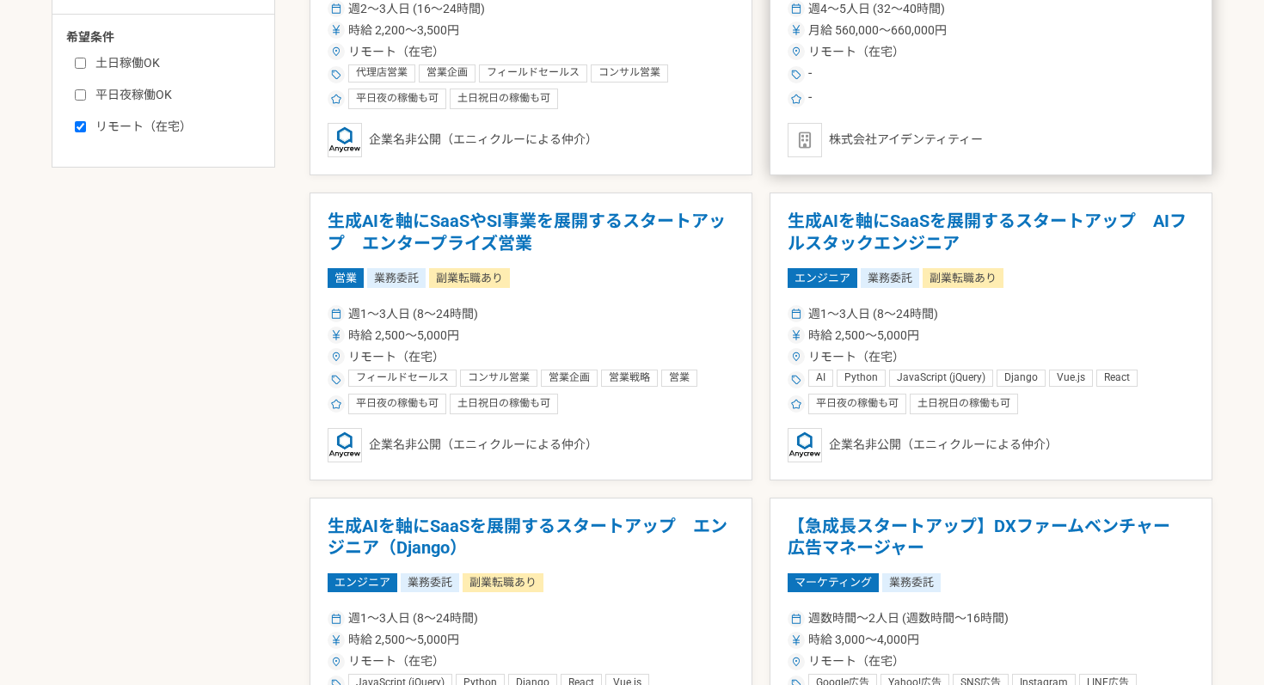
scroll to position [791, 0]
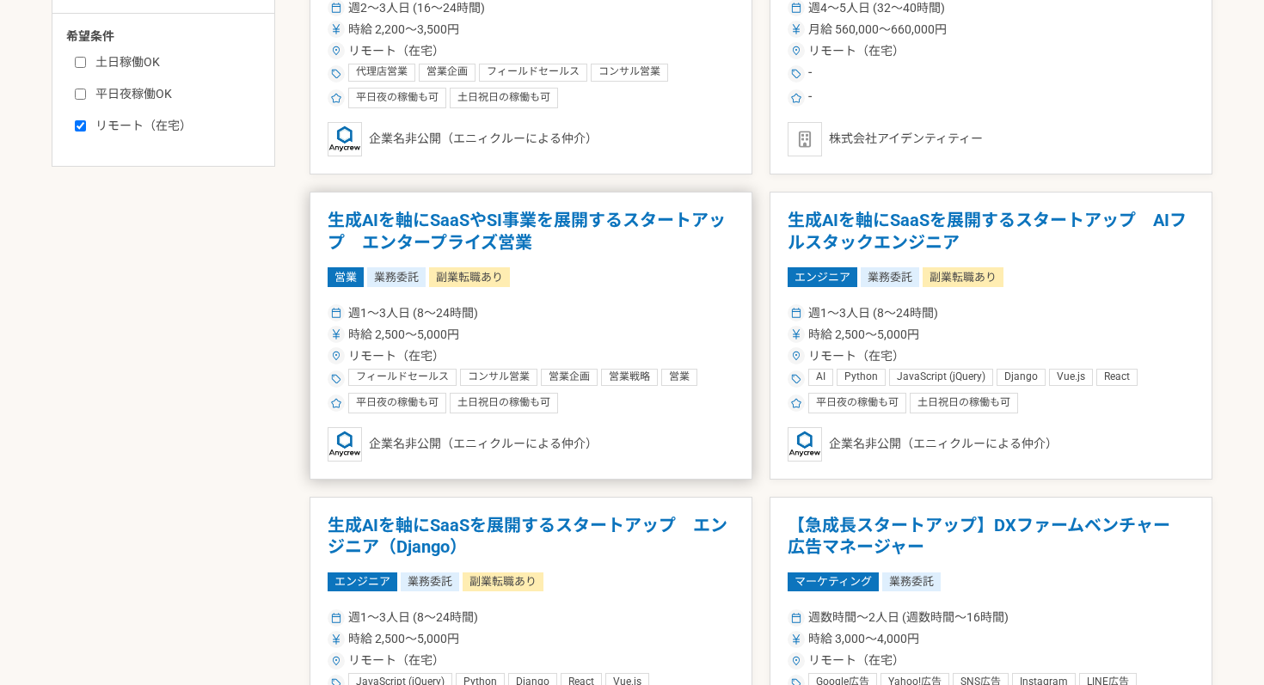
click at [603, 295] on article "生成AIを軸にSaaSやSI事業を展開するスタートアップ　エンタープライズ営業 営業 業務委託 副業転職あり 週1〜3人日 (8〜24時間) 時給 2,500…" at bounding box center [530, 336] width 443 height 288
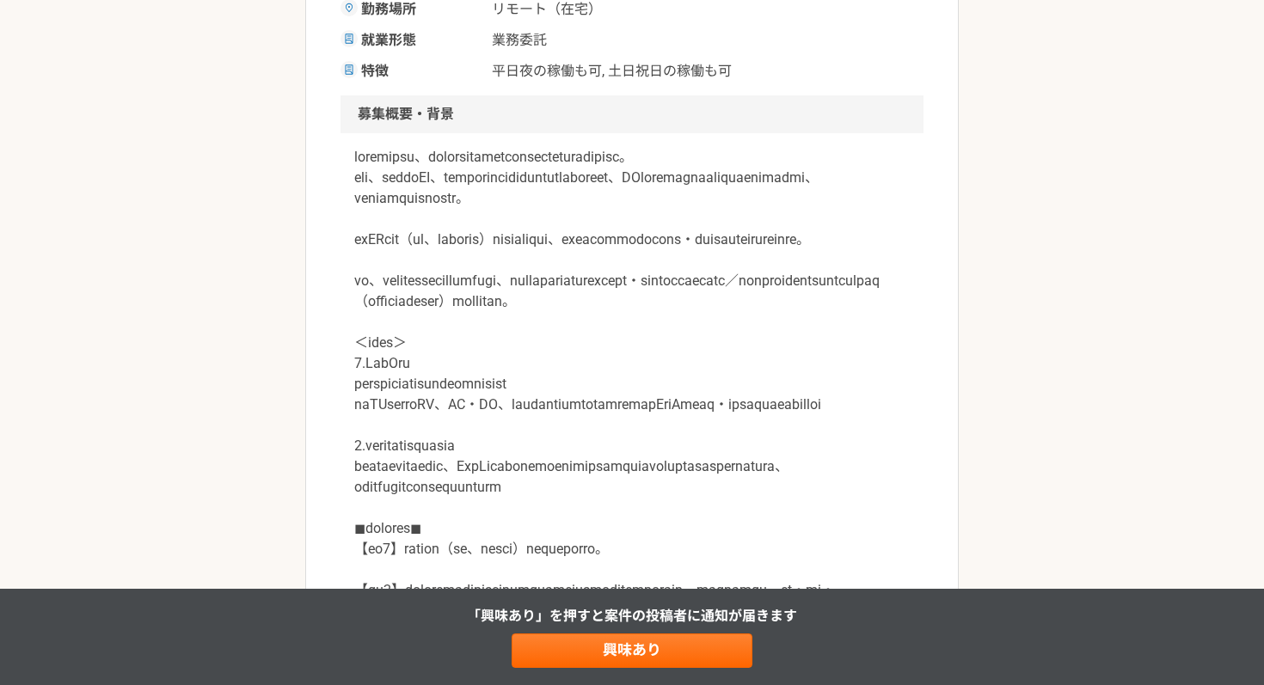
scroll to position [449, 0]
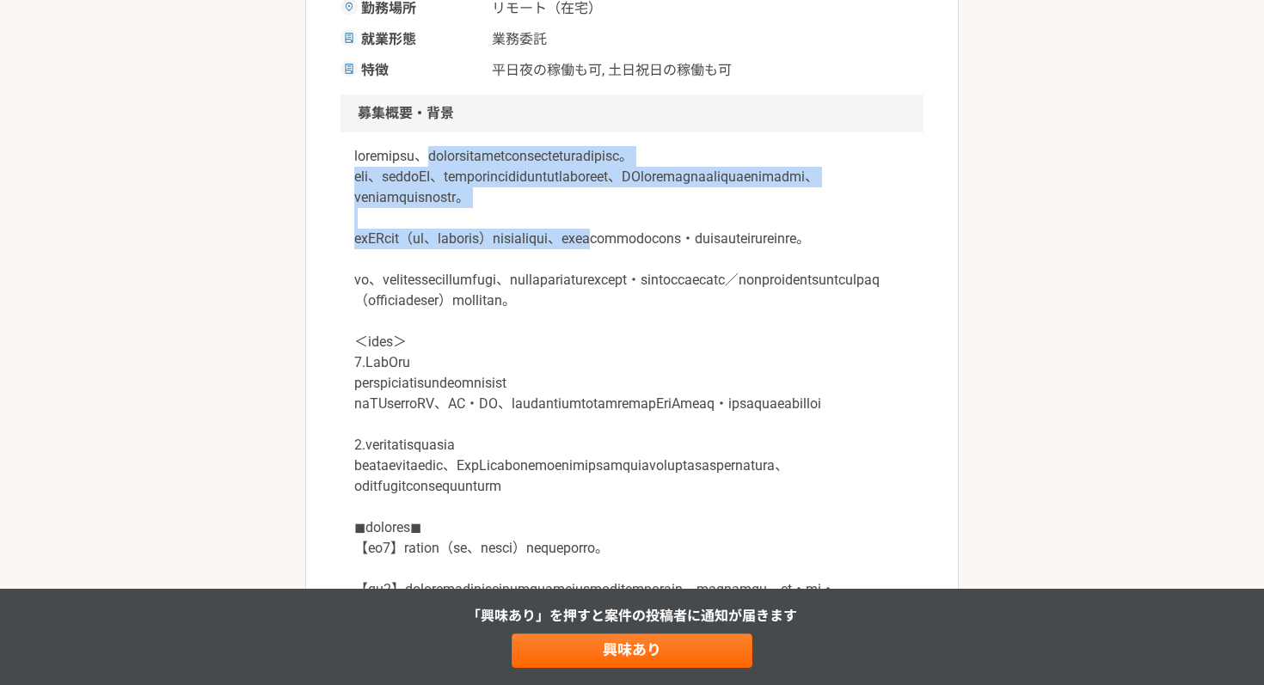
drag, startPoint x: 495, startPoint y: 150, endPoint x: 780, endPoint y: 266, distance: 307.7
click at [780, 266] on p at bounding box center [631, 538] width 555 height 784
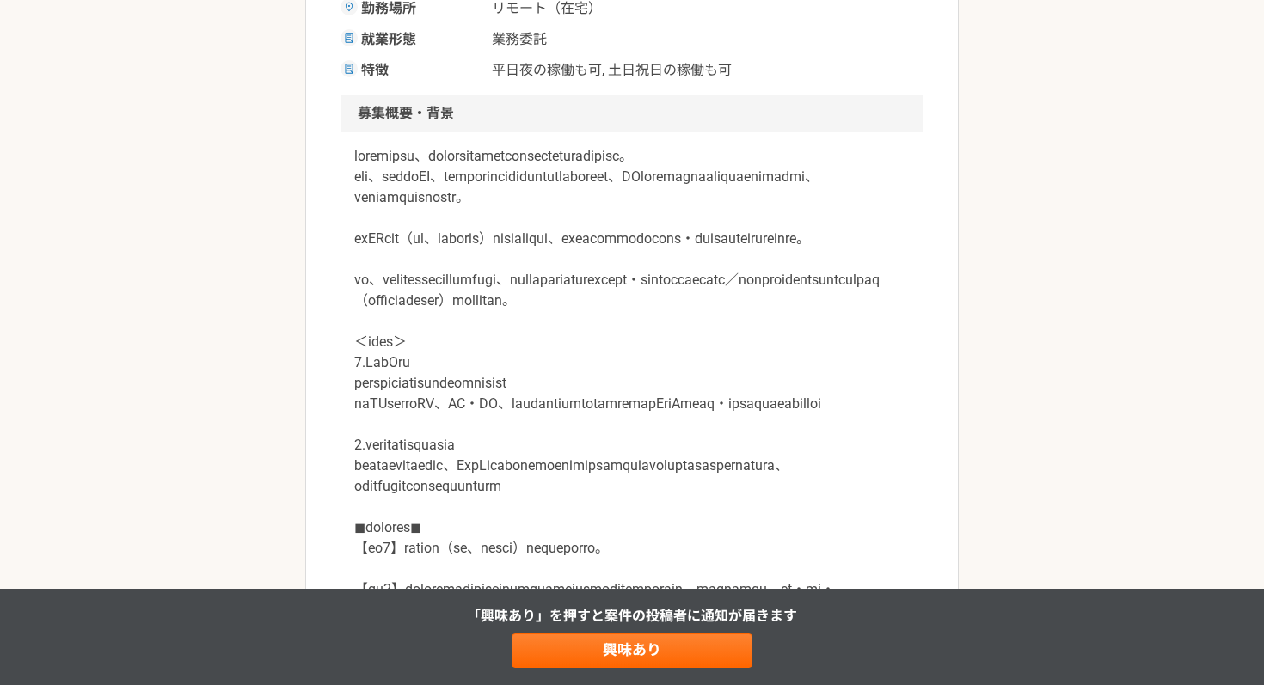
click at [738, 309] on p at bounding box center [631, 538] width 555 height 784
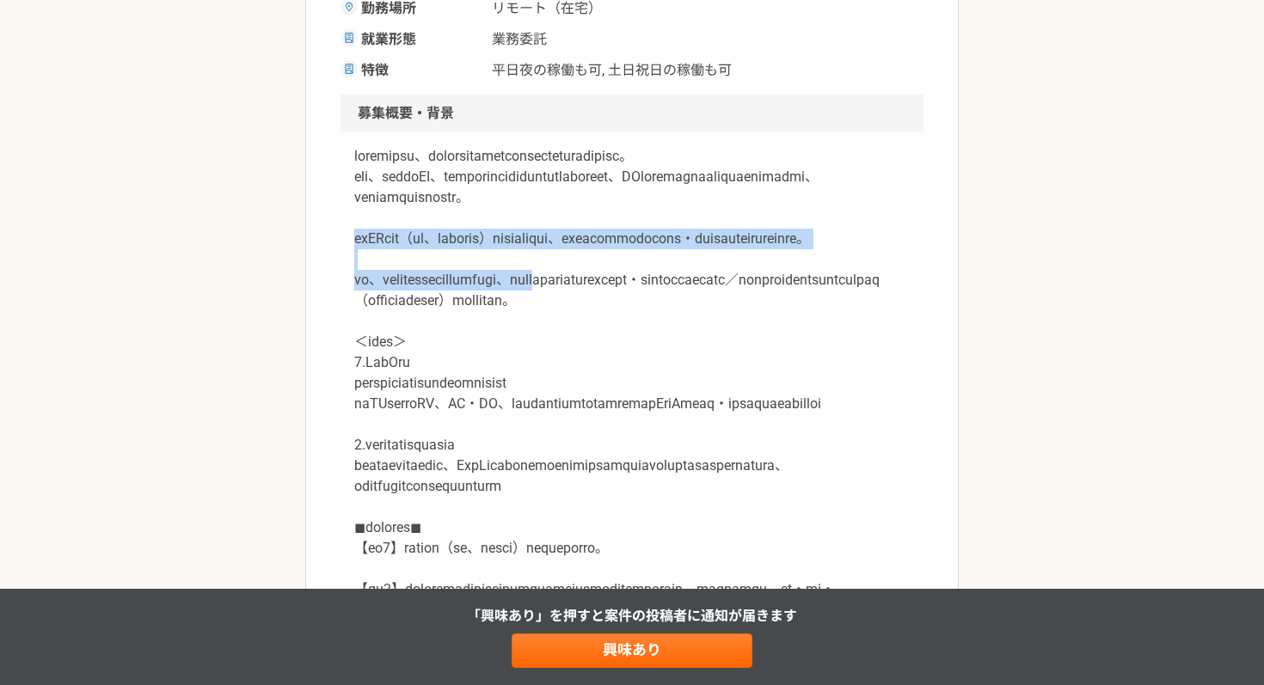
drag, startPoint x: 356, startPoint y: 264, endPoint x: 730, endPoint y: 314, distance: 377.2
click at [730, 314] on p at bounding box center [631, 538] width 555 height 784
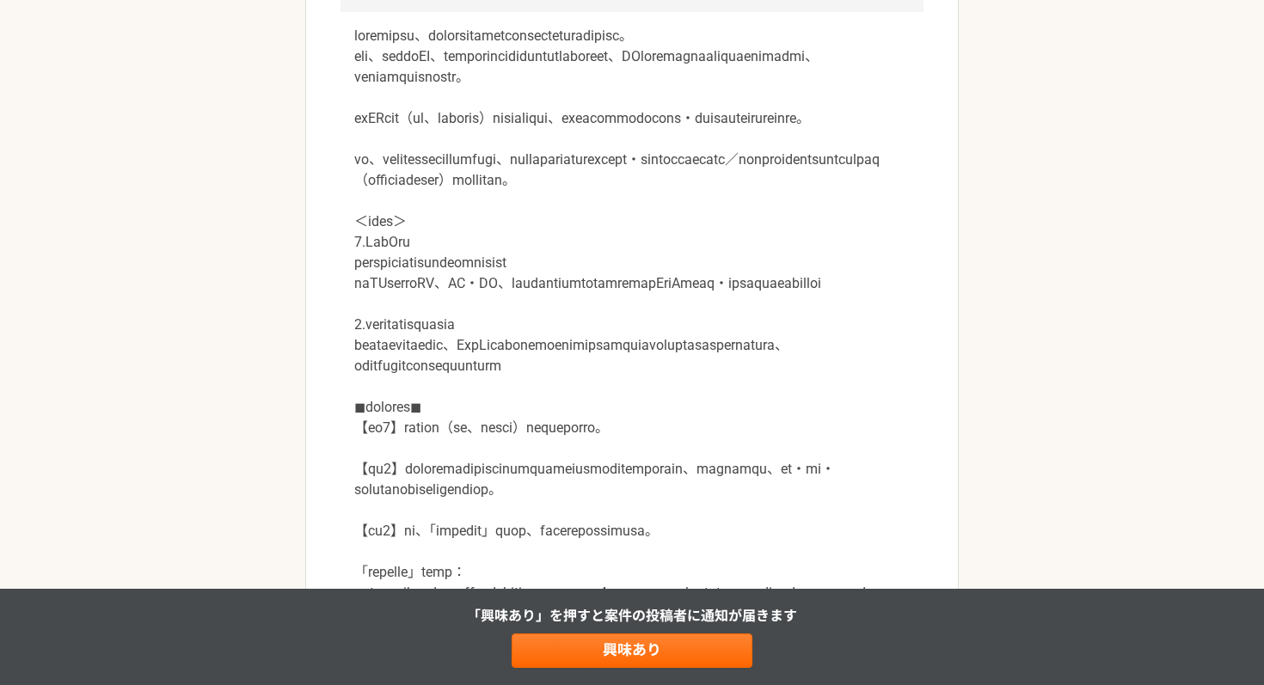
scroll to position [575, 0]
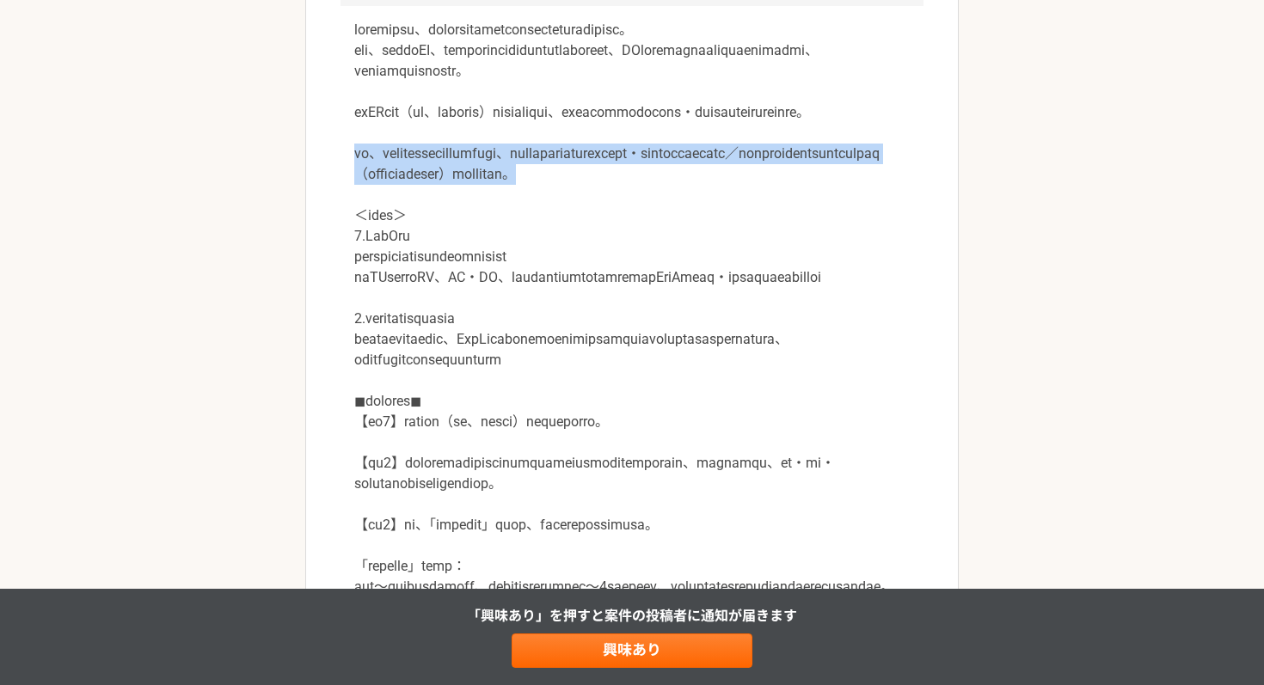
drag, startPoint x: 348, startPoint y: 192, endPoint x: 806, endPoint y: 242, distance: 460.9
click at [806, 242] on div at bounding box center [631, 422] width 583 height 832
click at [806, 242] on p at bounding box center [631, 412] width 555 height 784
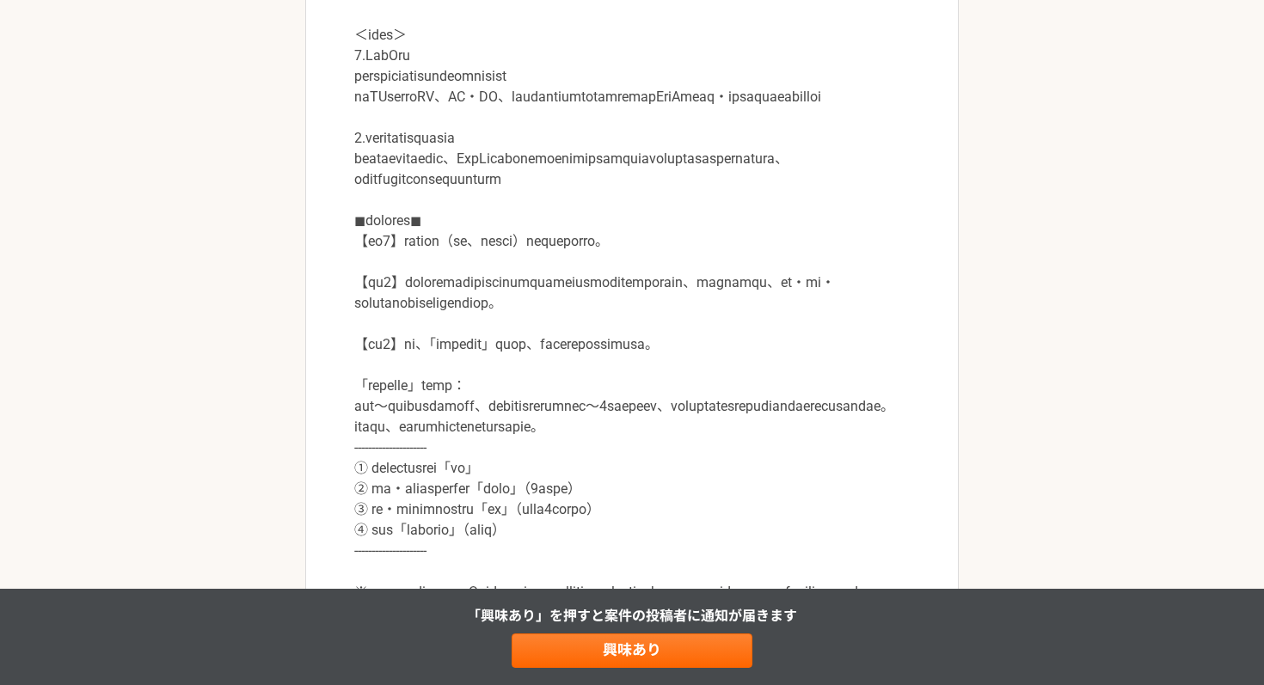
scroll to position [758, 0]
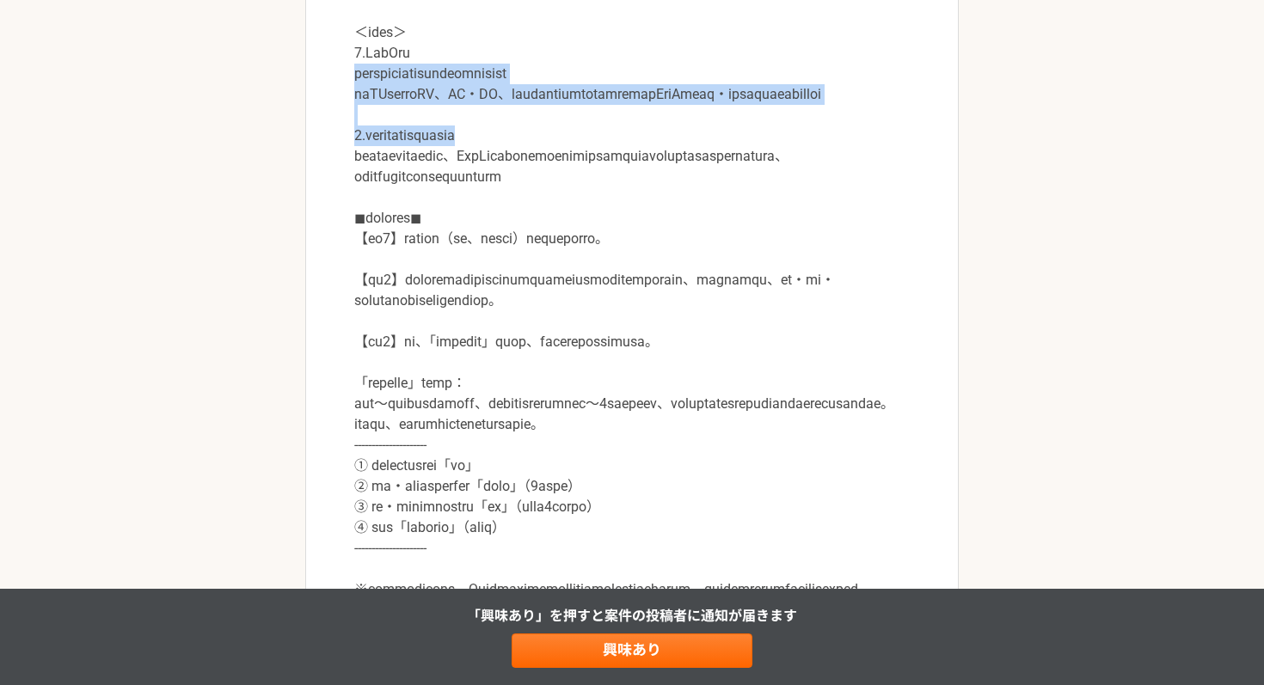
drag, startPoint x: 357, startPoint y: 139, endPoint x: 735, endPoint y: 226, distance: 388.1
click at [735, 226] on p at bounding box center [631, 229] width 555 height 784
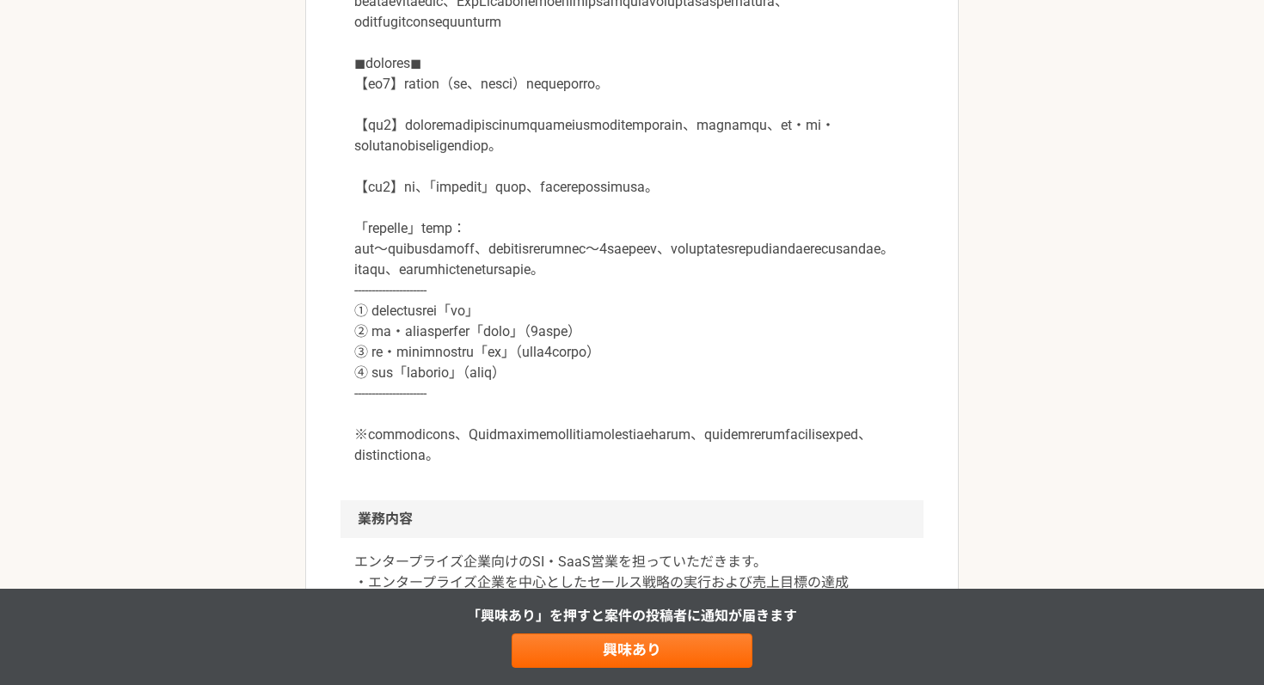
scroll to position [915, 0]
click at [532, 183] on p at bounding box center [631, 71] width 555 height 784
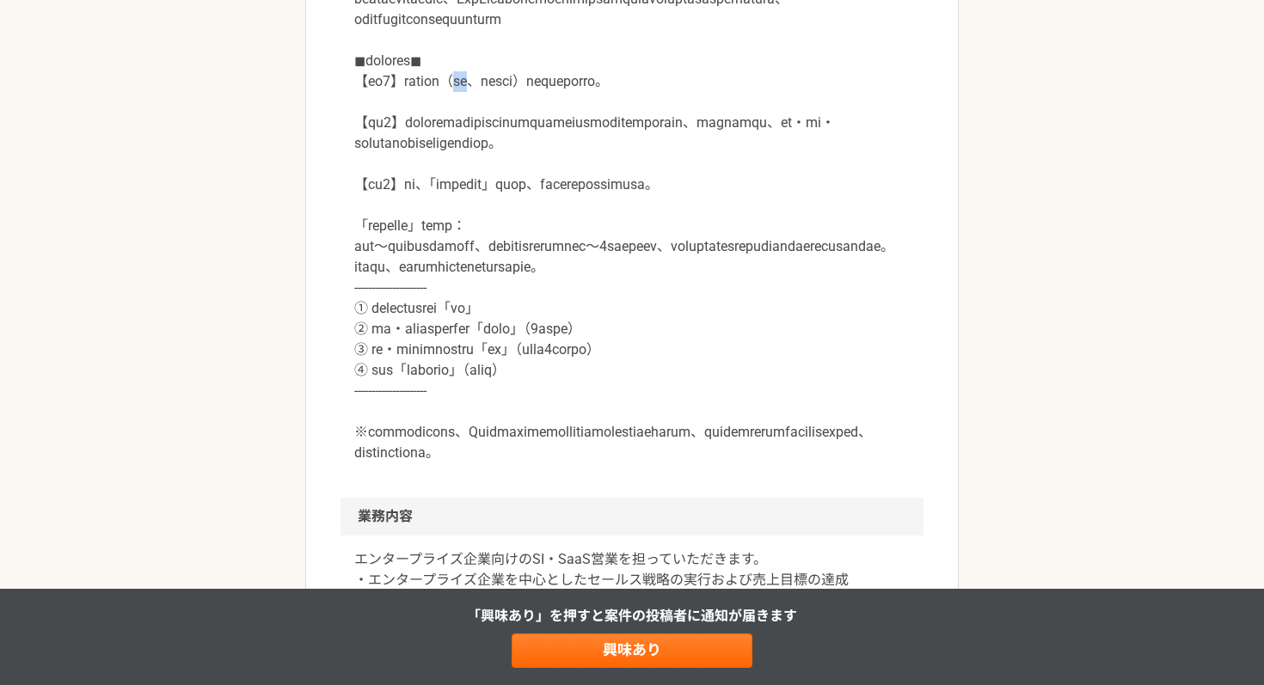
click at [532, 183] on p at bounding box center [631, 71] width 555 height 784
click at [767, 185] on p at bounding box center [631, 71] width 555 height 784
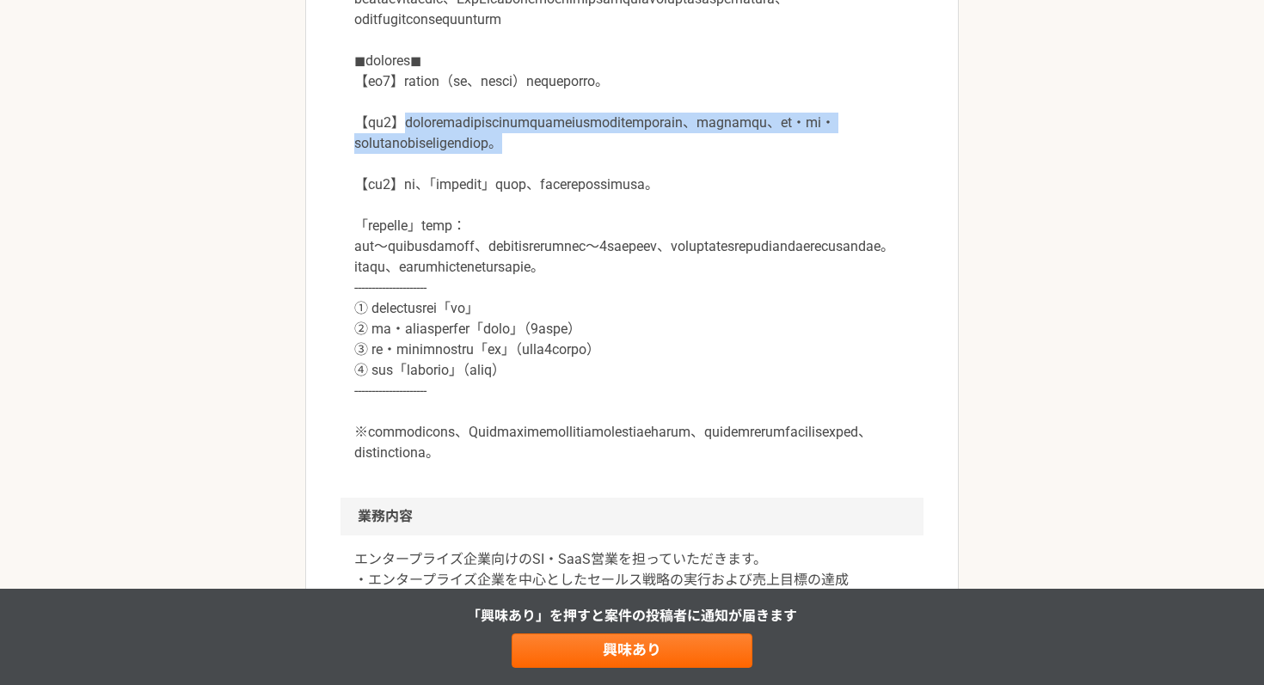
drag, startPoint x: 419, startPoint y: 219, endPoint x: 889, endPoint y: 275, distance: 473.5
click at [889, 275] on p at bounding box center [631, 71] width 555 height 784
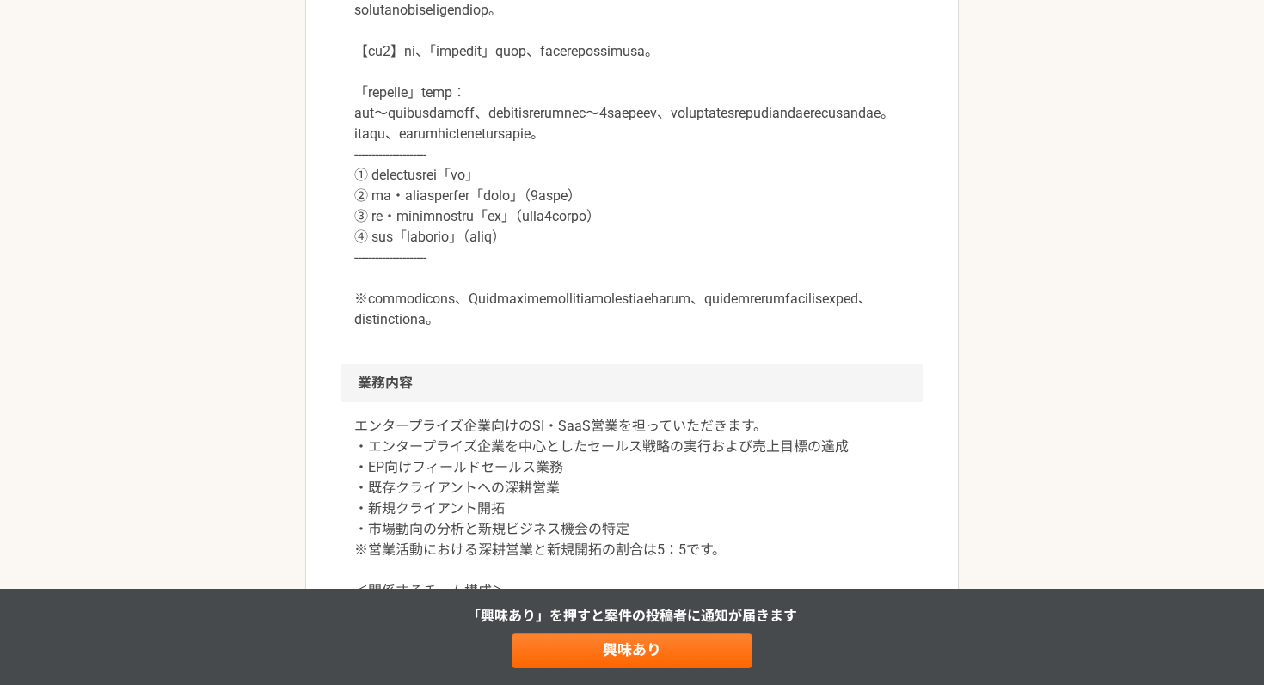
scroll to position [1055, 0]
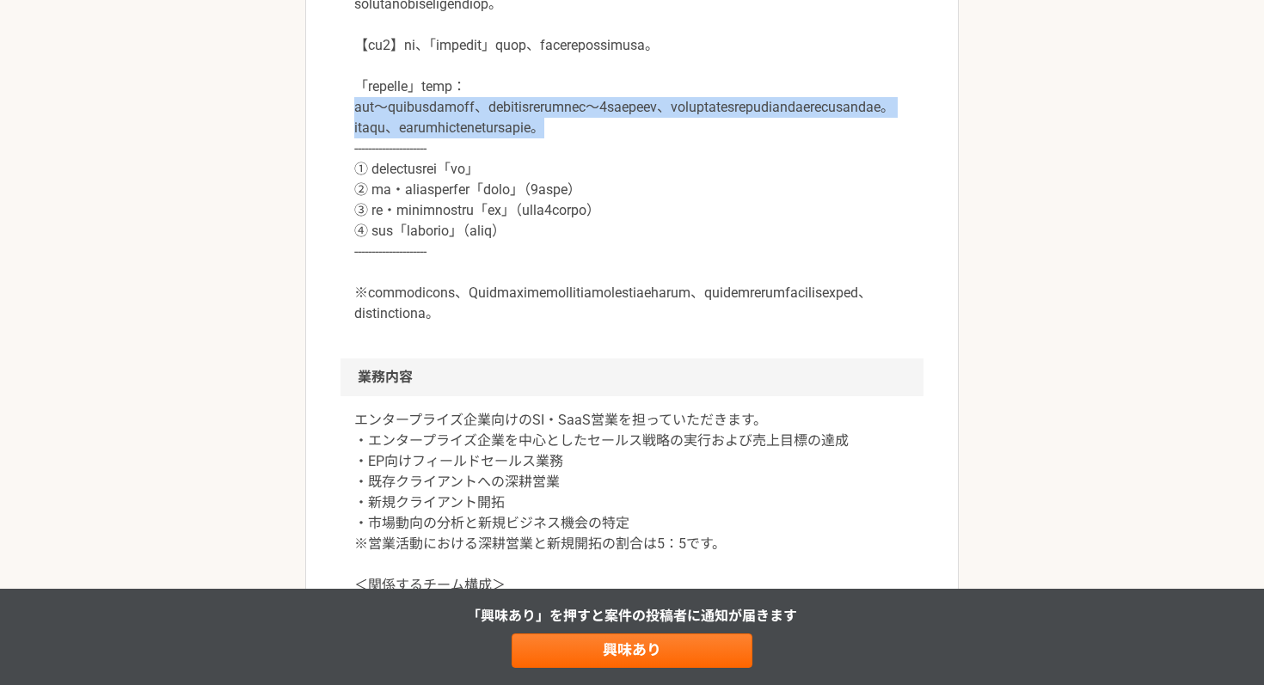
drag, startPoint x: 333, startPoint y: 239, endPoint x: 822, endPoint y: 276, distance: 490.5
click at [822, 276] on article "営業 生成AIを軸にSaaSやSI事業を展開するスタートアップ　エンタープライズ営業 業務委託 副業転職あり 平日夜の稼働も可 土日祝日の稼働も可 企業名非公…" at bounding box center [631, 390] width 653 height 2683
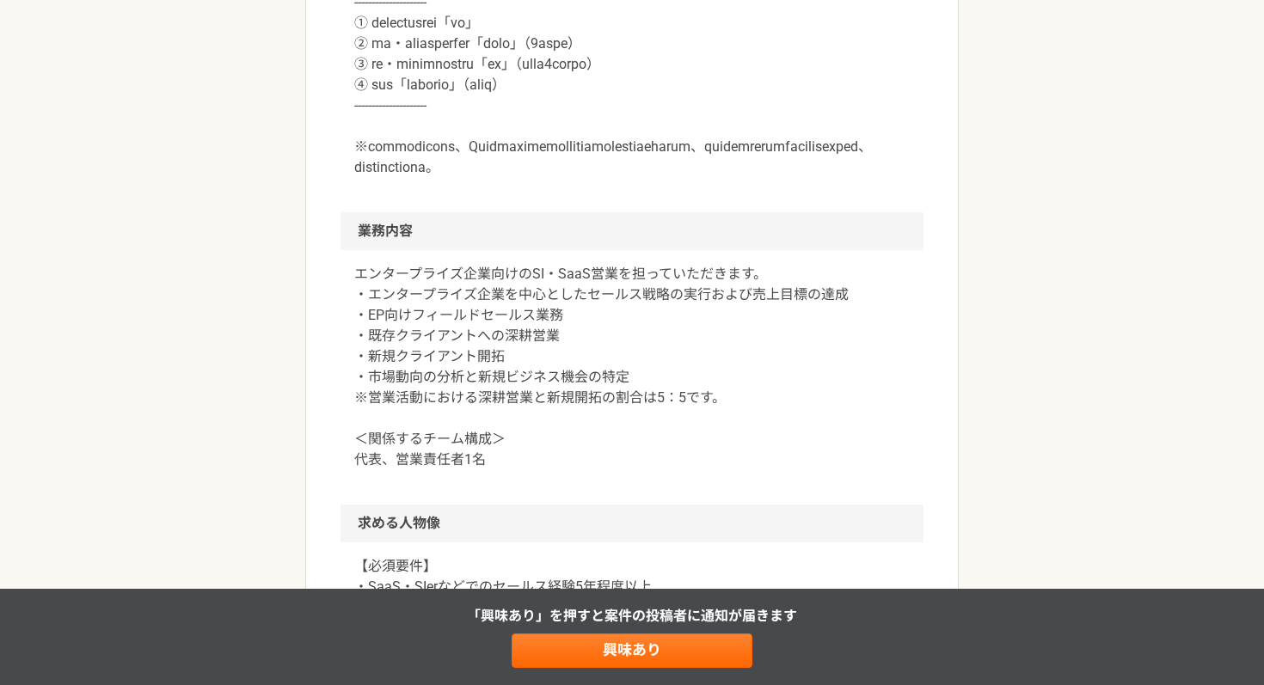
scroll to position [1204, 0]
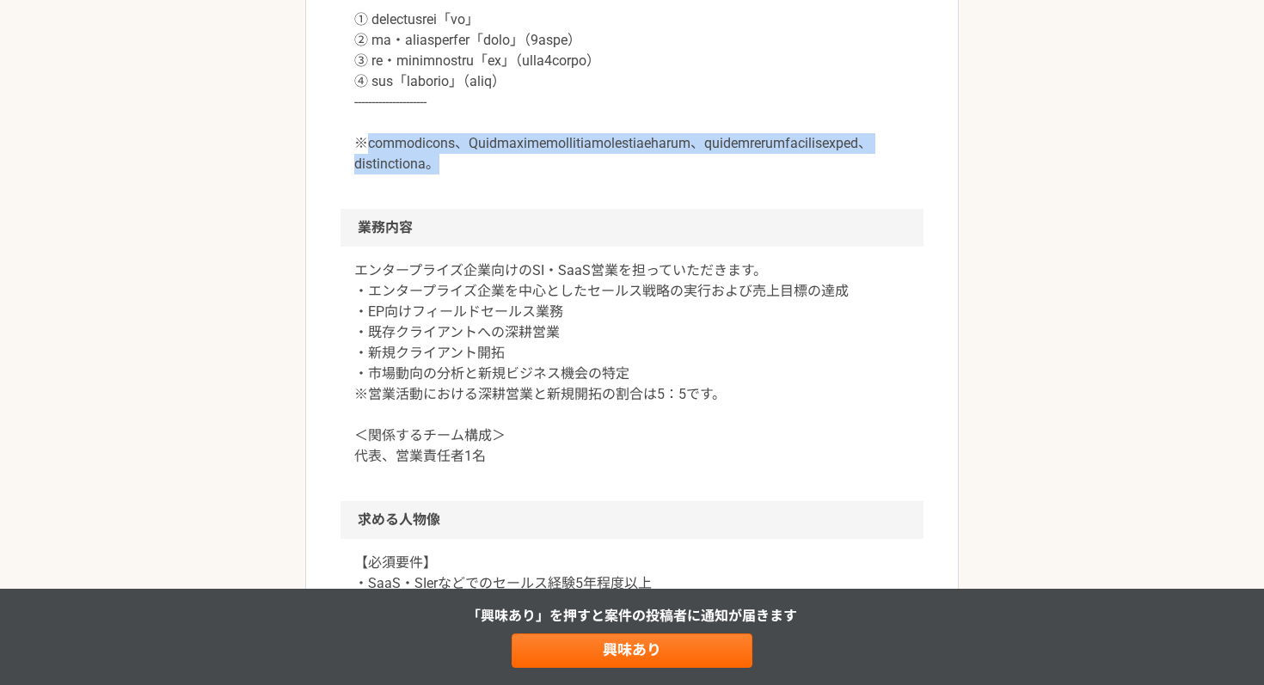
drag, startPoint x: 371, startPoint y: 294, endPoint x: 918, endPoint y: 314, distance: 547.1
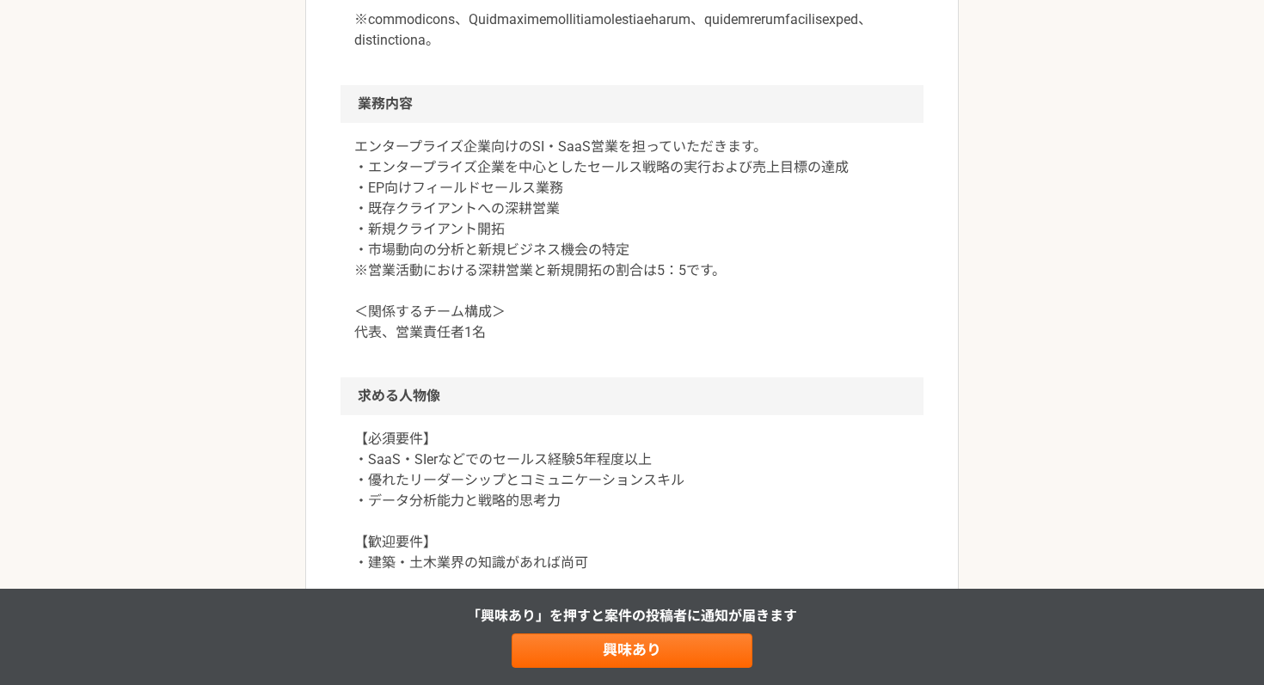
scroll to position [1330, 0]
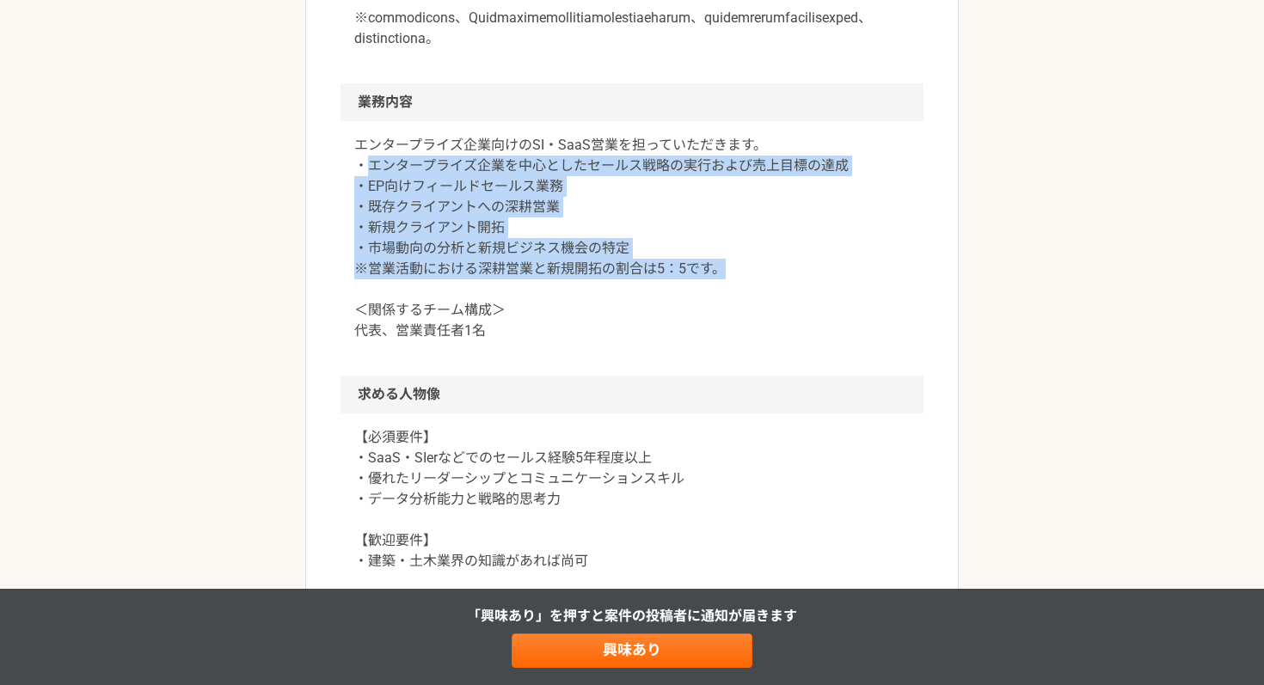
drag, startPoint x: 391, startPoint y: 312, endPoint x: 831, endPoint y: 410, distance: 450.9
click at [831, 341] on p "エンタープライズ企業向けのSI・SaaS営業を担っていただきます。 ・エンタープライズ企業を中心としたセールス戦略の実行および売上目標の達成 ・EP向けフィー…" at bounding box center [631, 238] width 555 height 206
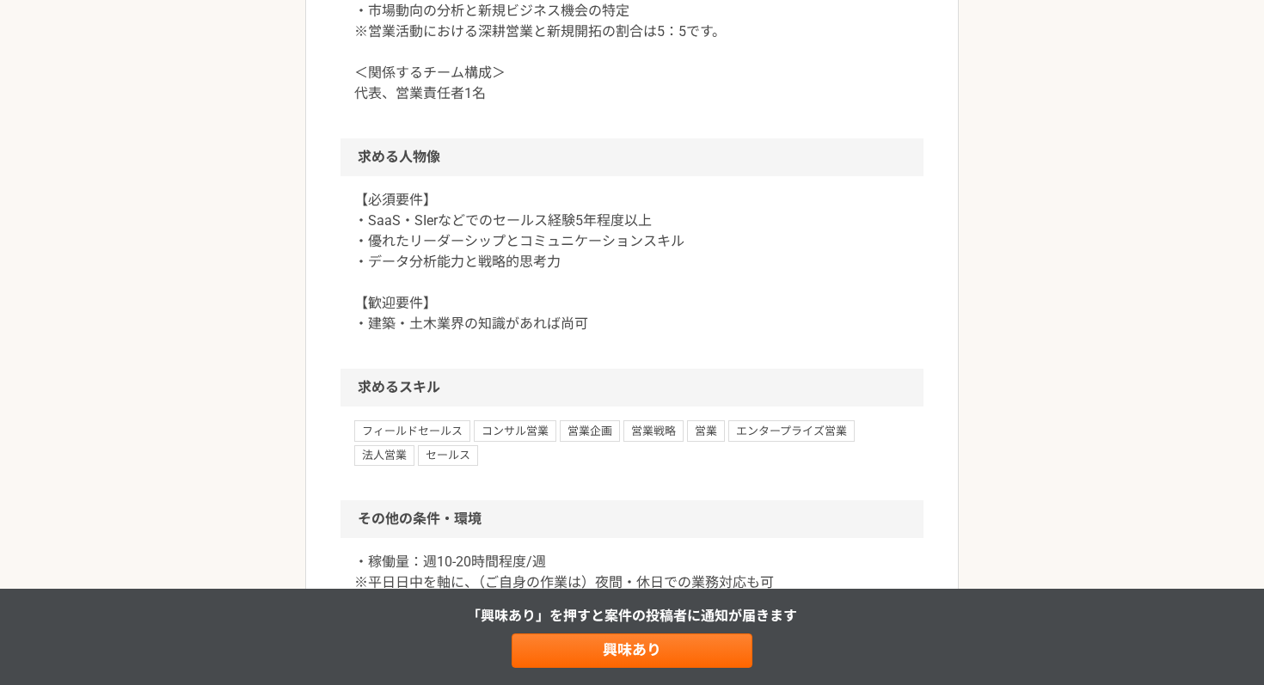
scroll to position [1568, 0]
drag, startPoint x: 397, startPoint y: 238, endPoint x: 531, endPoint y: 238, distance: 134.1
click at [531, 103] on p "エンタープライズ企業向けのSI・SaaS営業を担っていただきます。 ・エンタープライズ企業を中心としたセールス戦略の実行および売上目標の達成 ・EP向けフィー…" at bounding box center [631, 0] width 555 height 206
drag, startPoint x: 364, startPoint y: 370, endPoint x: 689, endPoint y: 357, distance: 326.0
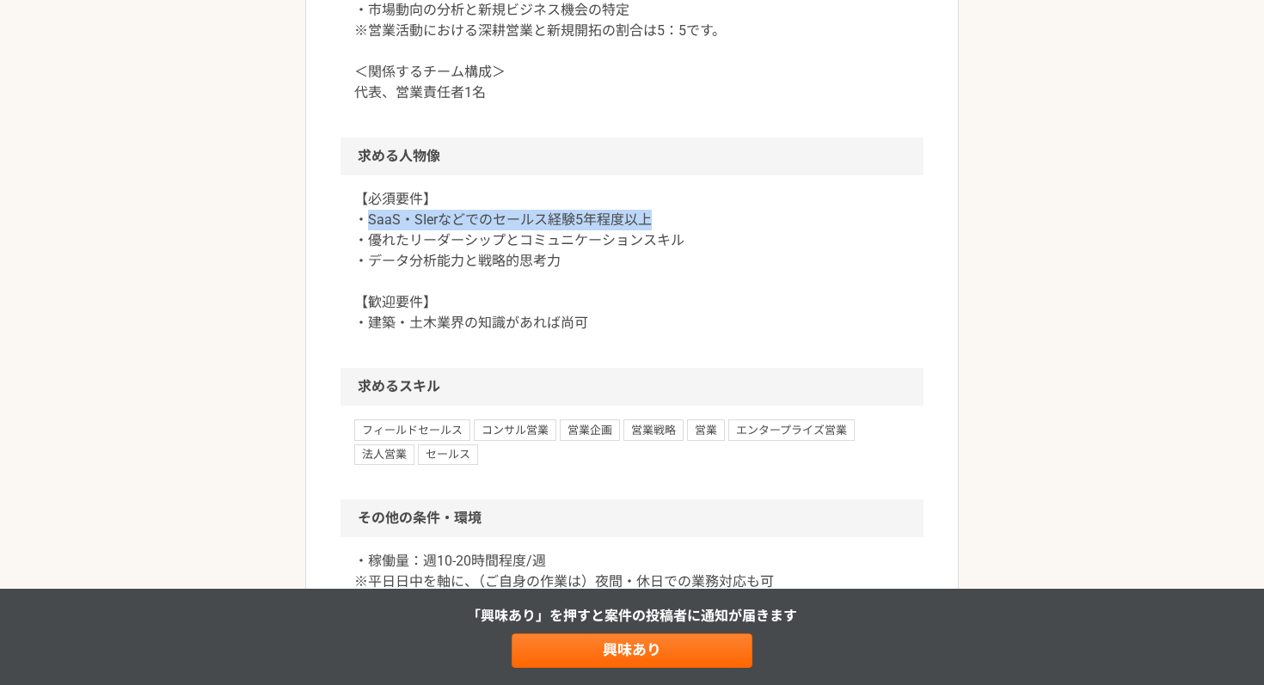
click at [689, 334] on p "【必須要件】 ・SaaS・SIerなどでのセールス経験5年程度以上 ・優れたリーダーシップとコミュニケーションスキル ・データ分析能力と戦略的思考力 【歓迎要…" at bounding box center [631, 261] width 555 height 144
click at [489, 334] on p "【必須要件】 ・SaaS・SIerなどでのセールス経験5年程度以上 ・優れたリーダーシップとコミュニケーションスキル ・データ分析能力と戦略的思考力 【歓迎要…" at bounding box center [631, 261] width 555 height 144
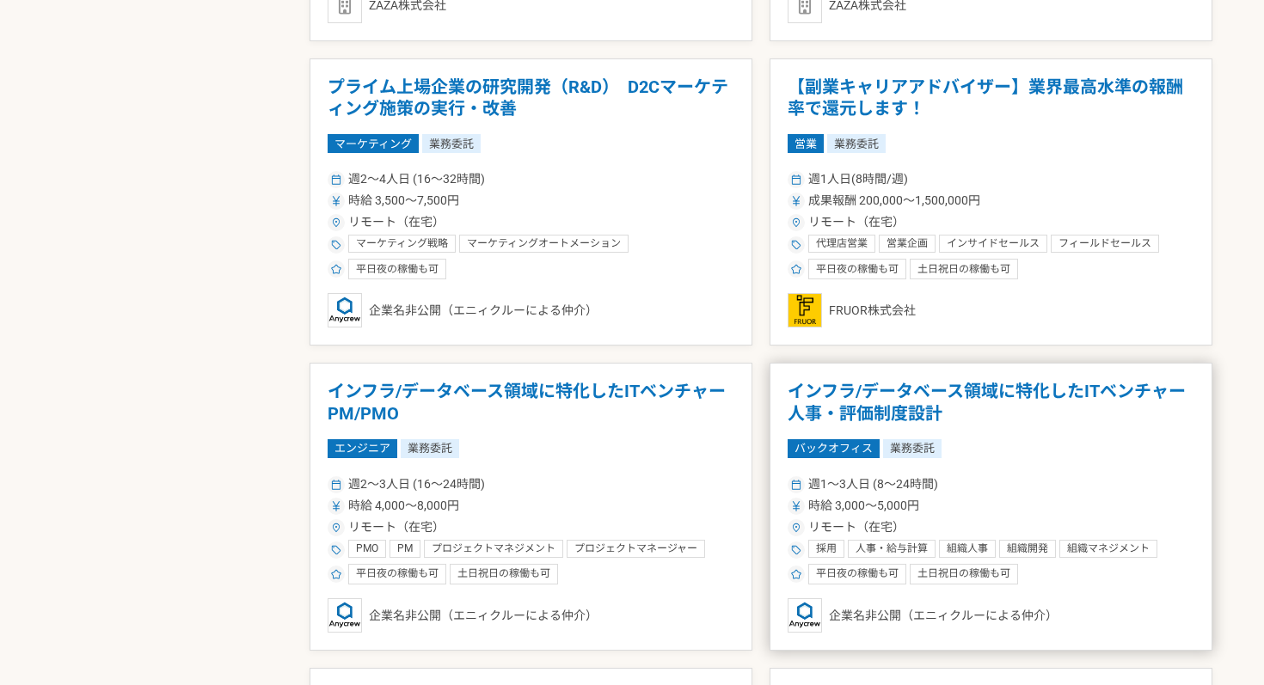
scroll to position [1840, 0]
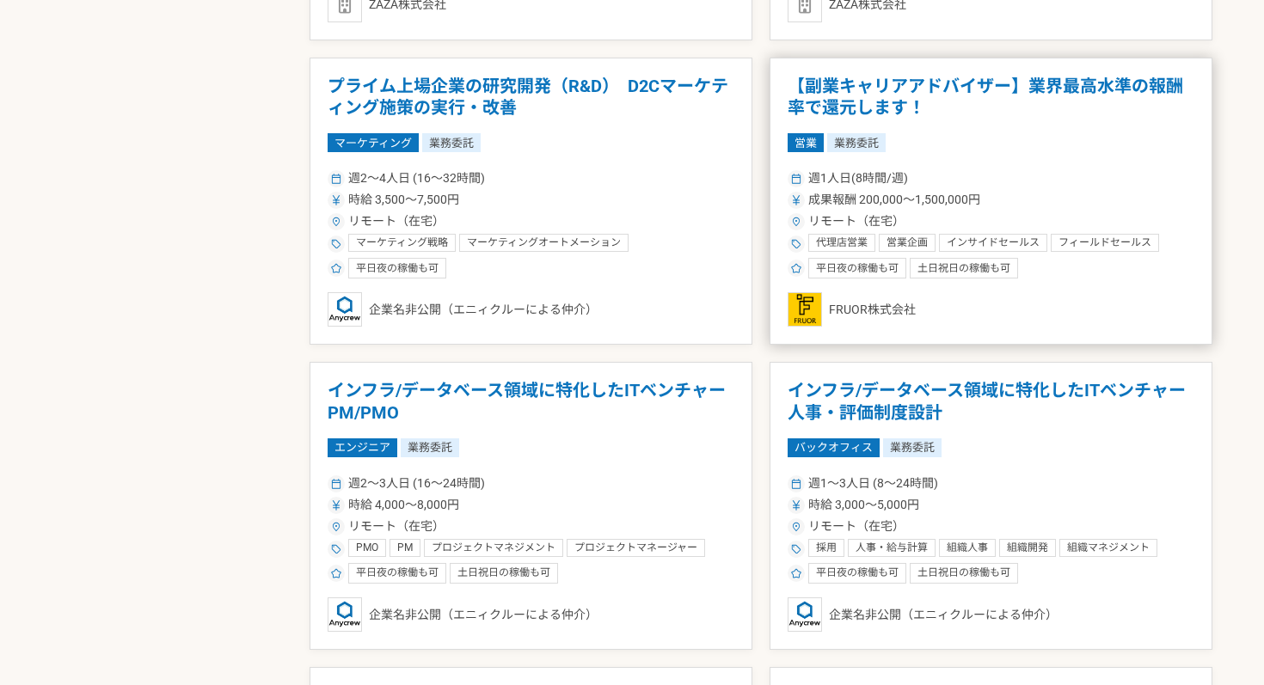
click at [1037, 172] on div "週1人日(8時間/週)" at bounding box center [990, 178] width 407 height 18
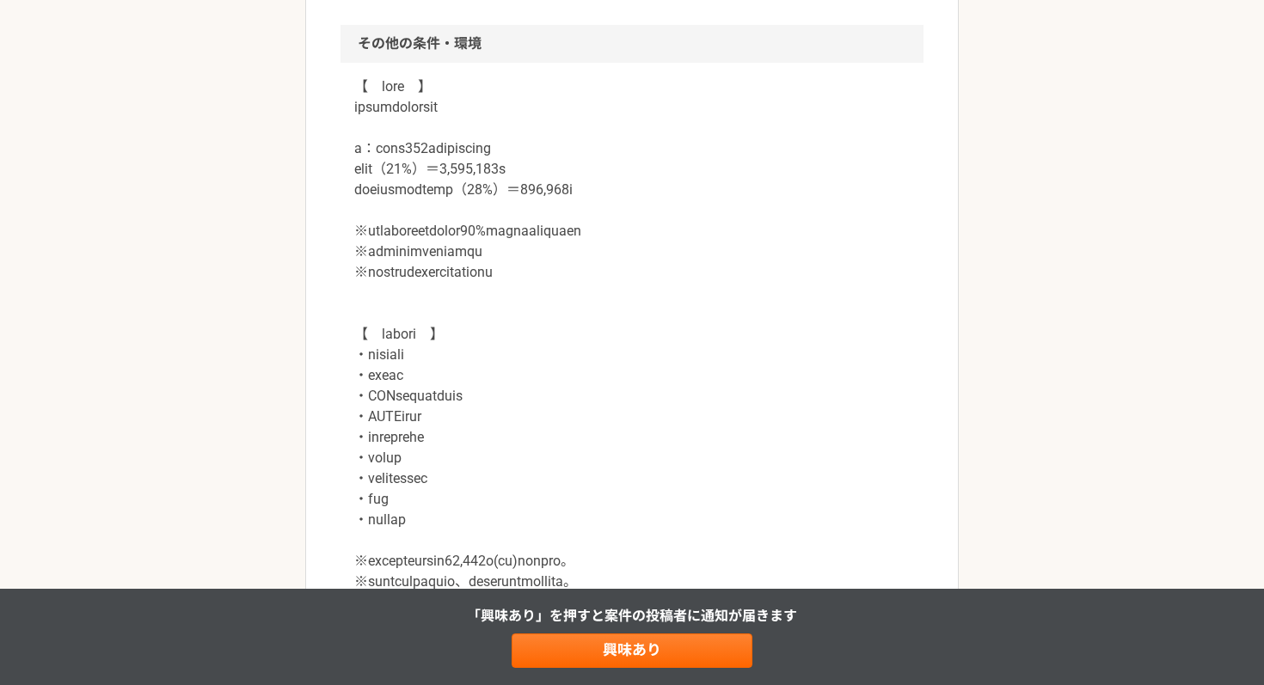
scroll to position [1655, 0]
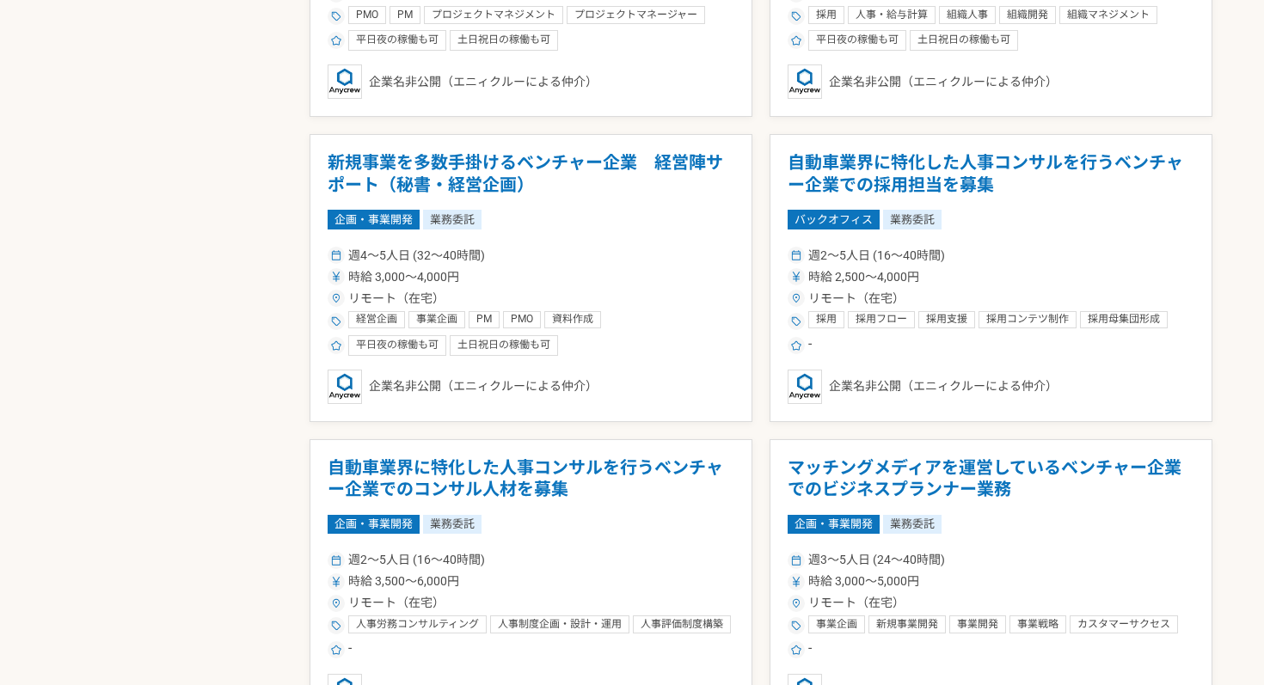
scroll to position [2373, 0]
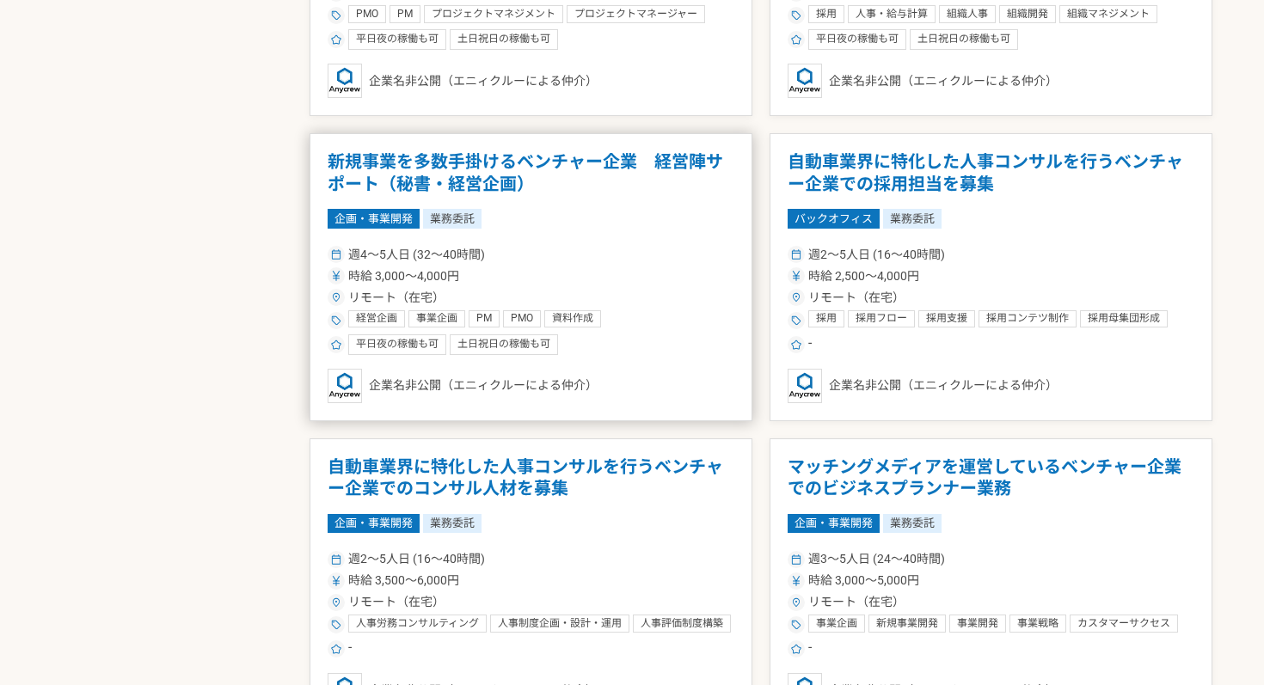
click at [569, 254] on div "週4〜5人日 (32〜40時間)" at bounding box center [531, 255] width 407 height 18
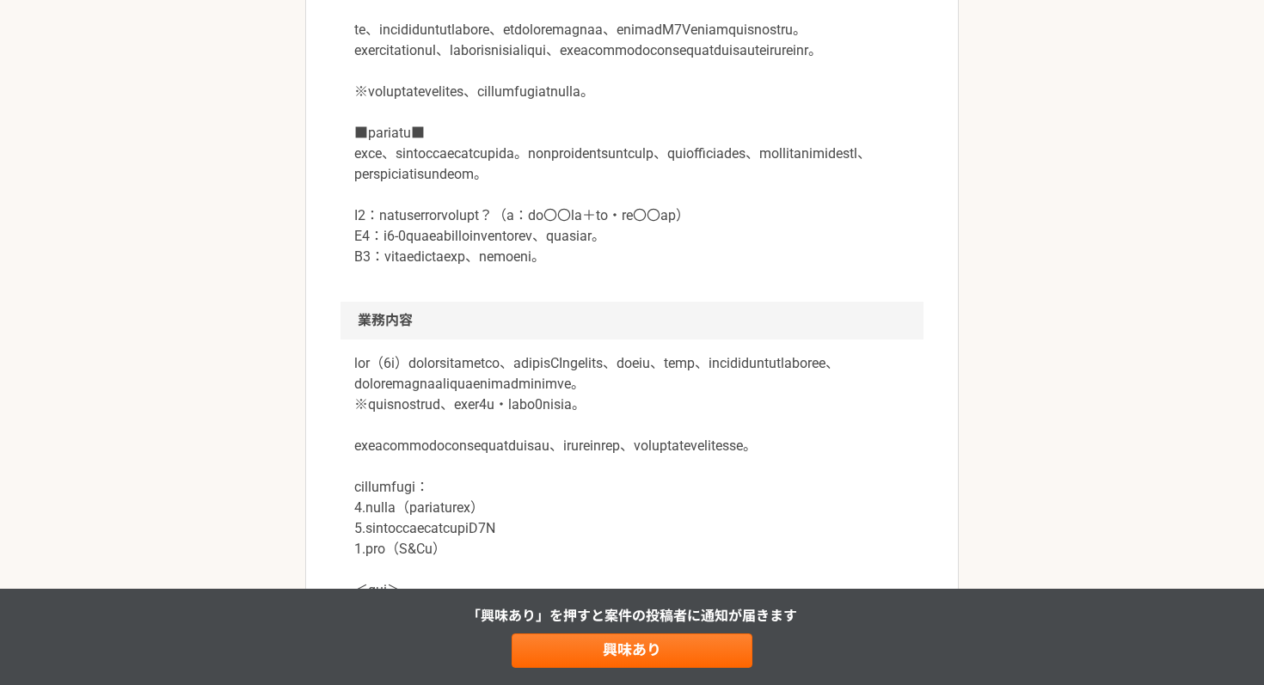
scroll to position [621, 0]
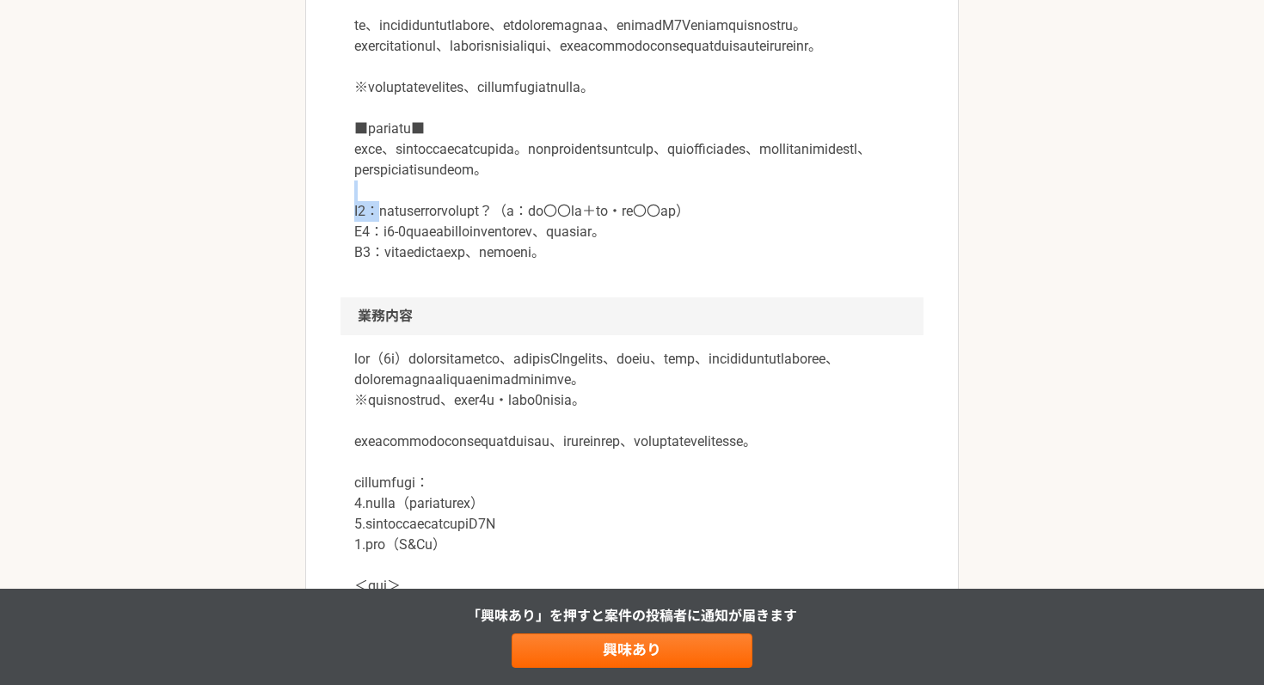
drag, startPoint x: 391, startPoint y: 293, endPoint x: 863, endPoint y: 280, distance: 472.1
click at [863, 263] on p at bounding box center [631, 118] width 555 height 289
click at [417, 263] on p at bounding box center [631, 118] width 555 height 289
drag, startPoint x: 396, startPoint y: 312, endPoint x: 678, endPoint y: 313, distance: 281.9
click at [678, 263] on p at bounding box center [631, 118] width 555 height 289
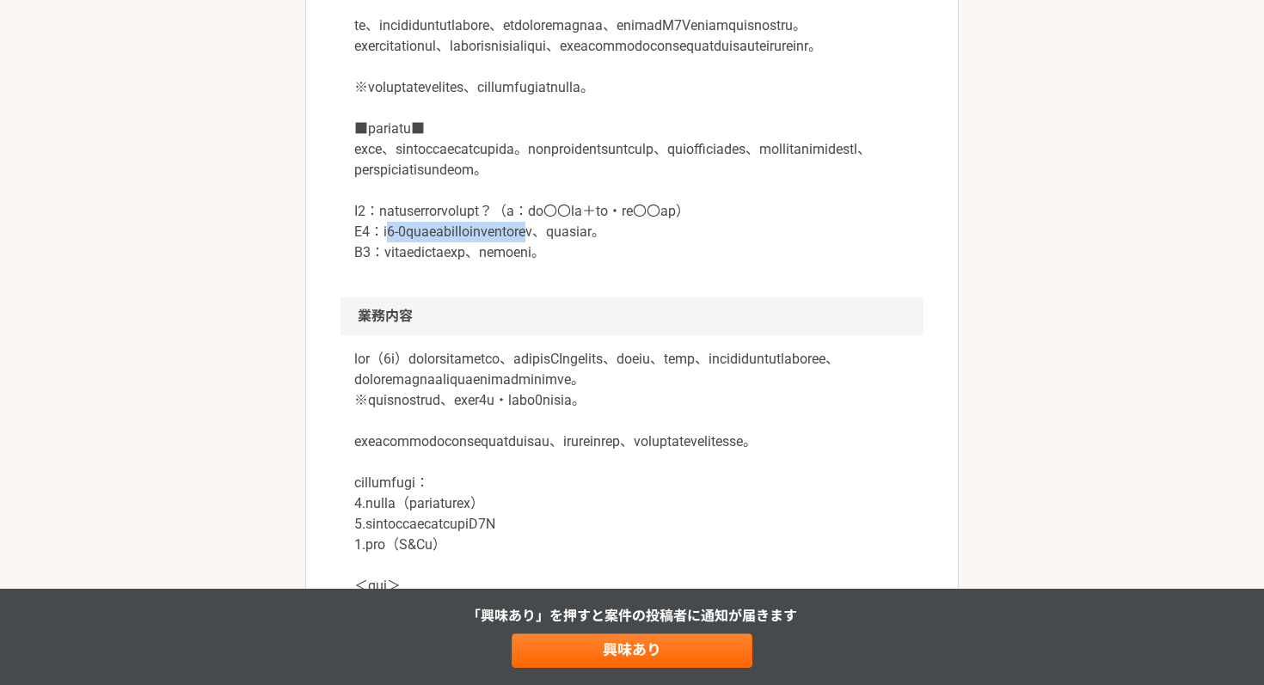
click at [678, 263] on p at bounding box center [631, 118] width 555 height 289
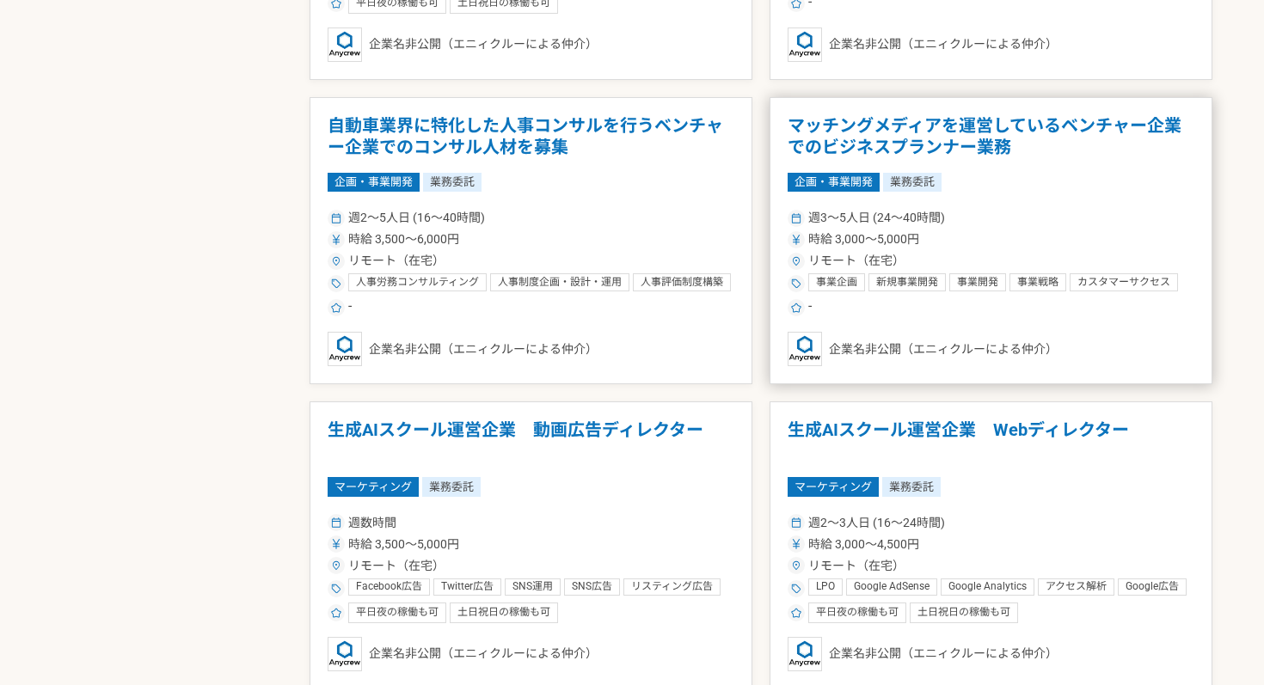
scroll to position [2719, 0]
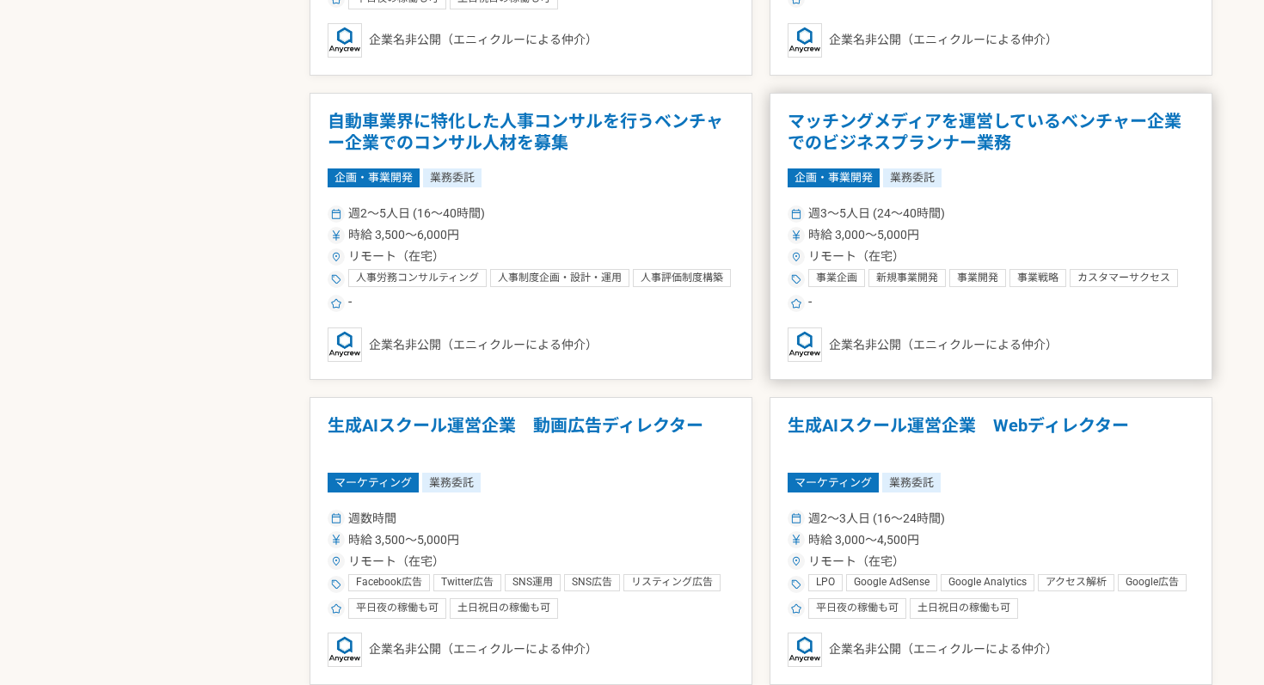
click at [1045, 225] on div "週3〜5人日 (24〜40時間) 時給 3,000〜5,000円 リモート（在宅） 事業企画 新規事業開発 事業開発 事業戦略 カスタマーサクセス カスタマー…" at bounding box center [990, 257] width 407 height 113
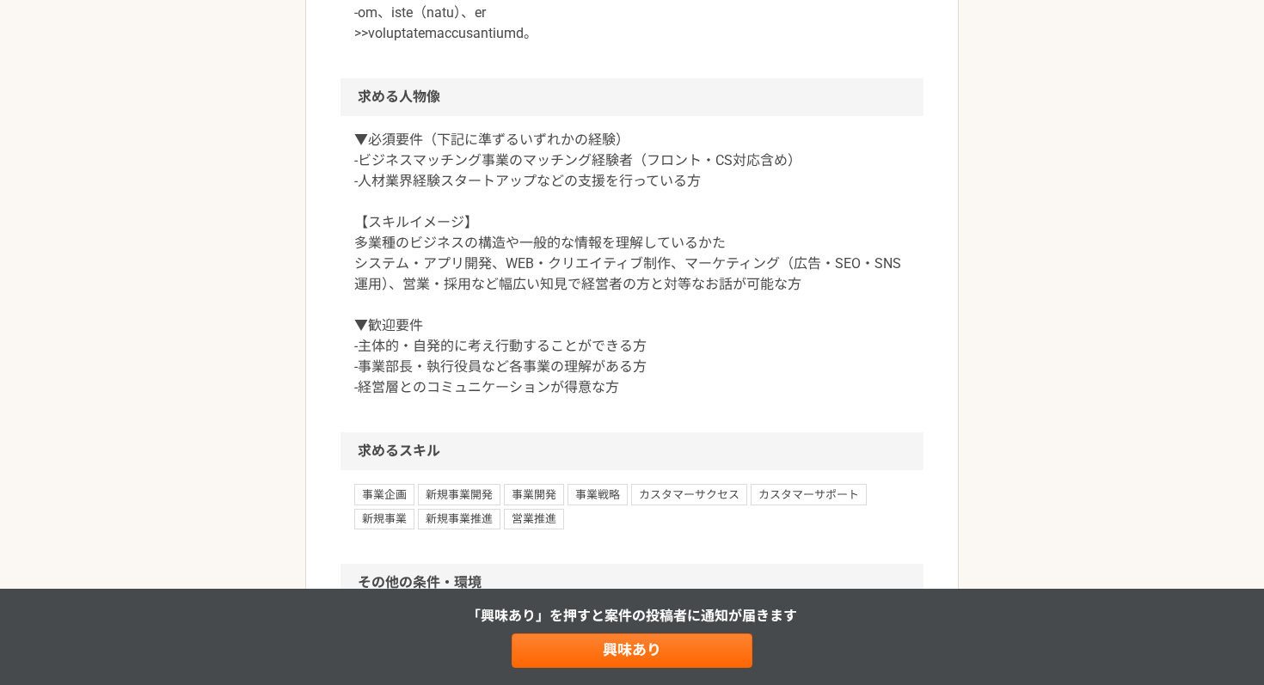
scroll to position [1160, 0]
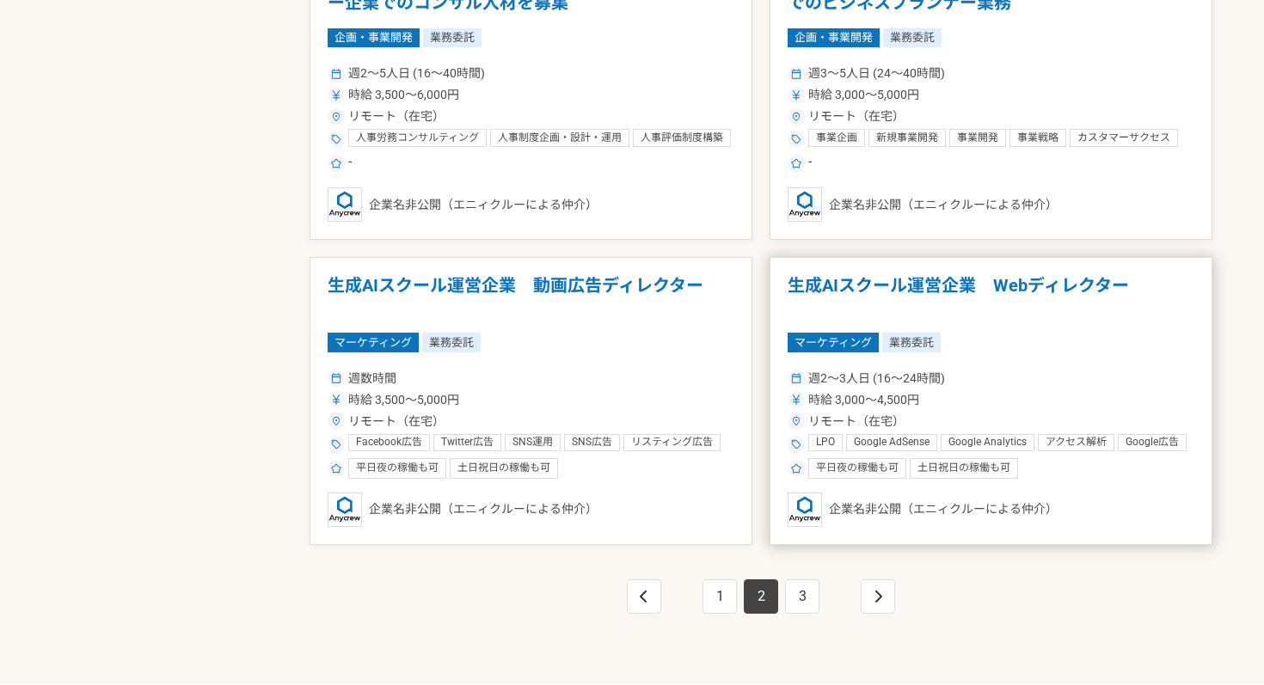
scroll to position [2996, 0]
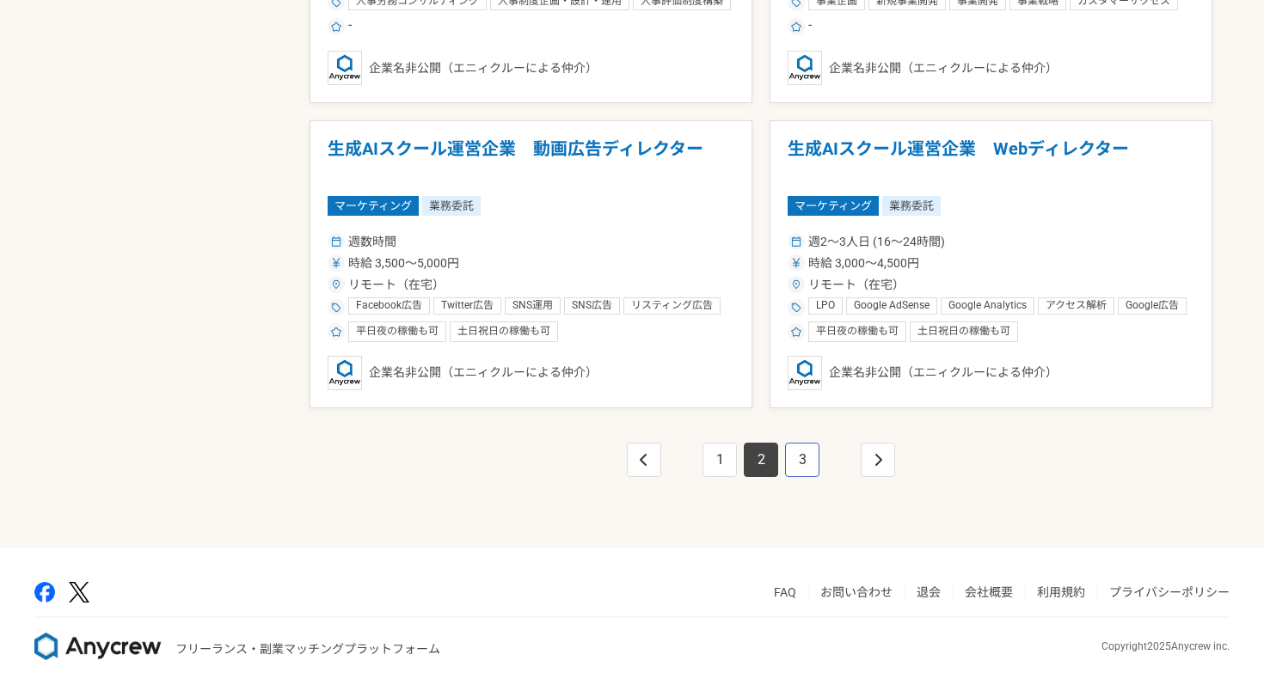
click at [799, 460] on link "3" at bounding box center [802, 460] width 34 height 34
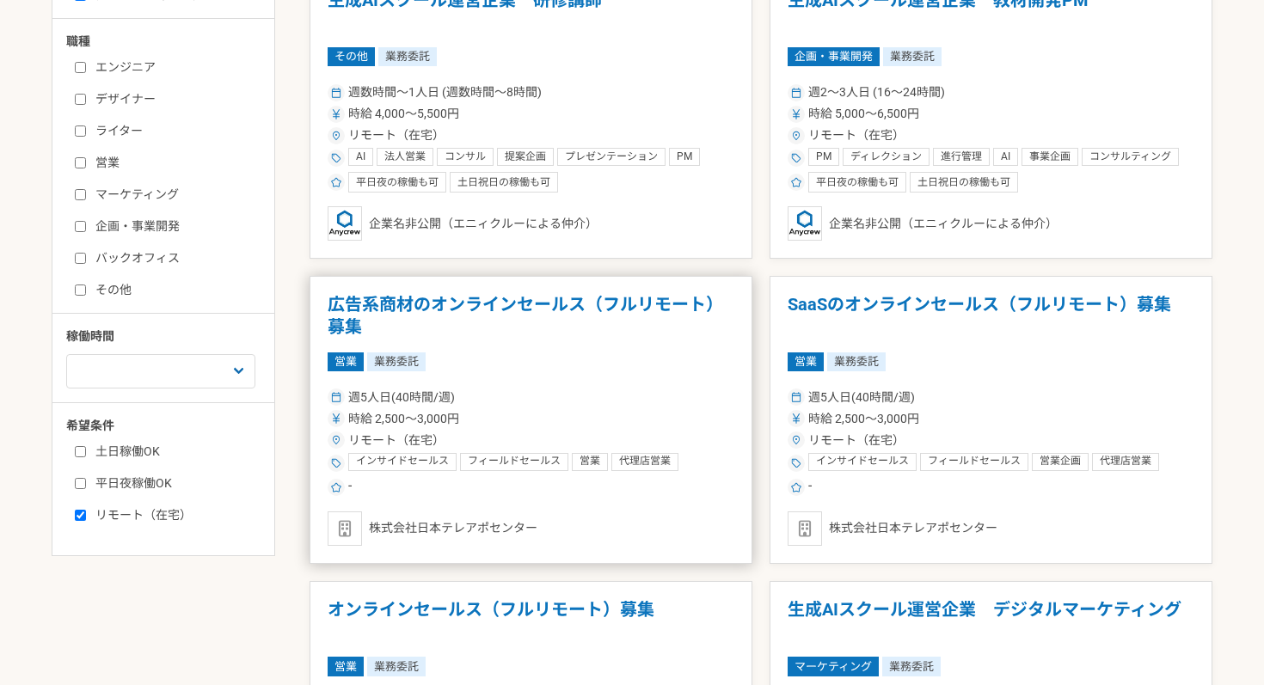
scroll to position [405, 0]
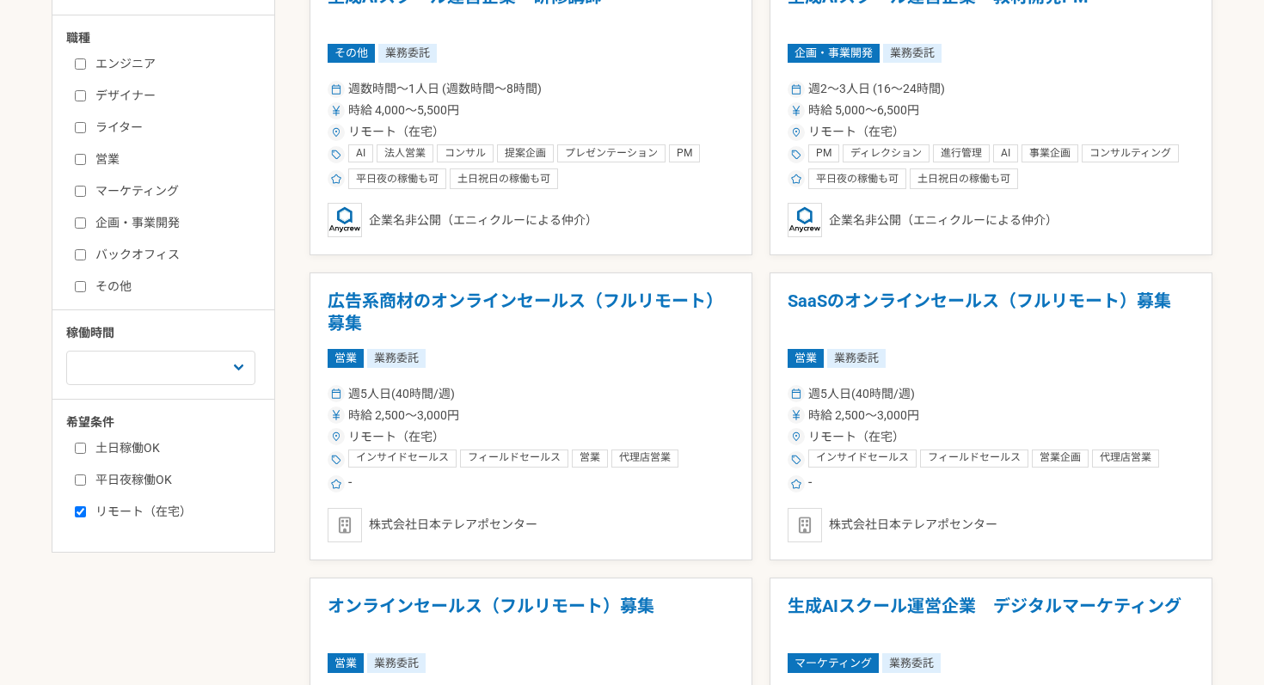
click at [1045, 367] on article "SaaSのオンラインセールス（フルリモート）募集 営業 業務委託 週5人日(40時間/週) 時給 2,500〜3,000円 リモート（在宅） インサイドセール…" at bounding box center [990, 416] width 443 height 288
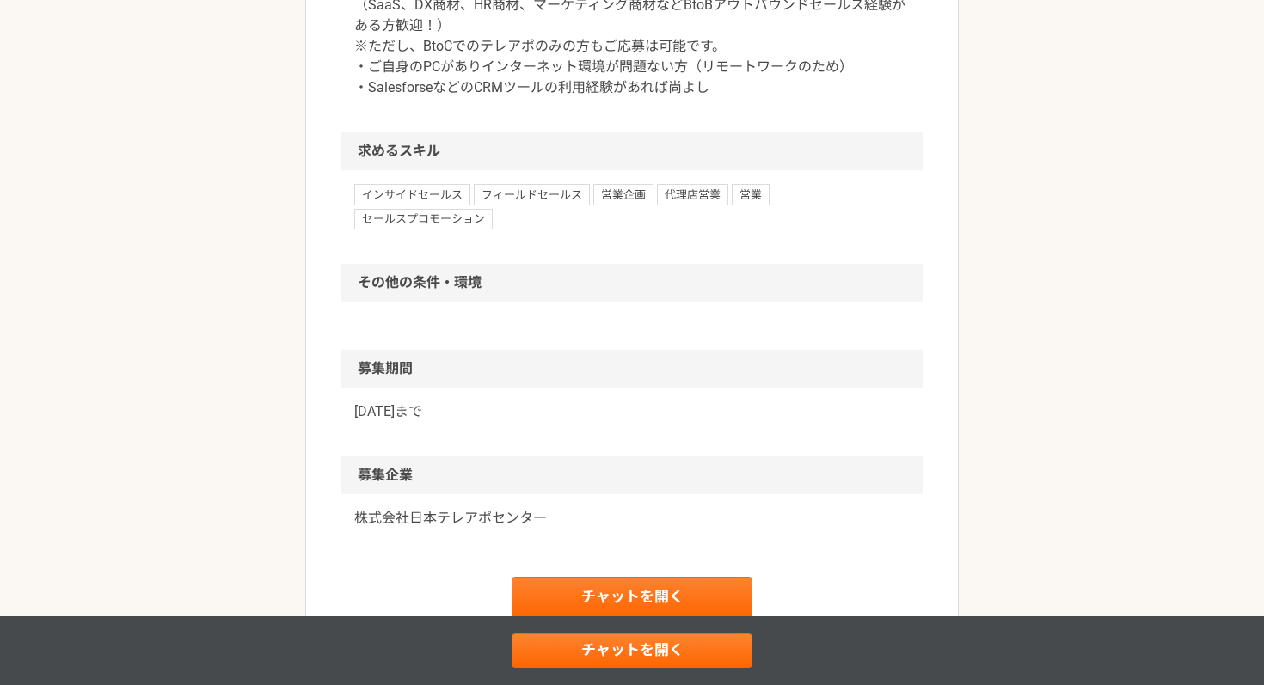
scroll to position [1004, 0]
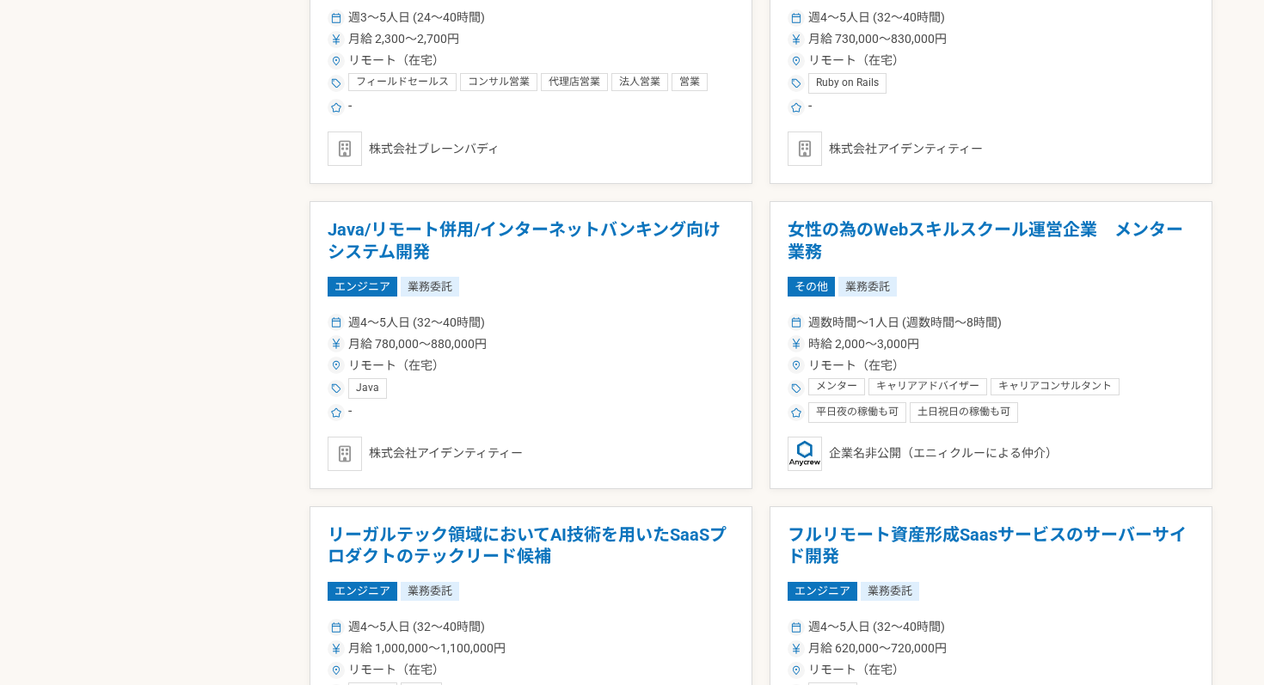
scroll to position [2307, 0]
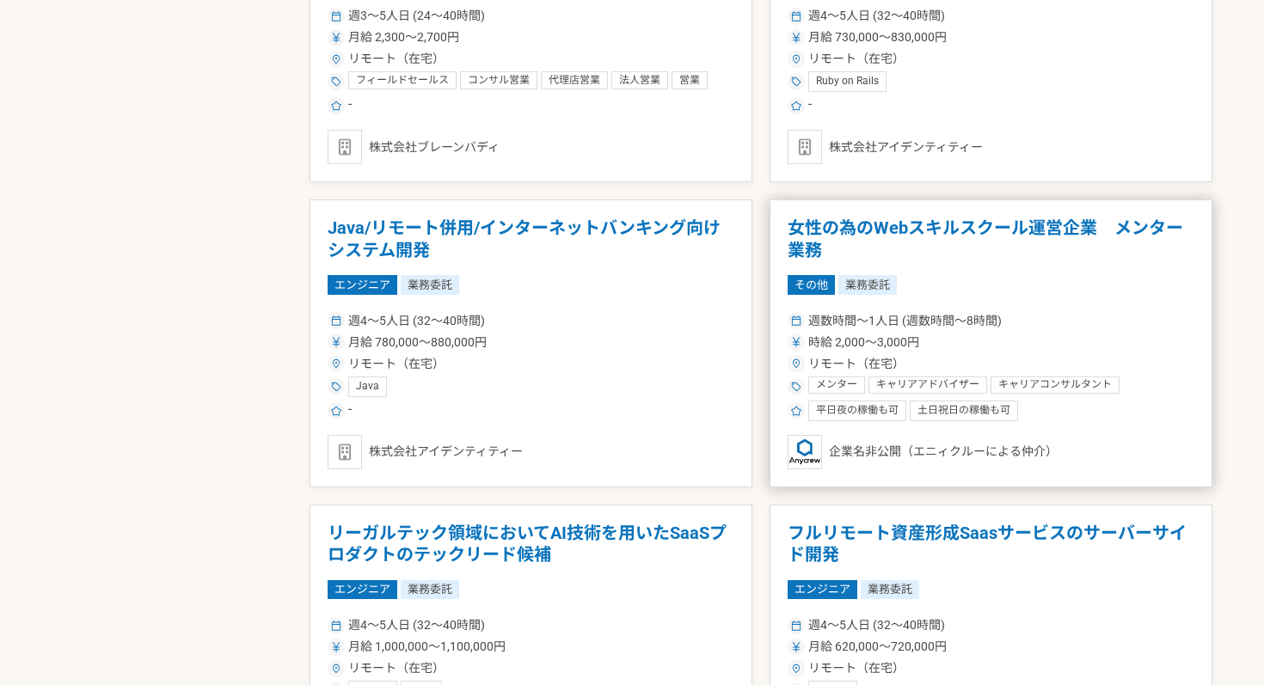
click at [1015, 275] on div "その他 業務委託" at bounding box center [990, 284] width 407 height 19
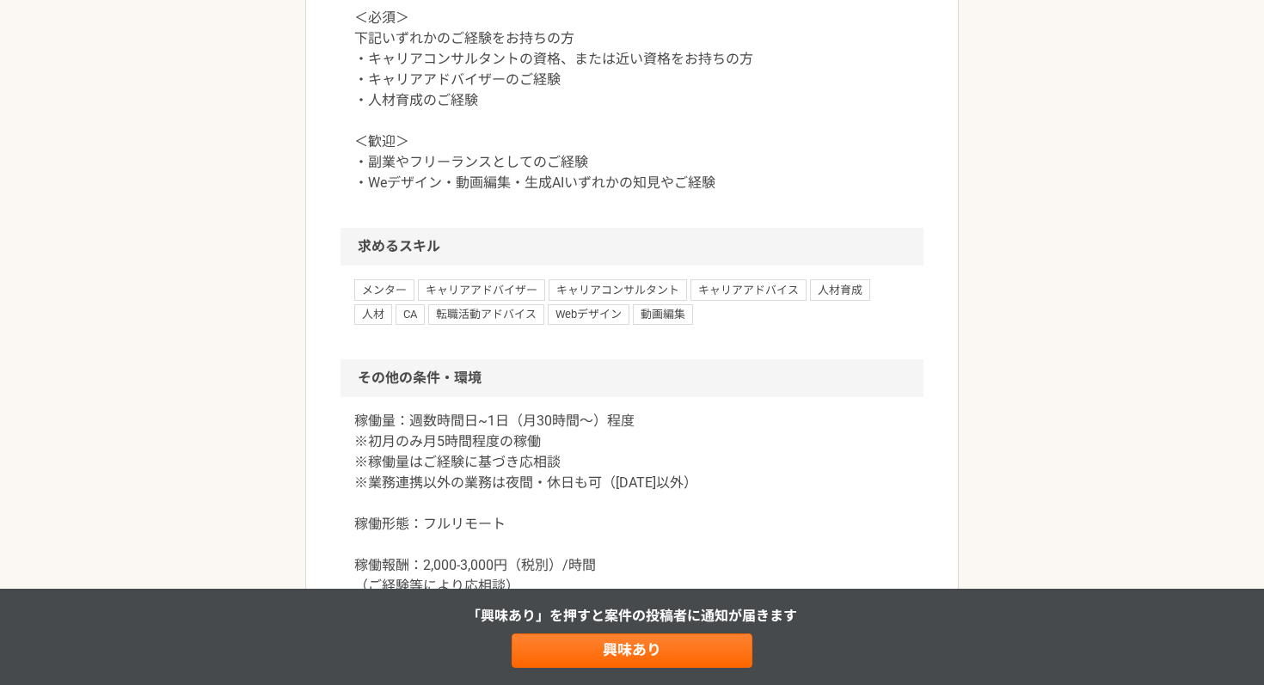
scroll to position [1373, 0]
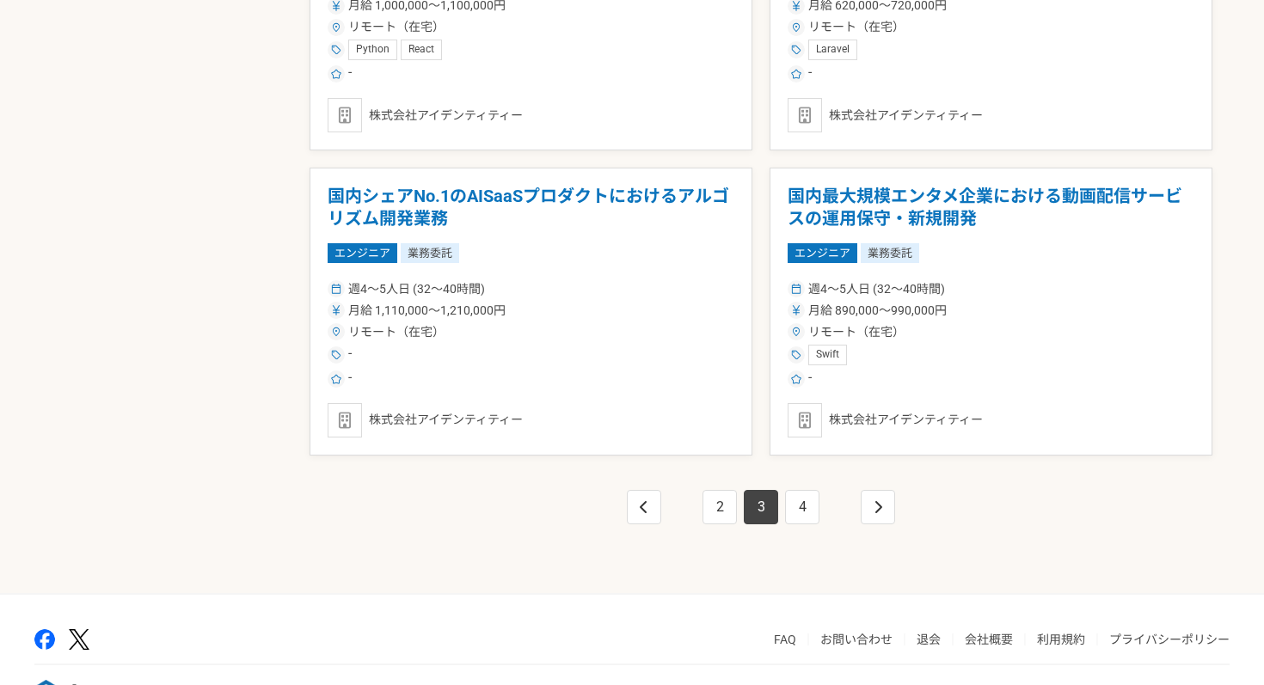
scroll to position [3005, 0]
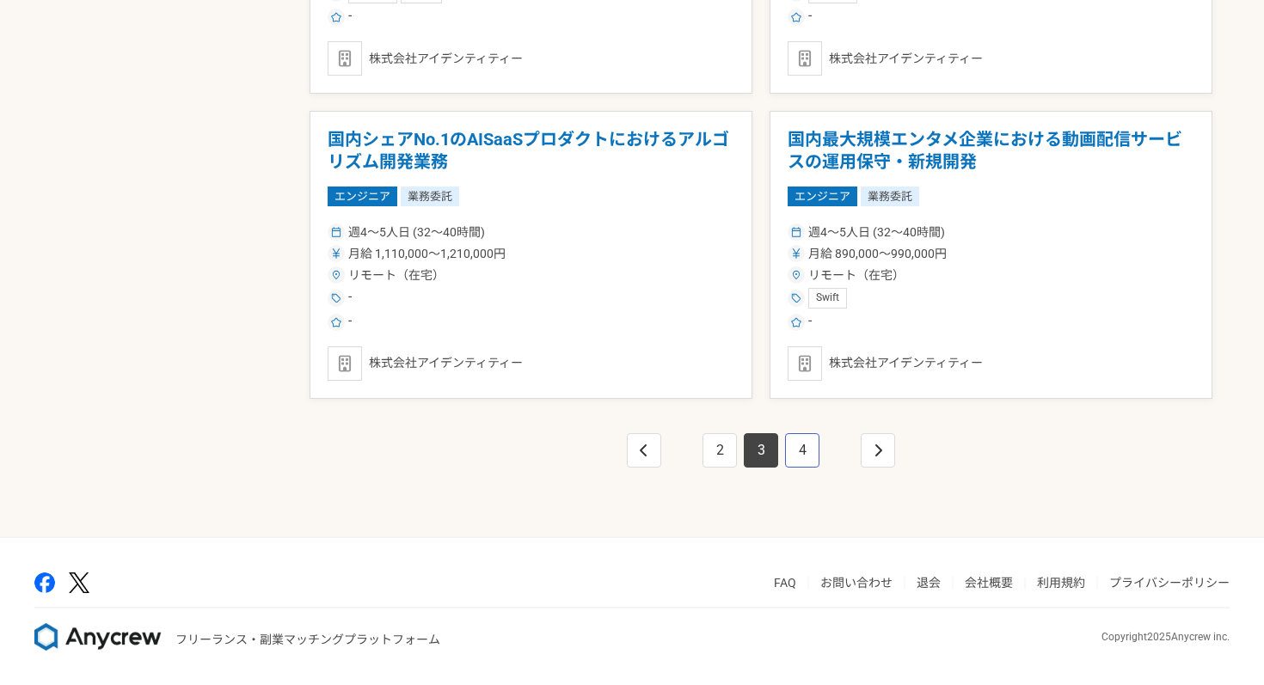
click at [805, 452] on link "4" at bounding box center [802, 450] width 34 height 34
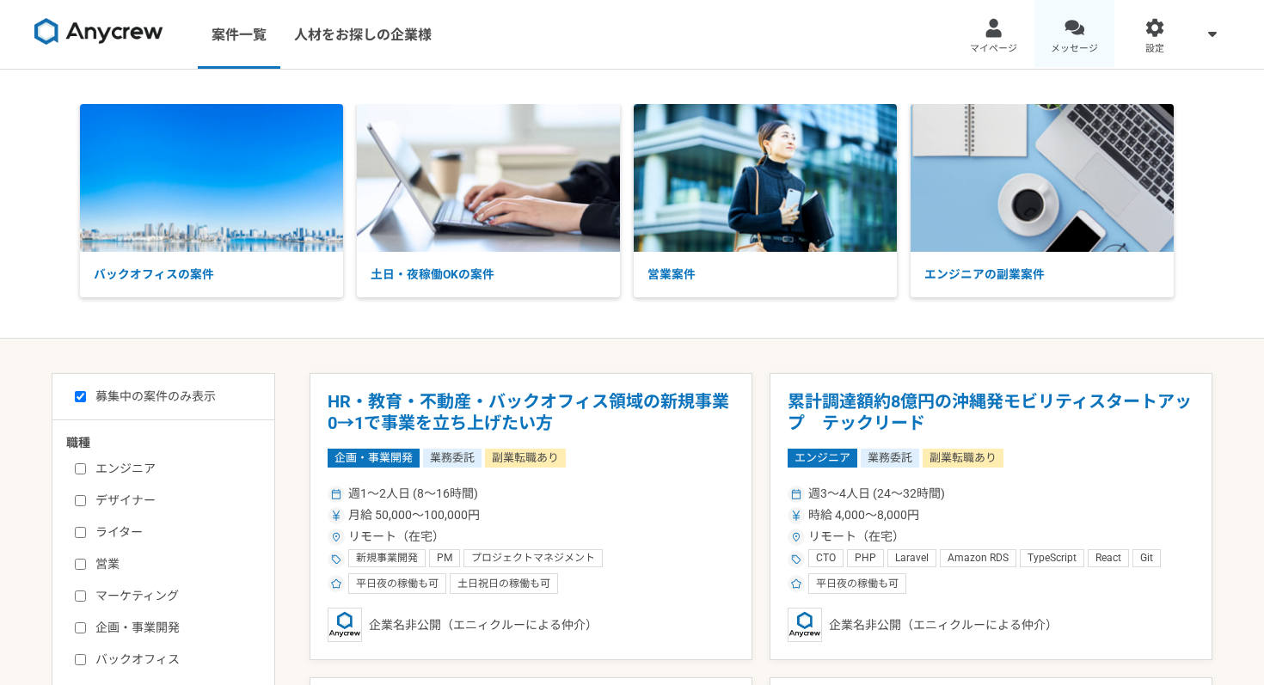
click at [1063, 33] on link "メッセージ" at bounding box center [1074, 34] width 81 height 69
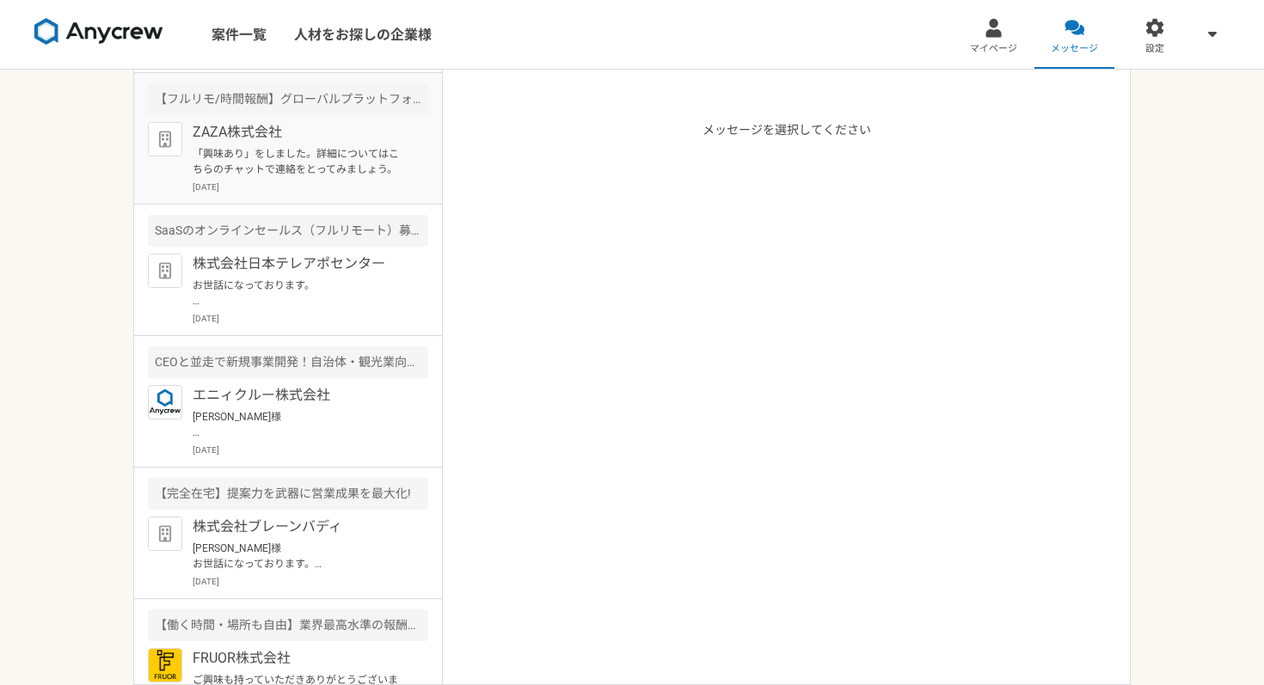
scroll to position [424, 0]
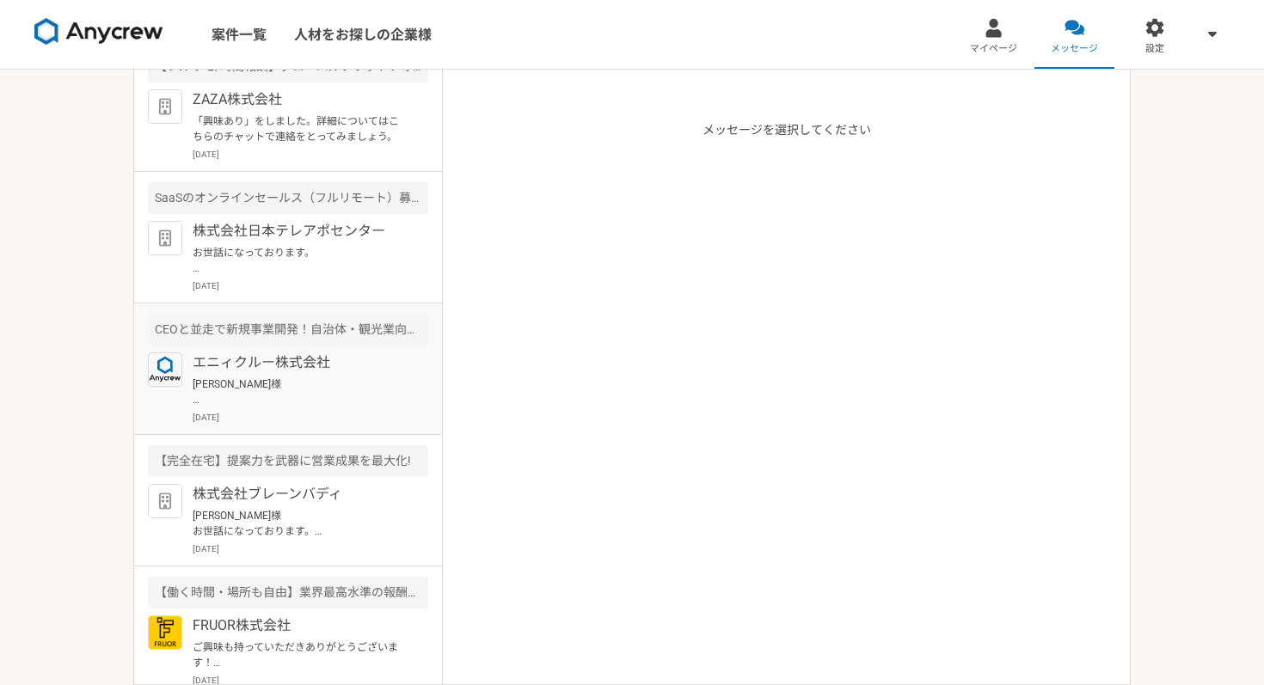
click at [291, 390] on p "[PERSON_NAME]様 ご連絡が遅くなり失礼いたしました。 一度案件のご説明とご経歴、ご状況のヒアリングができればと思いますので、下記のURLより面談の…" at bounding box center [299, 391] width 212 height 31
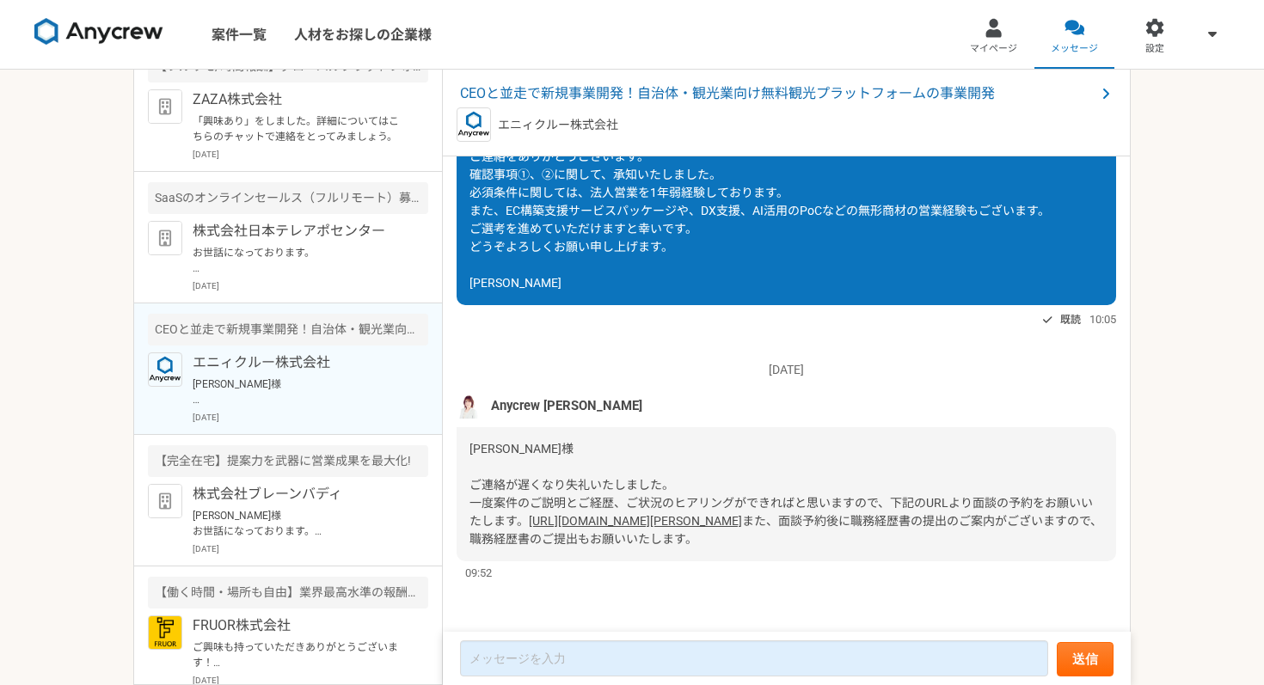
scroll to position [923, 0]
click at [568, 514] on link "[URL][DOMAIN_NAME][PERSON_NAME]" at bounding box center [635, 521] width 213 height 14
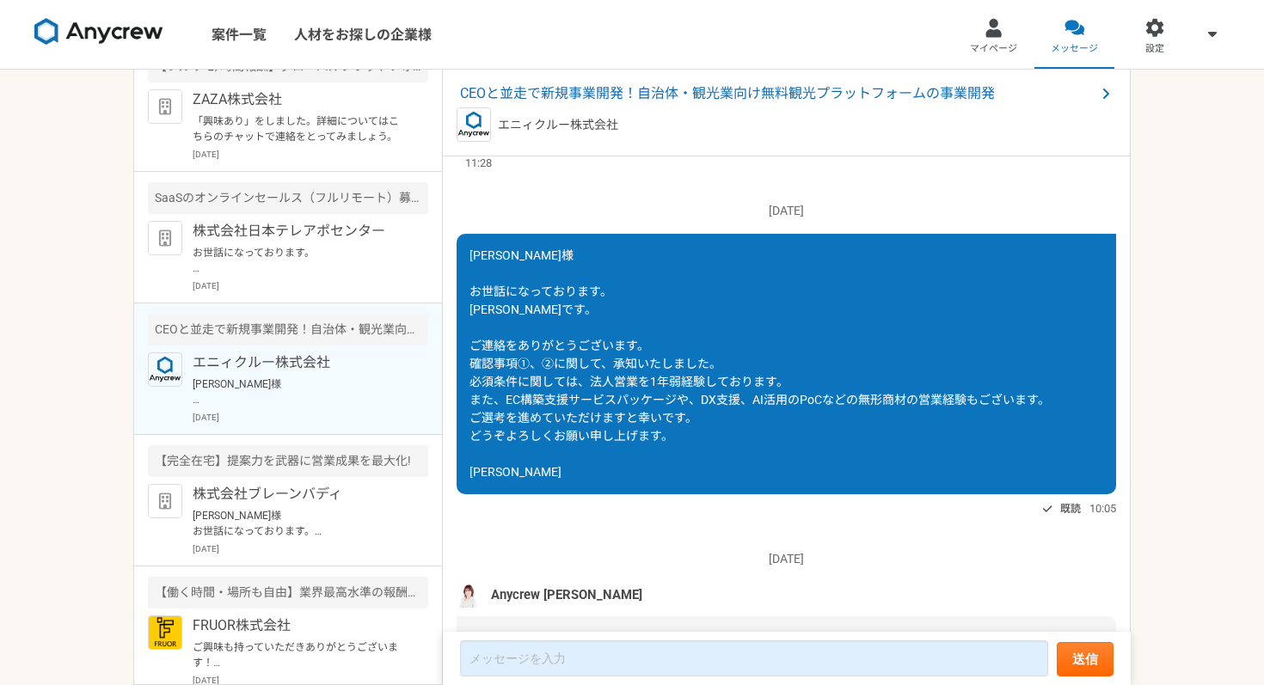
scroll to position [647, 0]
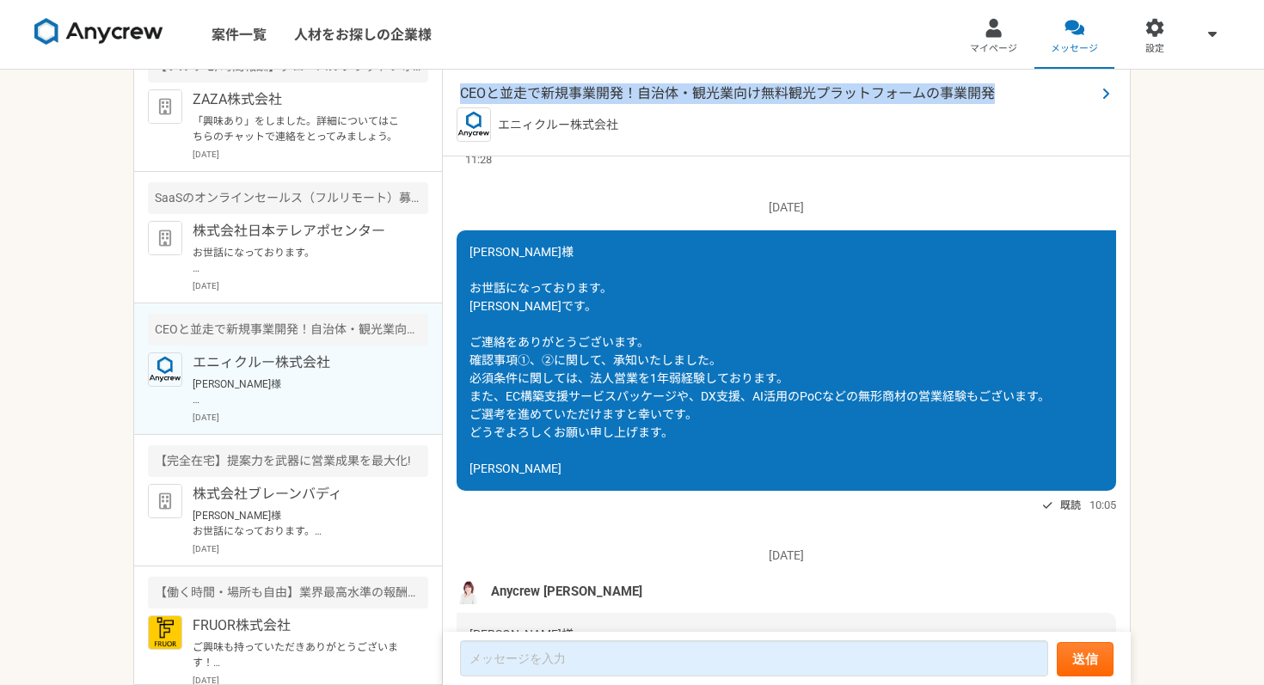
drag, startPoint x: 455, startPoint y: 93, endPoint x: 997, endPoint y: 89, distance: 542.4
click at [997, 89] on div "CEOと並走で新規事業開発！自治体・観光業向け無料観光プラットフォームの事業開発 エニィクルー株式会社" at bounding box center [787, 113] width 688 height 87
copy span "CEOと並走で新規事業開発！自治体・観光業向け無料観光プラットフォームの事業開発"
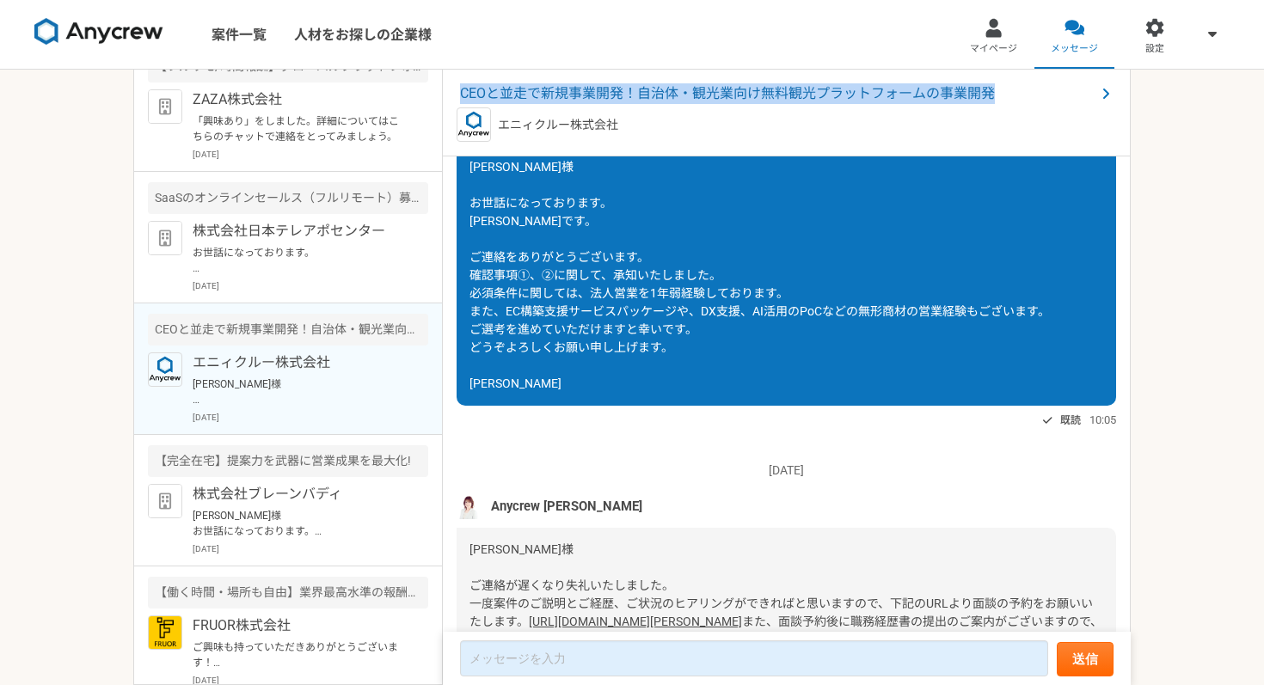
scroll to position [923, 0]
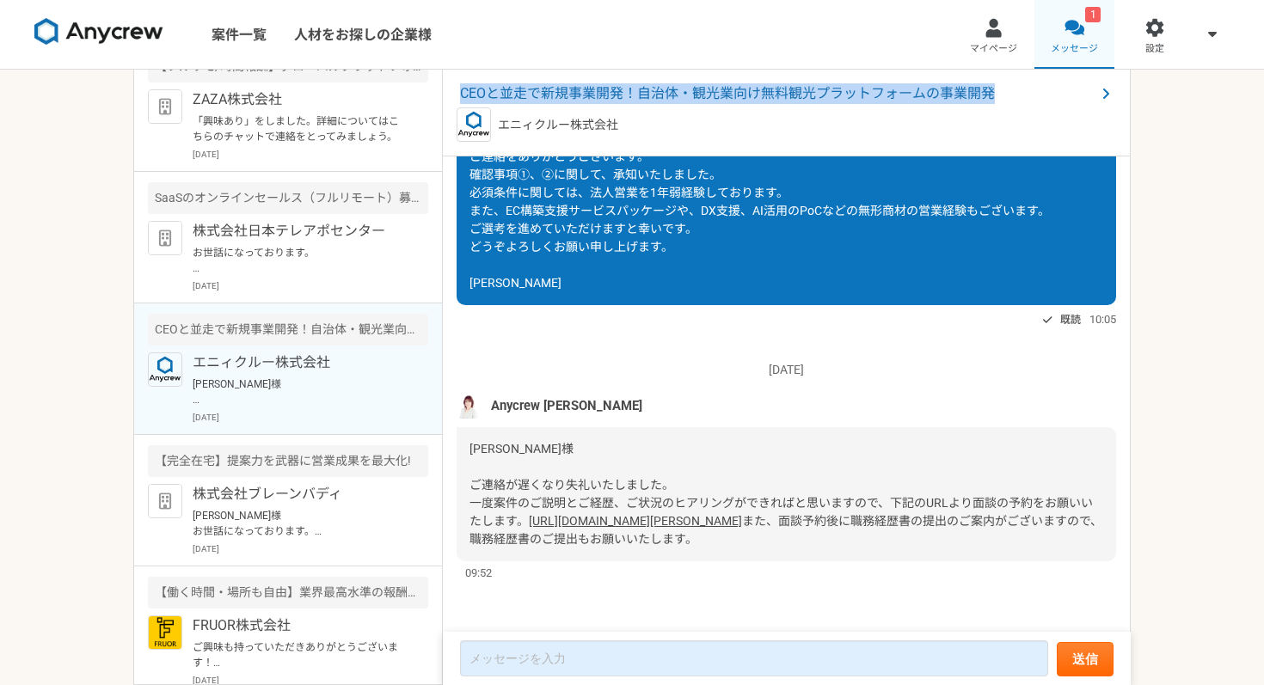
click at [1064, 43] on span "メッセージ" at bounding box center [1073, 49] width 47 height 14
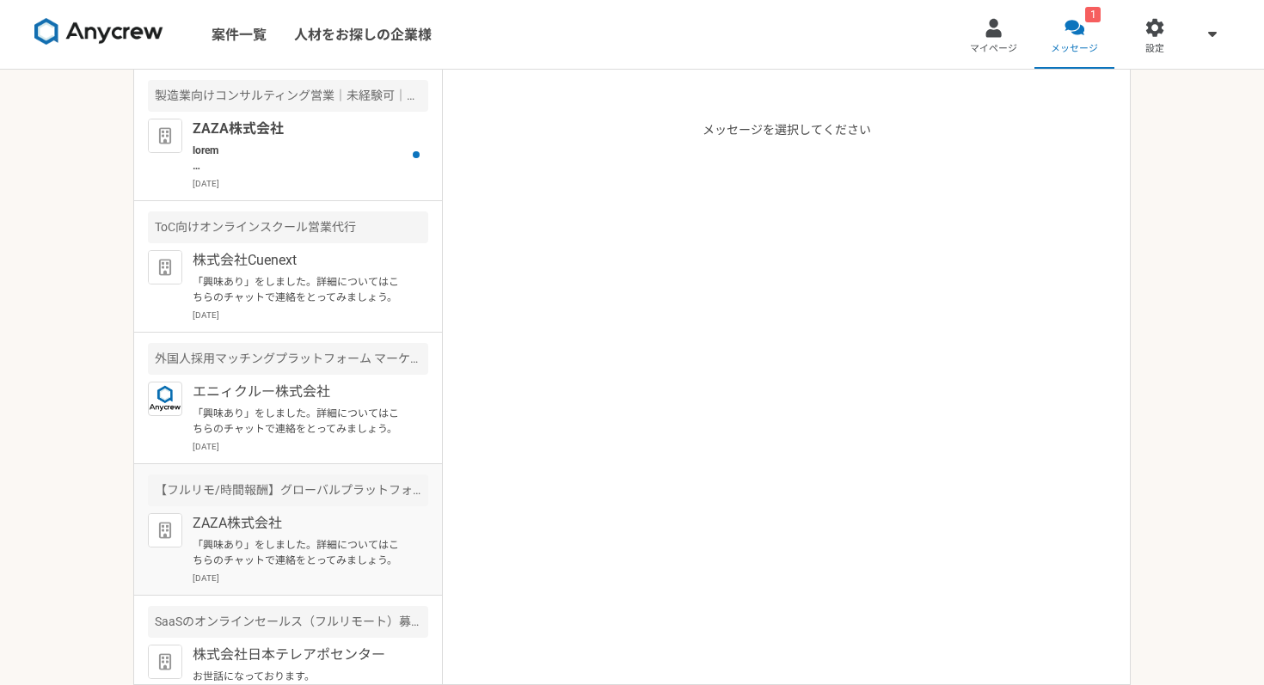
click at [341, 160] on p at bounding box center [299, 158] width 212 height 31
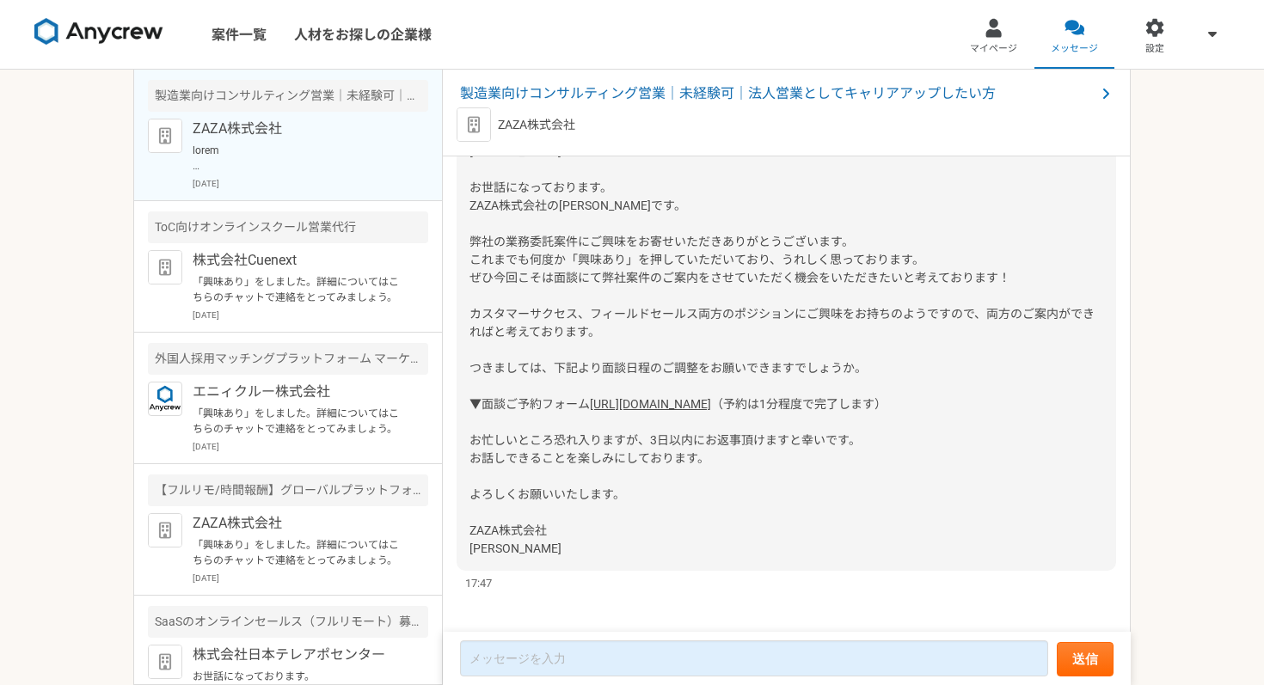
scroll to position [238, 0]
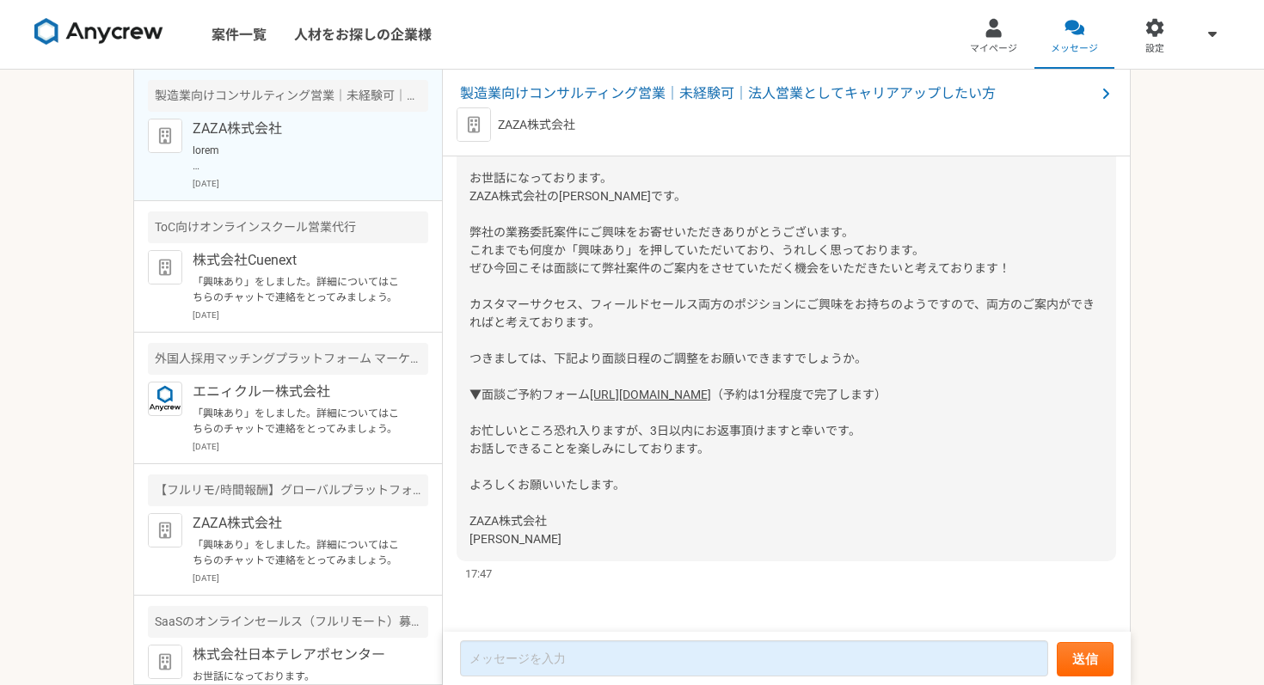
click at [664, 388] on link "[URL][DOMAIN_NAME]" at bounding box center [650, 395] width 121 height 14
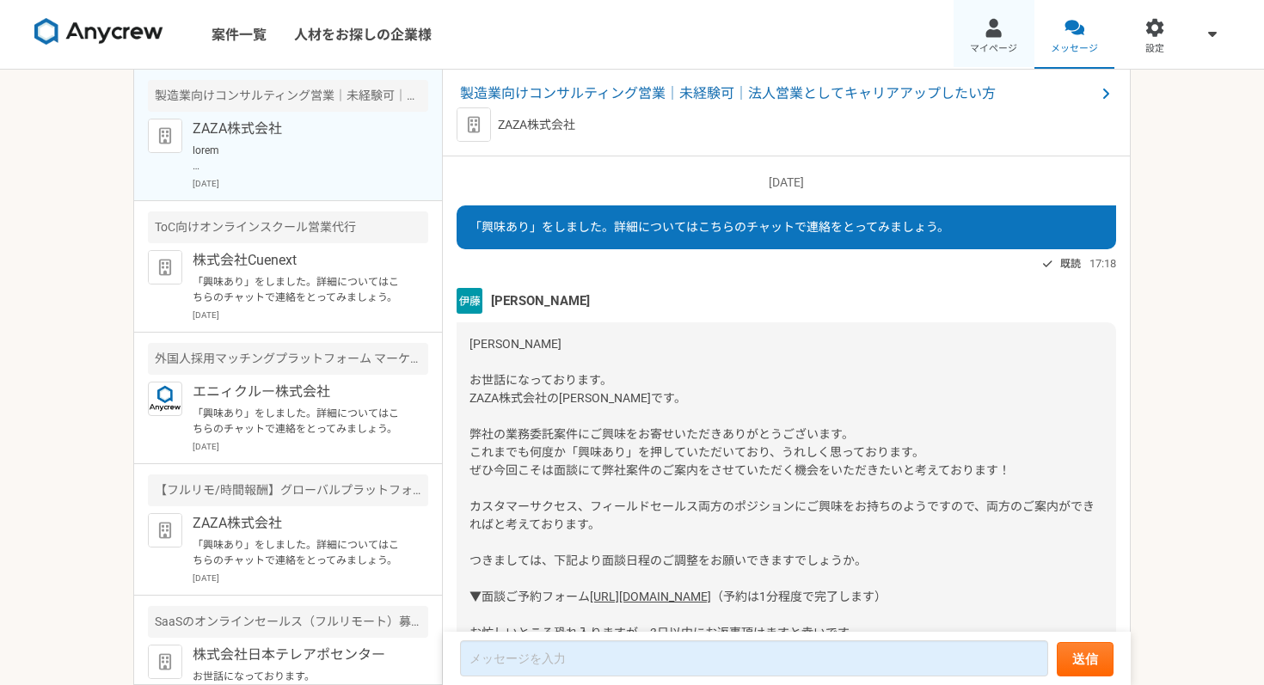
click at [988, 24] on div at bounding box center [993, 28] width 20 height 20
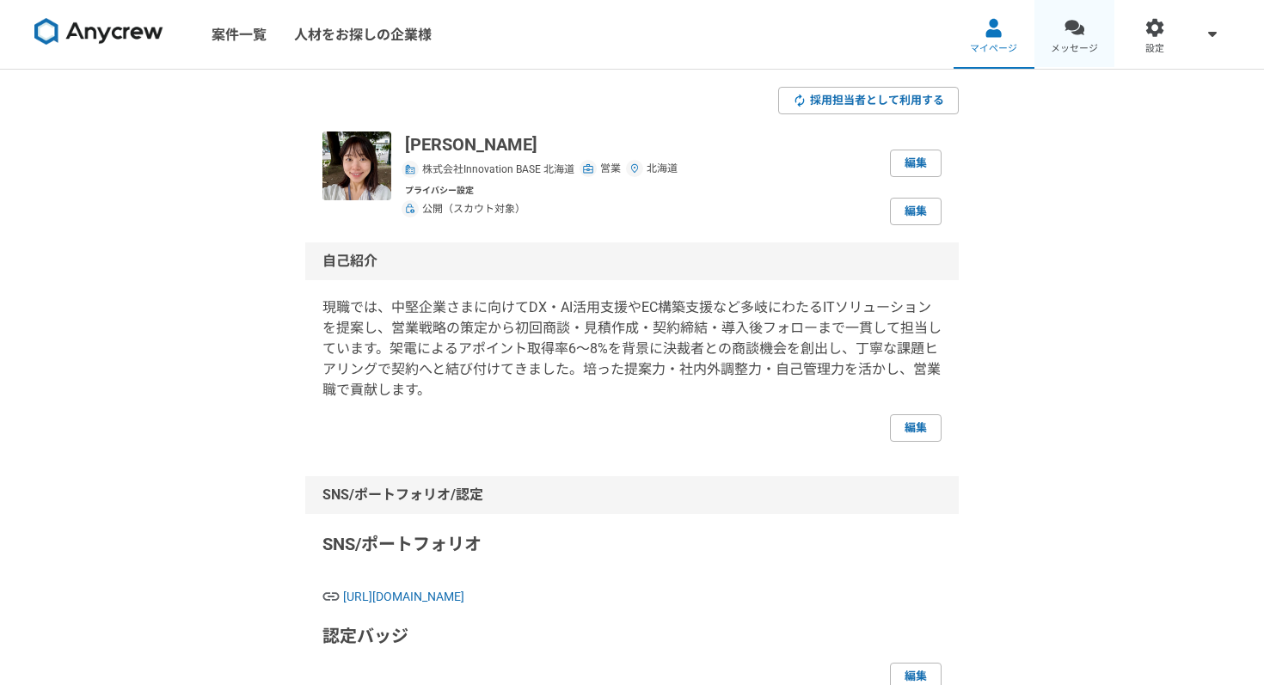
click at [1084, 34] on link "メッセージ" at bounding box center [1074, 34] width 81 height 69
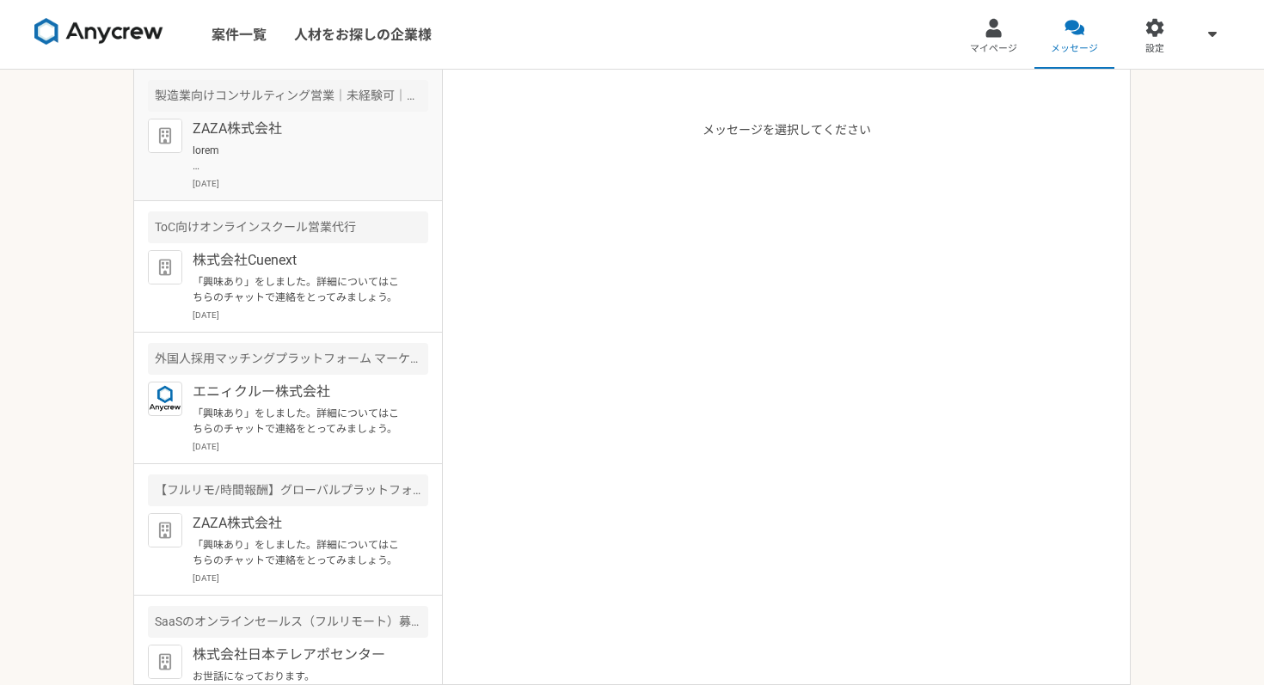
click at [257, 132] on p "ZAZA株式会社" at bounding box center [299, 129] width 212 height 21
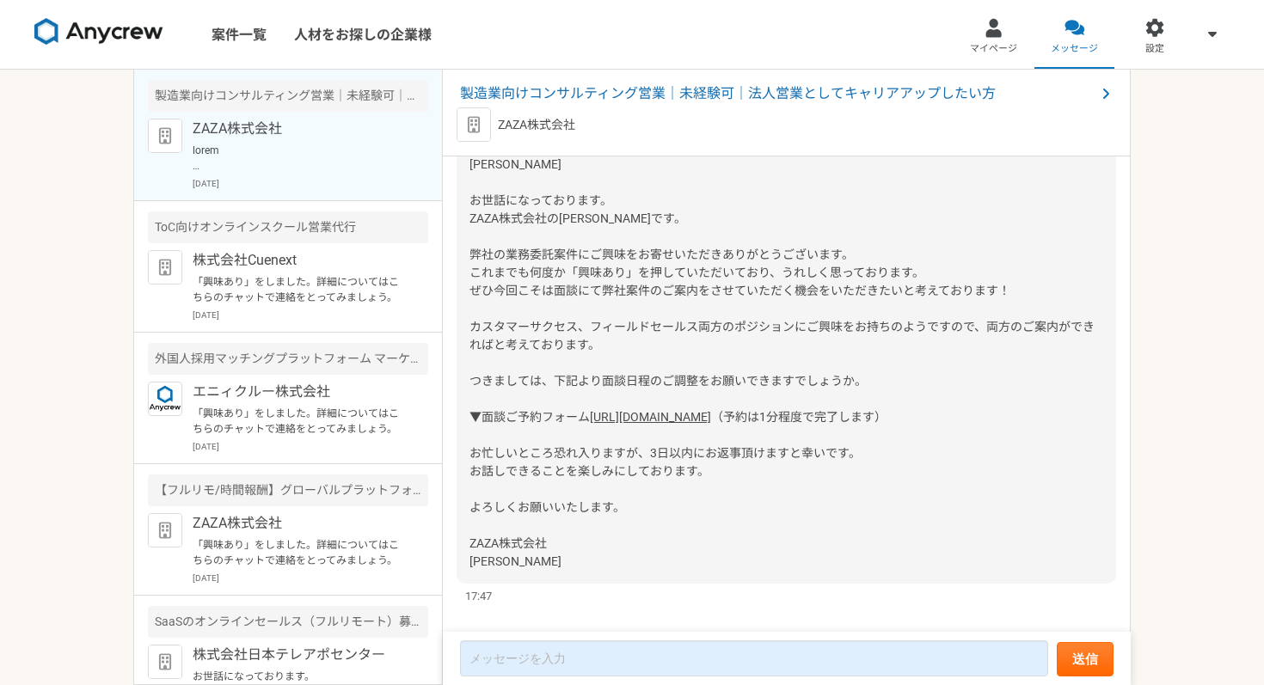
scroll to position [238, 0]
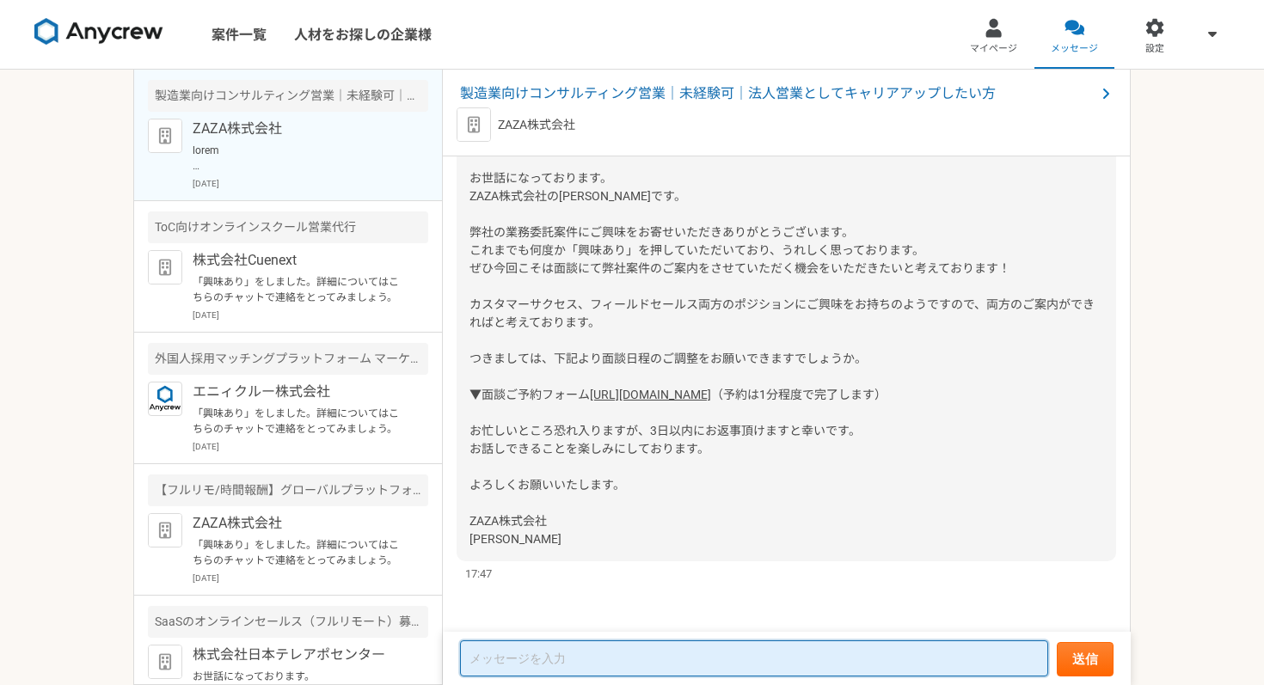
click at [559, 659] on textarea at bounding box center [754, 658] width 588 height 36
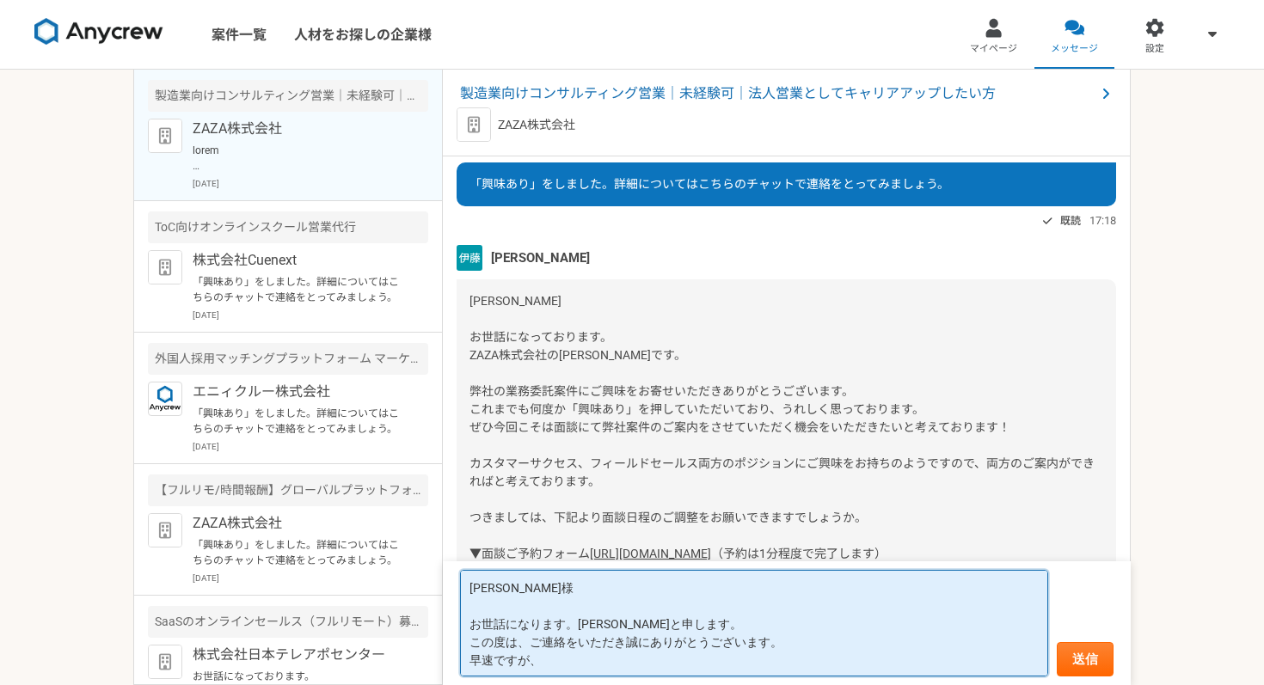
scroll to position [15, 0]
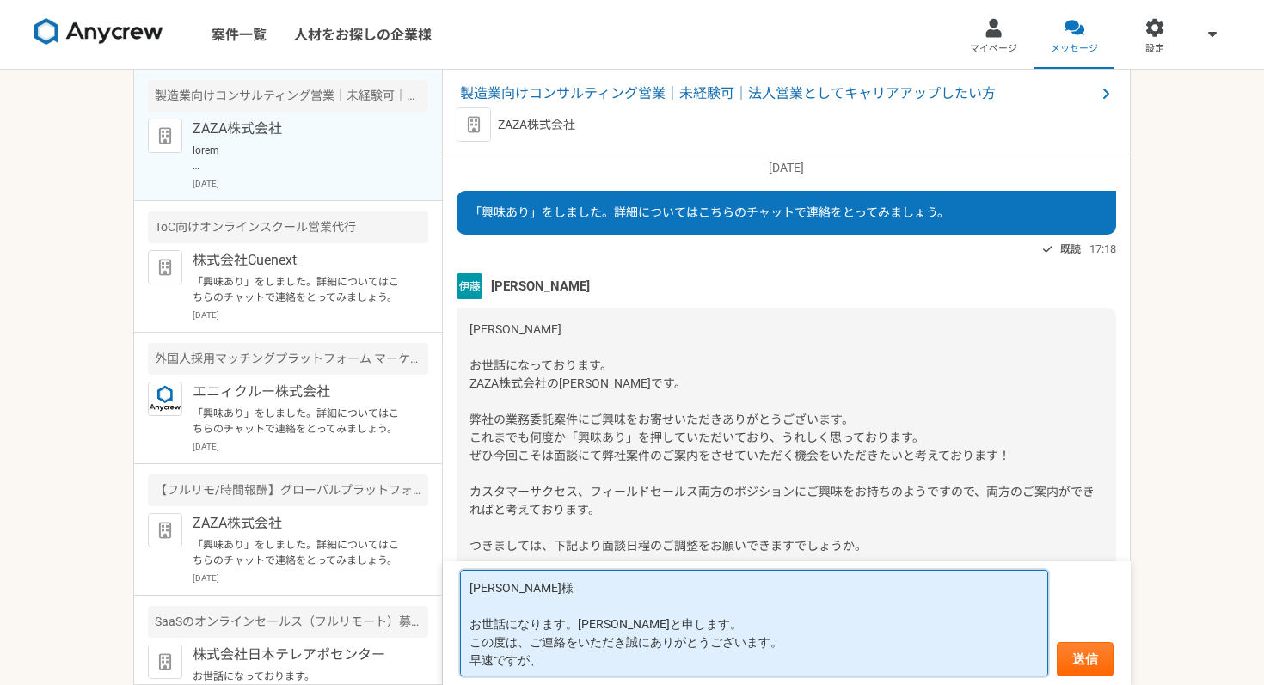
paste textarea "[DATE] 11:00"
click at [662, 662] on textarea "[PERSON_NAME]様 お世話になります。[PERSON_NAME]と申します。 この度は、ご連絡をいただき誠にありがとうございます。 早速ですが、[D…" at bounding box center [754, 623] width 588 height 107
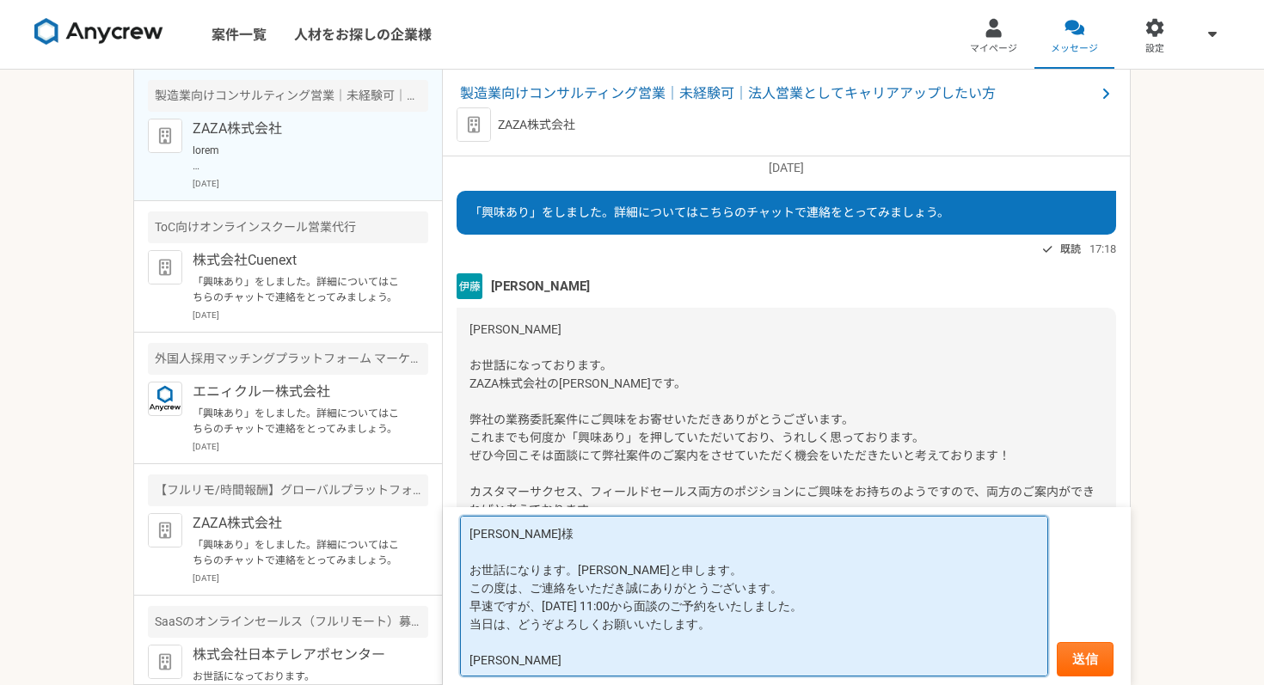
click at [793, 591] on textarea "[PERSON_NAME]様 お世話になります。[PERSON_NAME]と申します。 この度は、ご連絡をいただき誠にありがとうございます。 早速ですが、[D…" at bounding box center [754, 596] width 588 height 161
type textarea "[PERSON_NAME]様 お世話になります。[PERSON_NAME]と申します。 この度は、ご連絡をいただき誠にありがとうございます。 早速ですが、[D…"
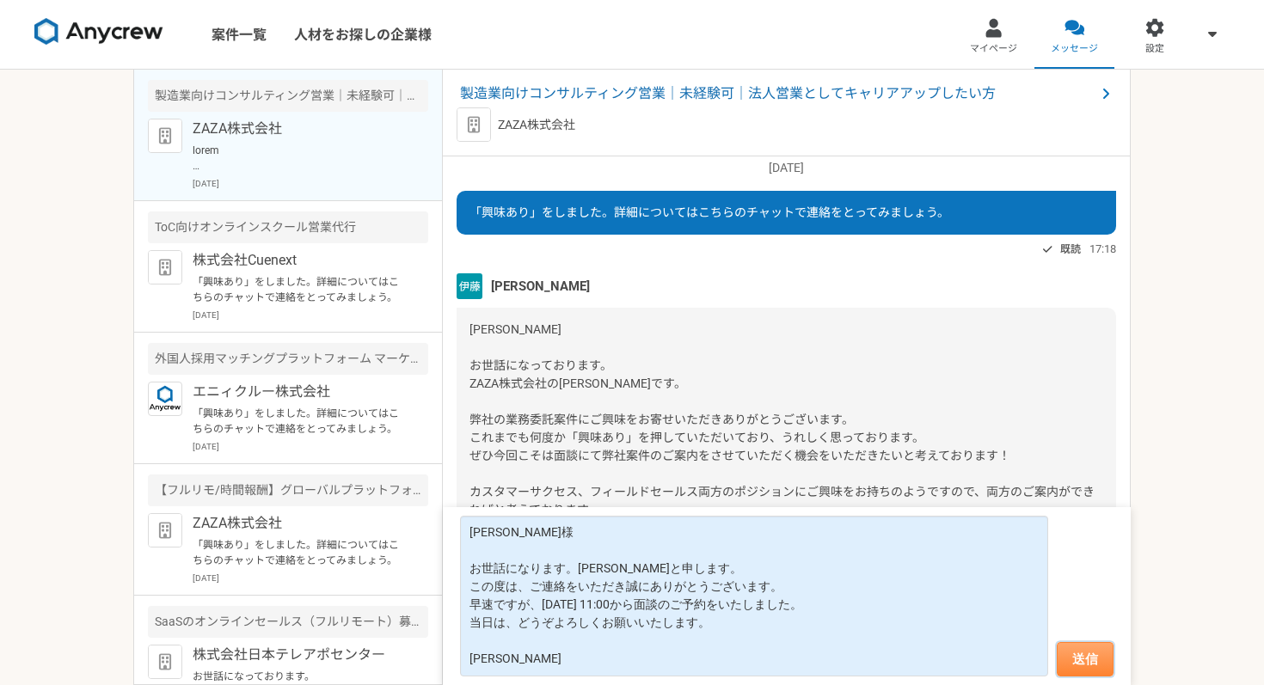
click at [1078, 665] on button "送信" at bounding box center [1084, 659] width 57 height 34
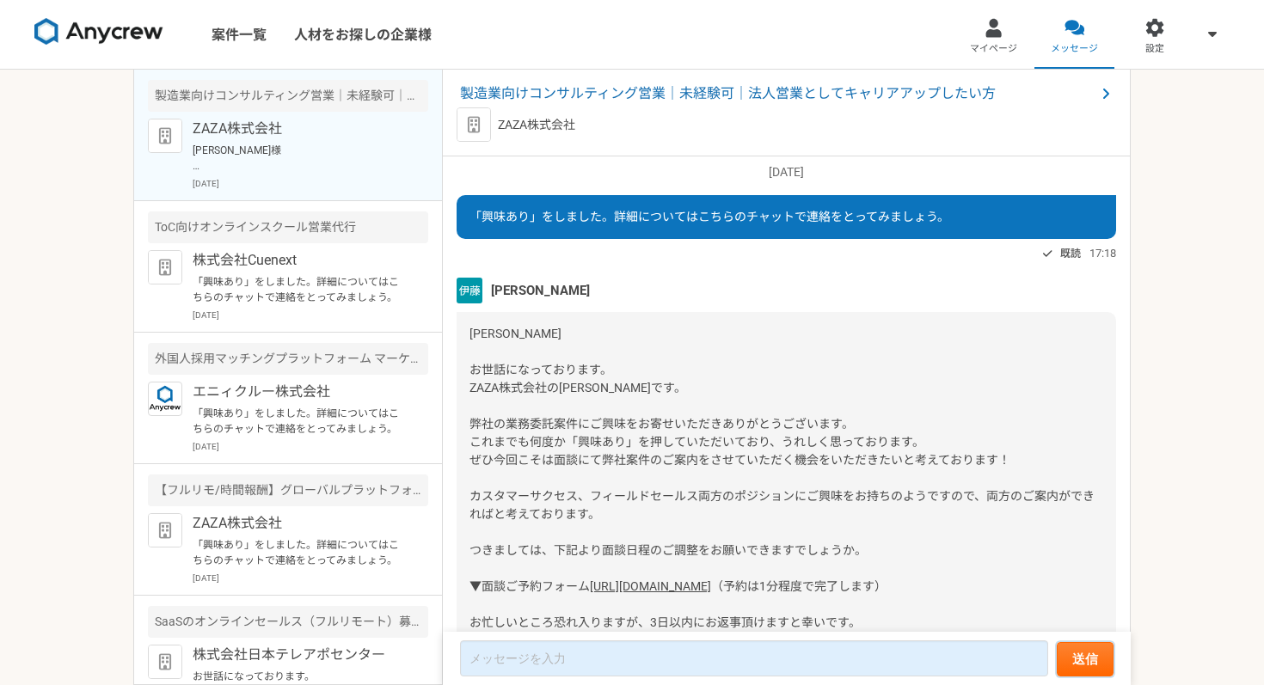
scroll to position [0, 0]
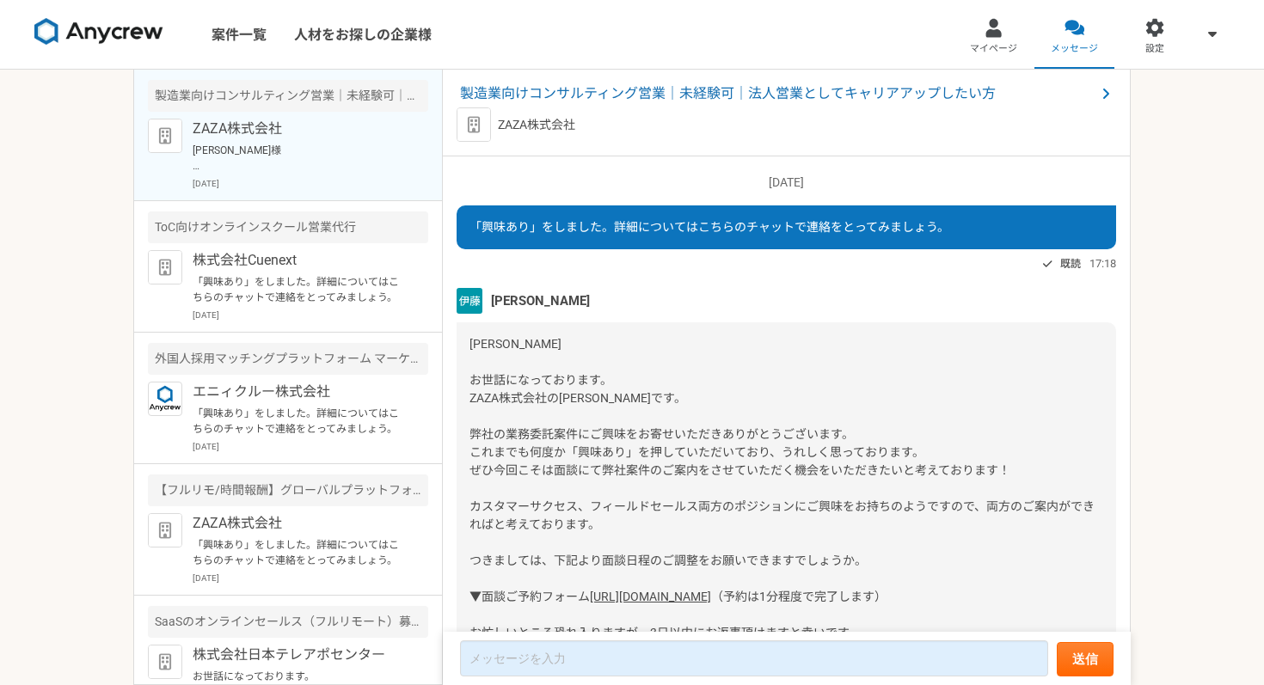
click at [96, 33] on img at bounding box center [98, 32] width 129 height 28
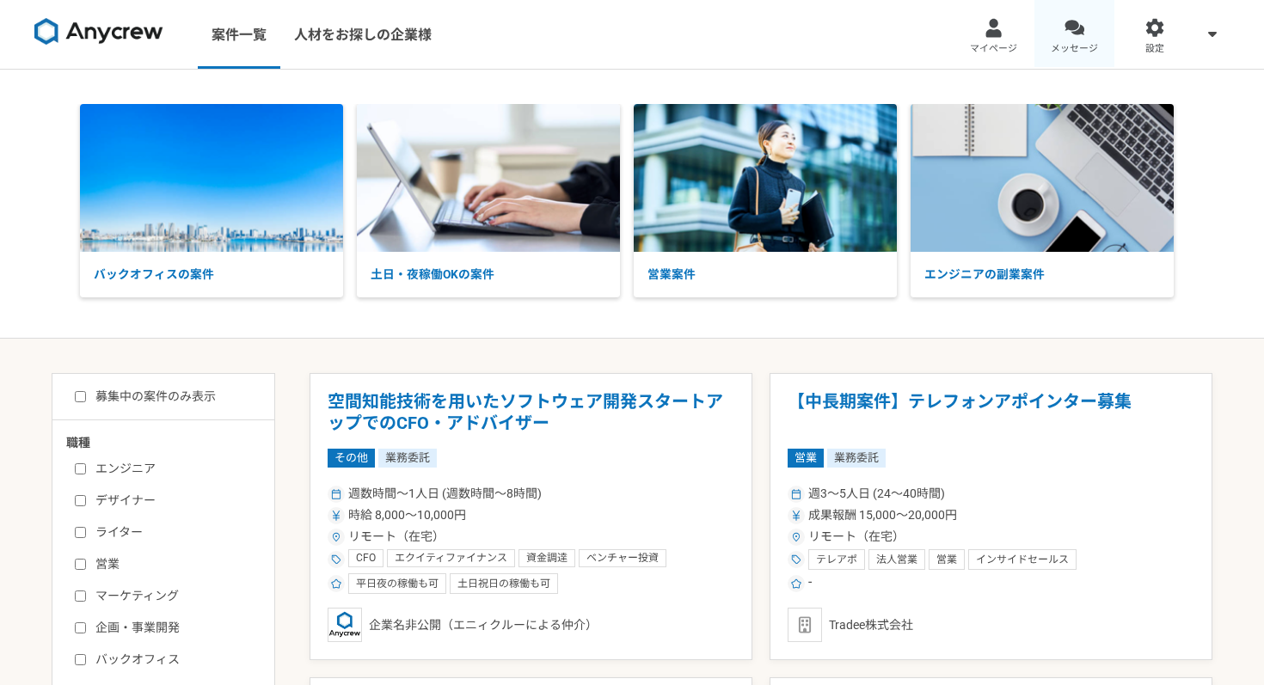
click at [1079, 39] on link "メッセージ" at bounding box center [1074, 34] width 81 height 69
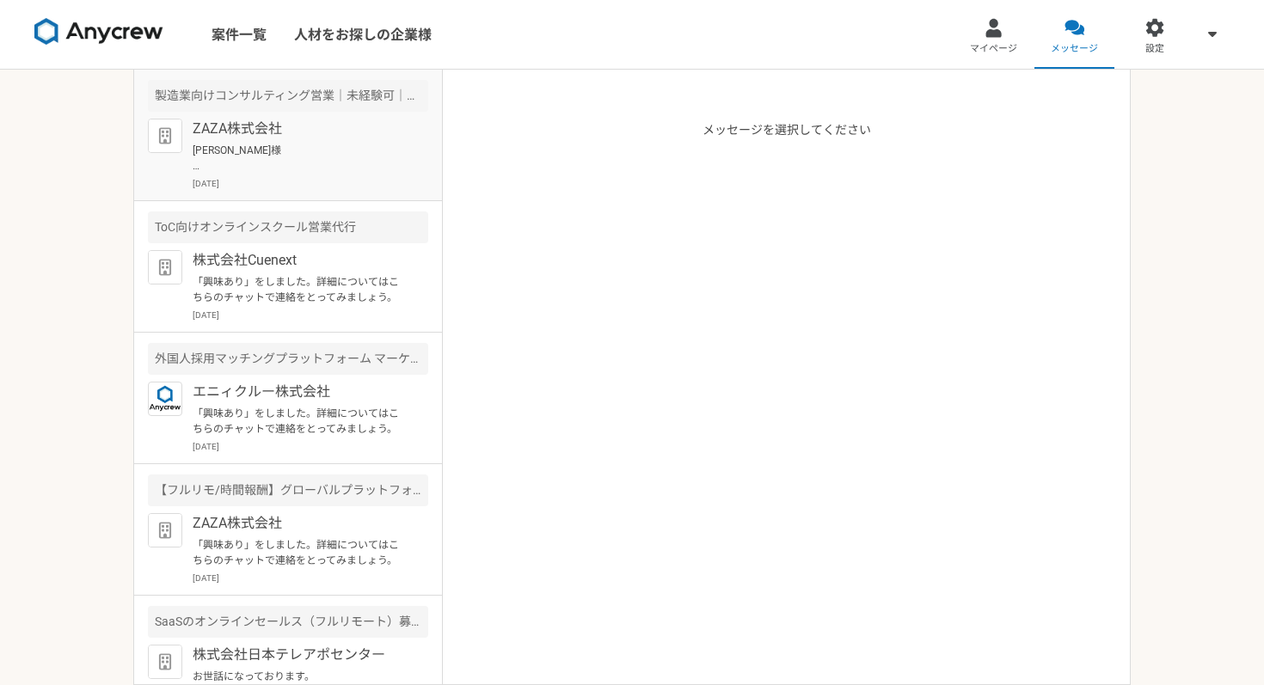
click at [279, 140] on div "ZAZA株式会社 [PERSON_NAME]様 お世話になります。[PERSON_NAME]と申します。 この度は、ご連絡をいただき誠にありがとうございます。…" at bounding box center [311, 154] width 236 height 71
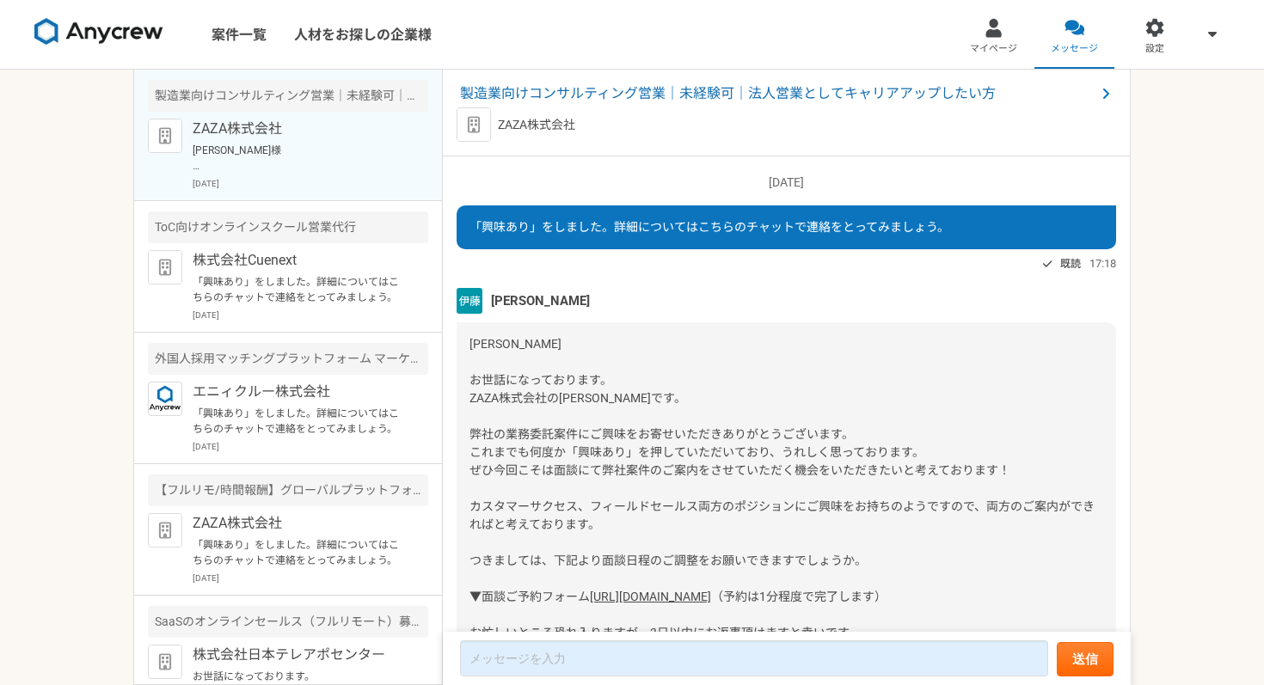
scroll to position [443, 0]
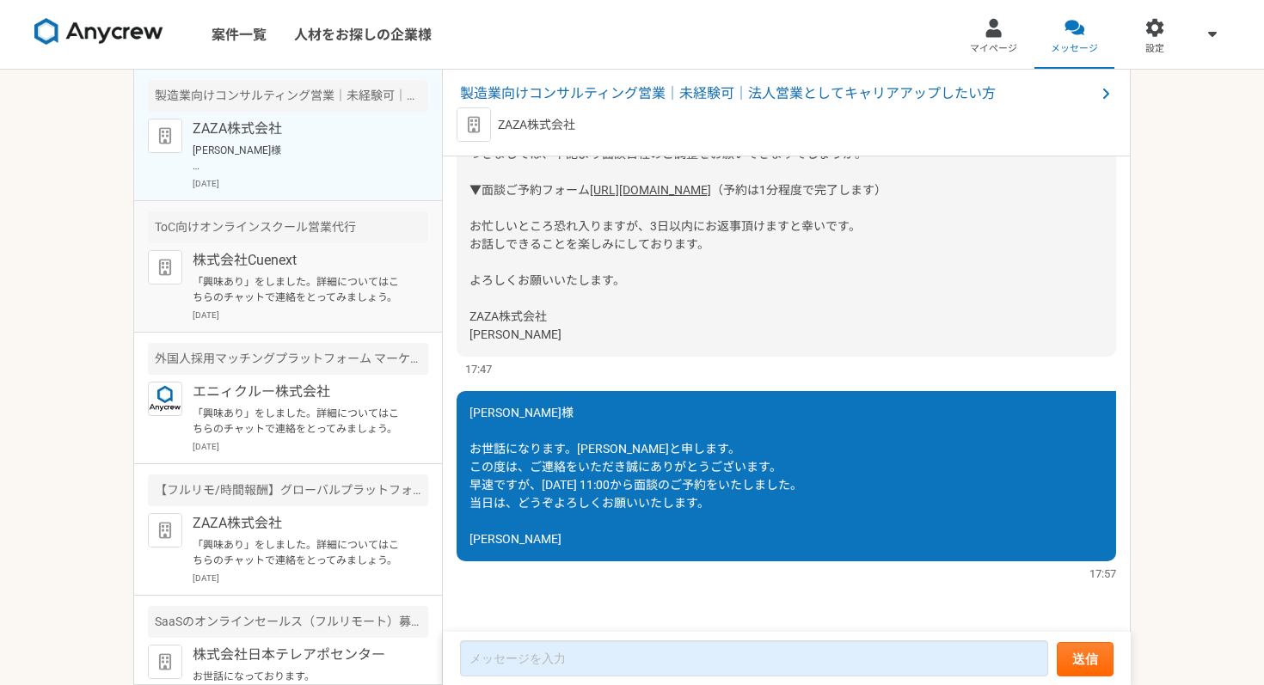
click at [355, 274] on p "「興味あり」をしました。詳細についてはこちらのチャットで連絡をとってみましょう。" at bounding box center [299, 289] width 212 height 31
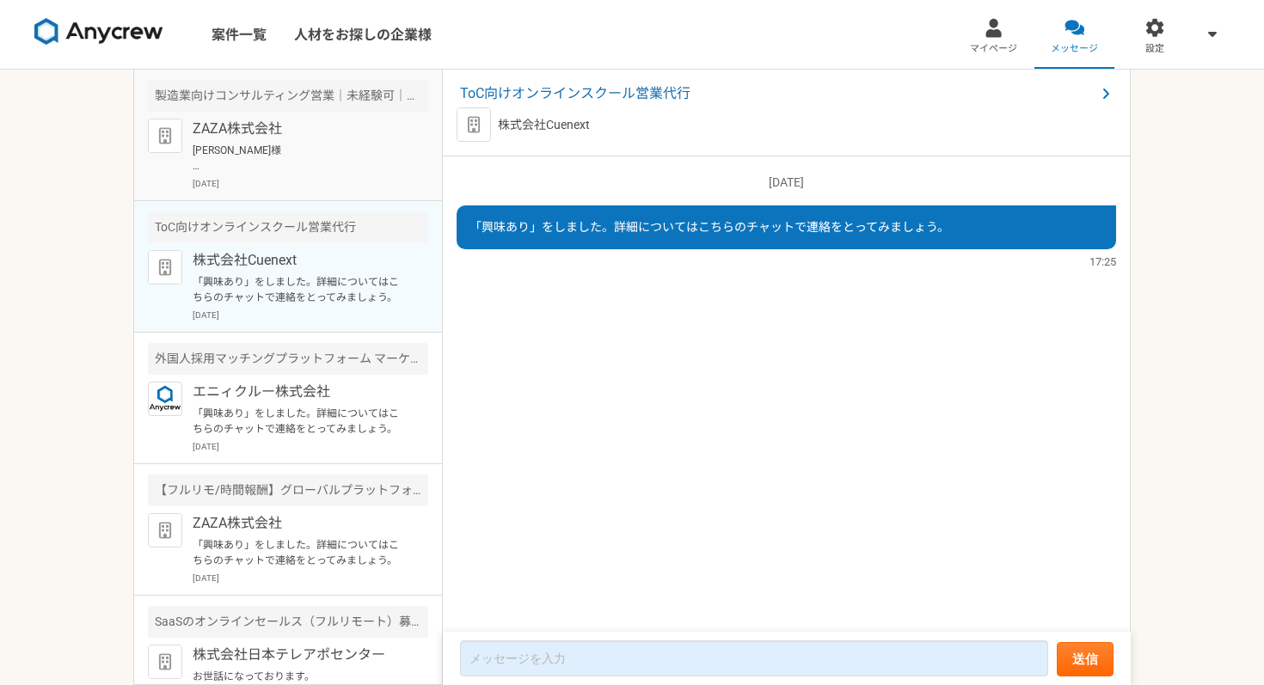
click at [310, 156] on p "[PERSON_NAME]様 お世話になります。[PERSON_NAME]と申します。 この度は、ご連絡をいただき誠にありがとうございます。 早速ですが、[D…" at bounding box center [299, 158] width 212 height 31
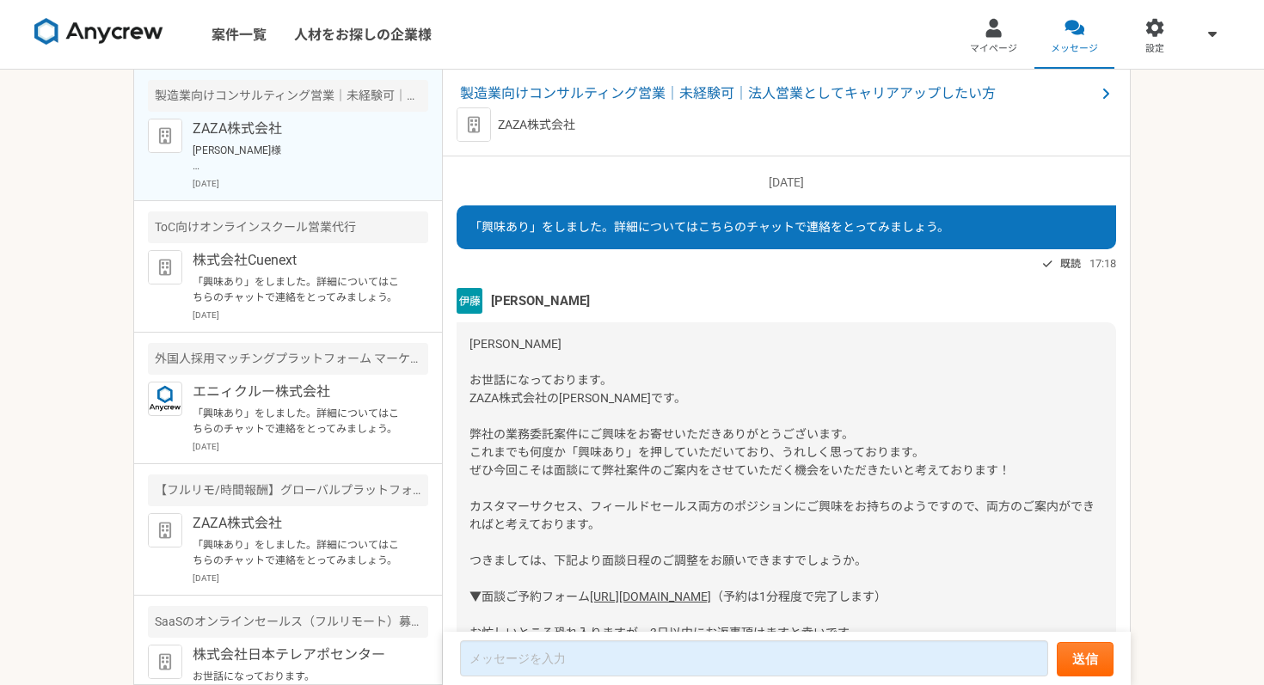
scroll to position [443, 0]
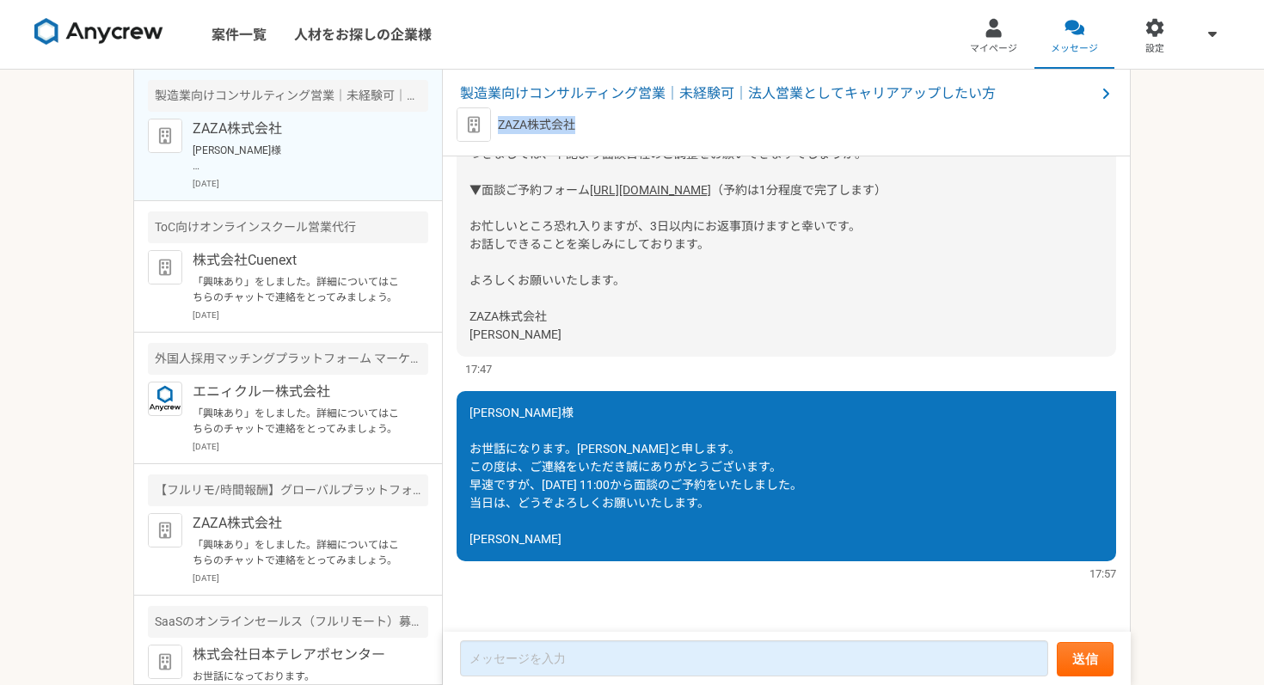
drag, startPoint x: 589, startPoint y: 129, endPoint x: 499, endPoint y: 129, distance: 89.4
click at [499, 129] on div "ZAZA株式会社" at bounding box center [785, 124] width 659 height 34
copy p "ZAZA株式会社"
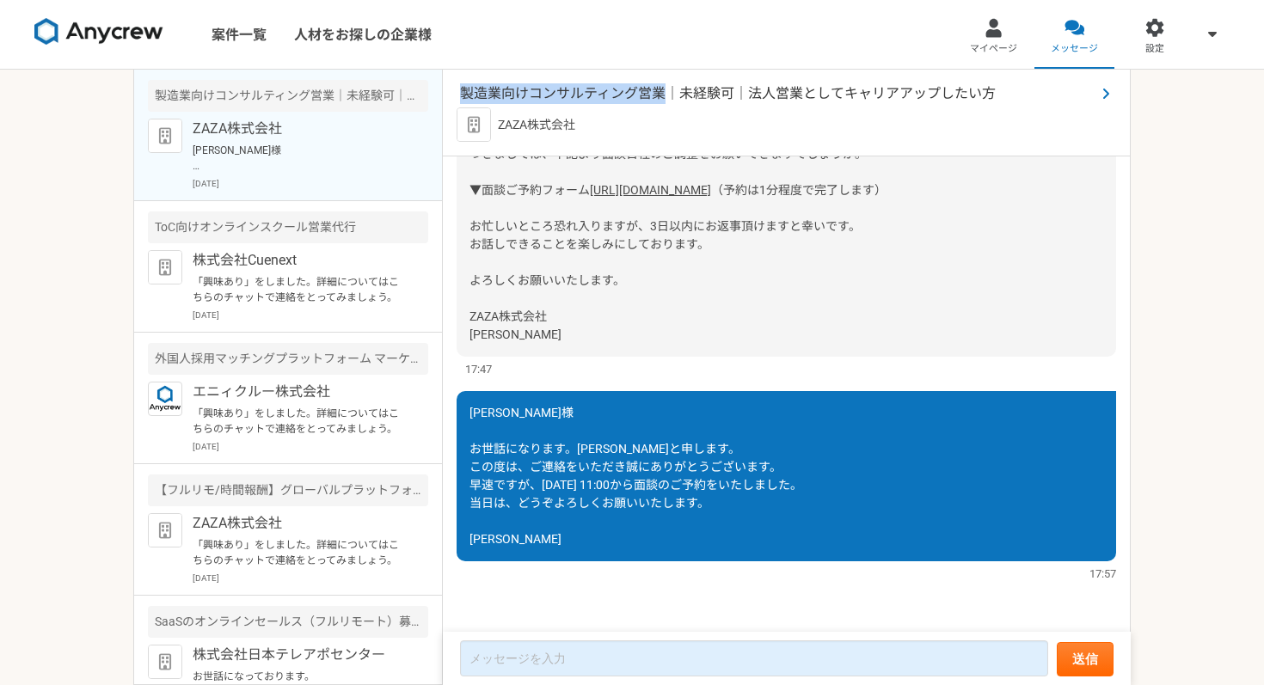
drag, startPoint x: 459, startPoint y: 93, endPoint x: 664, endPoint y: 96, distance: 204.6
click at [664, 96] on div "製造業向けコンサルティング営業｜未経験可｜法人営業としてキャリアアップしたい方 ZAZA株式会社" at bounding box center [787, 113] width 688 height 87
copy span "製造業向けコンサルティング営業"
